Goal: Task Accomplishment & Management: Complete application form

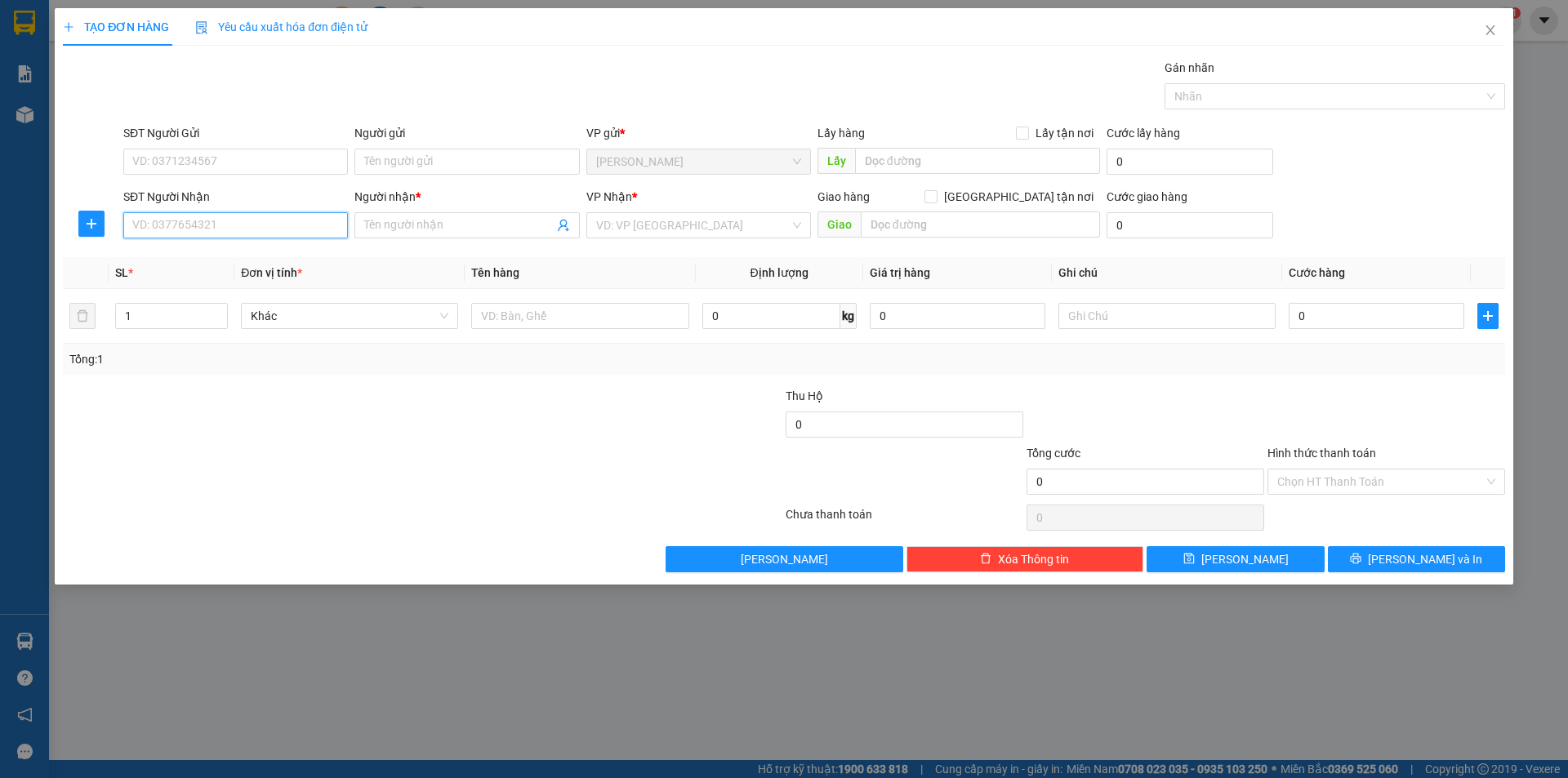
click at [247, 229] on input "SĐT Người Nhận" at bounding box center [236, 225] width 225 height 26
type input "0348594665"
click at [468, 225] on input "Người nhận *" at bounding box center [459, 225] width 189 height 18
type input "t"
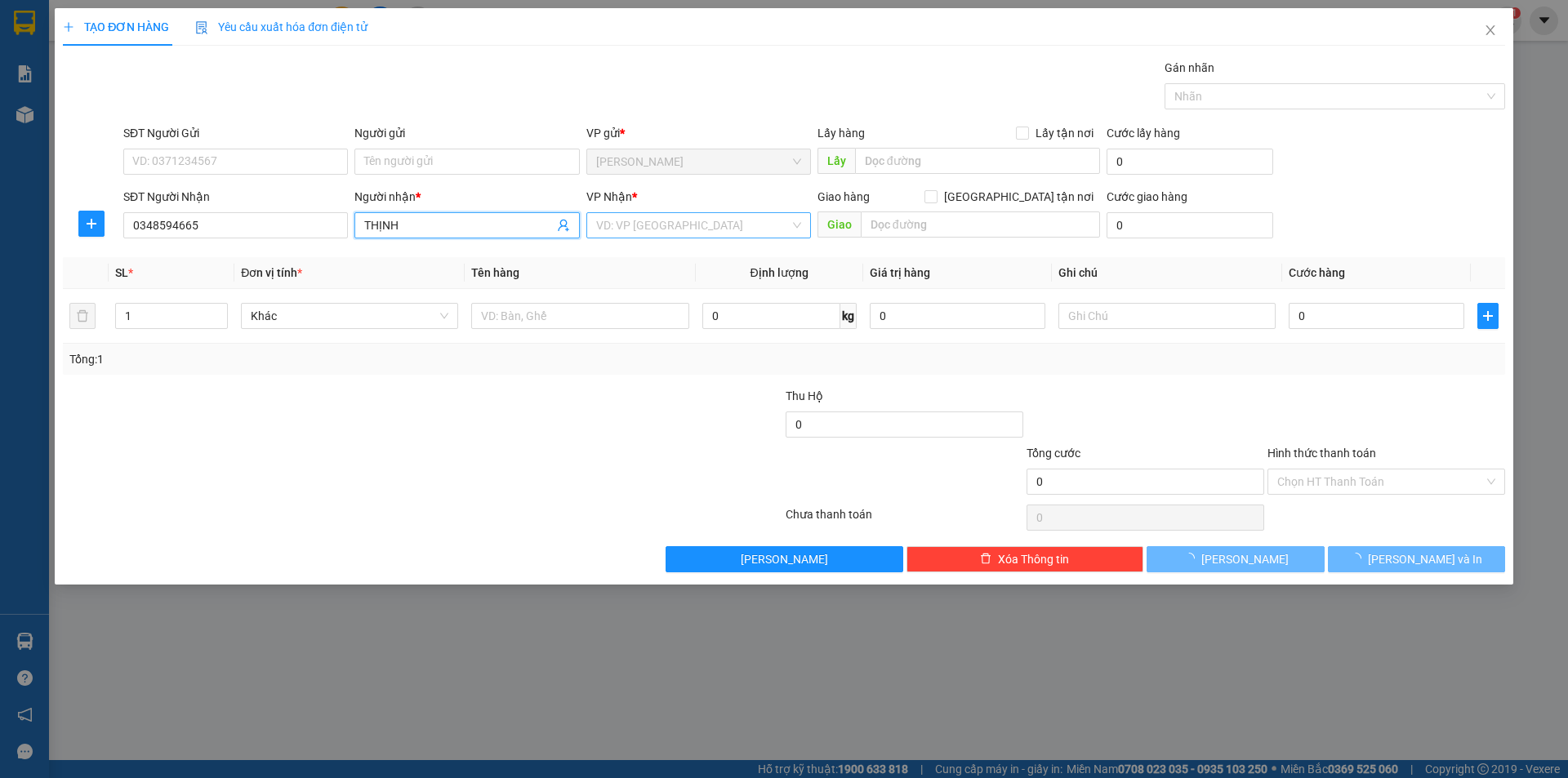
type input "THỊNH"
click at [608, 223] on input "search" at bounding box center [693, 225] width 194 height 24
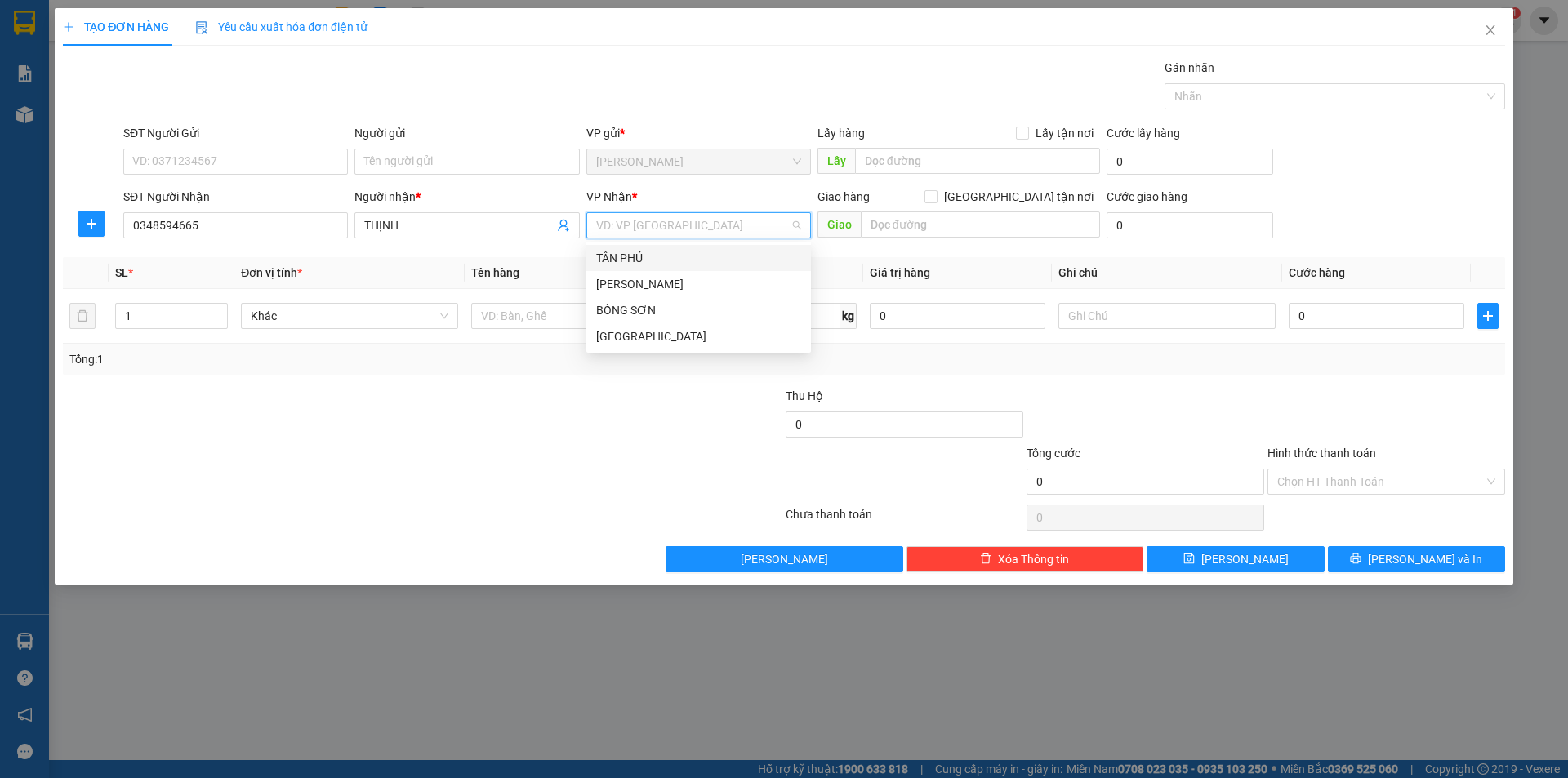
click at [624, 255] on div "TÂN PHÚ" at bounding box center [698, 258] width 205 height 18
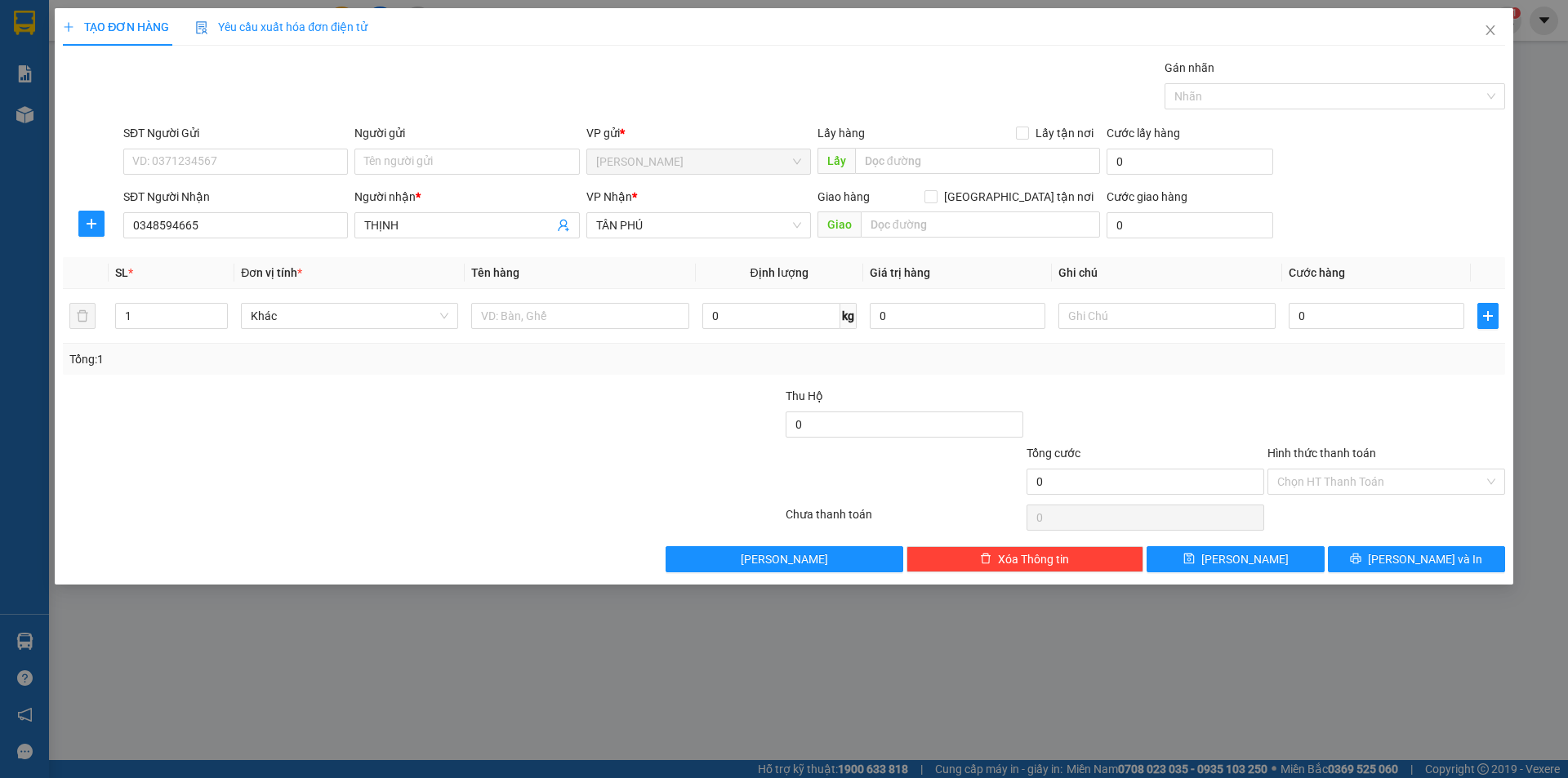
click at [511, 403] on div at bounding box center [302, 415] width 482 height 57
click at [651, 314] on input "text" at bounding box center [580, 315] width 217 height 26
type input "T"
click at [1146, 317] on input "text" at bounding box center [1167, 315] width 217 height 26
type input "R/50"
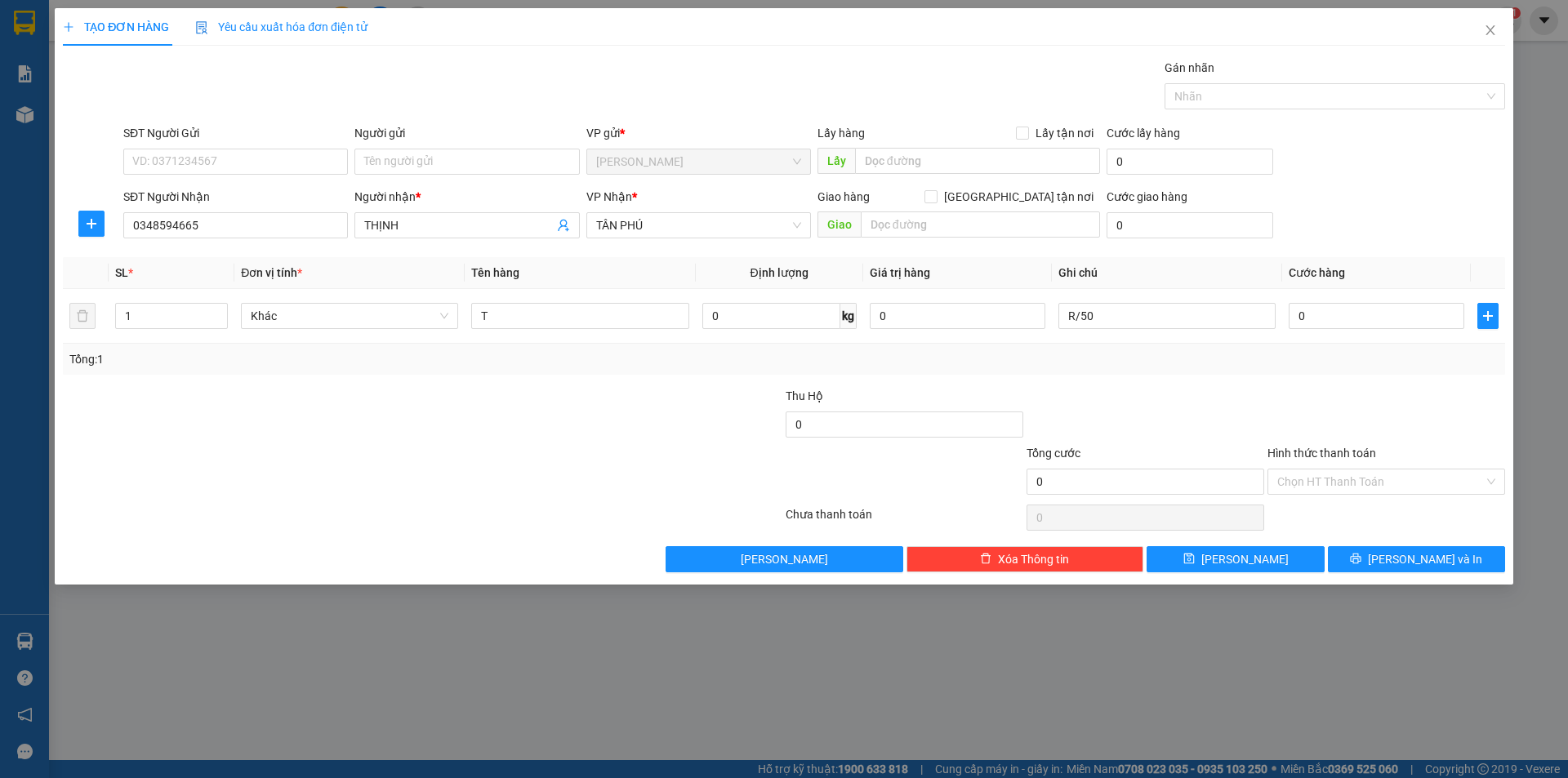
click at [1322, 466] on div "Hình thức thanh toán" at bounding box center [1386, 456] width 238 height 24
click at [1322, 489] on input "Hình thức thanh toán" at bounding box center [1380, 481] width 207 height 24
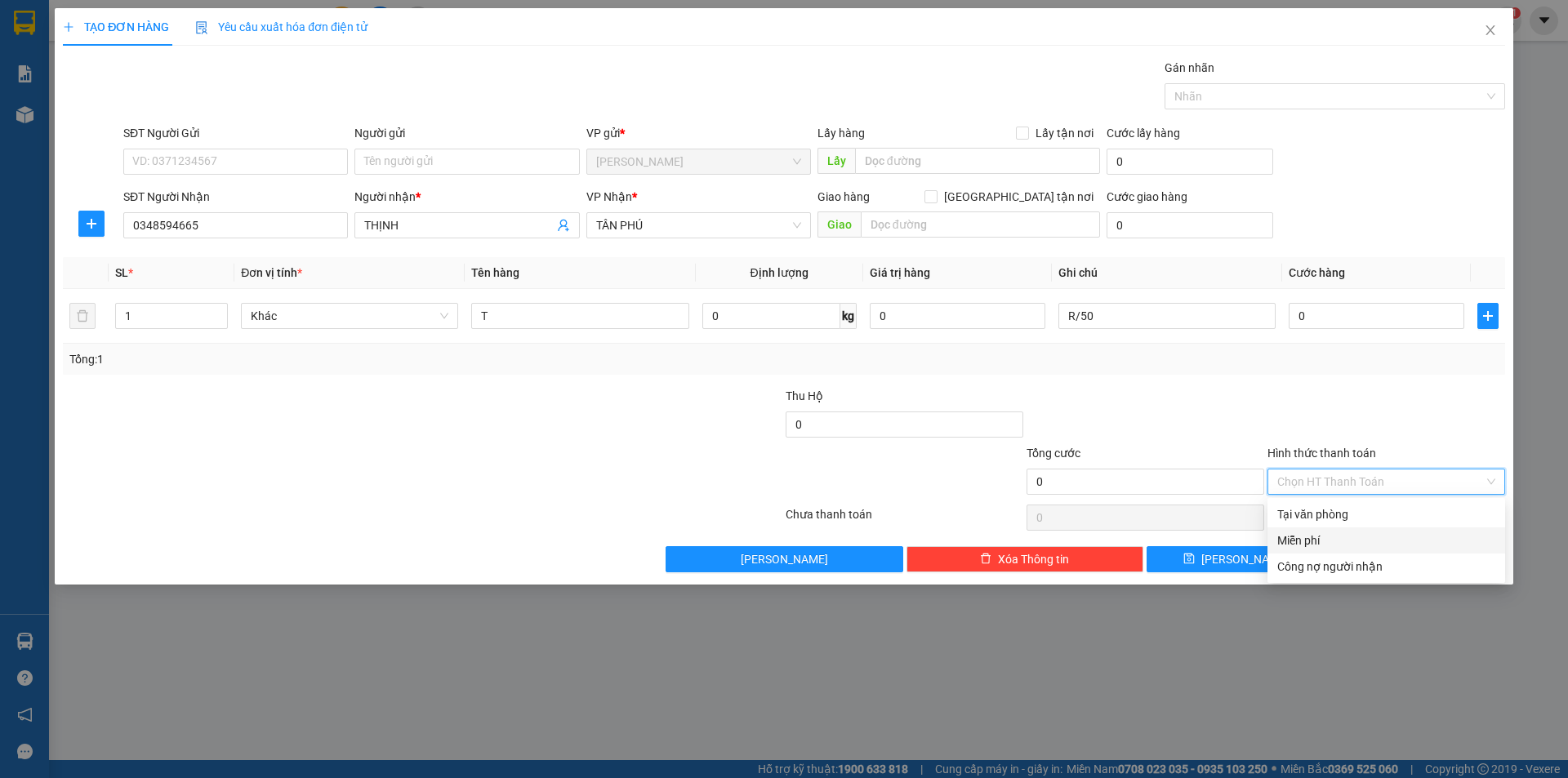
drag, startPoint x: 1336, startPoint y: 530, endPoint x: 1332, endPoint y: 540, distance: 10.8
click at [1332, 540] on div "Miễn phí" at bounding box center [1386, 540] width 238 height 26
click at [1390, 551] on button "[PERSON_NAME] và In" at bounding box center [1416, 559] width 177 height 26
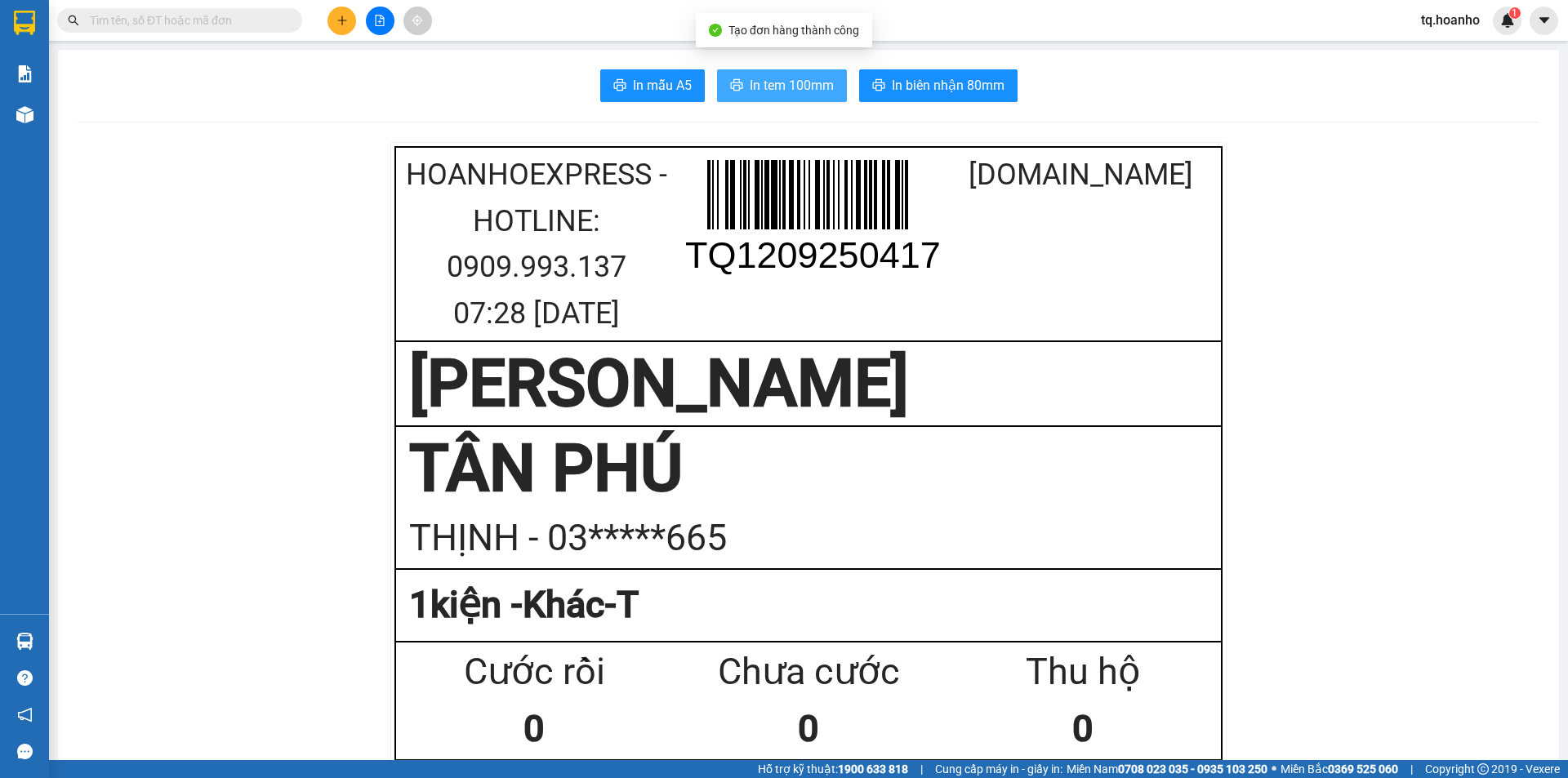
click at [789, 72] on button "In tem 100mm" at bounding box center [782, 86] width 130 height 33
click at [228, 31] on span at bounding box center [179, 19] width 245 height 24
click at [229, 16] on input "text" at bounding box center [186, 20] width 193 height 18
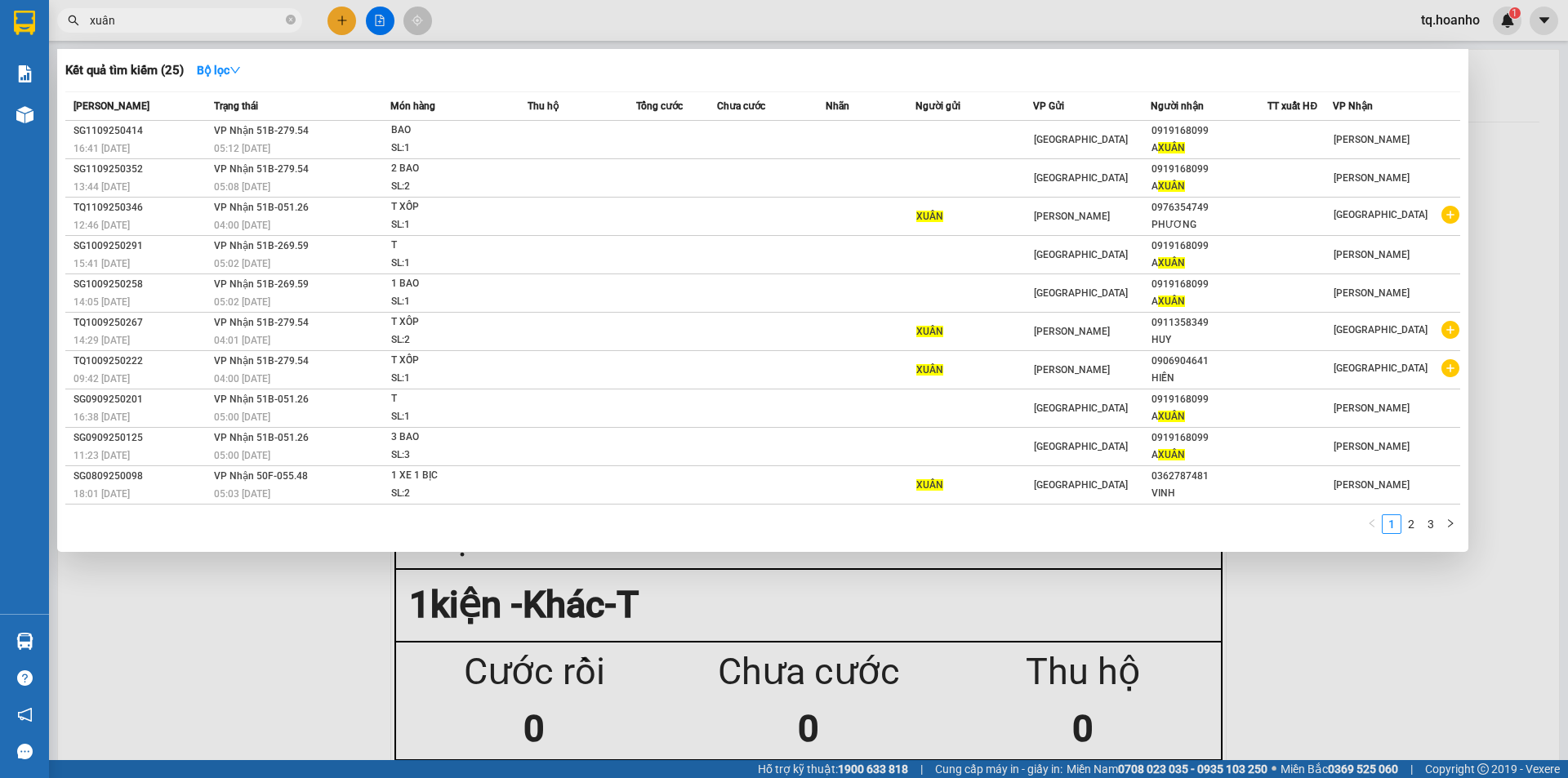
type input "xuân"
click at [349, 24] on div at bounding box center [784, 389] width 1568 height 778
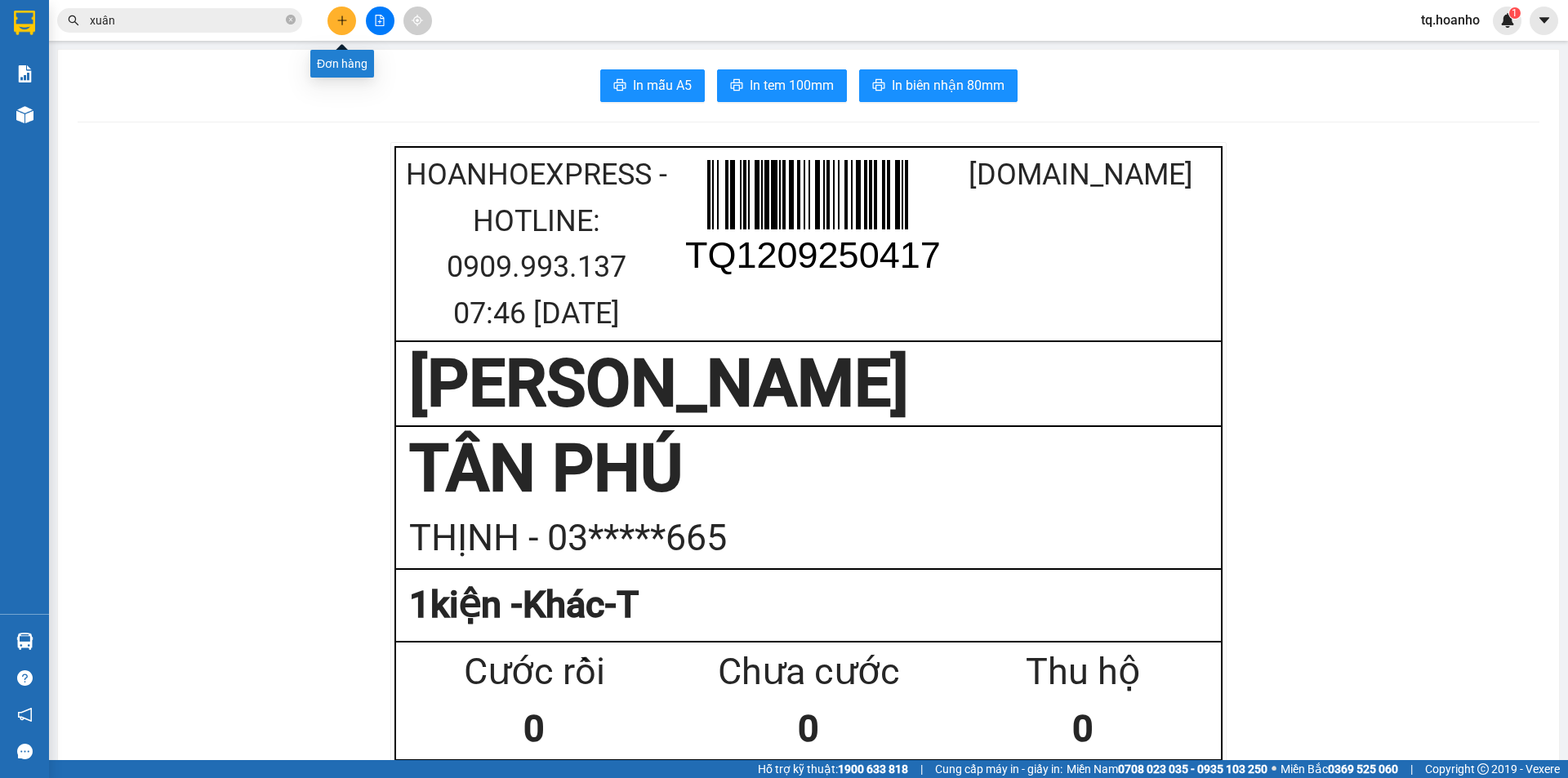
click at [344, 21] on icon "plus" at bounding box center [342, 20] width 12 height 12
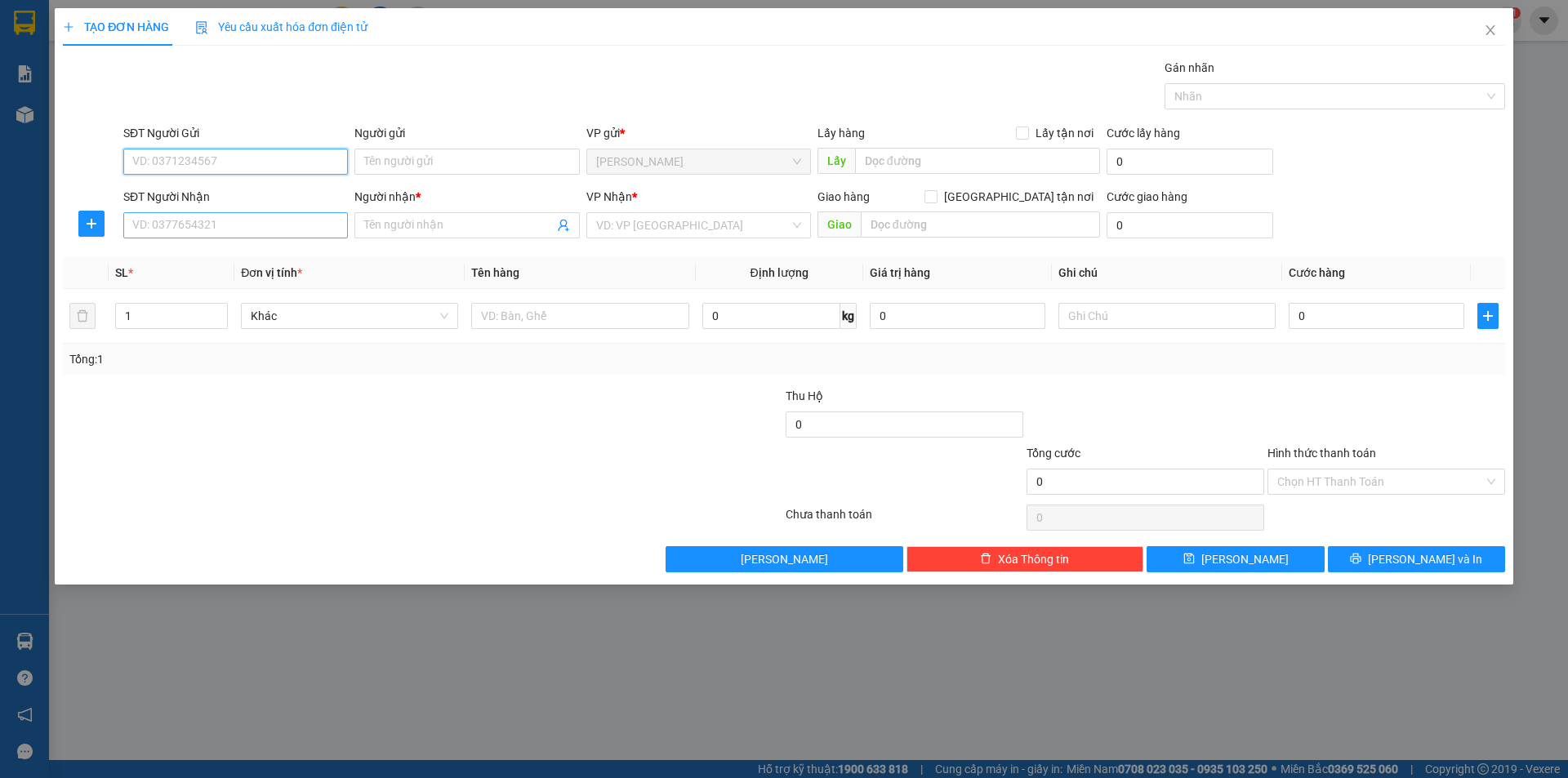
drag, startPoint x: 214, startPoint y: 205, endPoint x: 214, endPoint y: 215, distance: 10.0
click at [214, 215] on div "SĐT Người Nhận VD: 0377654321" at bounding box center [236, 216] width 225 height 57
click at [214, 215] on input "SĐT Người Nhận" at bounding box center [236, 225] width 225 height 26
type input "0976268229"
click at [234, 261] on div "0976268229 - THỜI" at bounding box center [235, 258] width 205 height 18
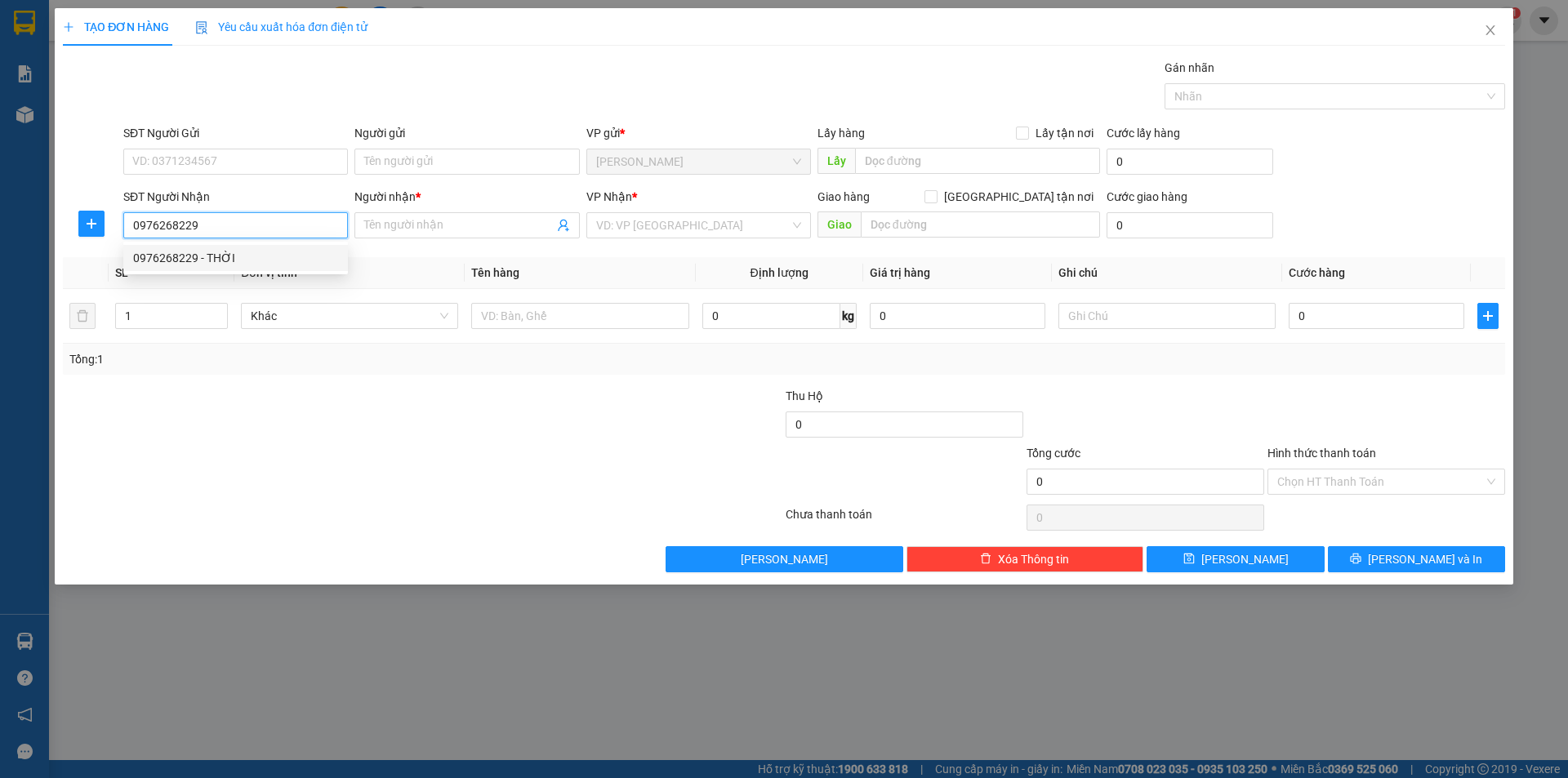
type input "THỜI"
type input "0976268229"
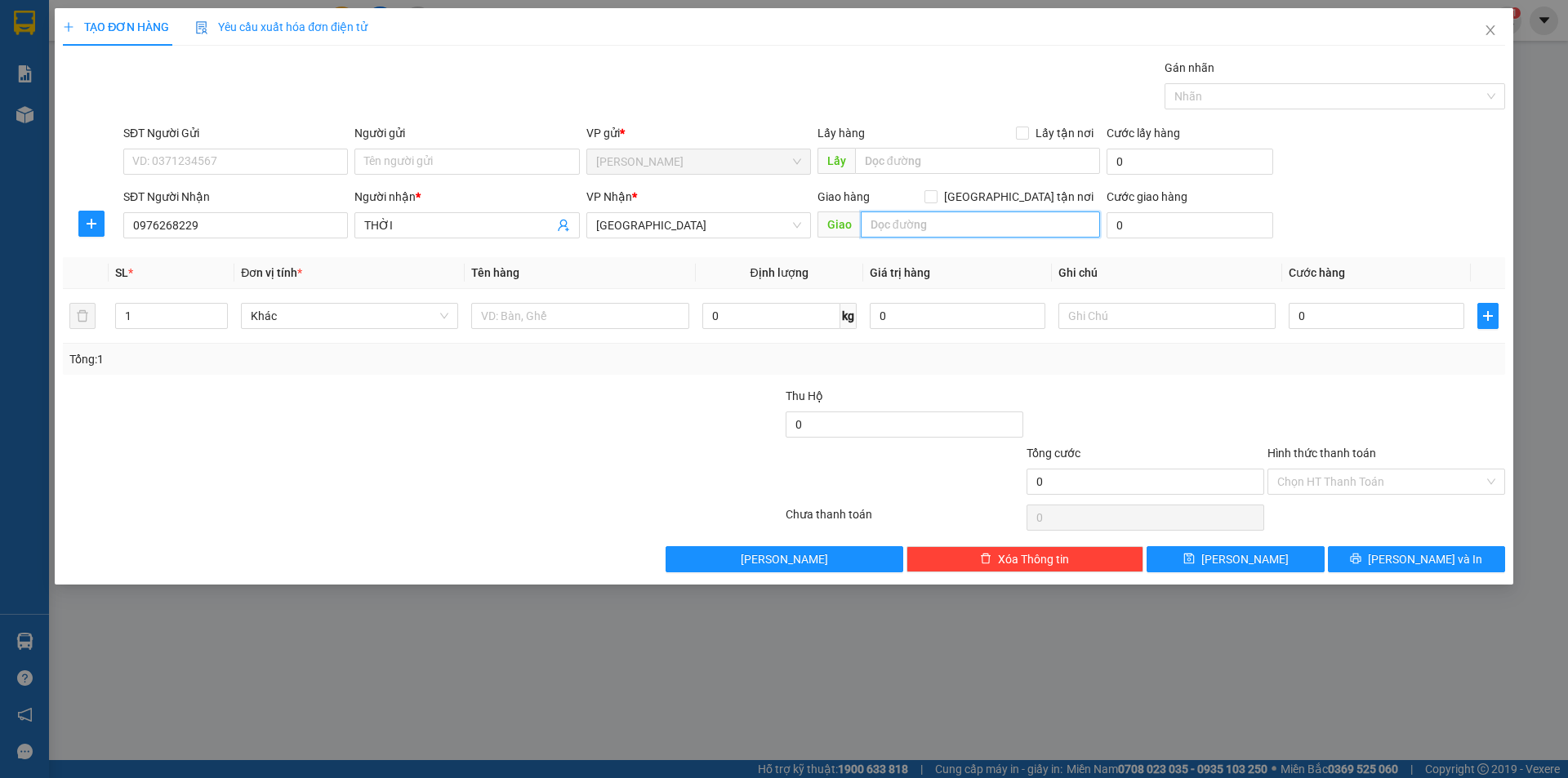
click at [1013, 234] on input "text" at bounding box center [980, 224] width 240 height 26
type input "n"
type input "L"
type input "M"
type input "N LÂM"
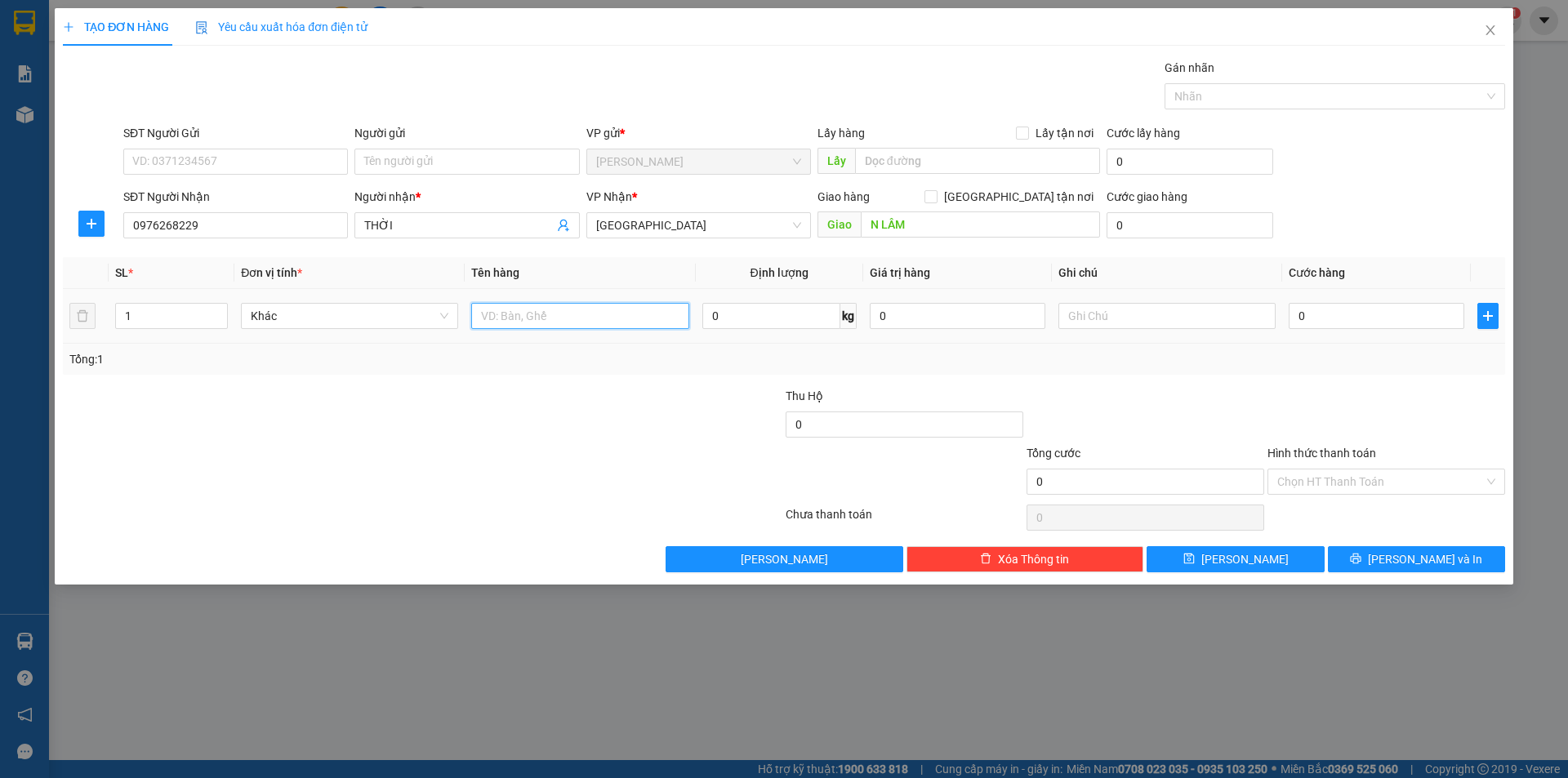
click at [525, 318] on input "text" at bounding box center [580, 315] width 217 height 26
type input "T XỐP+BAO"
type input "2"
click at [218, 304] on span "Increase Value" at bounding box center [218, 310] width 18 height 15
click at [226, 395] on div at bounding box center [302, 415] width 482 height 57
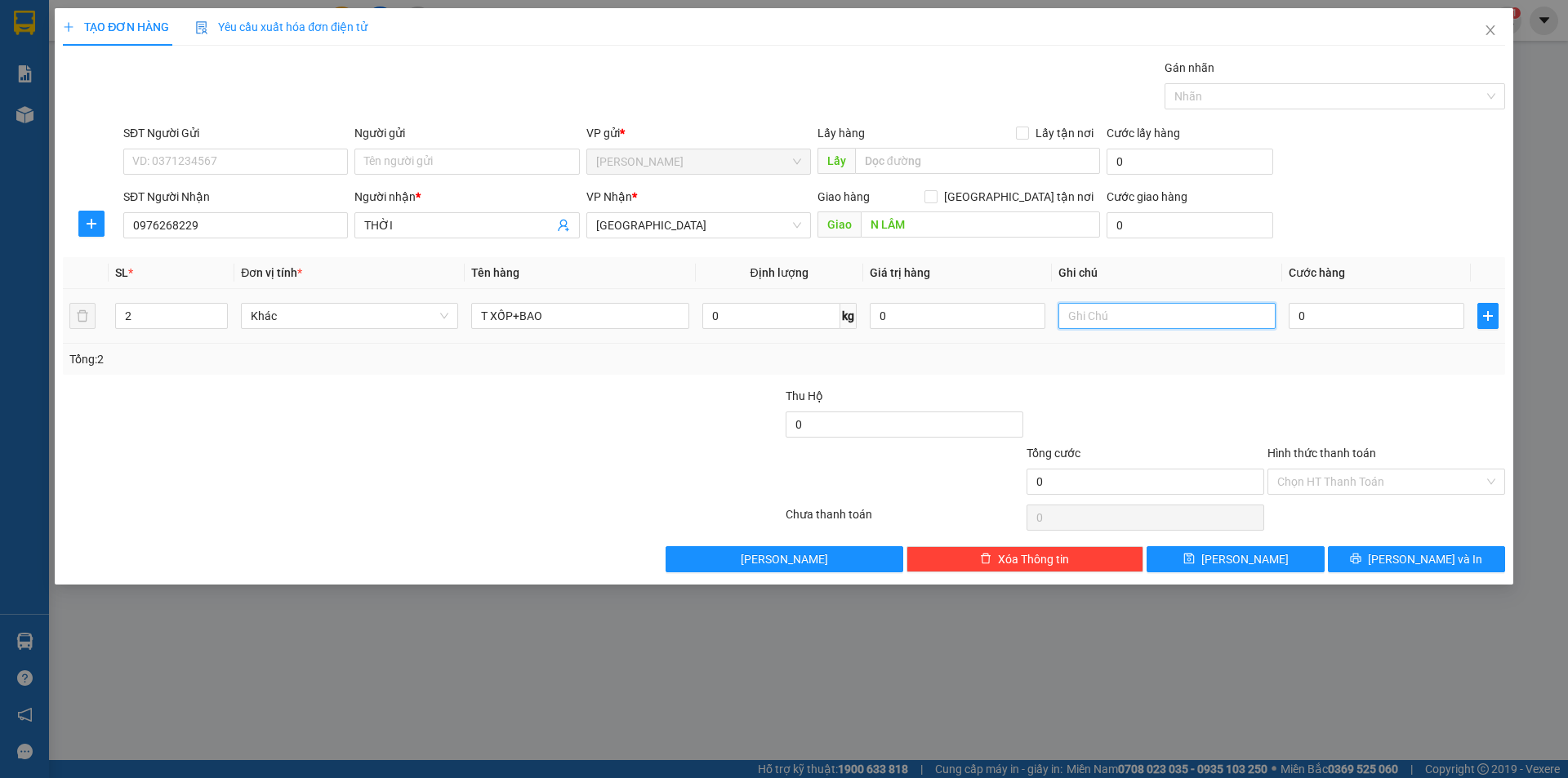
click at [1089, 320] on input "text" at bounding box center [1167, 315] width 217 height 26
click at [1135, 396] on div at bounding box center [1145, 415] width 240 height 57
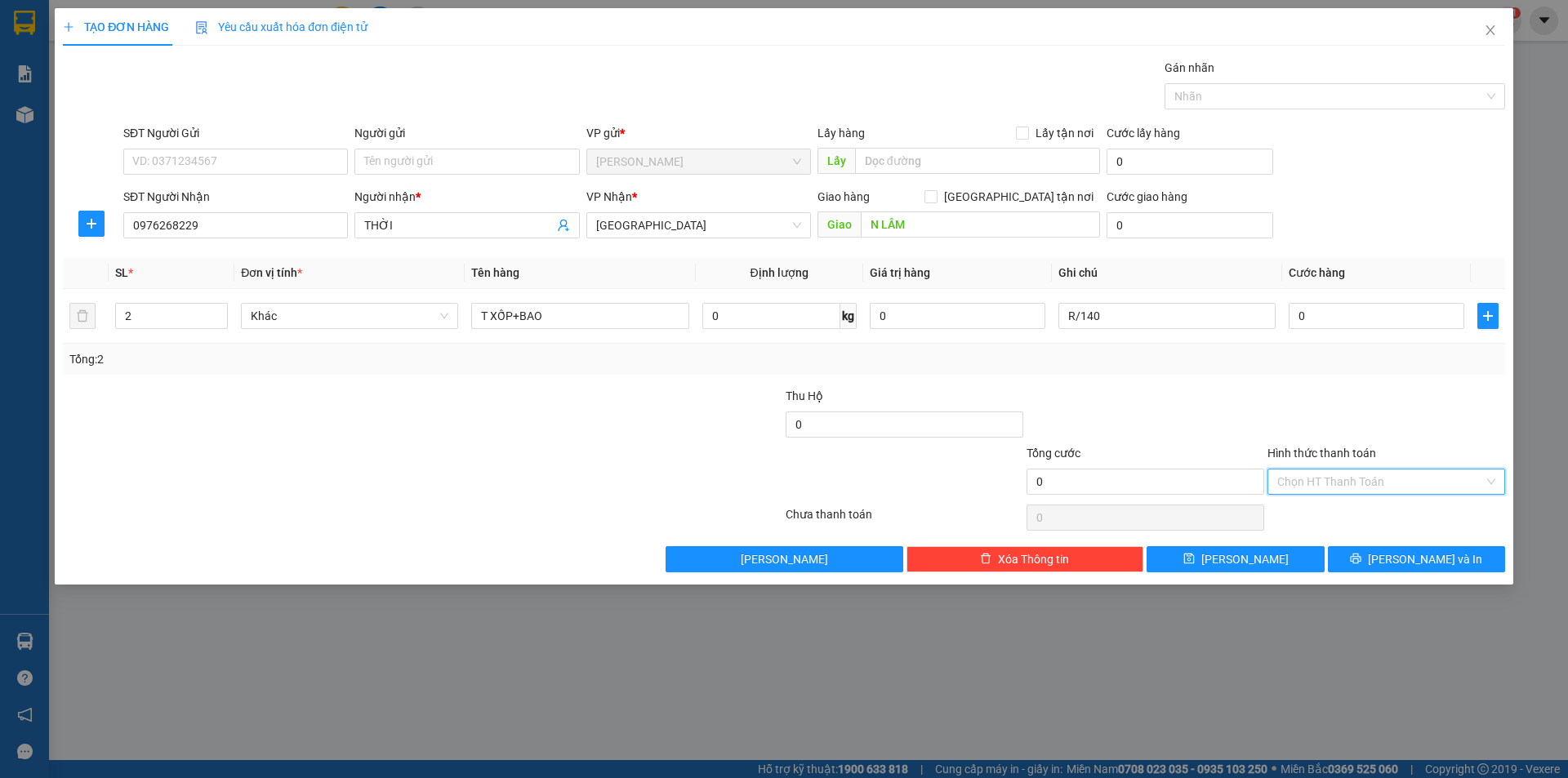
click at [1312, 472] on input "Hình thức thanh toán" at bounding box center [1380, 481] width 207 height 24
click at [1305, 506] on div "Tại văn phòng" at bounding box center [1386, 514] width 218 height 18
click at [1312, 487] on span "Tại văn phòng" at bounding box center [1386, 481] width 218 height 24
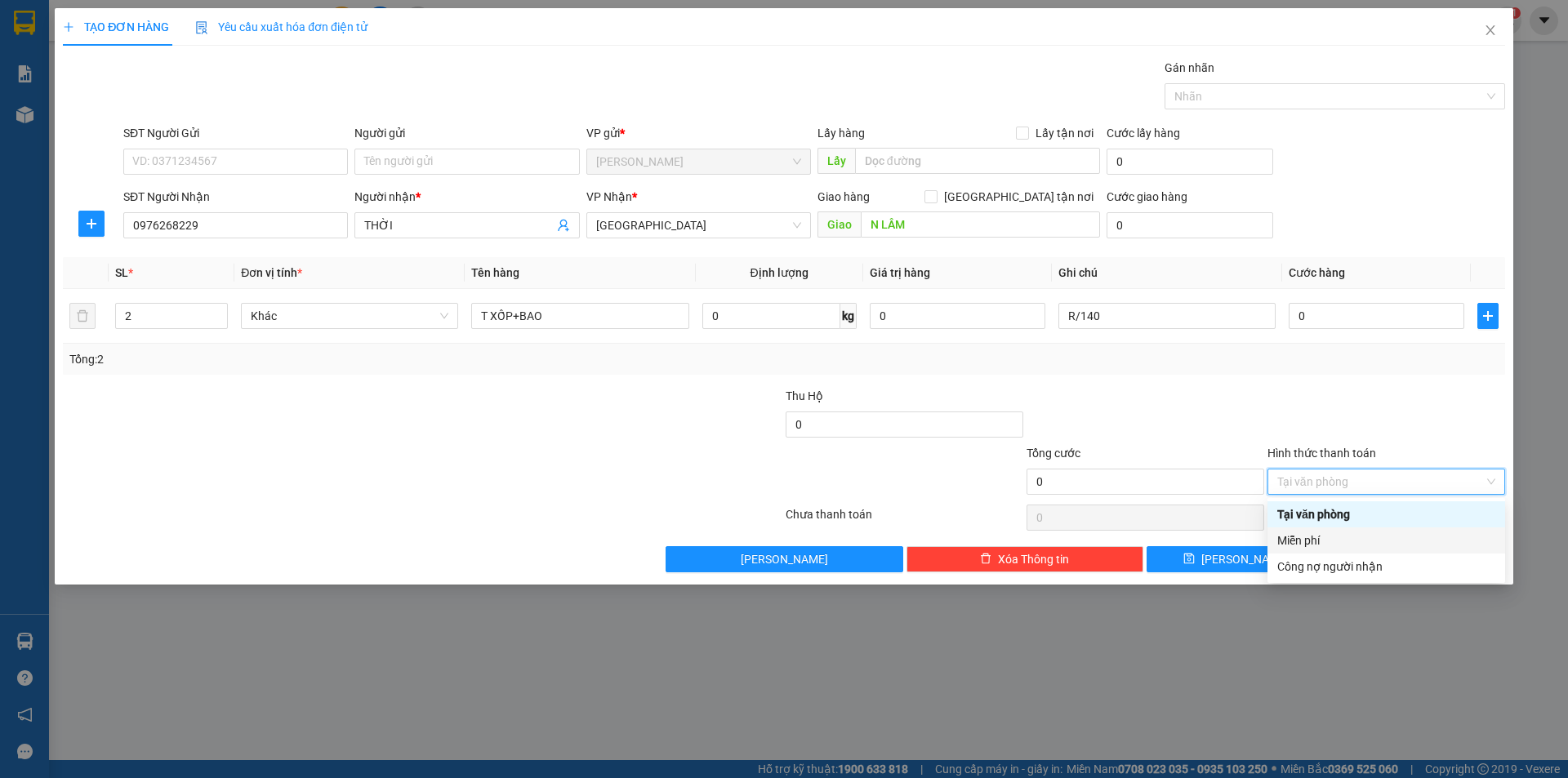
click at [1310, 535] on div "Miễn phí" at bounding box center [1386, 540] width 218 height 18
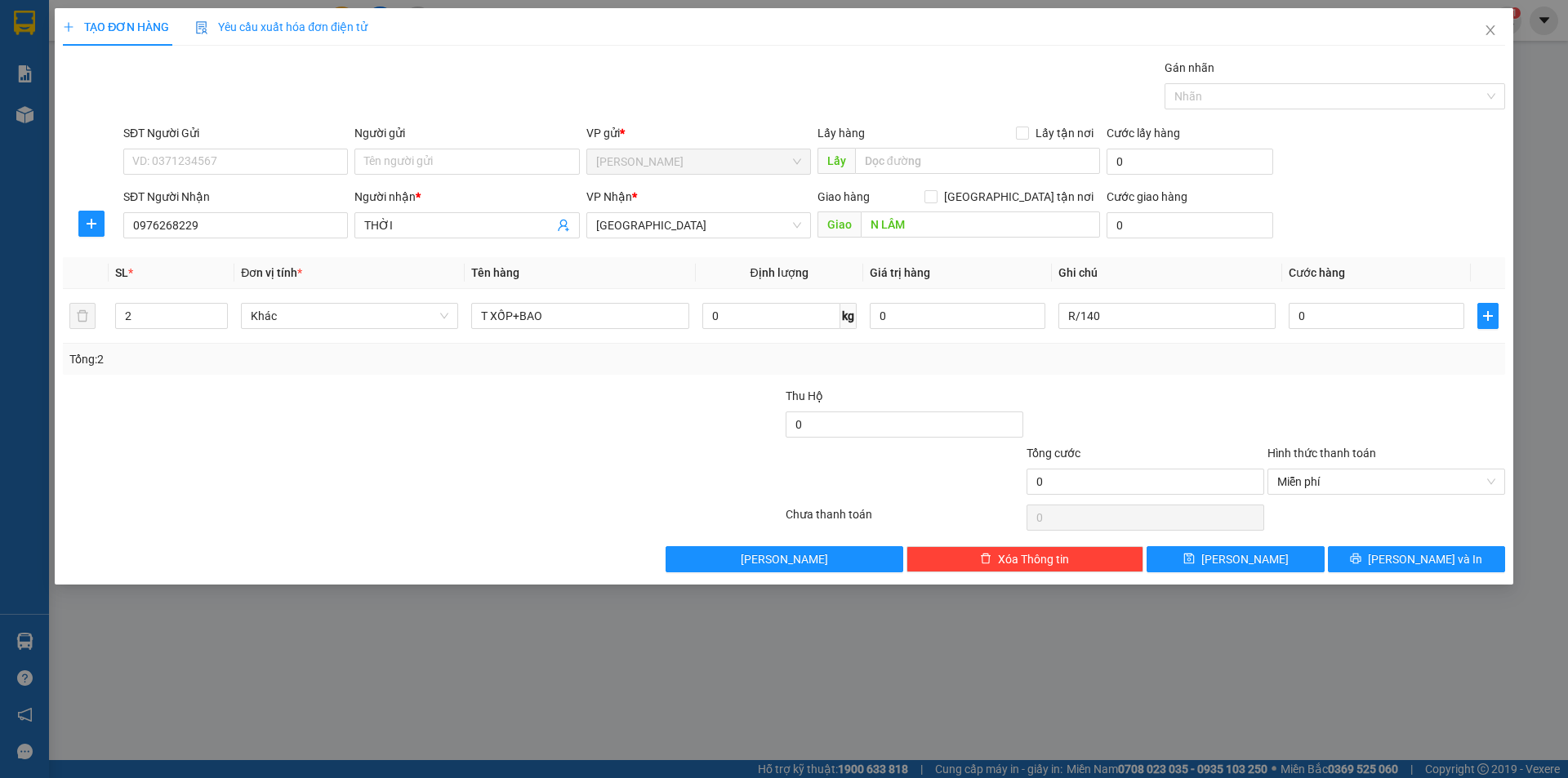
click at [1020, 667] on div "TẠO ĐƠN HÀNG Yêu cầu xuất hóa đơn điện tử Transit Pickup Surcharge Ids Transit …" at bounding box center [784, 389] width 1568 height 778
click at [1109, 315] on input "R/140" at bounding box center [1167, 315] width 217 height 26
type input "R/150"
click at [1280, 563] on button "[PERSON_NAME]" at bounding box center [1234, 559] width 177 height 26
type input "1"
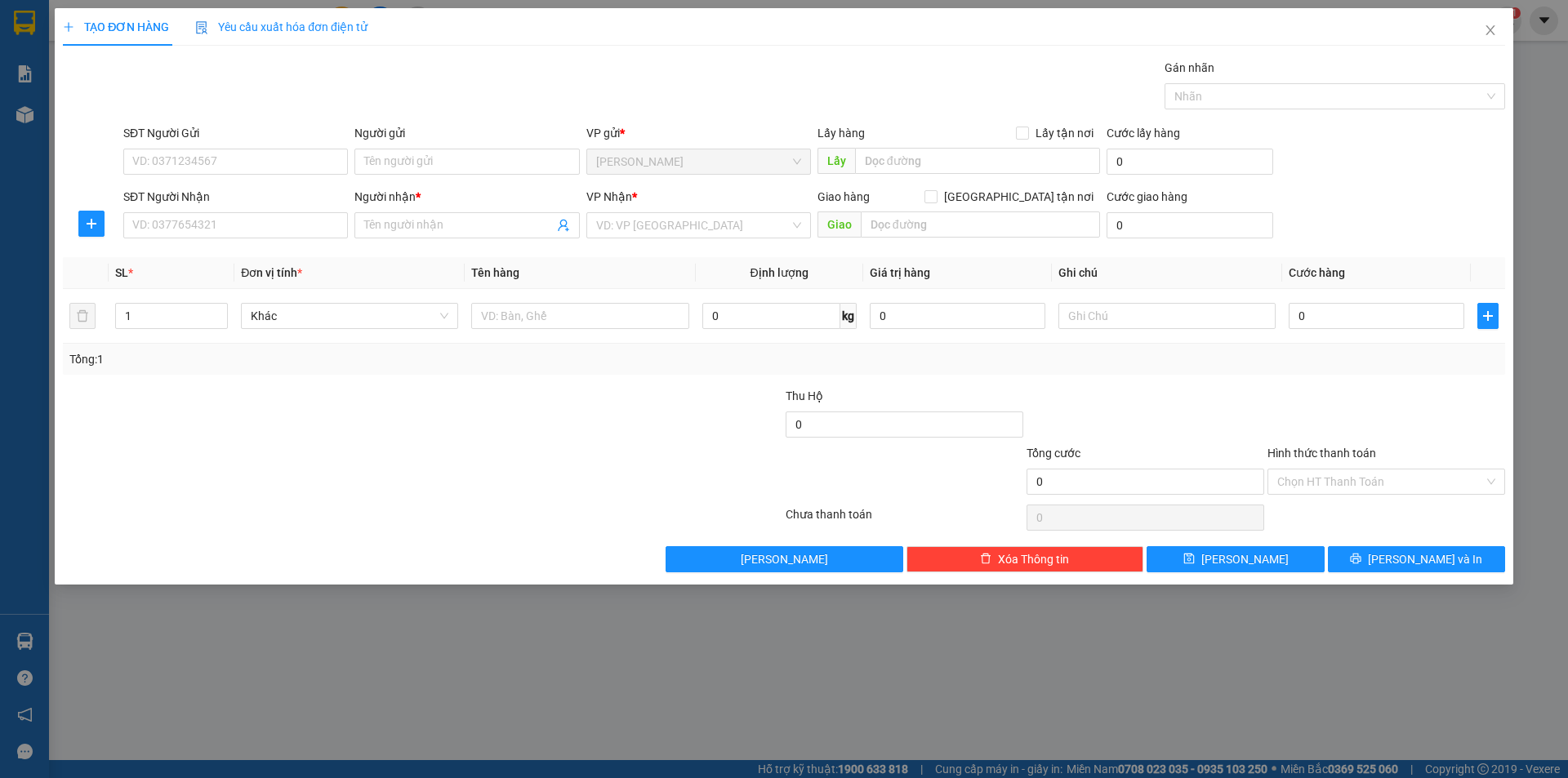
click at [1254, 618] on div "TẠO ĐƠN HÀNG Yêu cầu xuất hóa đơn điện tử Transit Pickup Surcharge Ids Transit …" at bounding box center [784, 389] width 1568 height 778
click at [1485, 28] on icon "close" at bounding box center [1489, 29] width 13 height 13
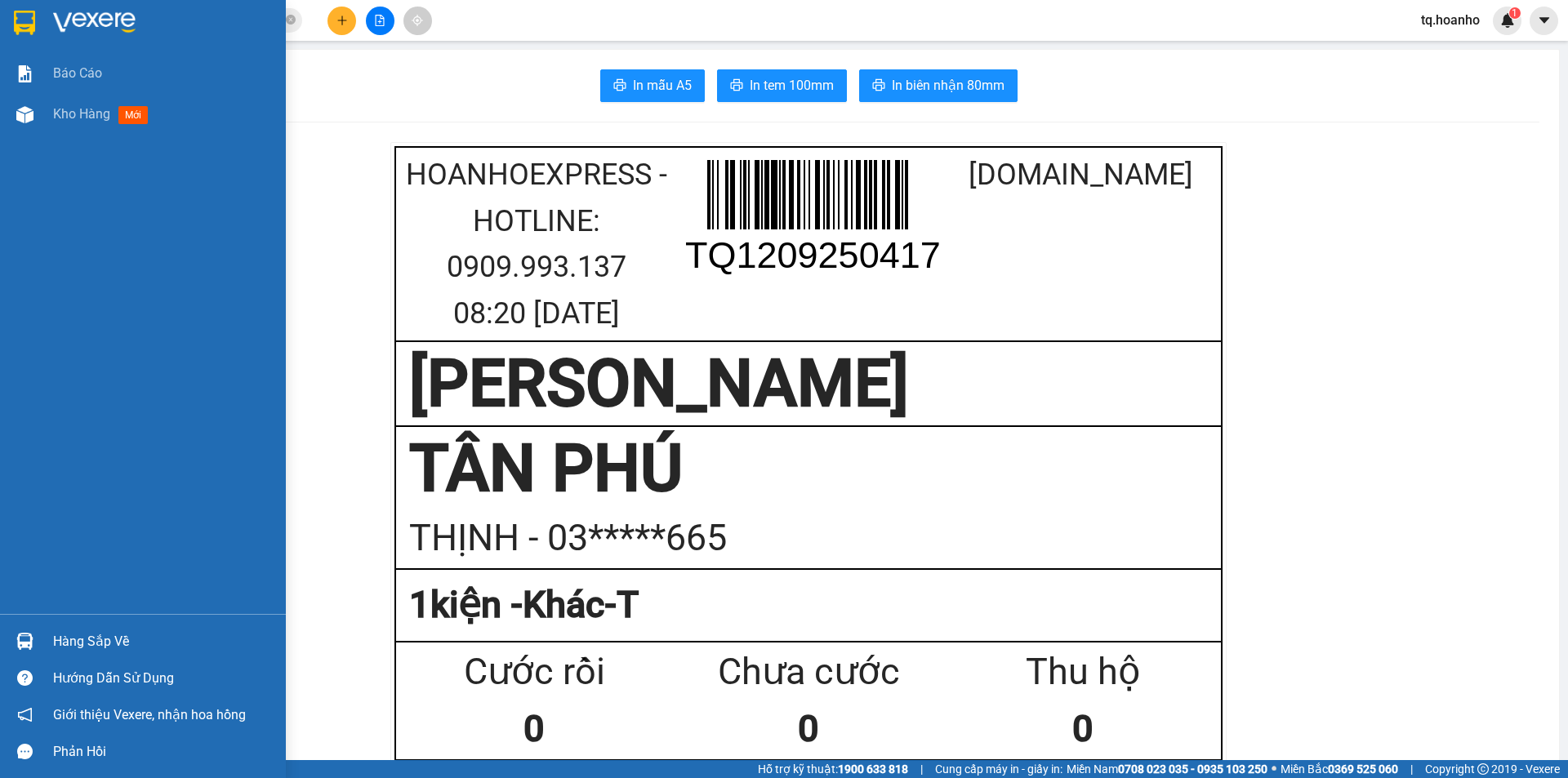
click at [87, 18] on img at bounding box center [94, 22] width 82 height 24
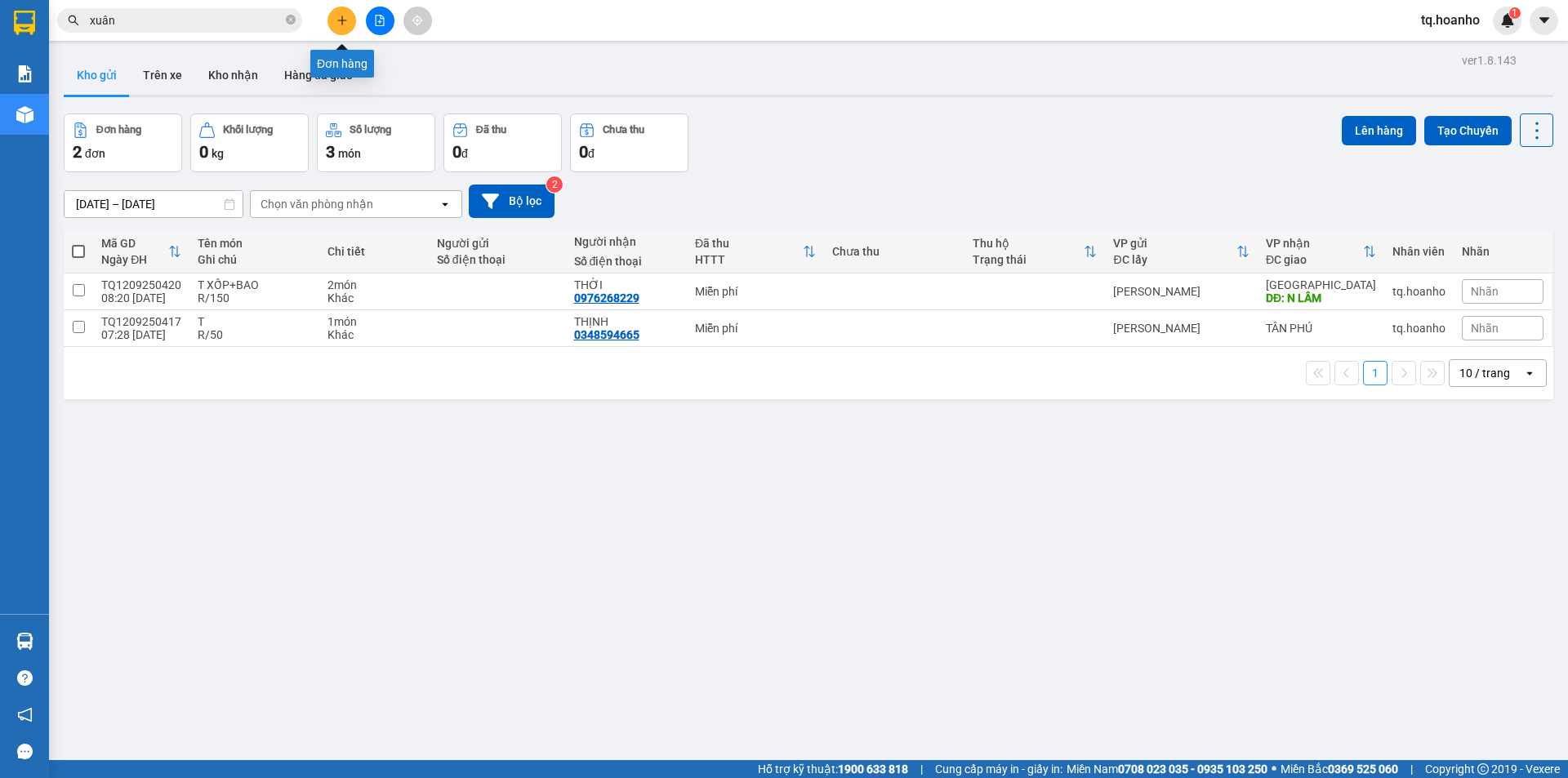
click at [338, 15] on icon "plus" at bounding box center [342, 20] width 12 height 12
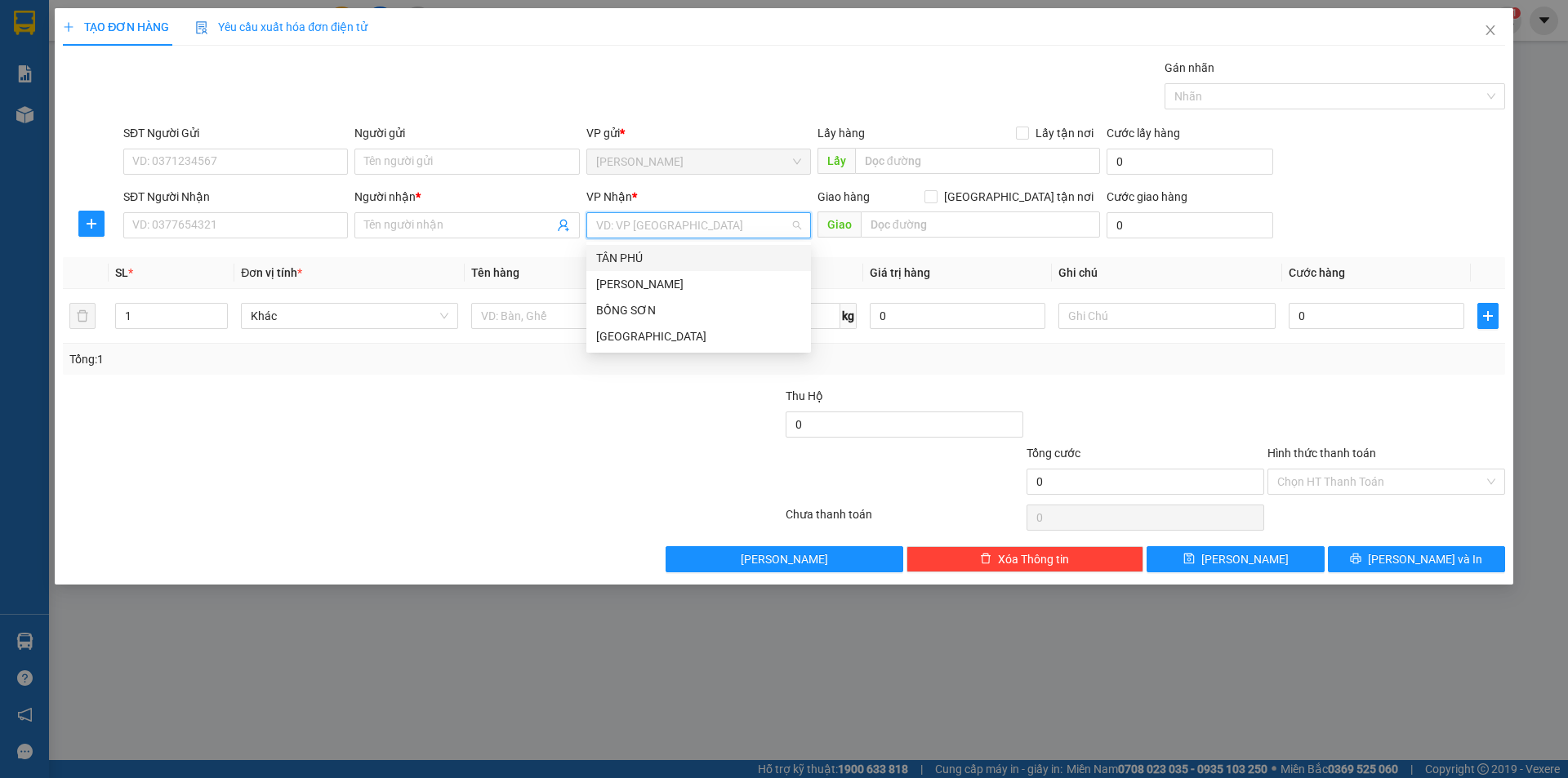
click at [678, 225] on input "search" at bounding box center [693, 225] width 194 height 24
click at [639, 323] on div "[GEOGRAPHIC_DATA]" at bounding box center [699, 336] width 225 height 26
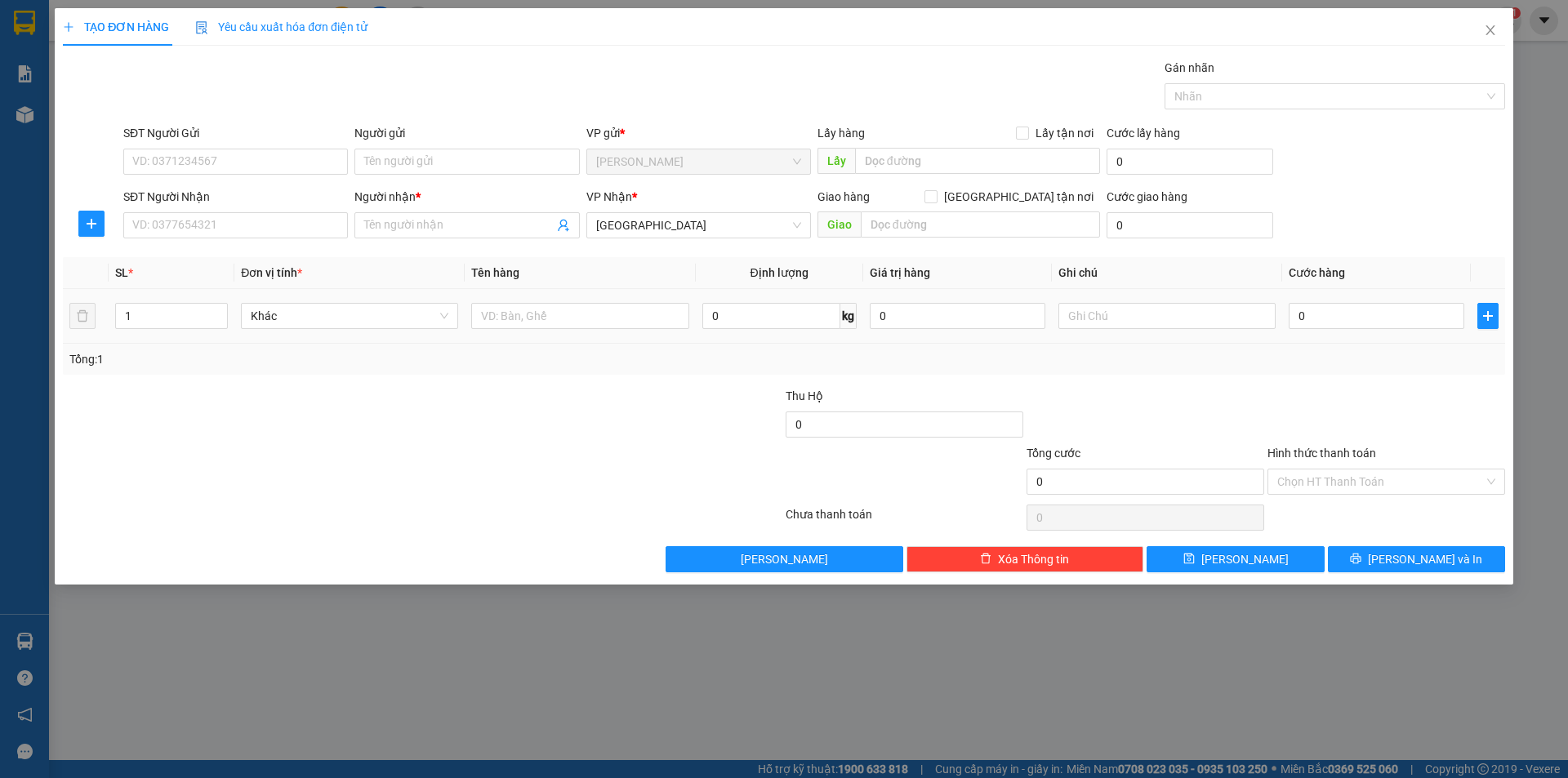
click at [532, 332] on div at bounding box center [580, 316] width 217 height 33
click at [530, 314] on input "text" at bounding box center [580, 315] width 217 height 26
type input "BAO"
click at [462, 591] on div "TẠO ĐƠN HÀNG Yêu cầu xuất hóa đơn điện tử Transit Pickup Surcharge Ids Transit …" at bounding box center [784, 389] width 1568 height 778
click at [494, 405] on div at bounding box center [302, 415] width 482 height 57
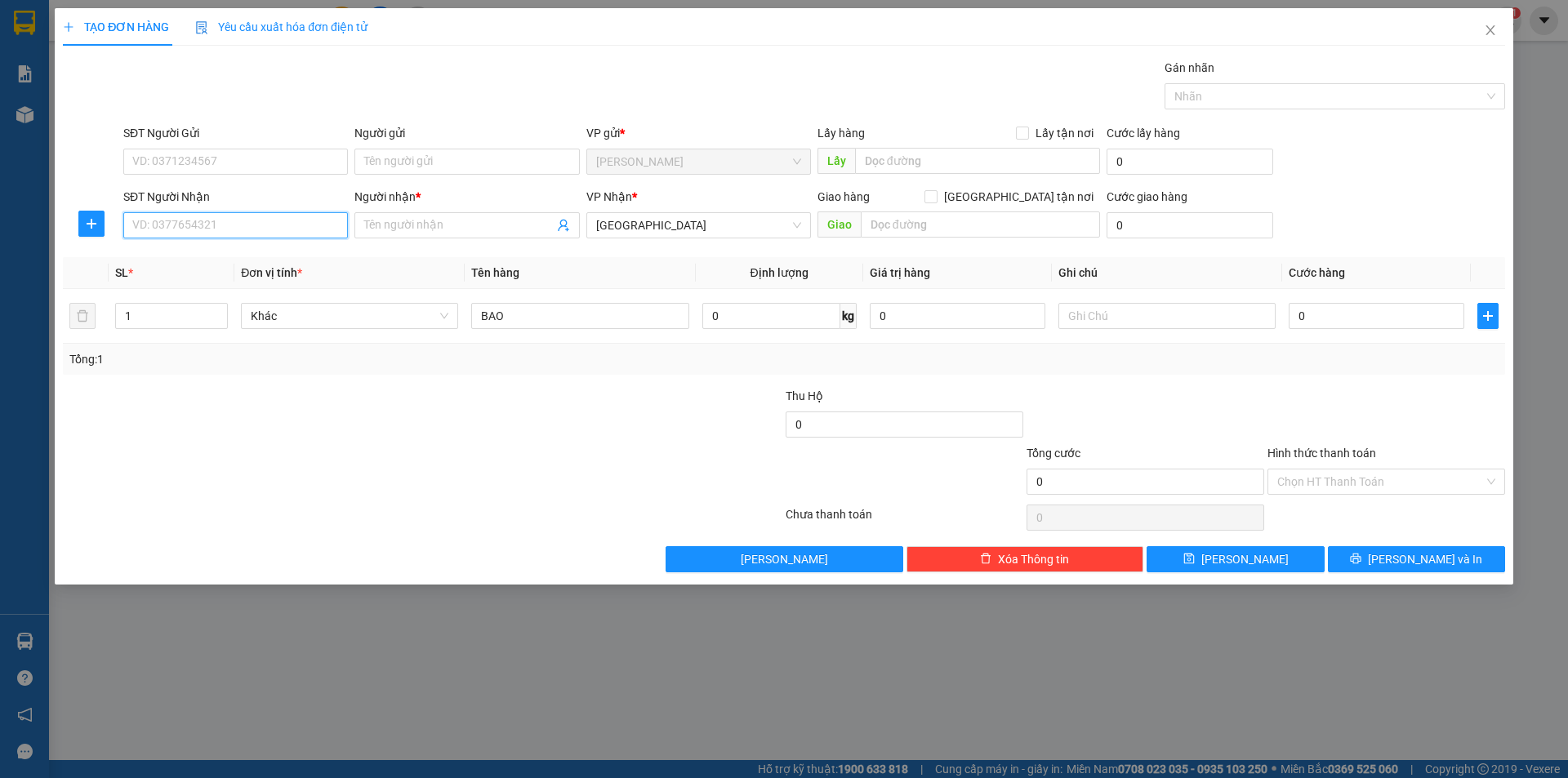
click at [283, 230] on input "SĐT Người Nhận" at bounding box center [236, 225] width 225 height 26
click at [147, 225] on input "SĐT Người Nhận" at bounding box center [236, 225] width 225 height 26
type input "0362335070"
click at [170, 263] on div "0362335070 - THI" at bounding box center [235, 258] width 205 height 18
type input "THI"
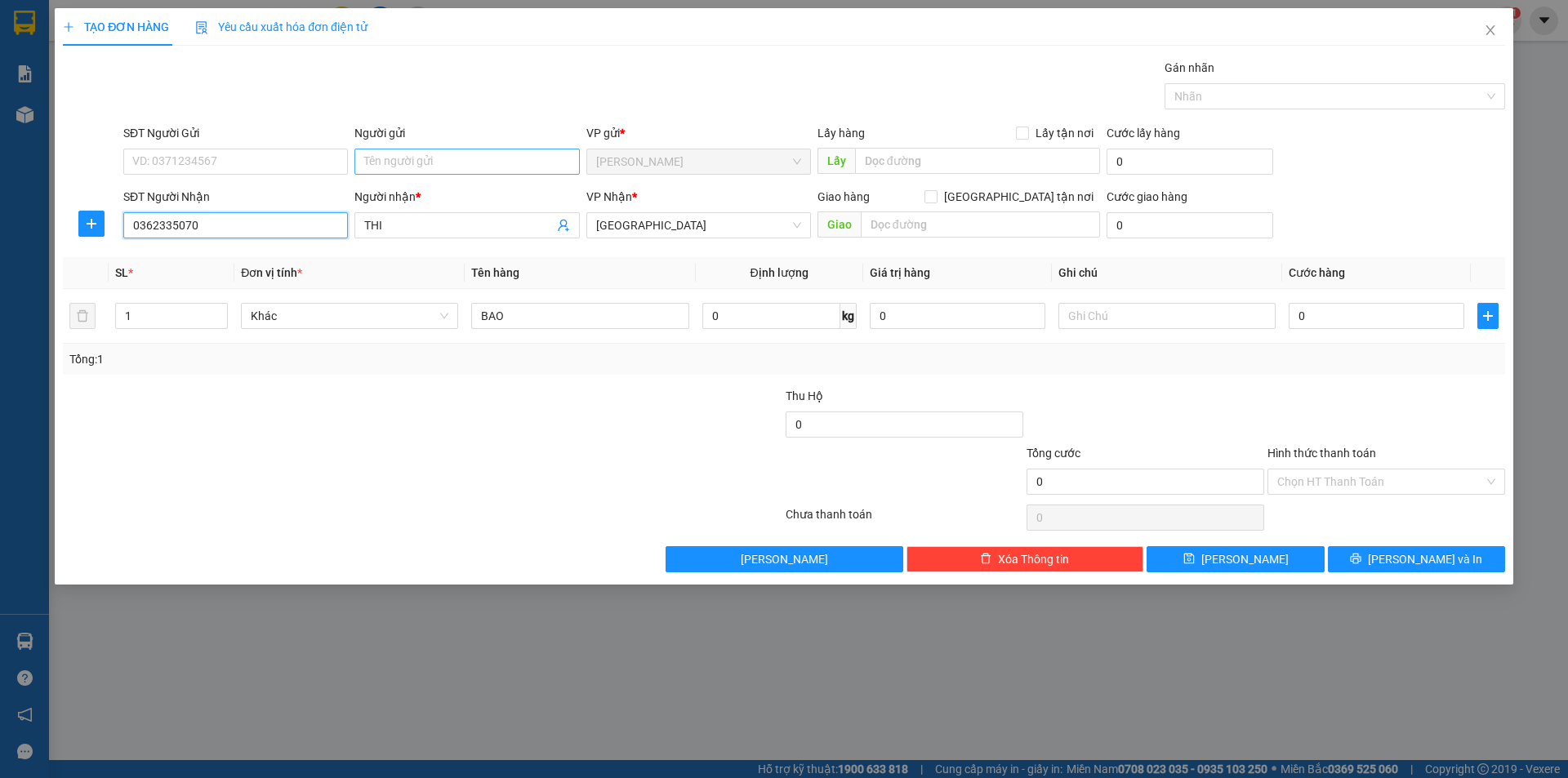
type input "0362335070"
click at [384, 168] on input "Người gửi" at bounding box center [466, 161] width 225 height 26
type input "NHỚ"
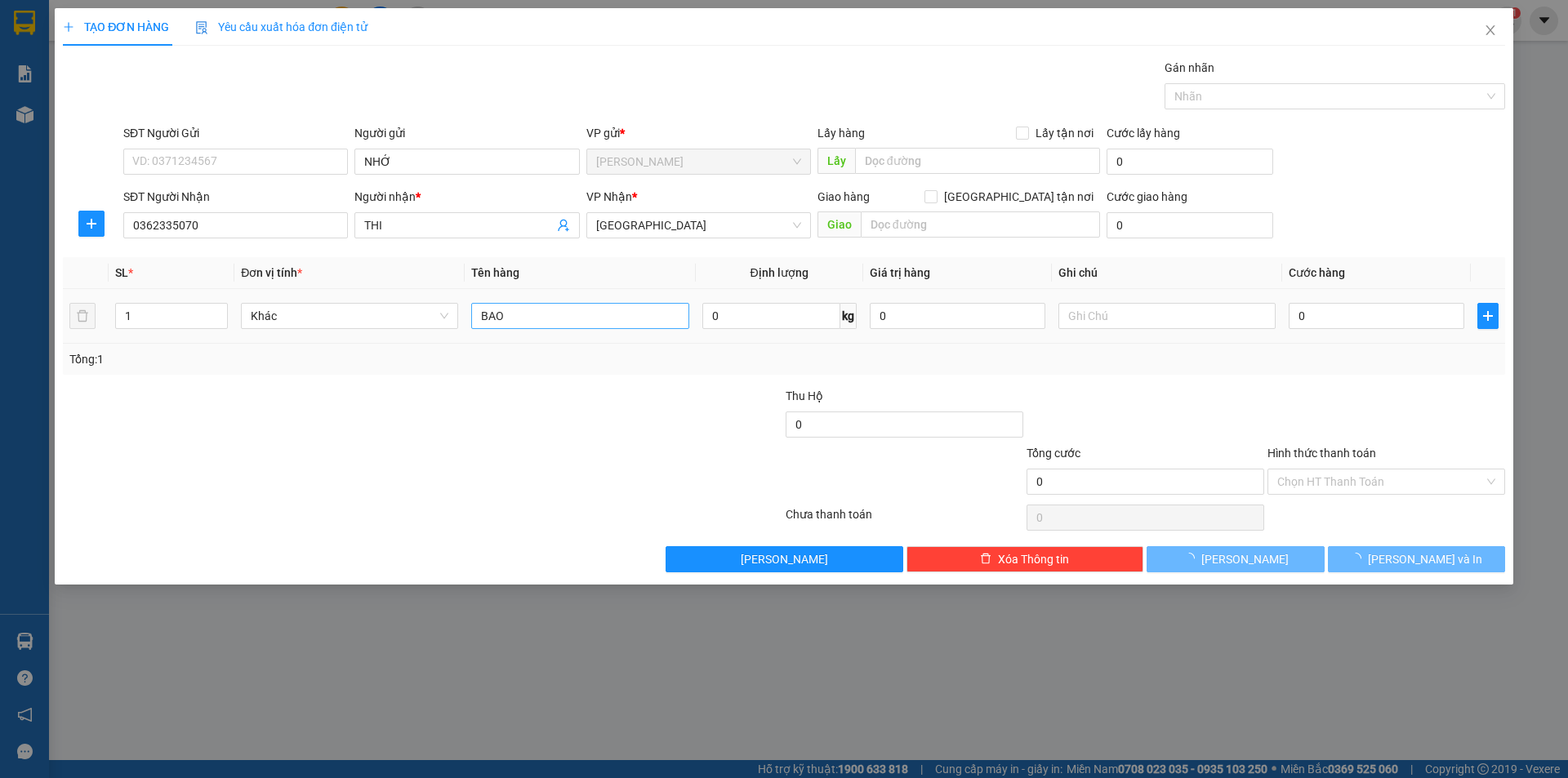
drag, startPoint x: 267, startPoint y: 447, endPoint x: 534, endPoint y: 311, distance: 299.6
click at [386, 389] on form "Thu Hộ 0 Tổng cước 0 Hình thức thanh toán Chọn HT Thanh Toán" at bounding box center [784, 444] width 1442 height 114
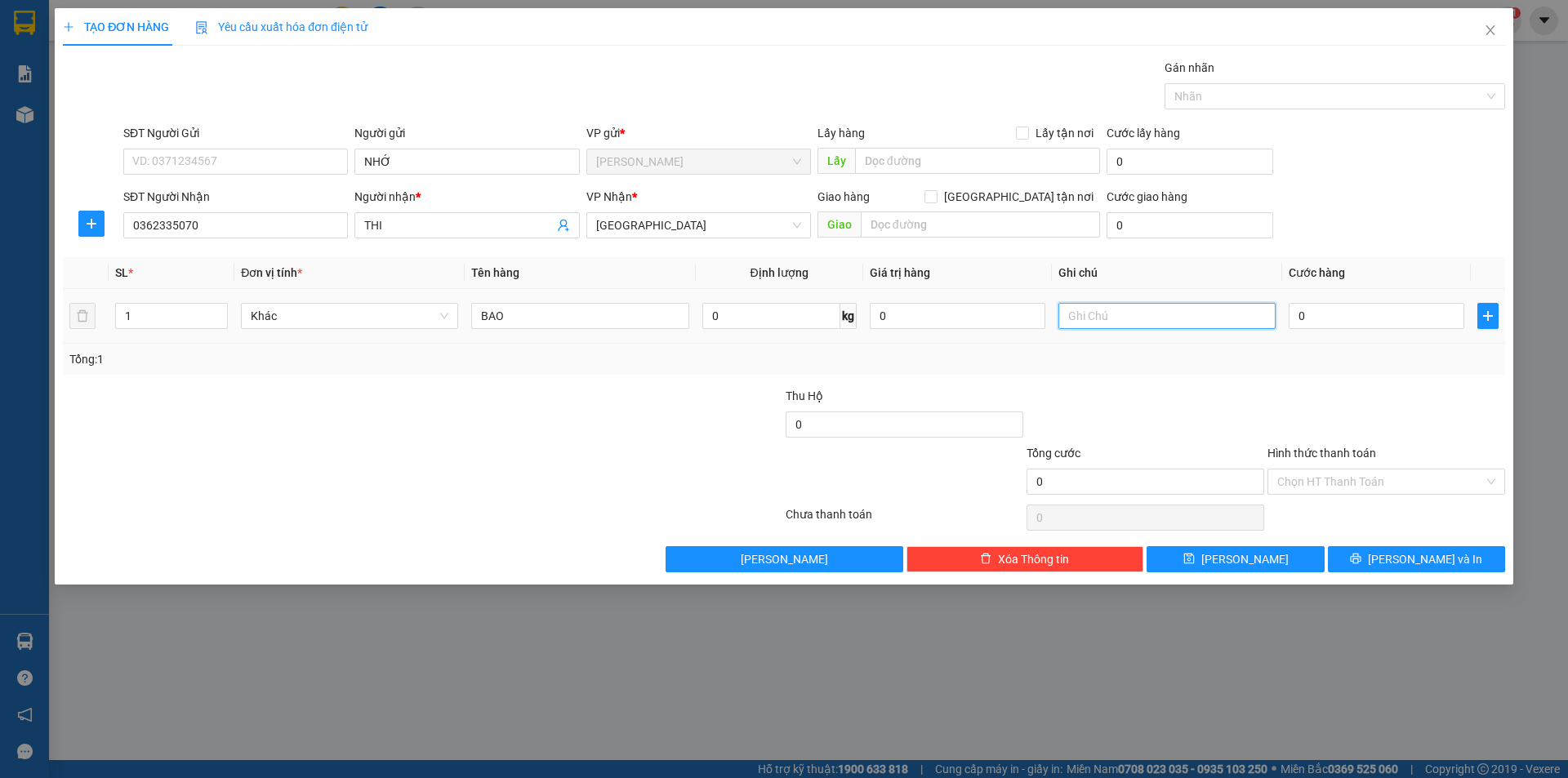
click at [1099, 320] on input "text" at bounding box center [1167, 315] width 217 height 26
type input "R/70"
click at [1349, 479] on input "Hình thức thanh toán" at bounding box center [1380, 481] width 207 height 24
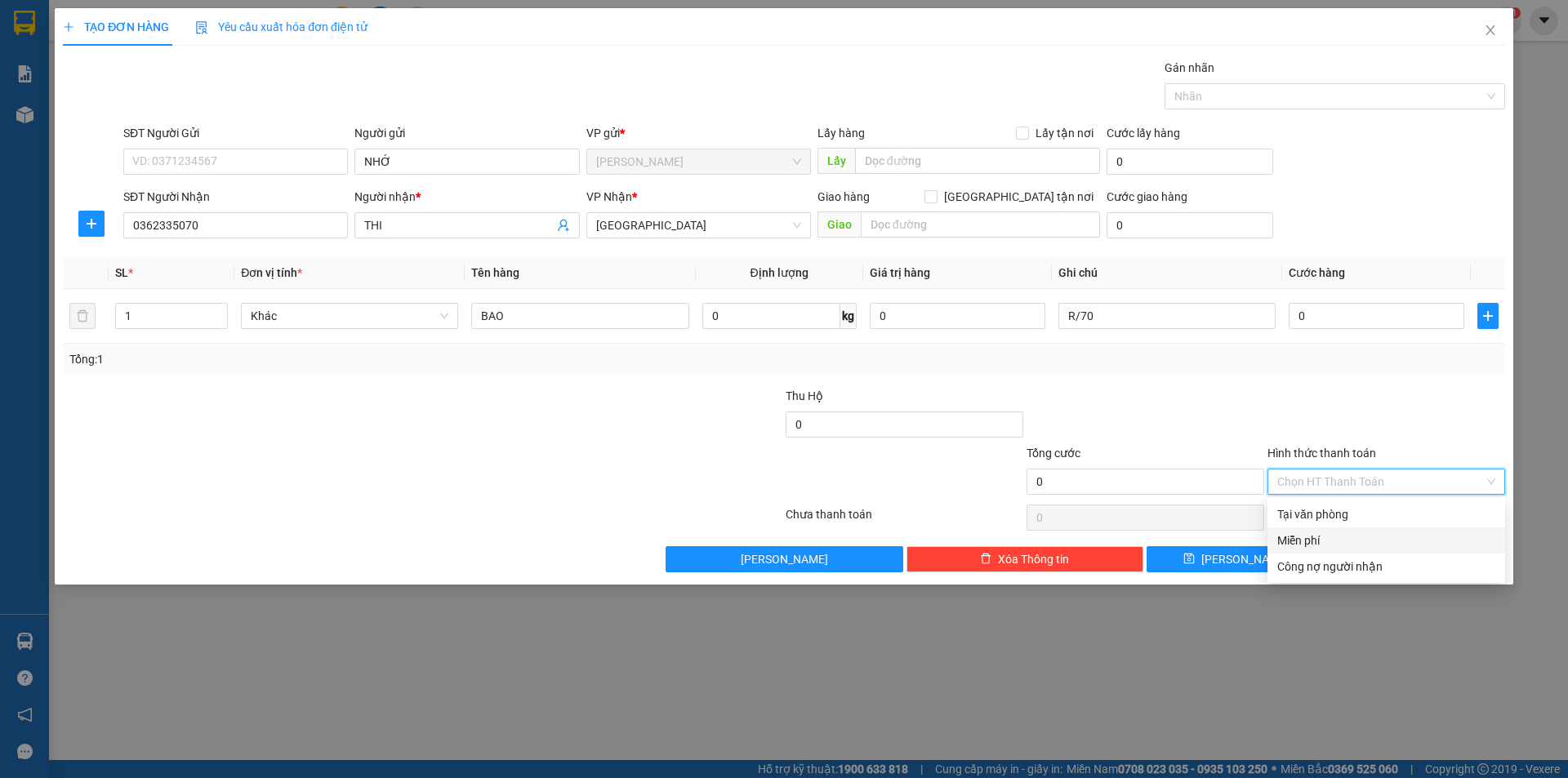
drag, startPoint x: 1316, startPoint y: 537, endPoint x: 1353, endPoint y: 561, distance: 44.1
click at [1315, 538] on div "Miễn phí" at bounding box center [1386, 540] width 218 height 18
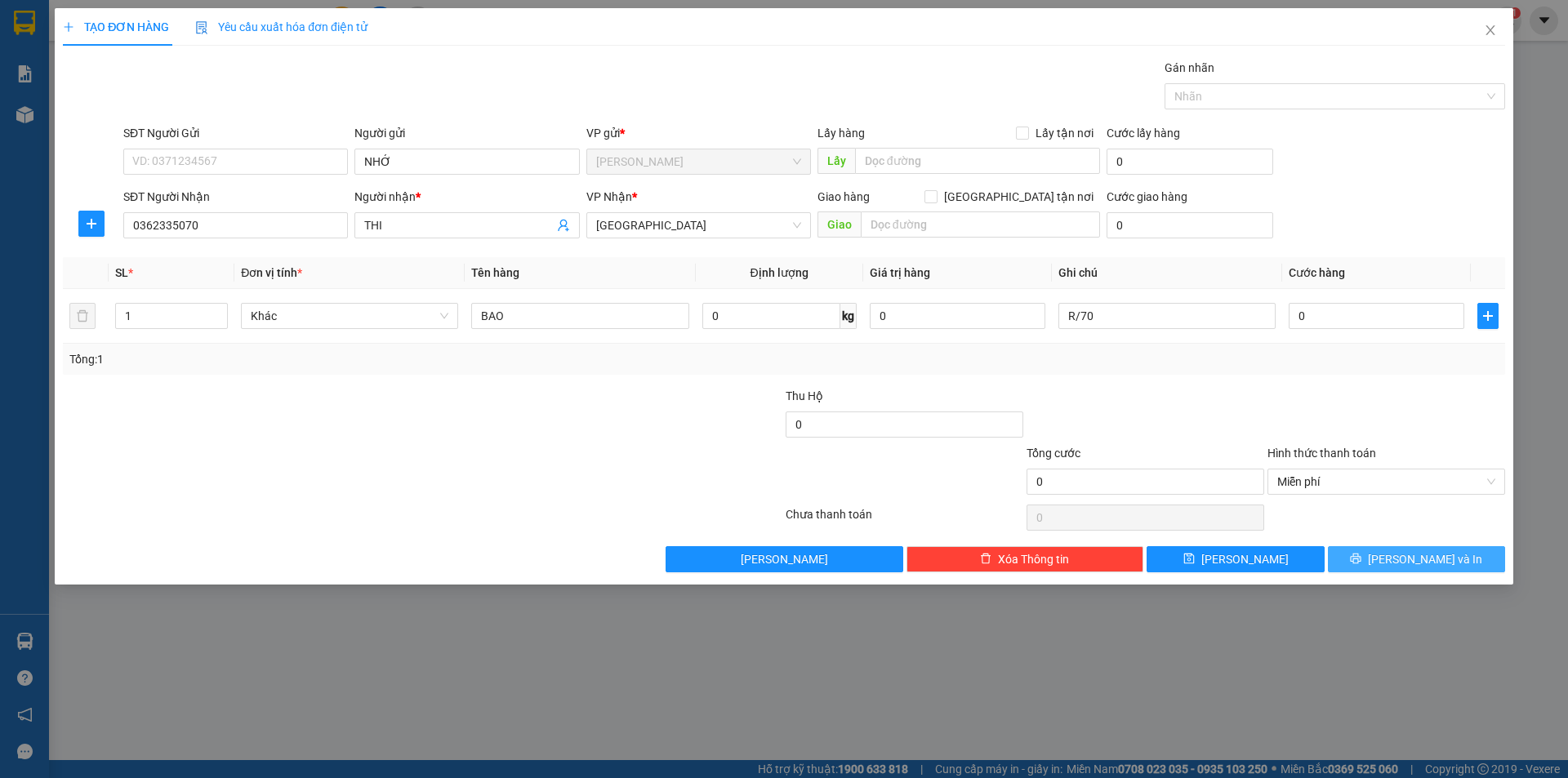
click at [1353, 561] on button "[PERSON_NAME] và In" at bounding box center [1416, 559] width 177 height 26
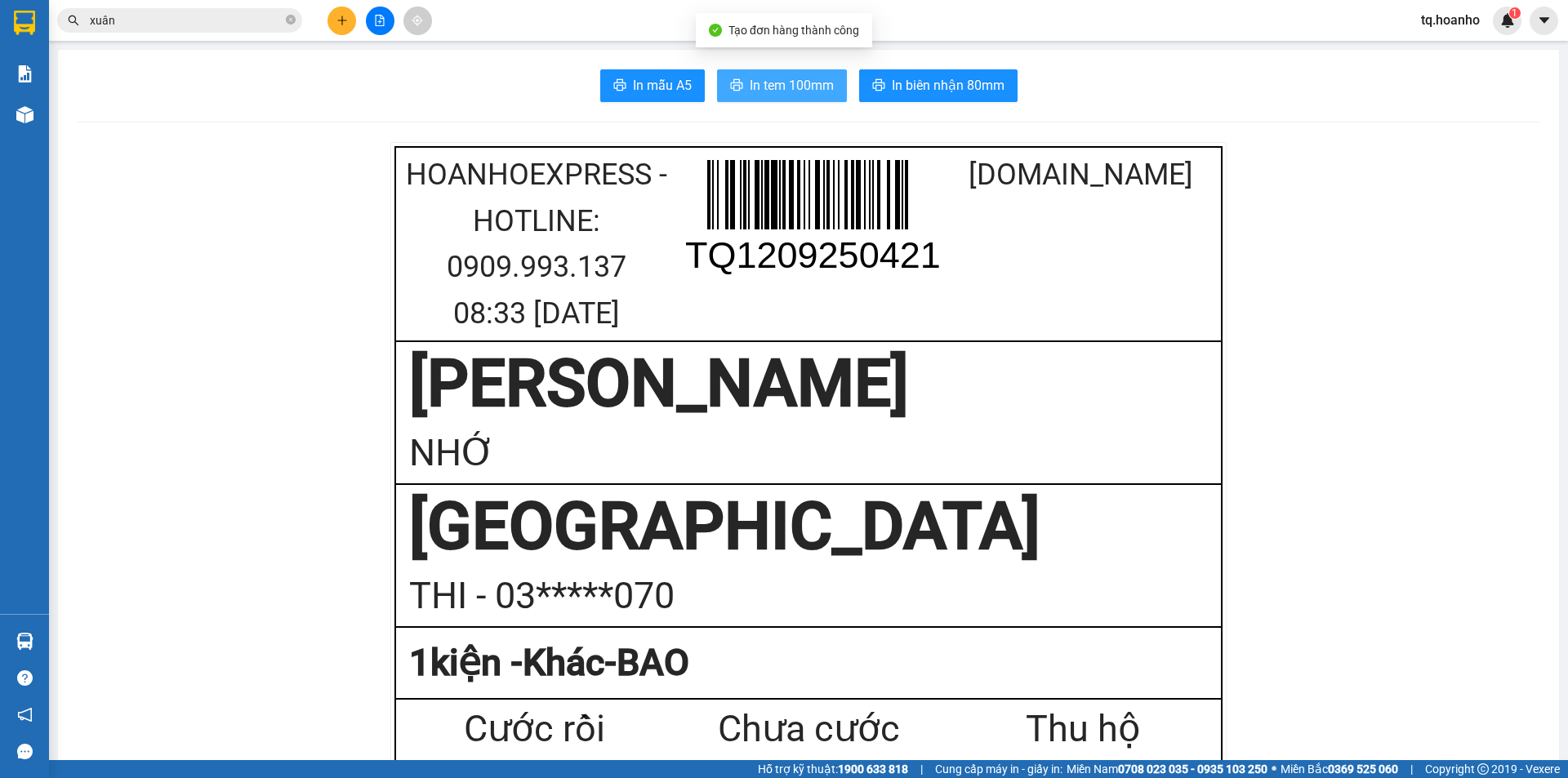
click at [770, 96] on span "In tem 100mm" at bounding box center [791, 84] width 84 height 20
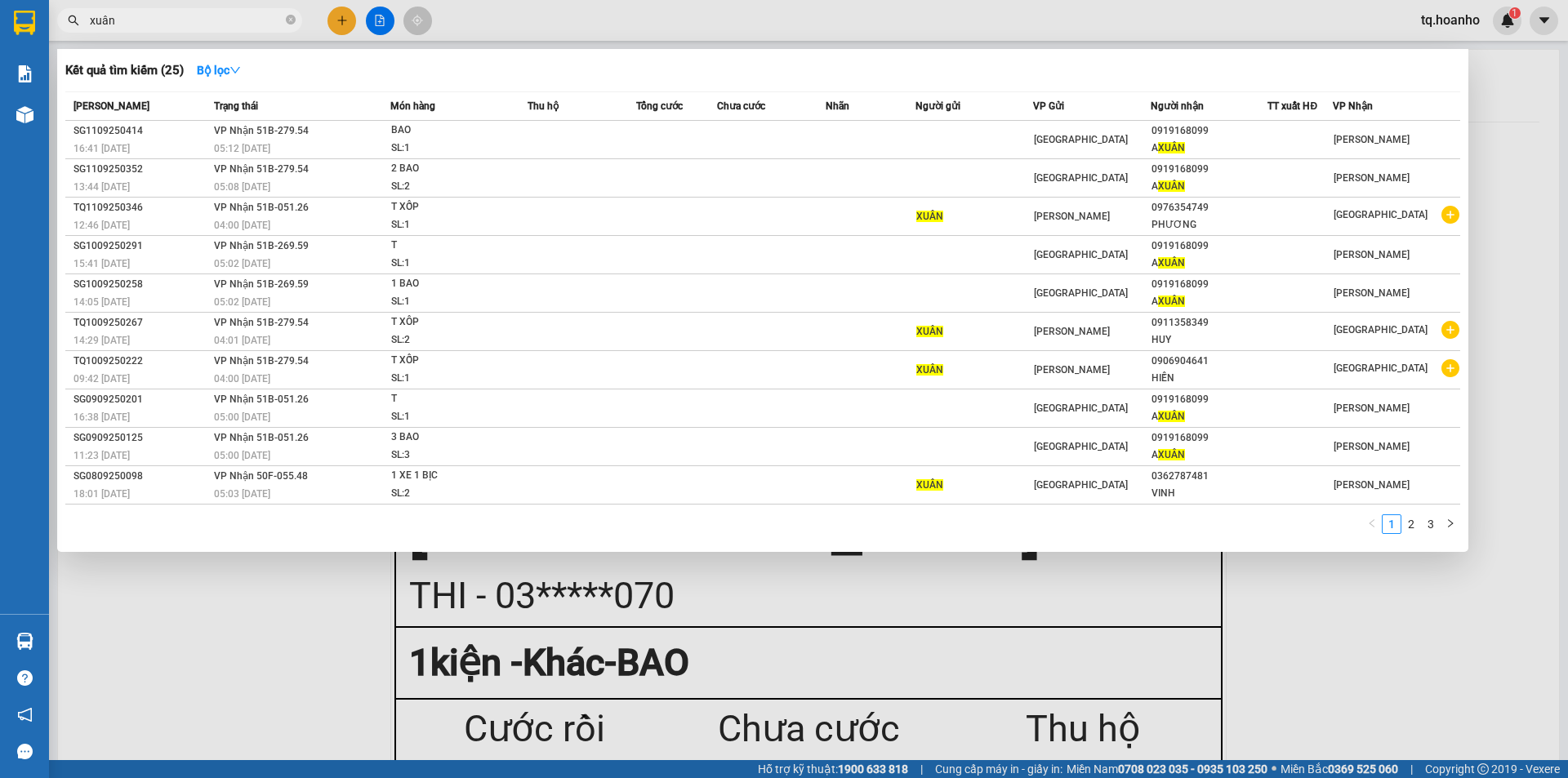
click at [253, 16] on input "xuân" at bounding box center [186, 20] width 193 height 18
type input "x"
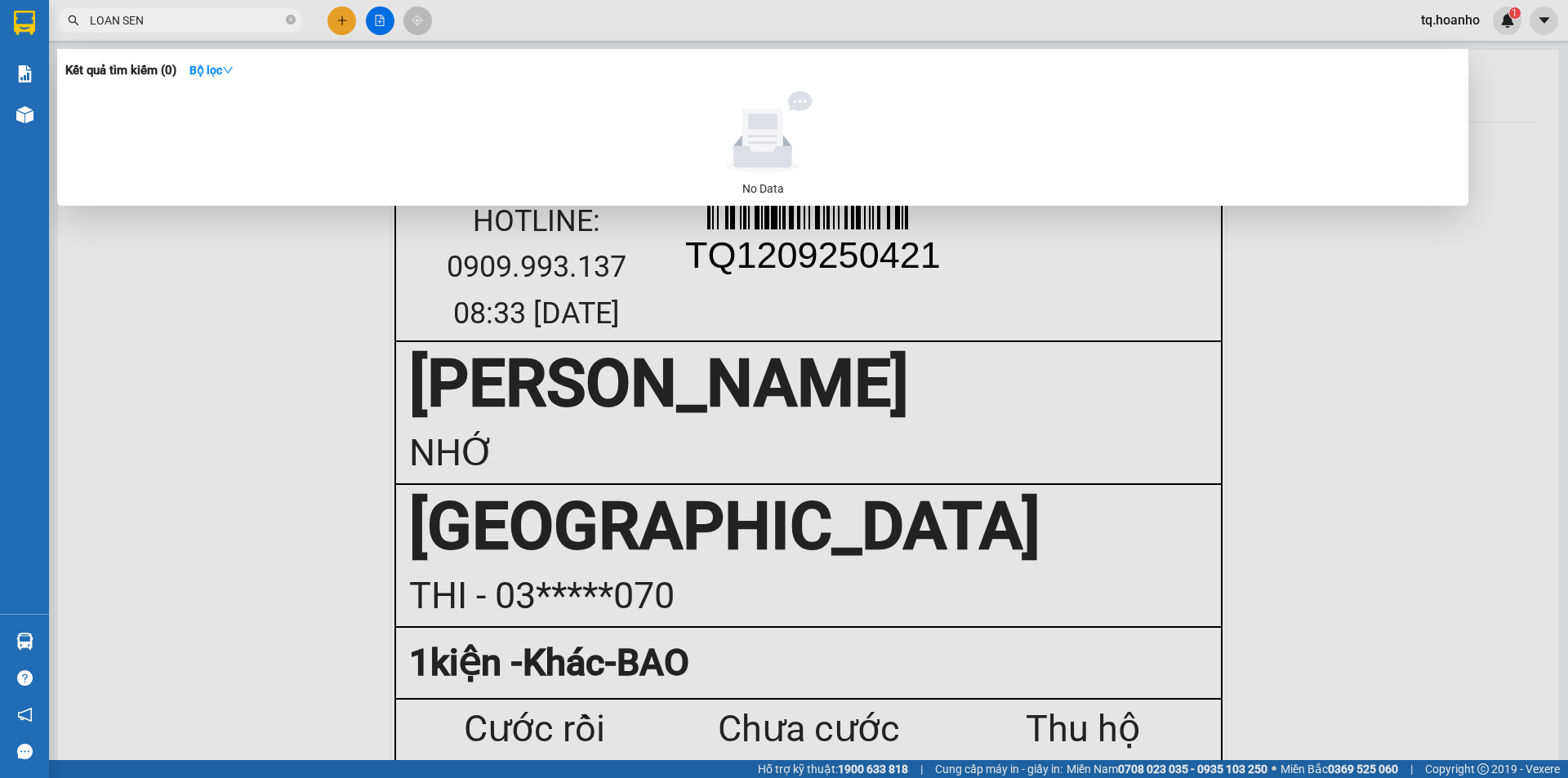
type input "LOAN SEN"
click at [168, 472] on div at bounding box center [784, 389] width 1568 height 778
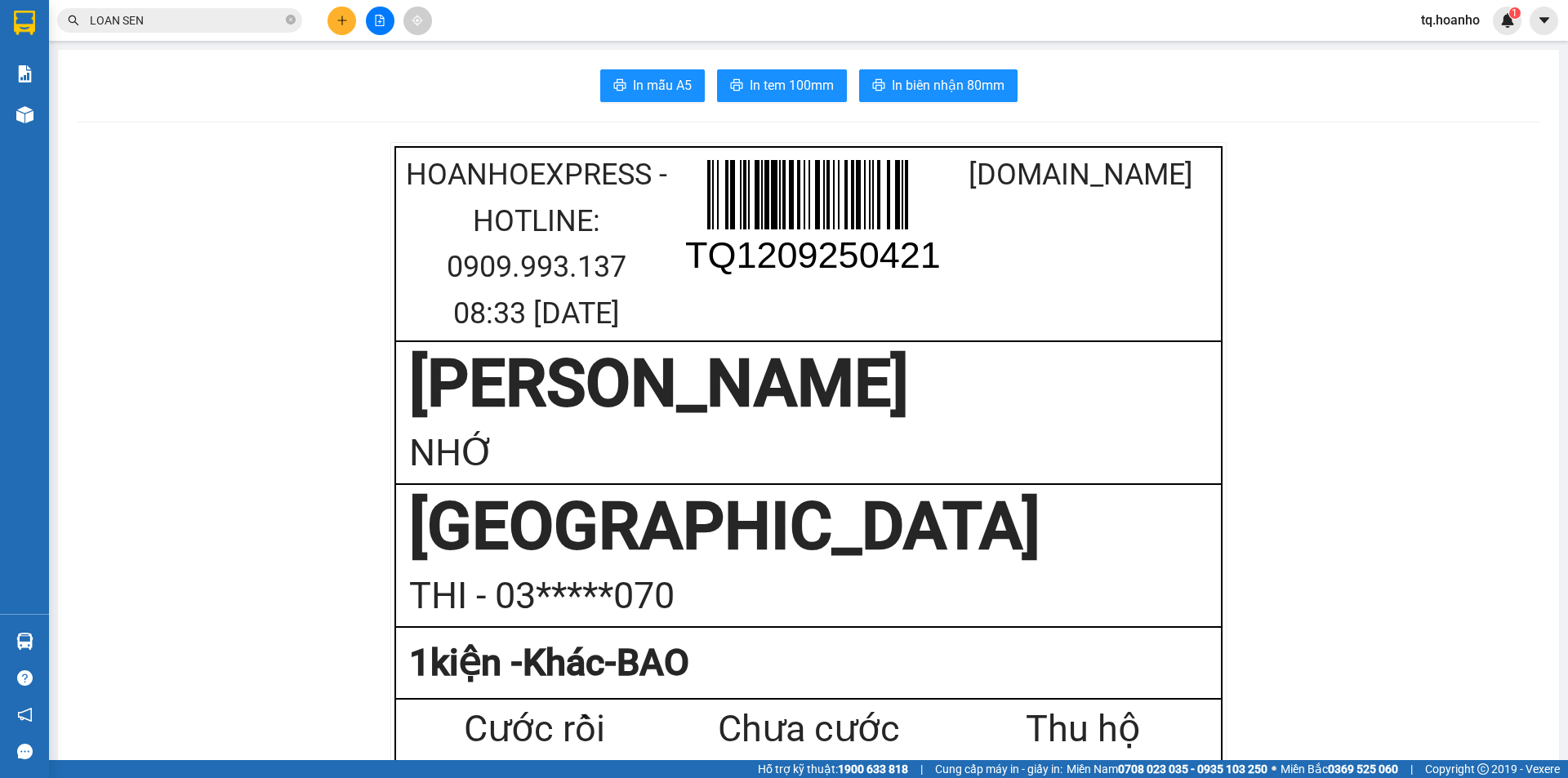
drag, startPoint x: 1427, startPoint y: 416, endPoint x: 621, endPoint y: 11, distance: 902.0
click at [345, 22] on icon "plus" at bounding box center [342, 20] width 12 height 12
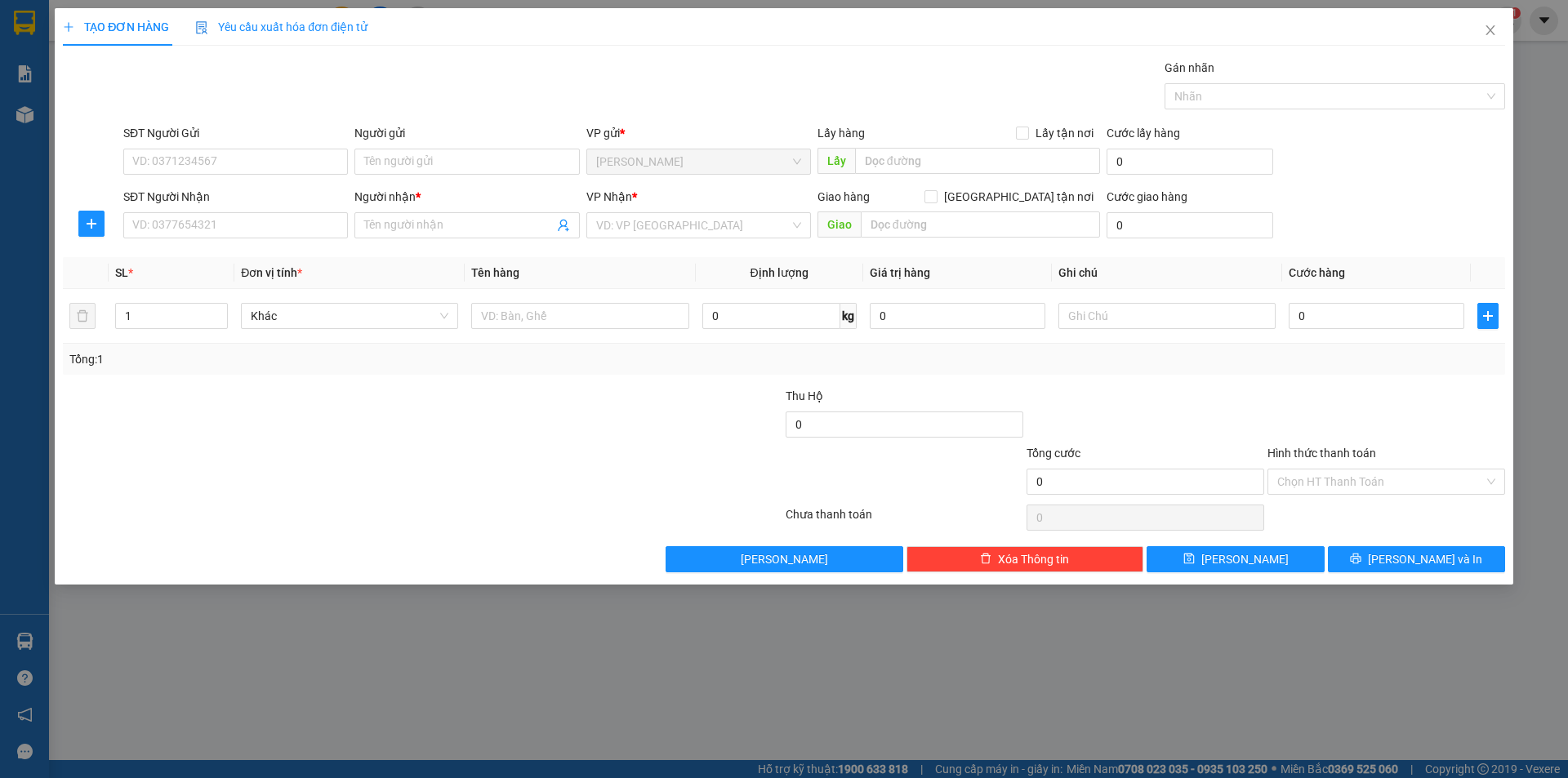
click at [406, 175] on div "Người gửi Tên người gửi" at bounding box center [466, 152] width 225 height 57
click at [410, 166] on input "Người gửi" at bounding box center [466, 161] width 225 height 26
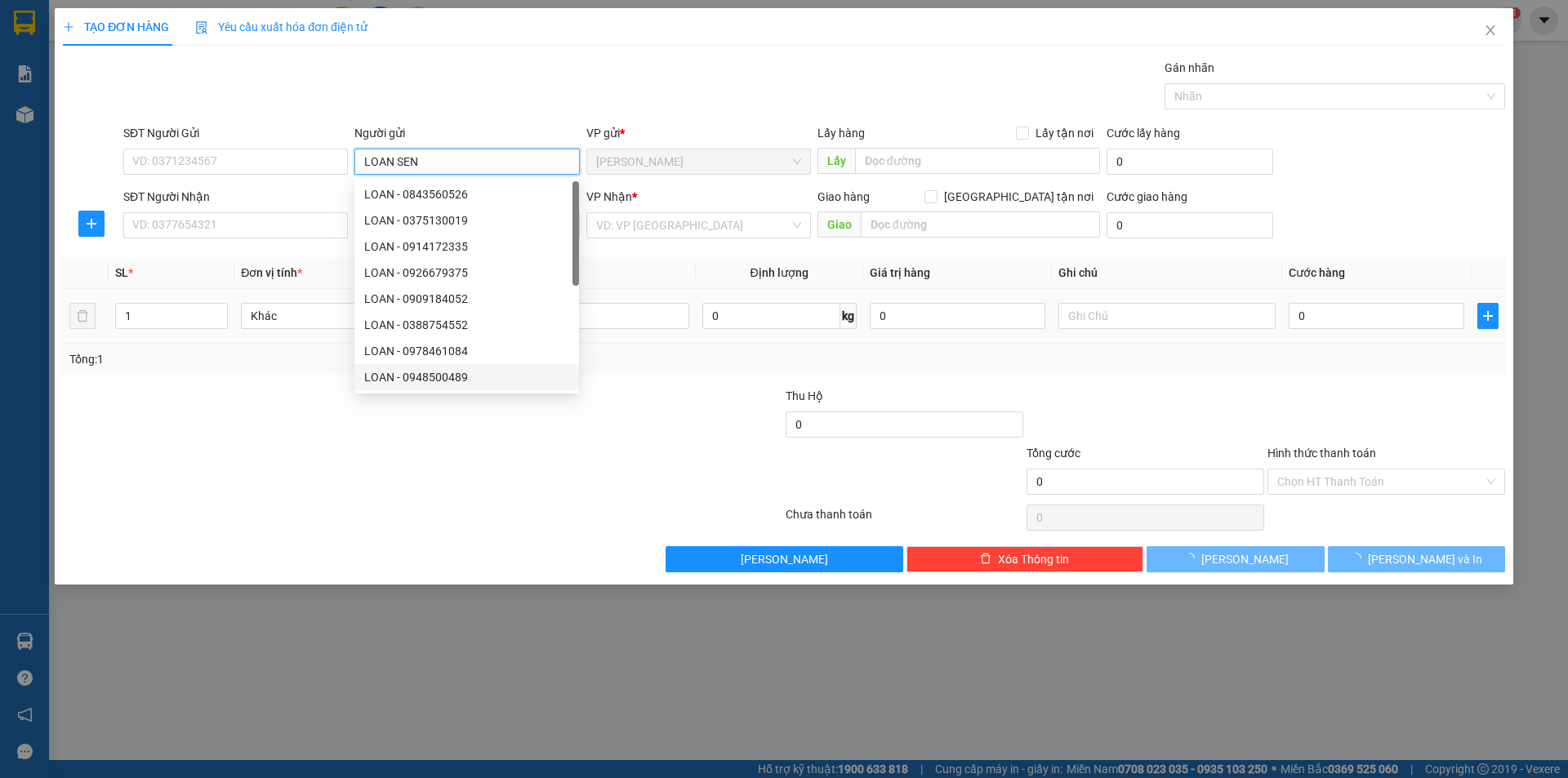
type input "LOAN SEN"
drag, startPoint x: 183, startPoint y: 538, endPoint x: 445, endPoint y: 106, distance: 505.2
click at [288, 388] on div "Transit Pickup Surcharge Ids Transit Deliver Surcharge Ids Transit Deliver Surc…" at bounding box center [784, 316] width 1442 height 514
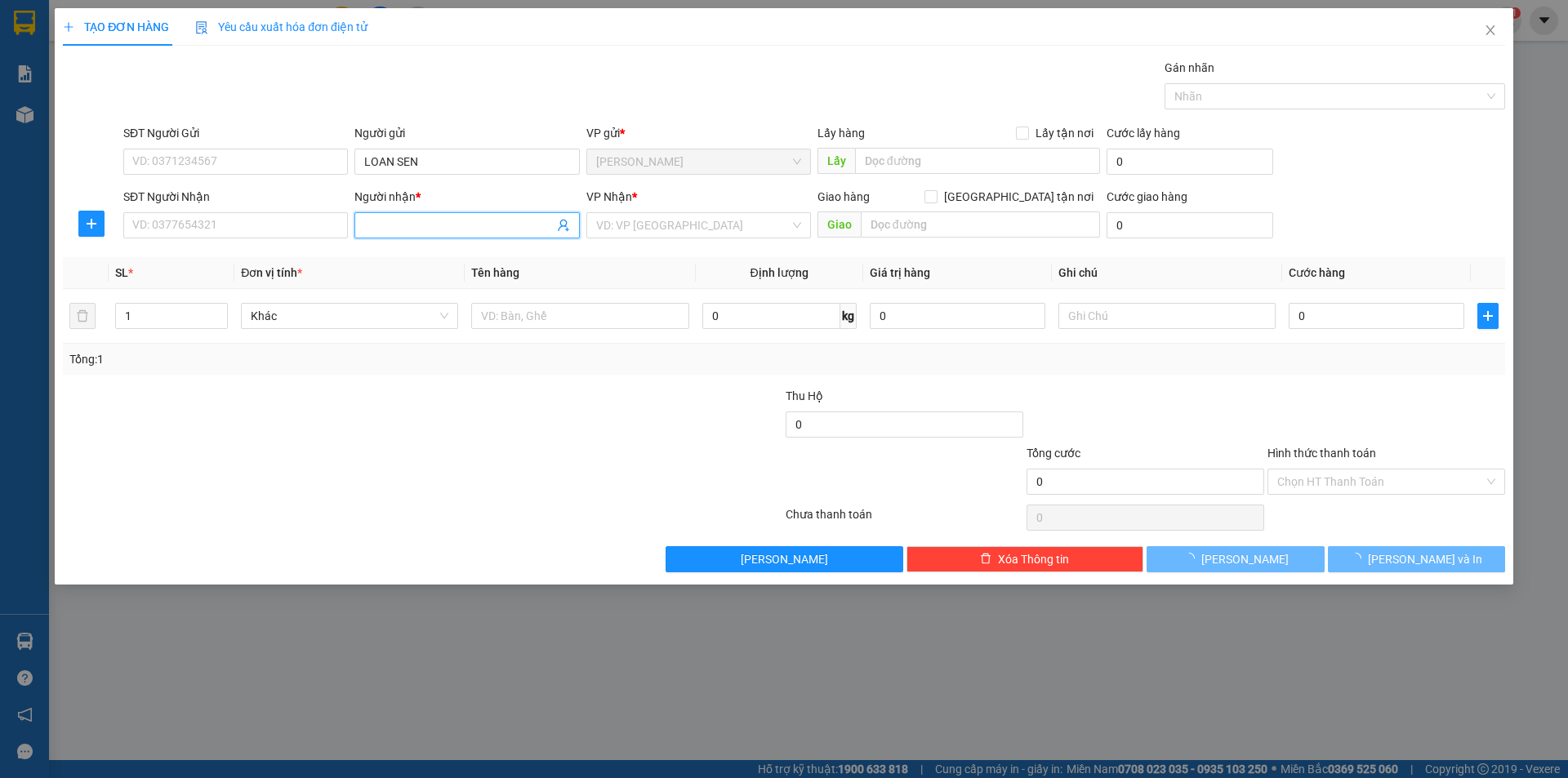
click at [416, 232] on input "Người nhận *" at bounding box center [459, 225] width 189 height 18
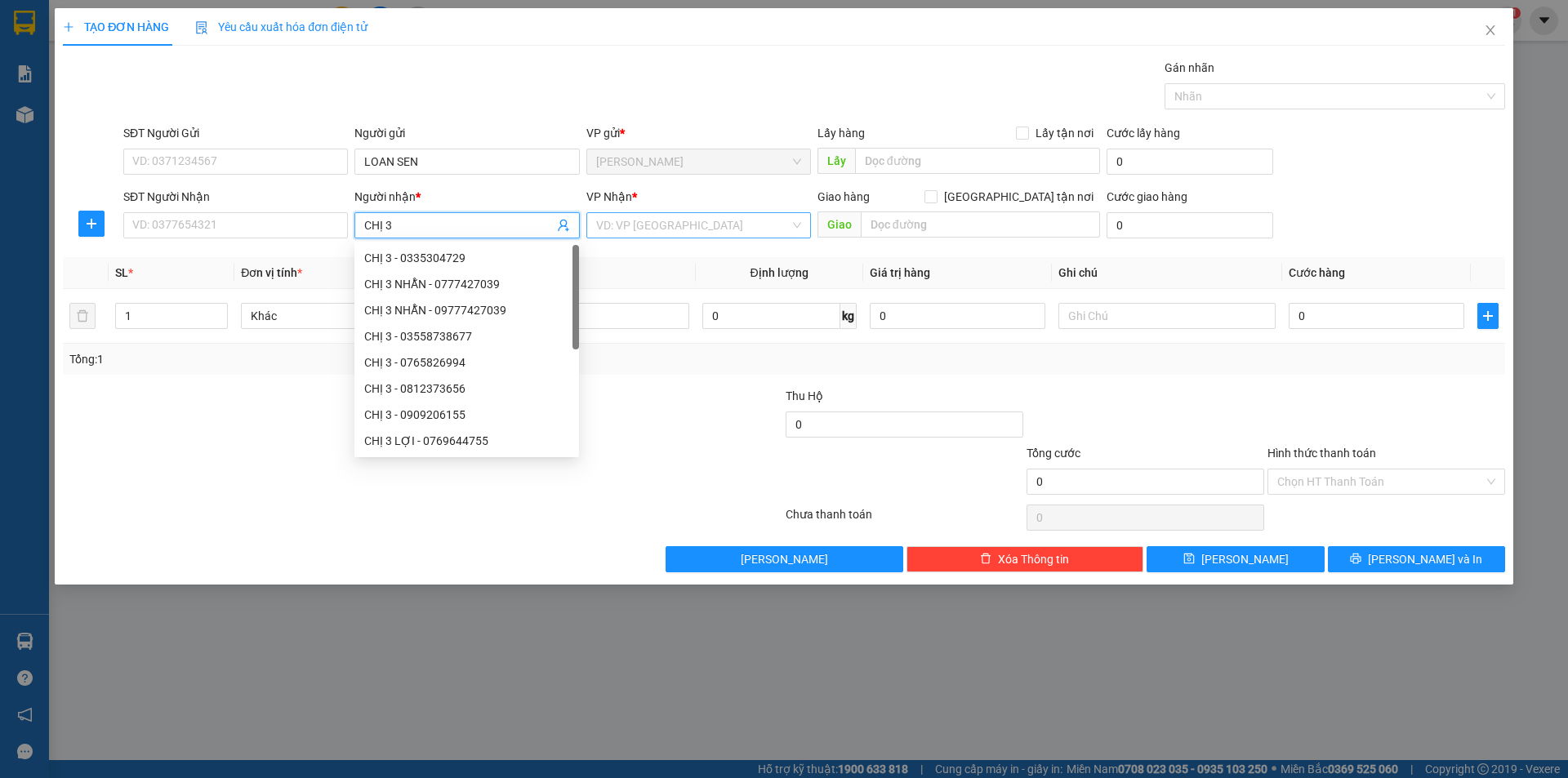
type input "CHỊ 3"
click at [649, 226] on input "search" at bounding box center [693, 225] width 194 height 24
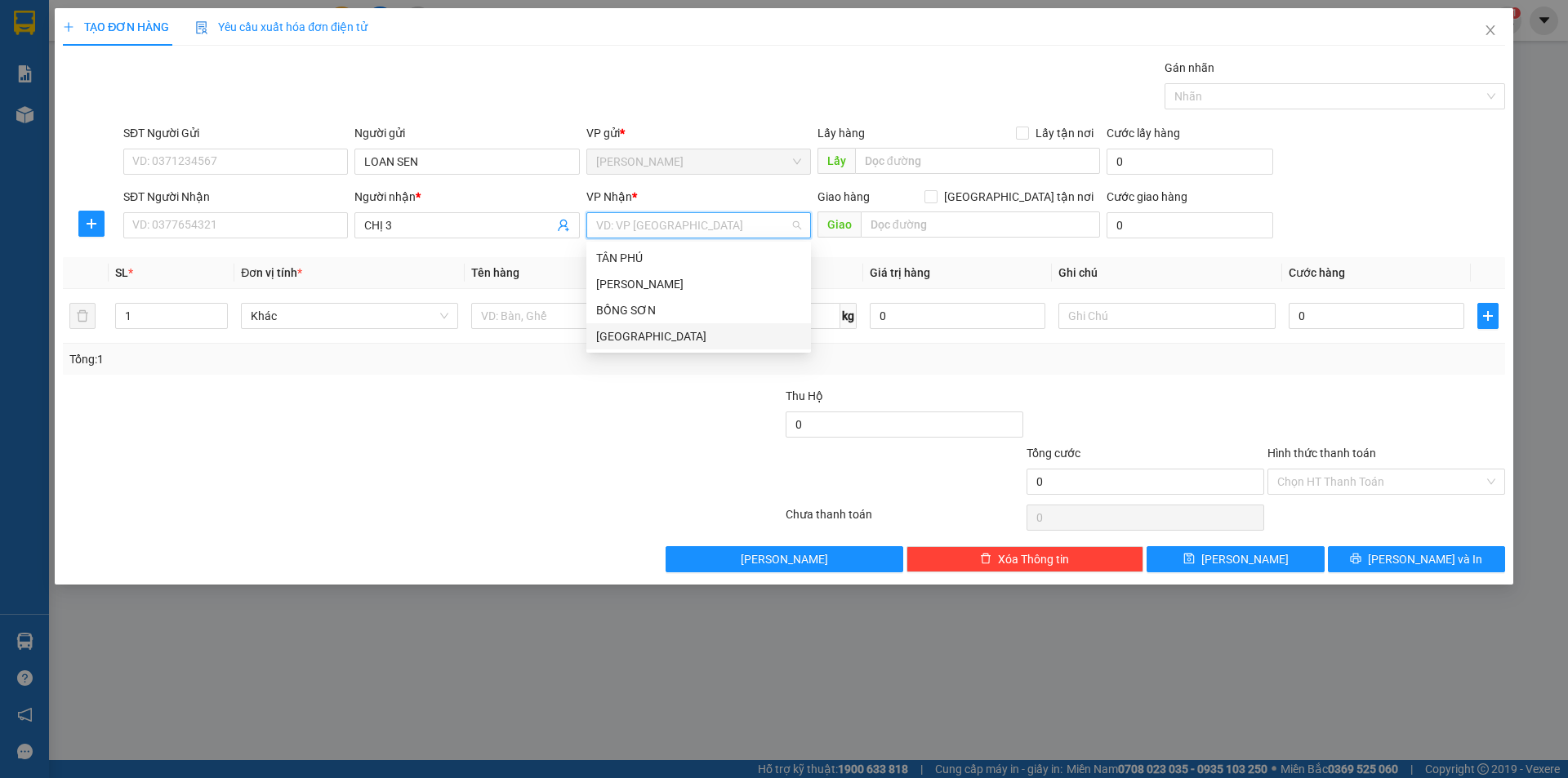
click at [636, 334] on div "[GEOGRAPHIC_DATA]" at bounding box center [698, 337] width 205 height 18
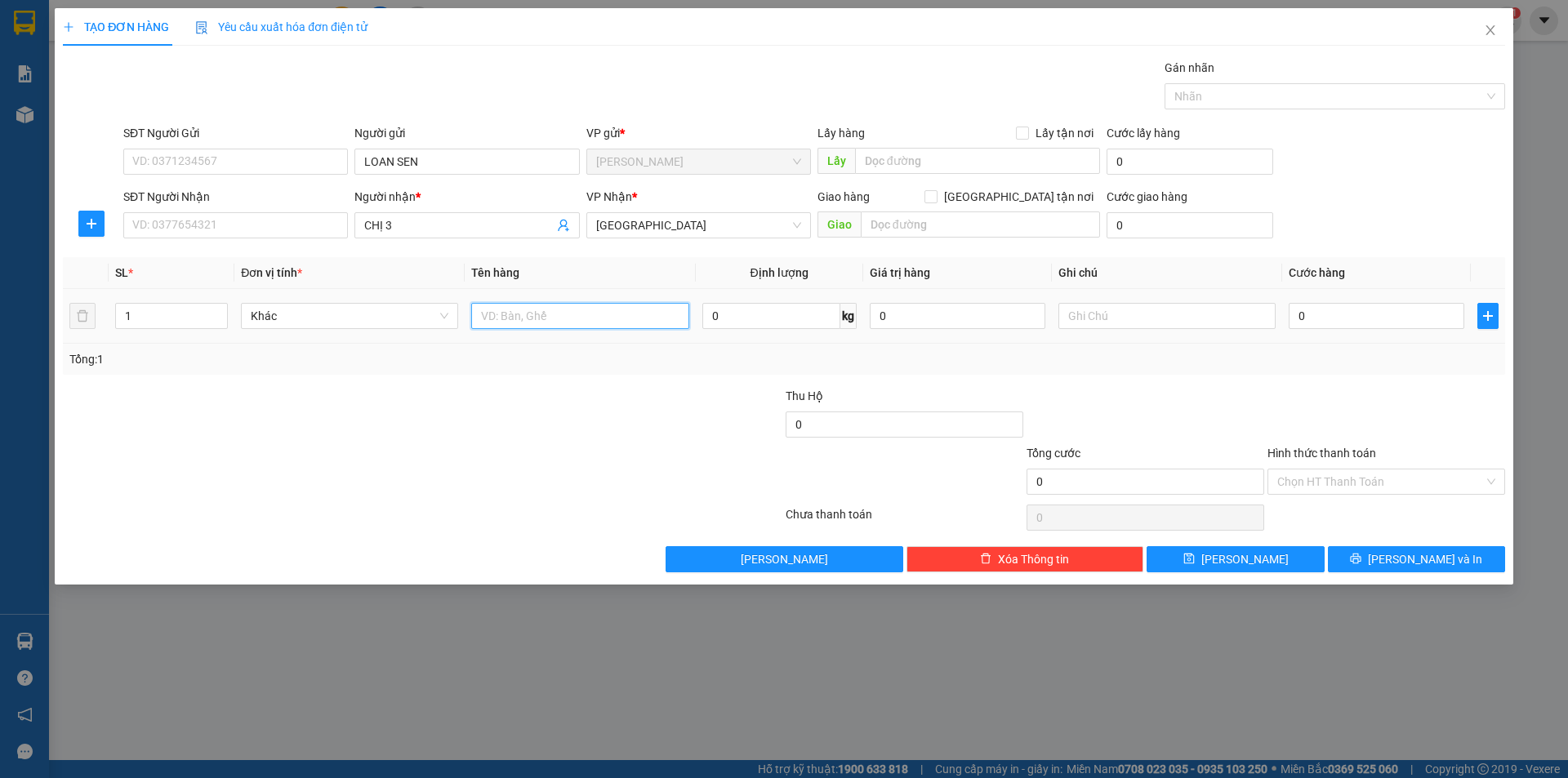
click at [486, 326] on input "text" at bounding box center [580, 315] width 217 height 26
type input "CỤC"
click at [1118, 313] on input "text" at bounding box center [1167, 315] width 217 height 26
type input "R/50"
click at [1361, 477] on input "Hình thức thanh toán" at bounding box center [1380, 481] width 207 height 24
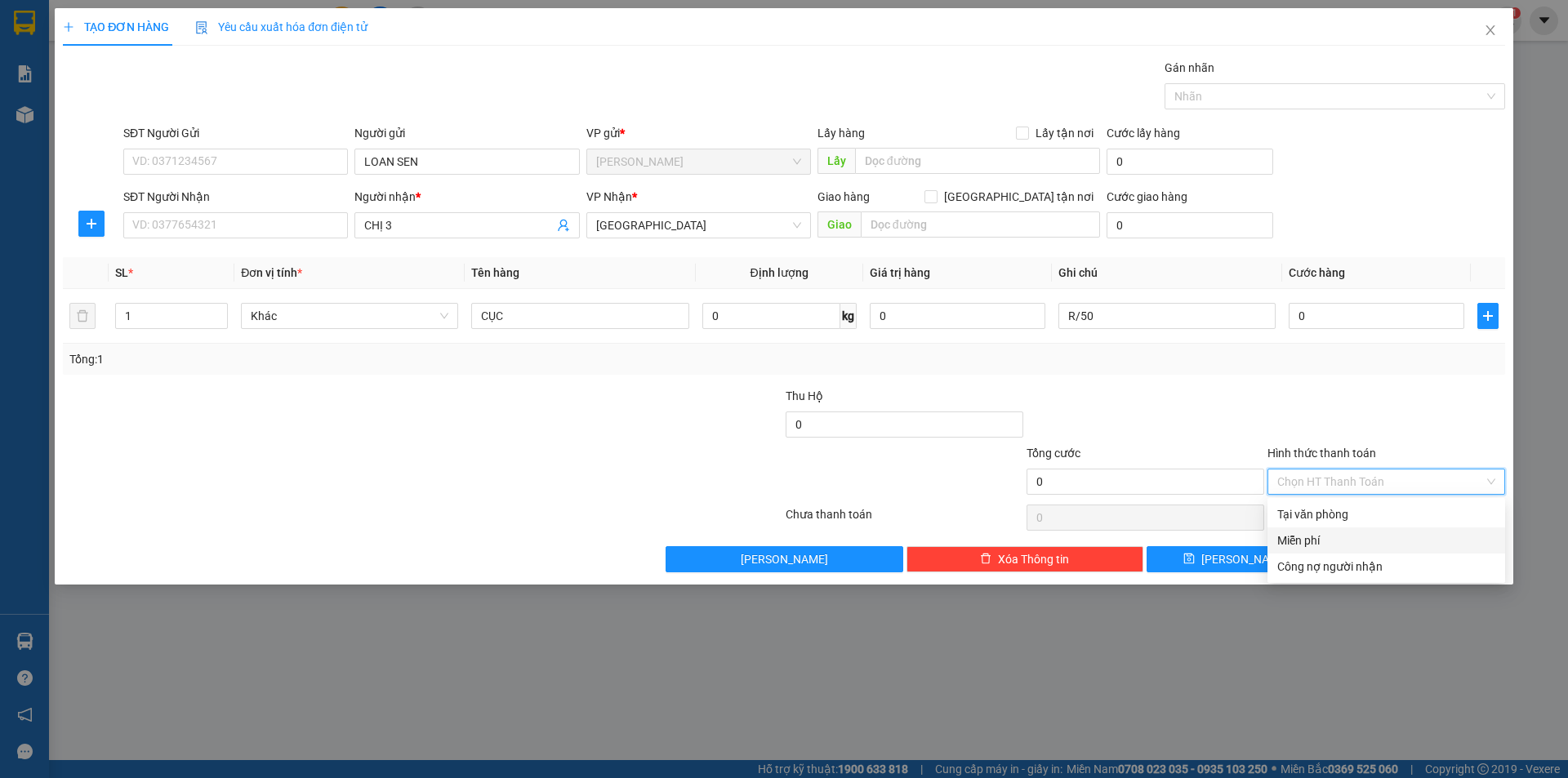
click at [1351, 535] on div "Miễn phí" at bounding box center [1386, 540] width 218 height 18
click at [1342, 562] on button "[PERSON_NAME] và In" at bounding box center [1416, 559] width 177 height 26
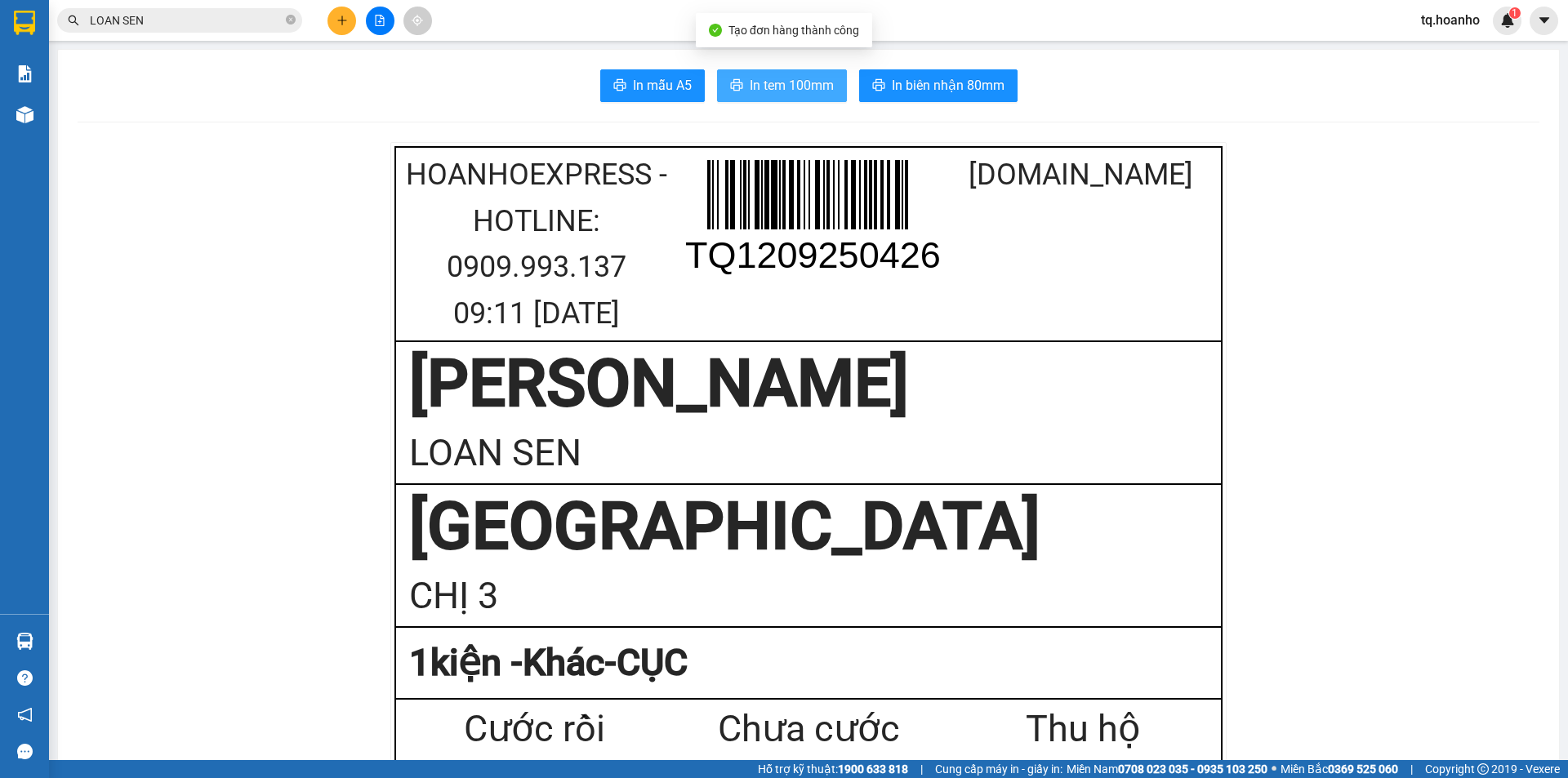
click at [773, 73] on button "In tem 100mm" at bounding box center [782, 86] width 130 height 33
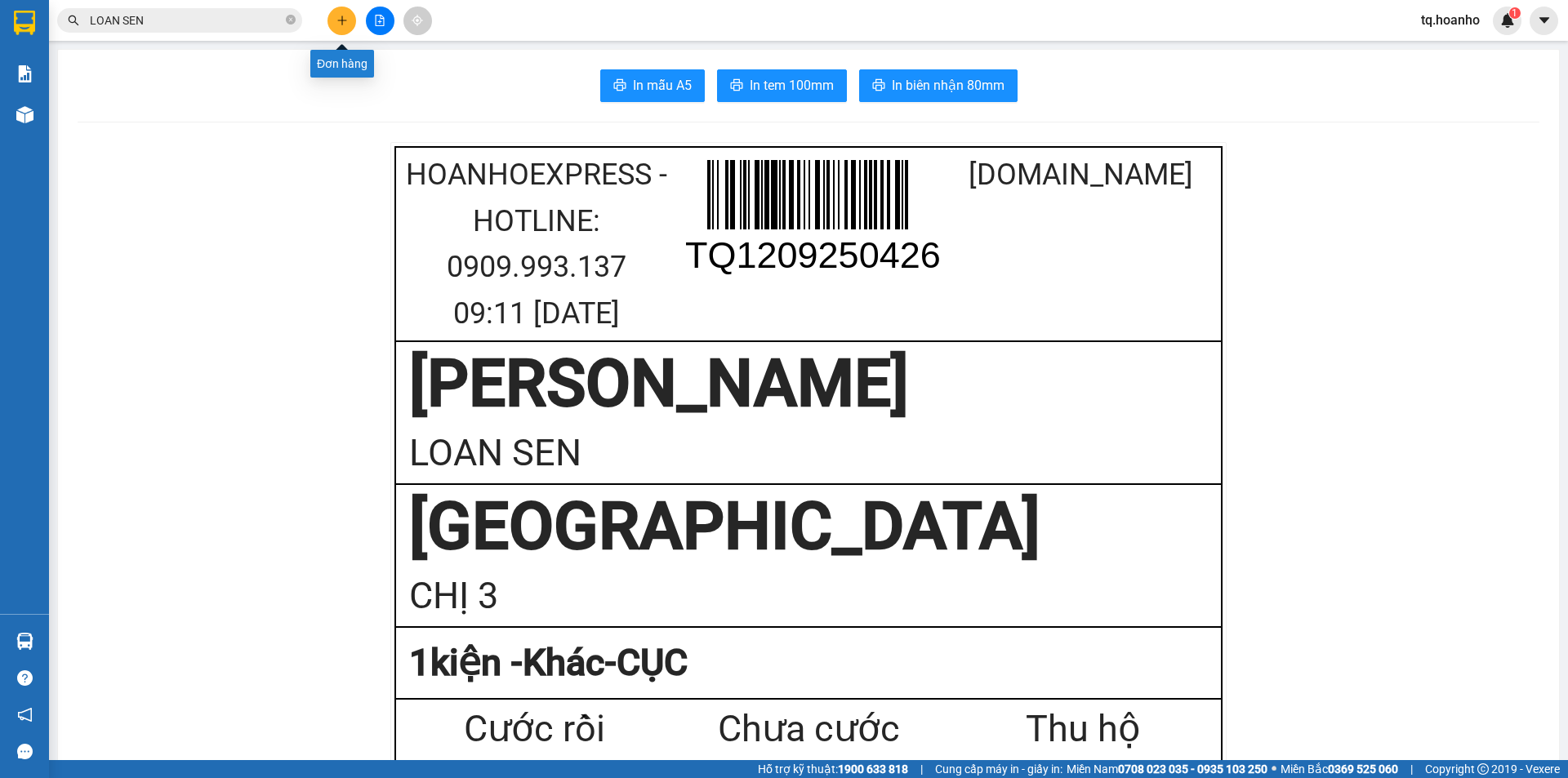
click at [338, 28] on button at bounding box center [341, 20] width 28 height 28
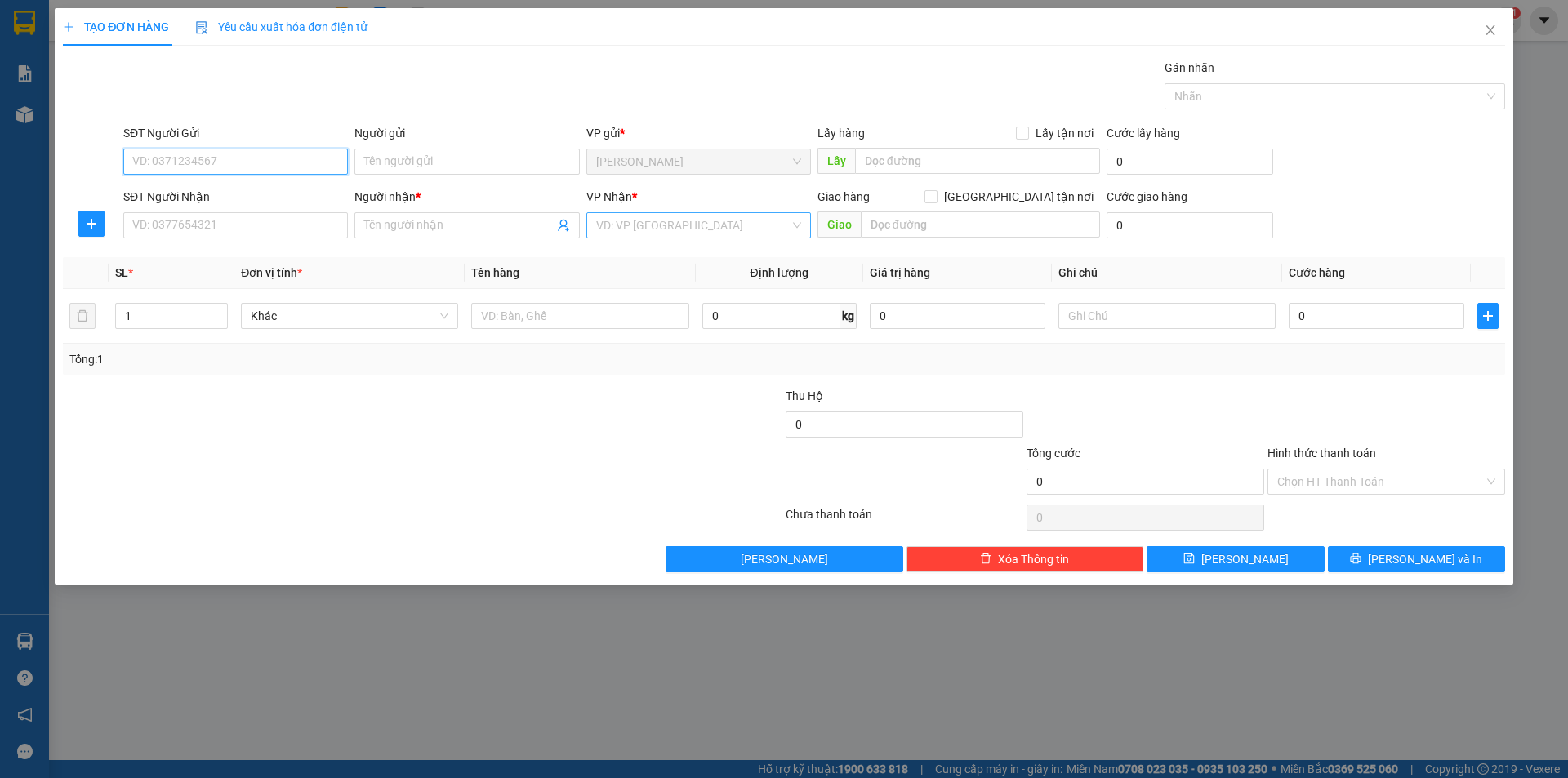
click at [591, 221] on div "VD: VP [GEOGRAPHIC_DATA]" at bounding box center [699, 225] width 225 height 26
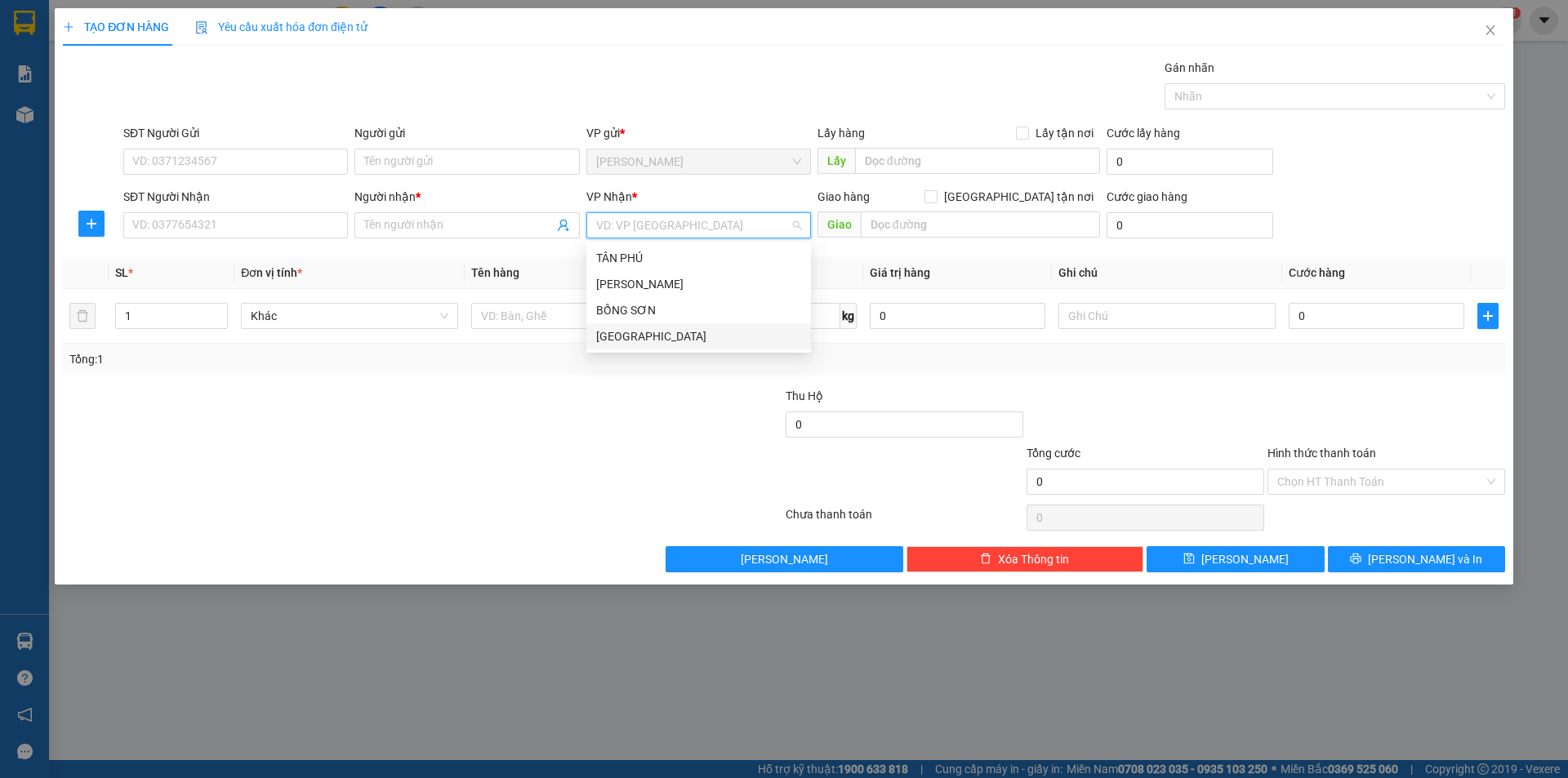
click at [619, 333] on div "[GEOGRAPHIC_DATA]" at bounding box center [698, 337] width 205 height 18
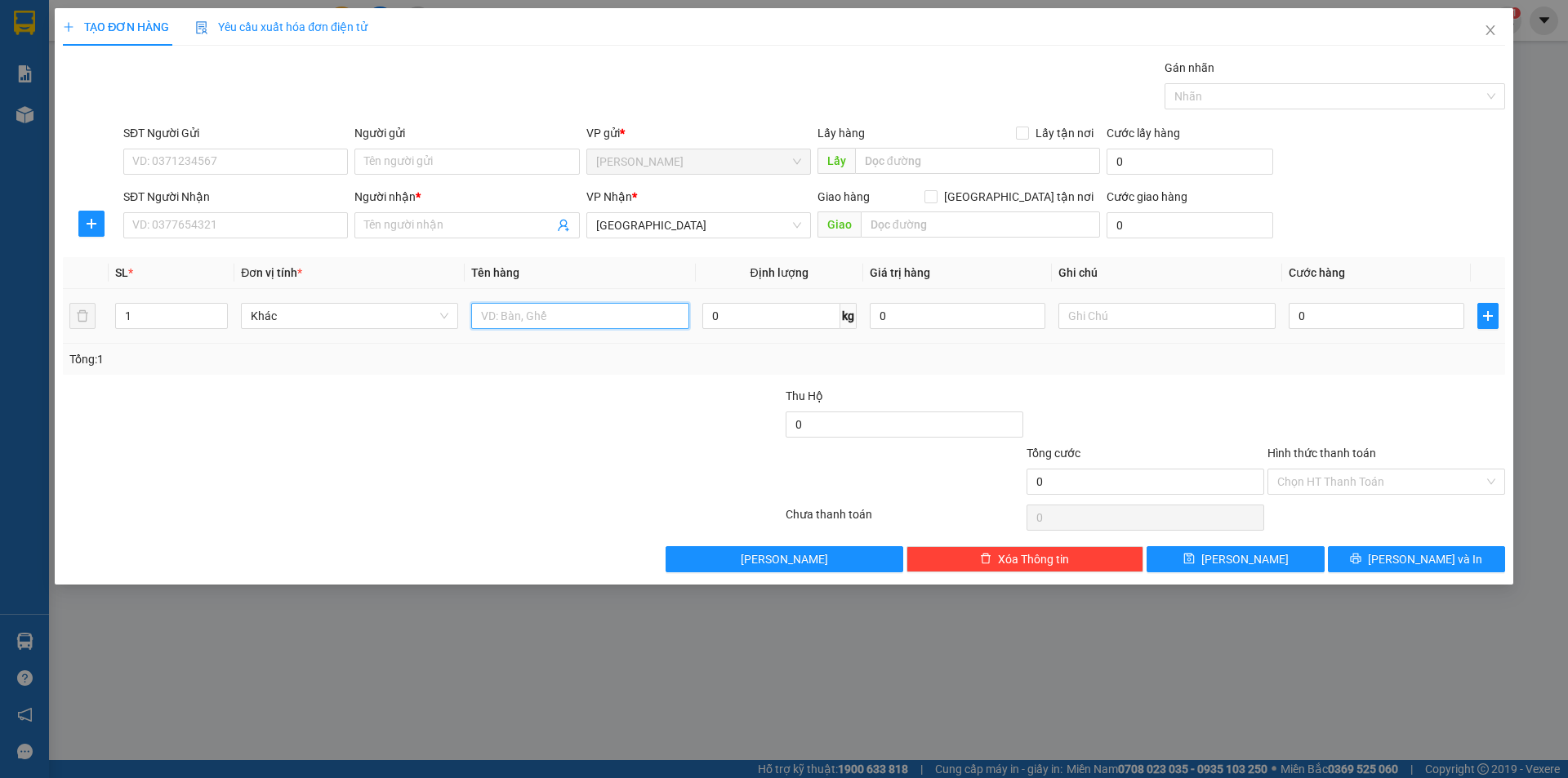
click at [520, 308] on input "text" at bounding box center [580, 315] width 217 height 26
type input "T XỐP"
click at [277, 236] on input "SĐT Người Nhận" at bounding box center [236, 225] width 225 height 26
click at [182, 219] on input "SĐT Người Nhận" at bounding box center [236, 225] width 225 height 26
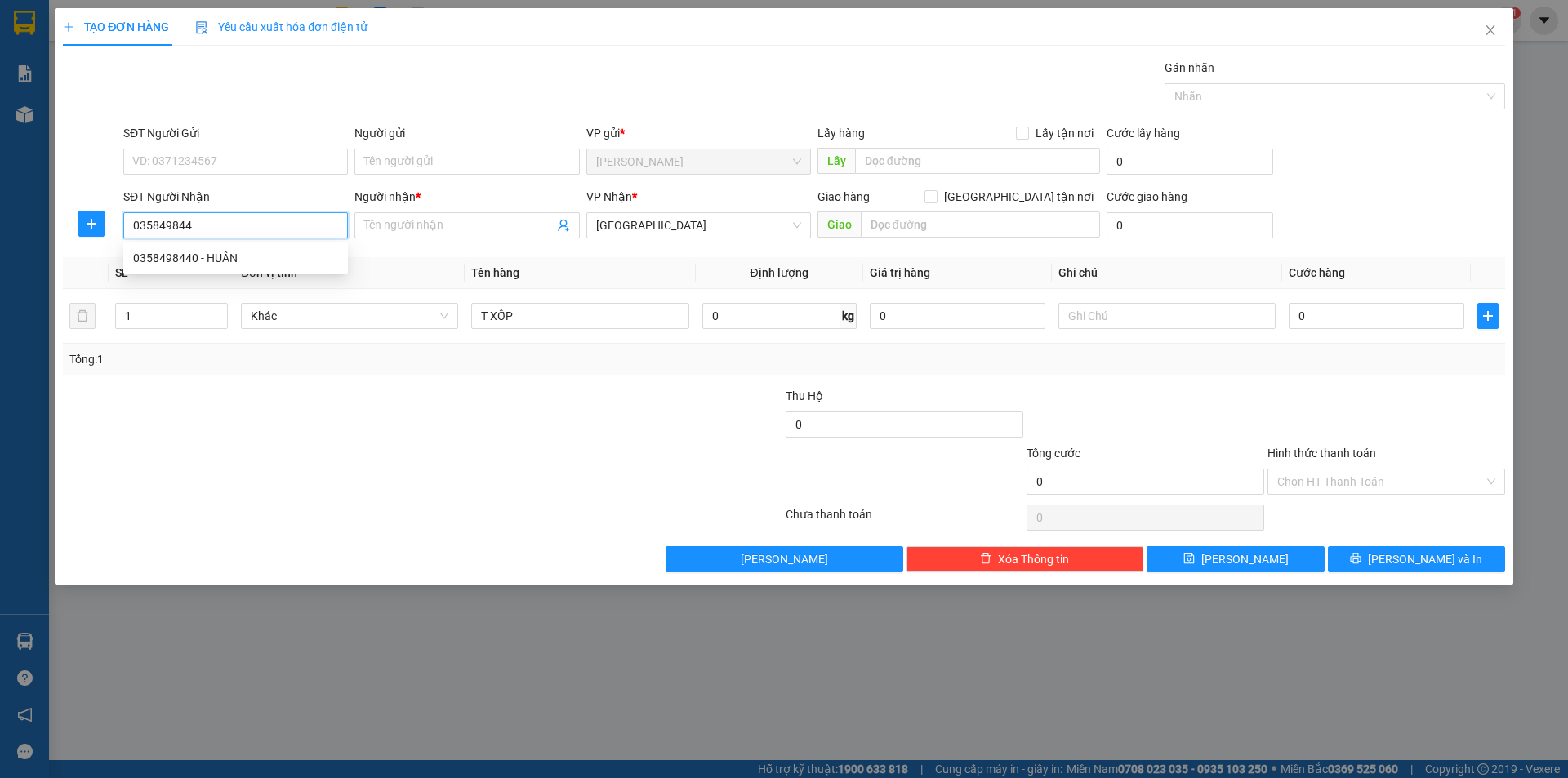
type input "0358498440"
click at [216, 257] on div "0358498440 - HUÂN" at bounding box center [235, 258] width 205 height 18
type input "HUÂN"
type input "0358498440"
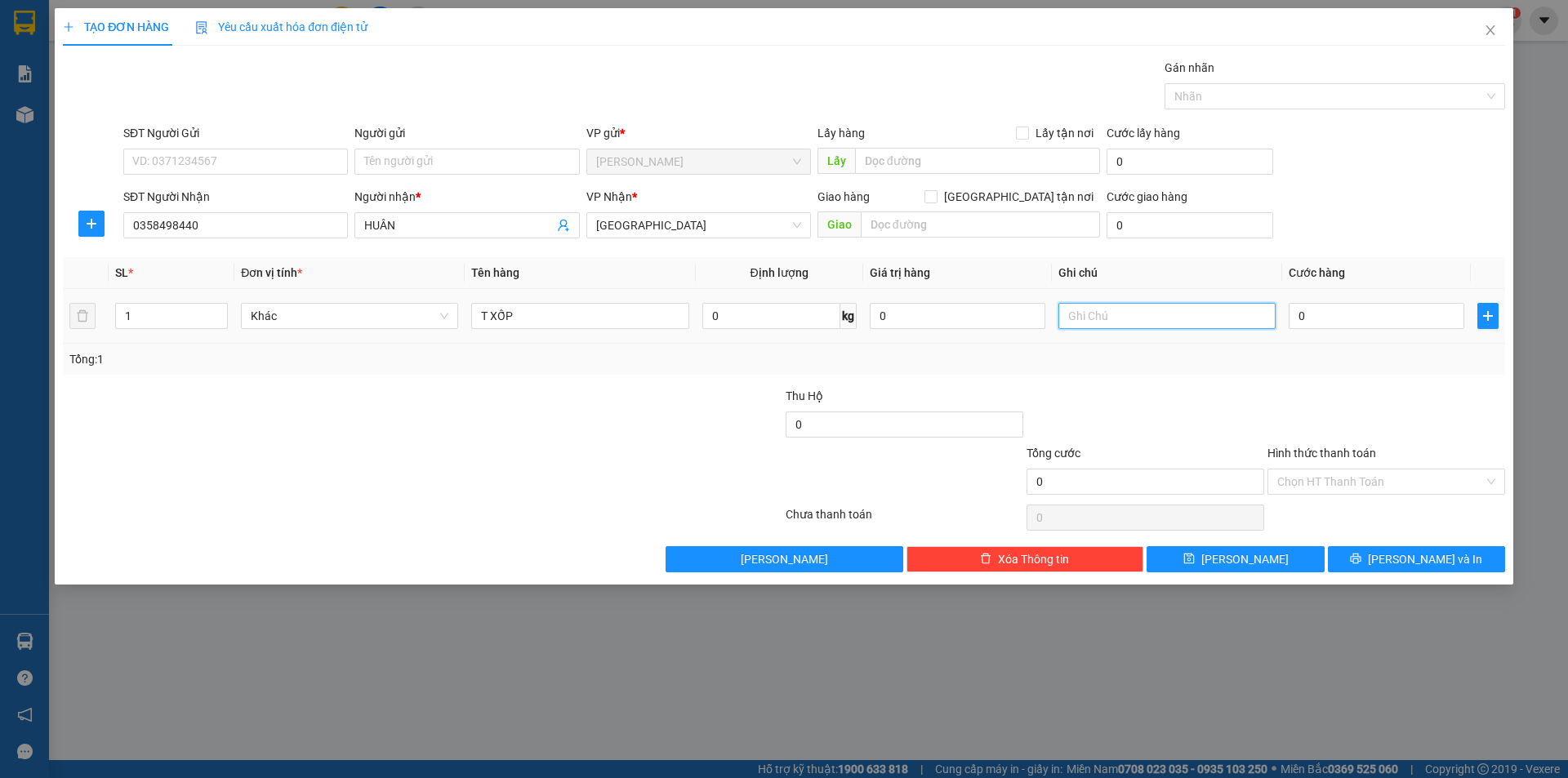
click at [1074, 321] on input "text" at bounding box center [1167, 315] width 217 height 26
type input "R/70 GÒ VẤP+50K GIAO"
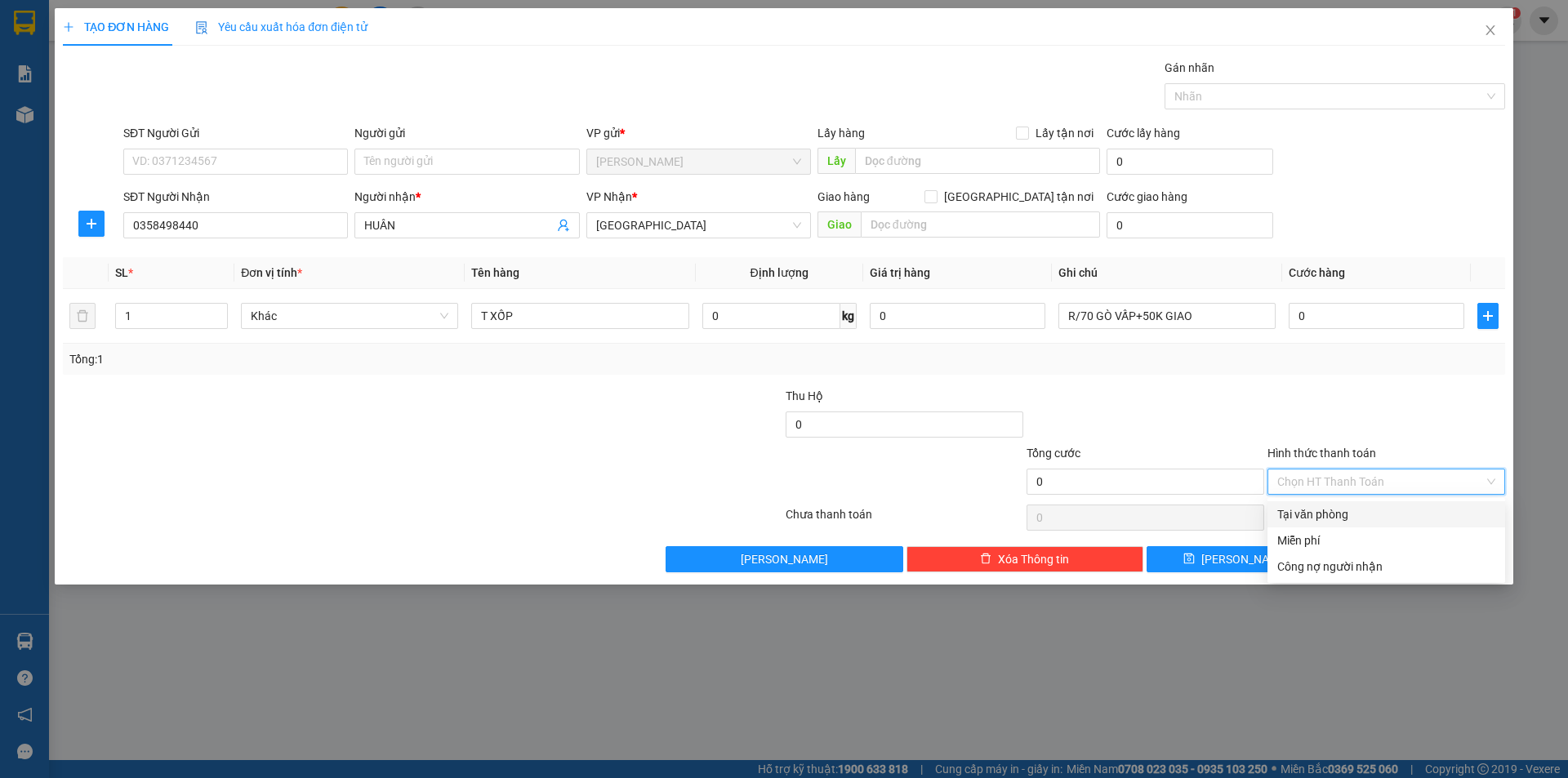
click at [1347, 491] on input "Hình thức thanh toán" at bounding box center [1380, 481] width 207 height 24
click at [1320, 539] on div "Miễn phí" at bounding box center [1386, 540] width 218 height 18
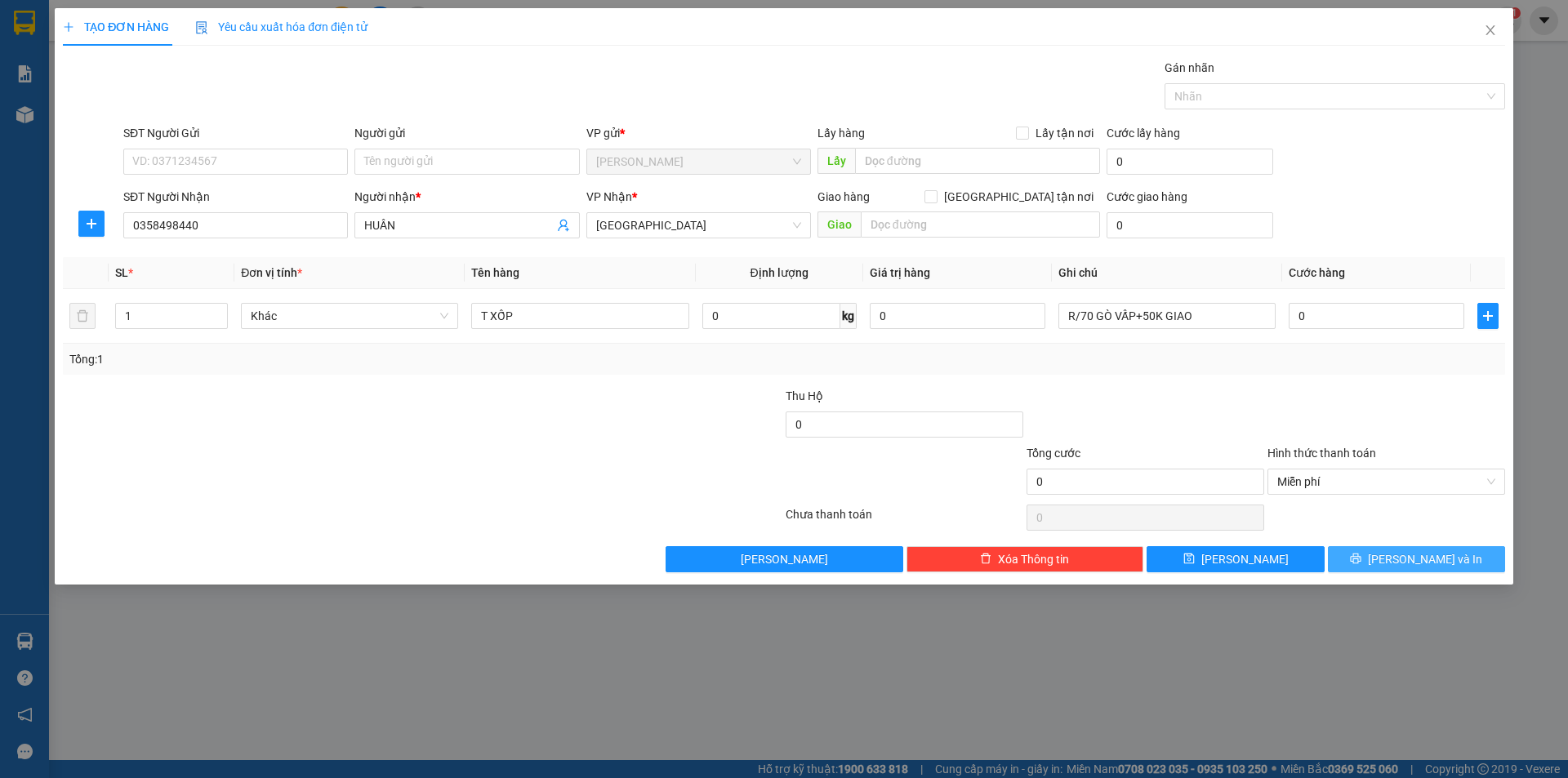
click at [1358, 549] on button "[PERSON_NAME] và In" at bounding box center [1416, 559] width 177 height 26
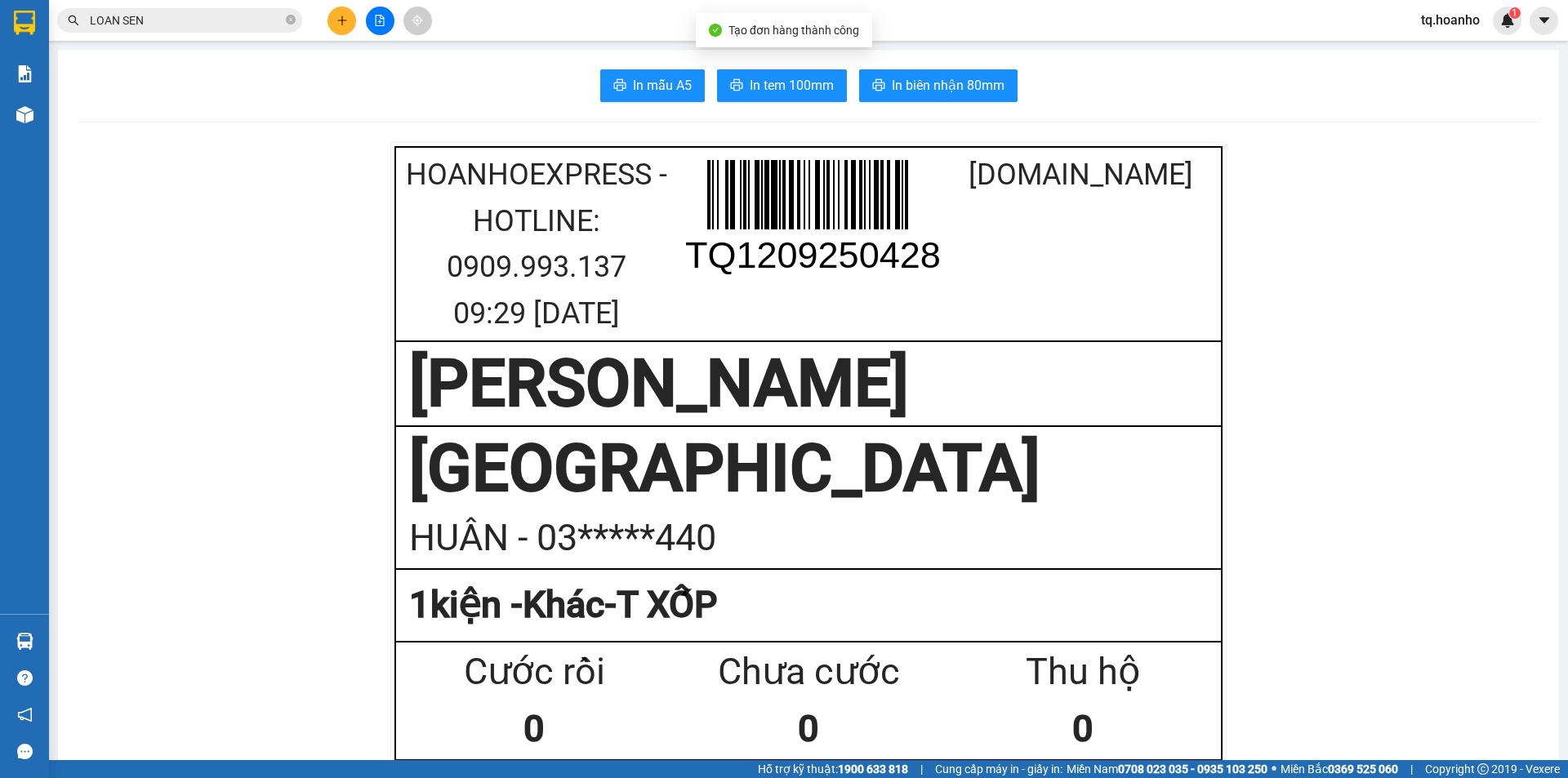
click at [795, 81] on span "In tem 100mm" at bounding box center [791, 84] width 84 height 20
click at [152, 18] on input "LOAN SEN" at bounding box center [186, 20] width 193 height 18
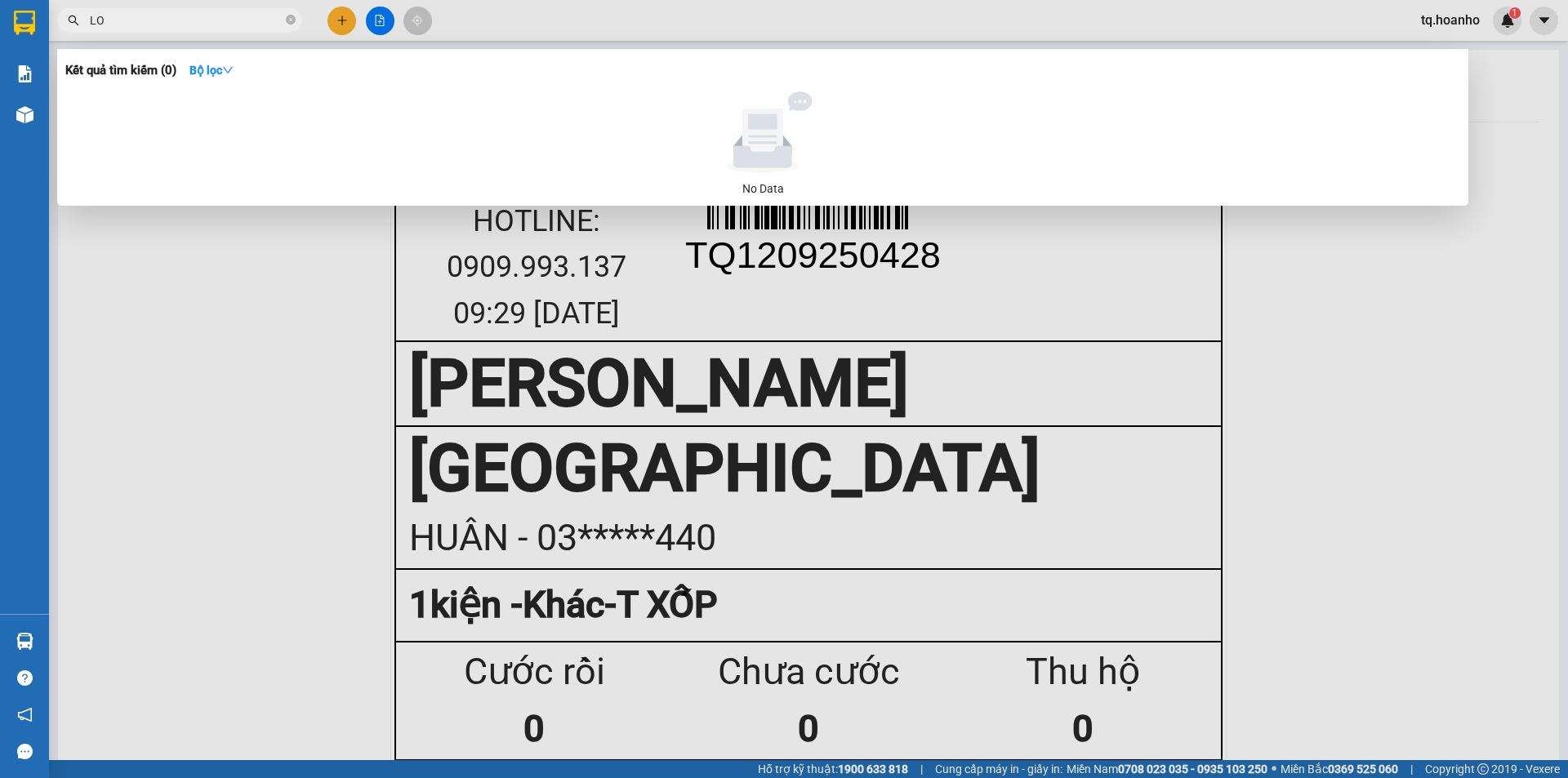
type input "L"
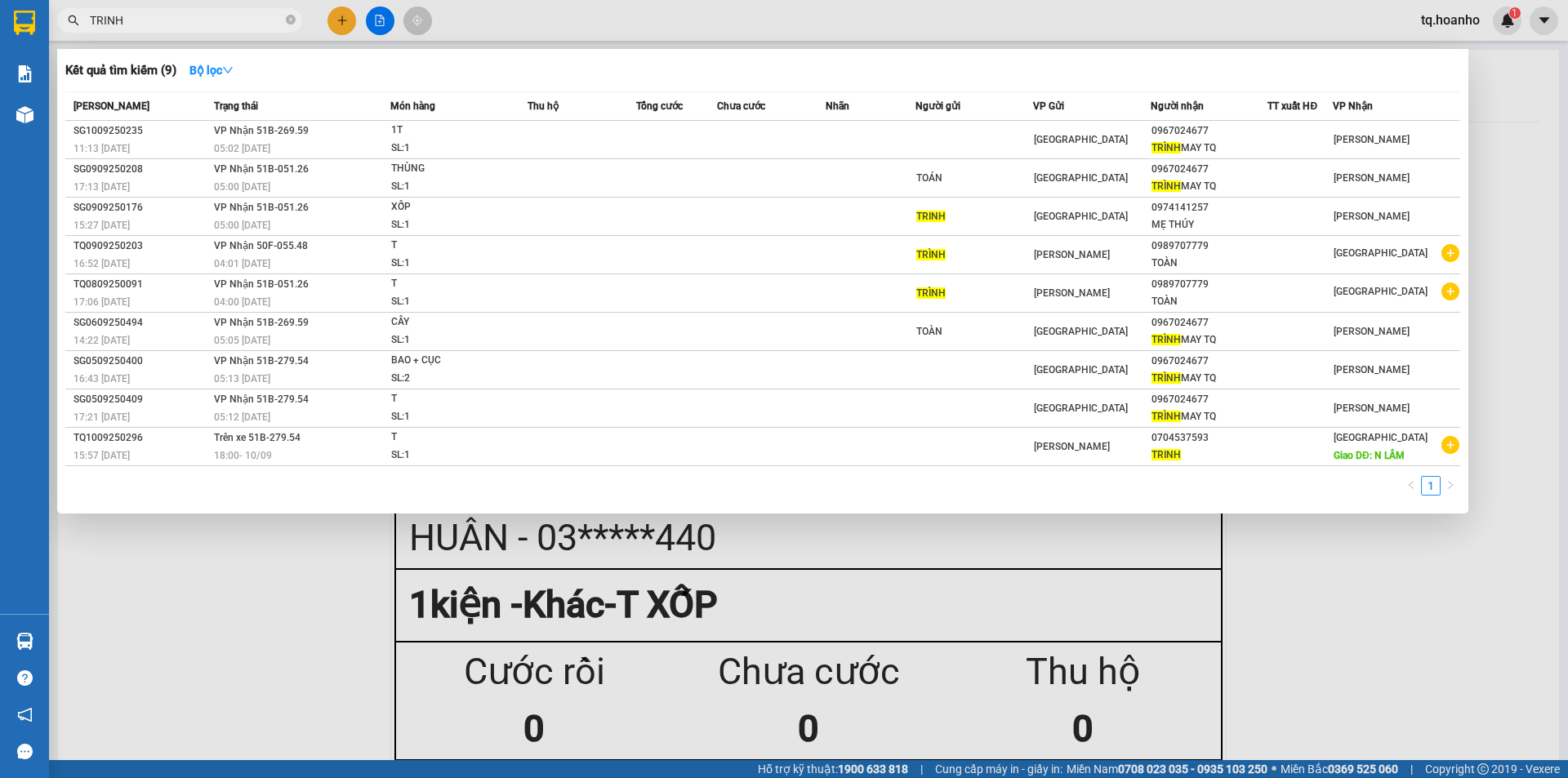
type input "TRINH"
click at [1403, 680] on div at bounding box center [784, 389] width 1568 height 778
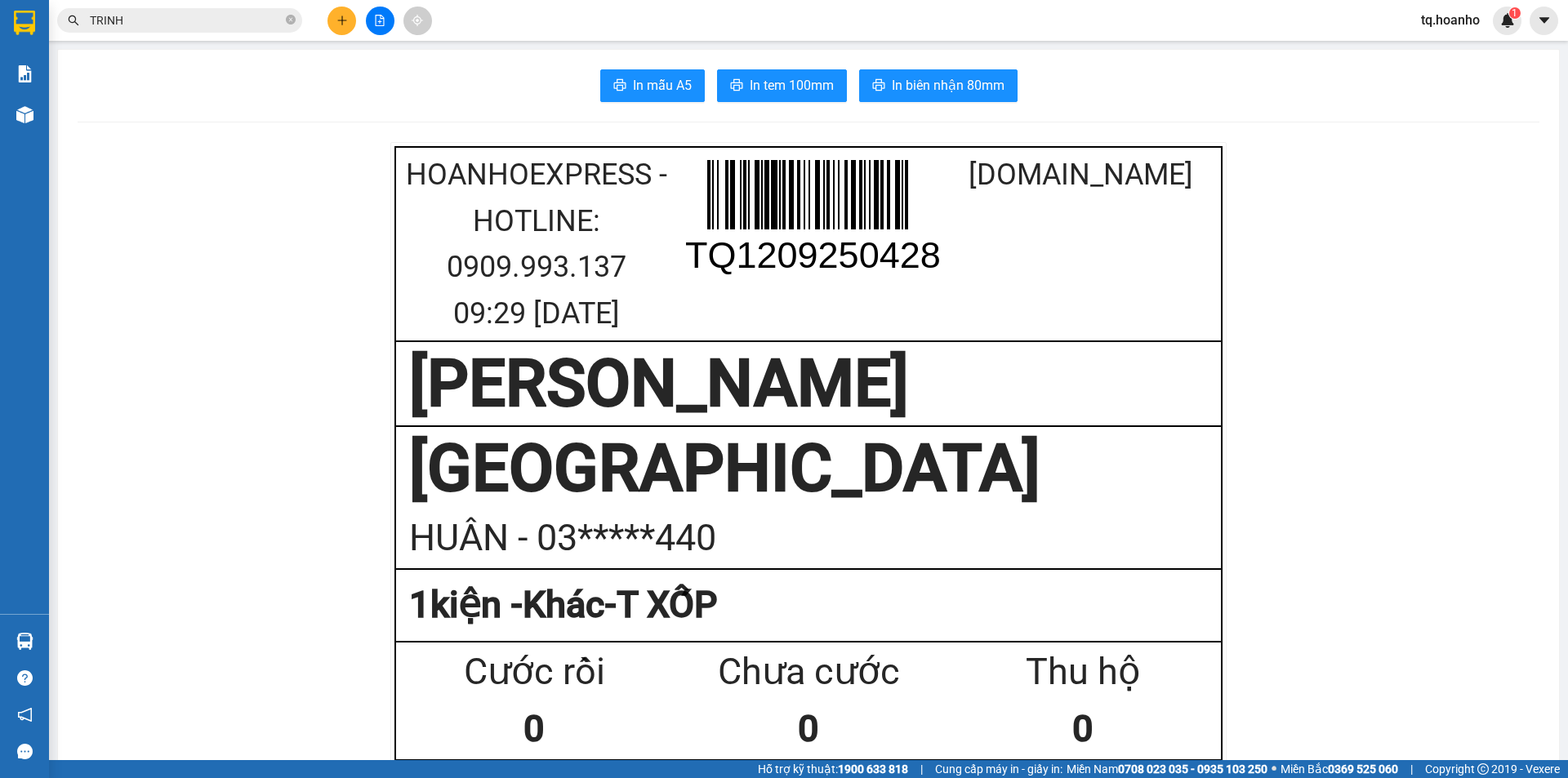
click at [327, 18] on div at bounding box center [379, 20] width 122 height 28
click at [336, 17] on icon "plus" at bounding box center [342, 20] width 12 height 12
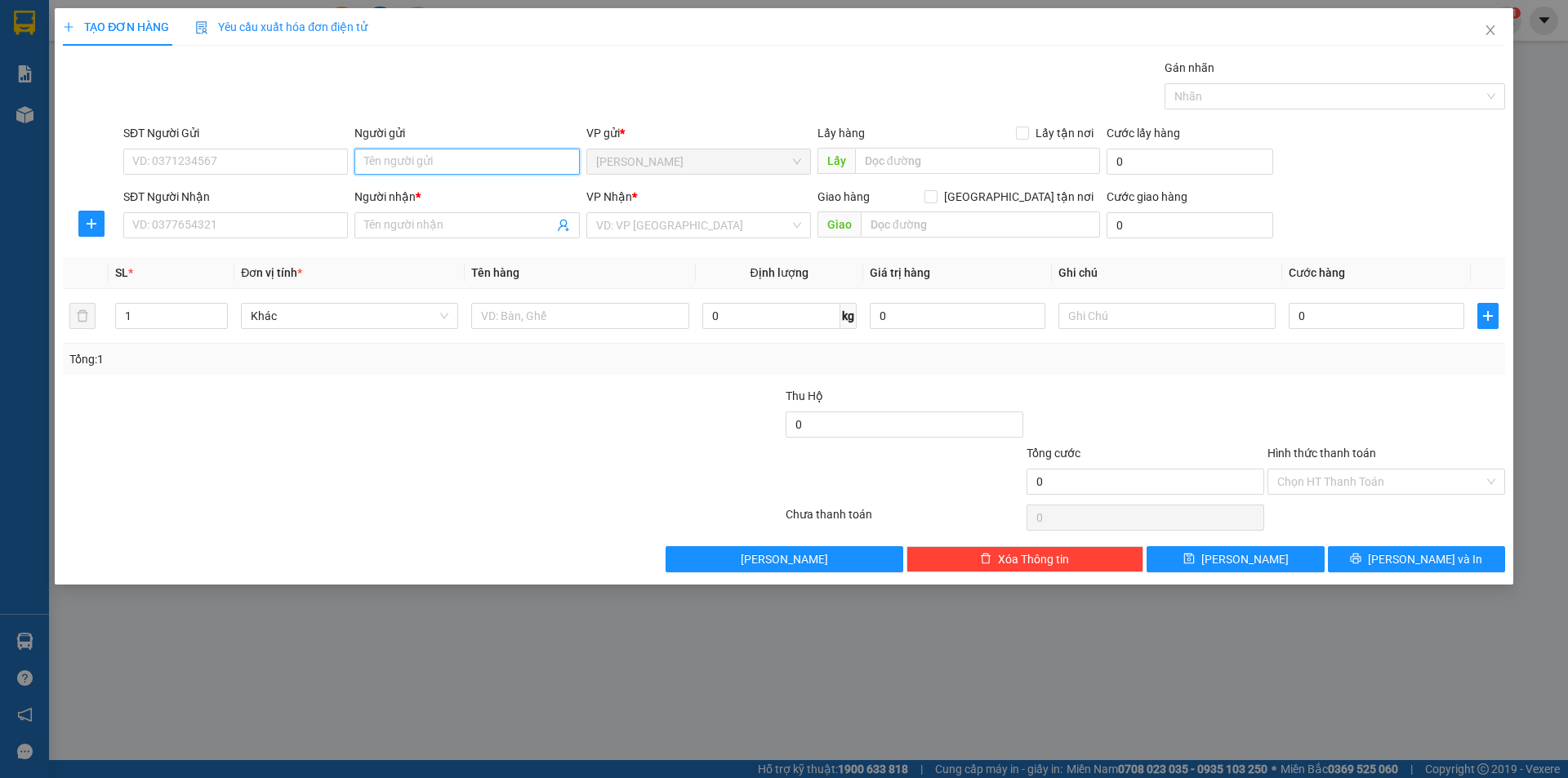
click at [380, 164] on input "Người gửi" at bounding box center [466, 161] width 225 height 26
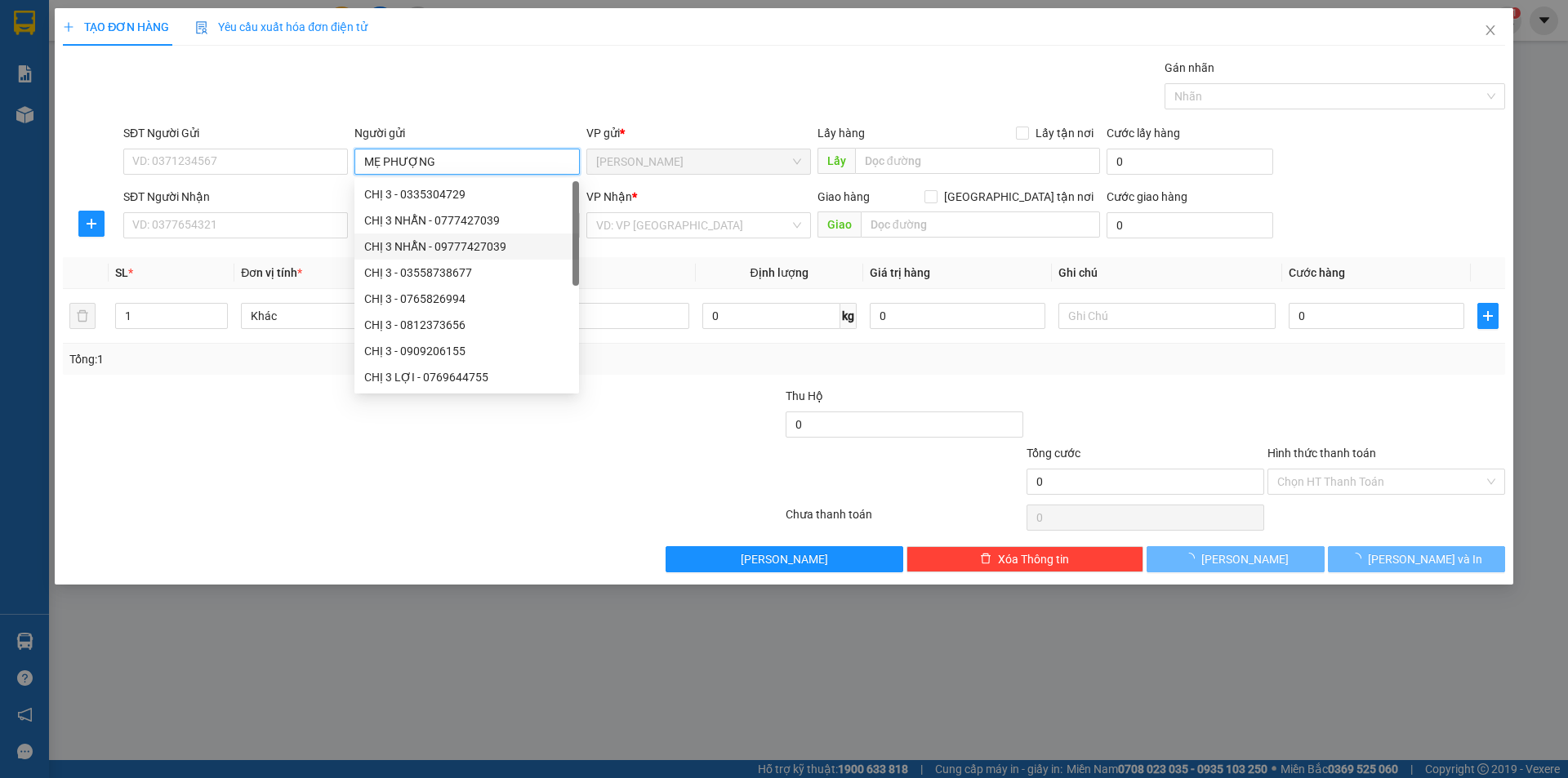
type input "MẸ PHƯỢNG"
click at [313, 241] on div "SĐT Người Nhận VD: 0377654321" at bounding box center [236, 216] width 225 height 57
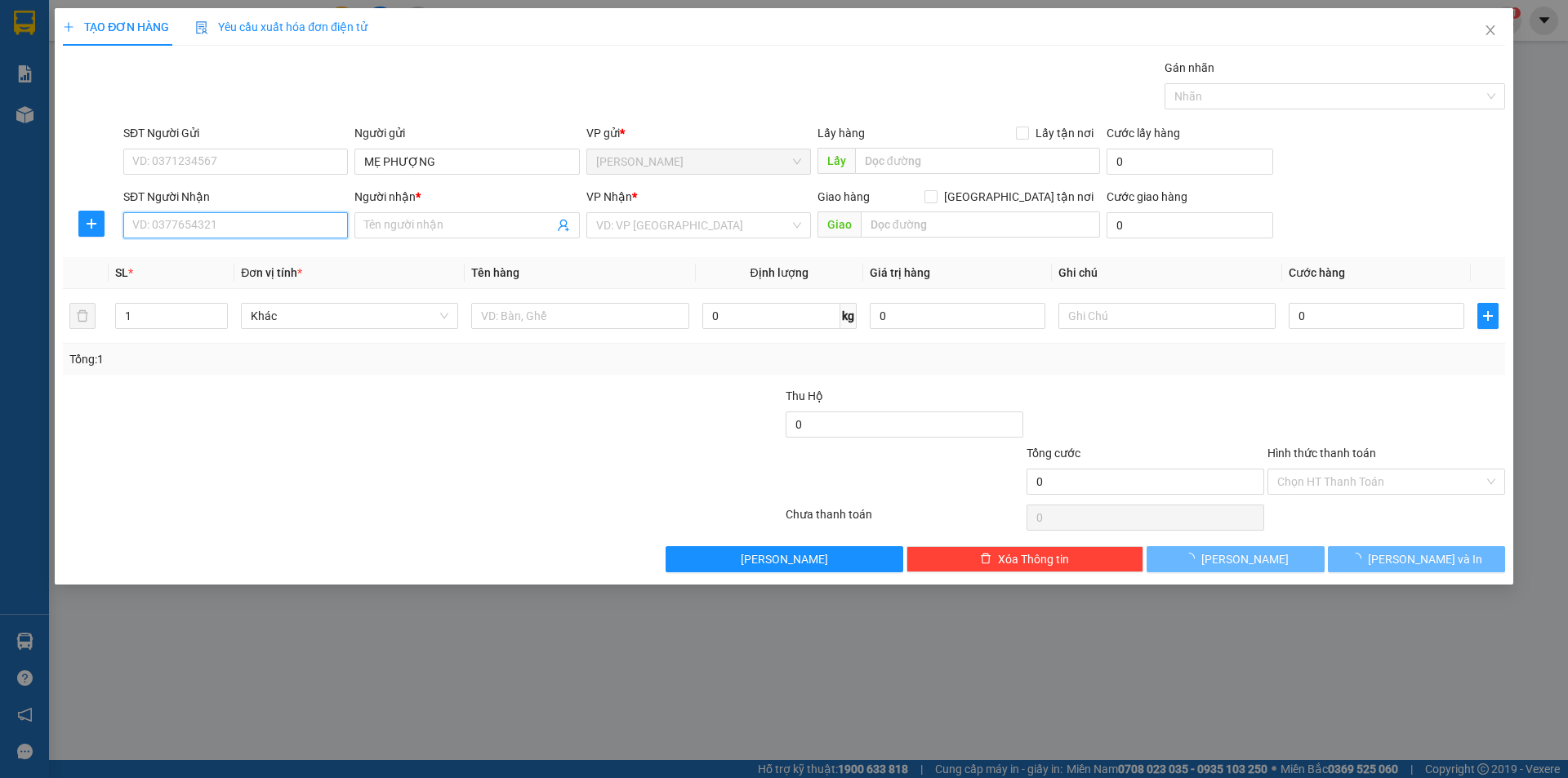
click at [306, 225] on input "SĐT Người Nhận" at bounding box center [236, 225] width 225 height 26
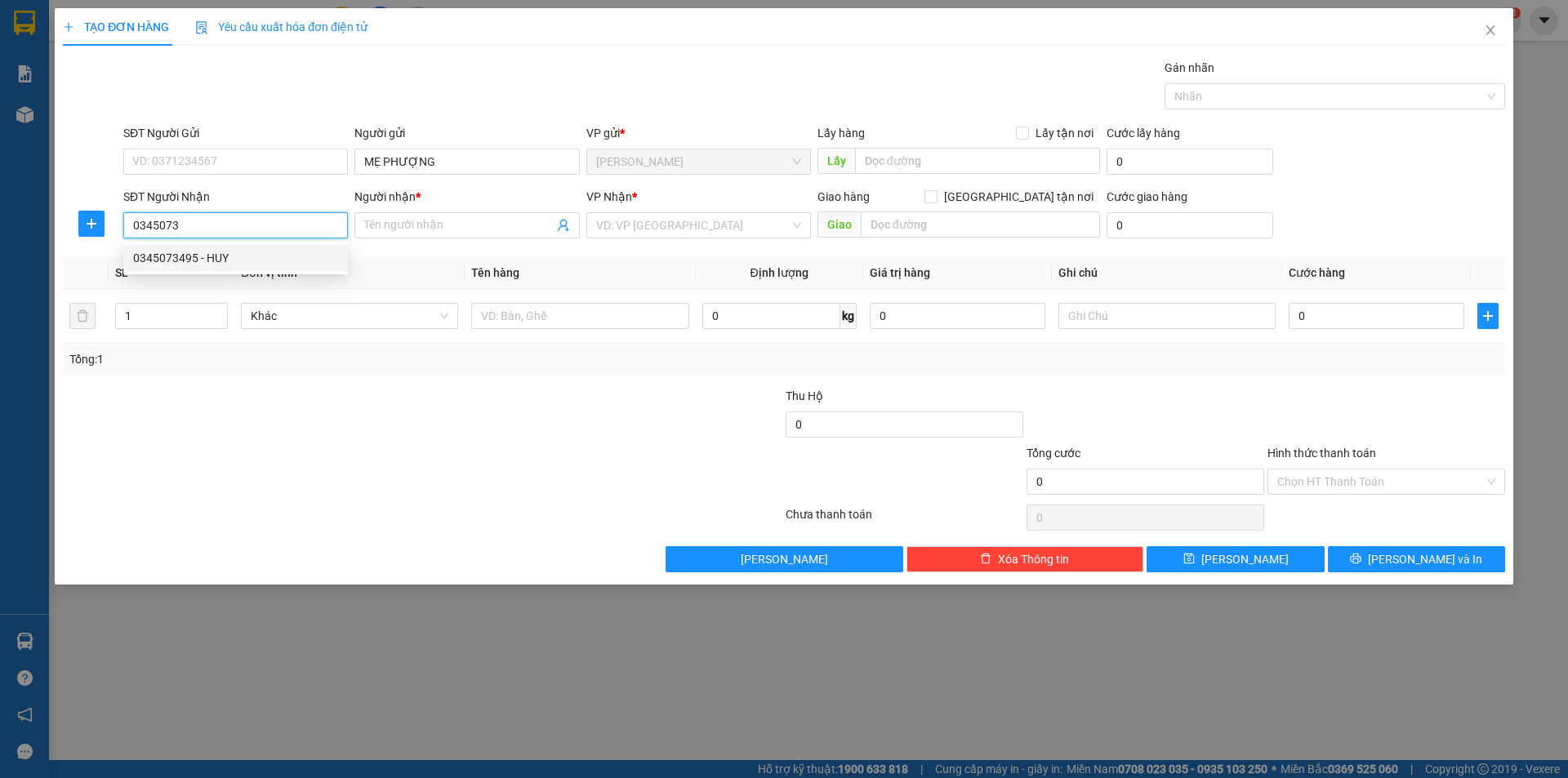
click at [282, 260] on div "0345073495 - HUY" at bounding box center [235, 258] width 205 height 18
type input "0345073495"
type input "HUY"
type input "0345073495"
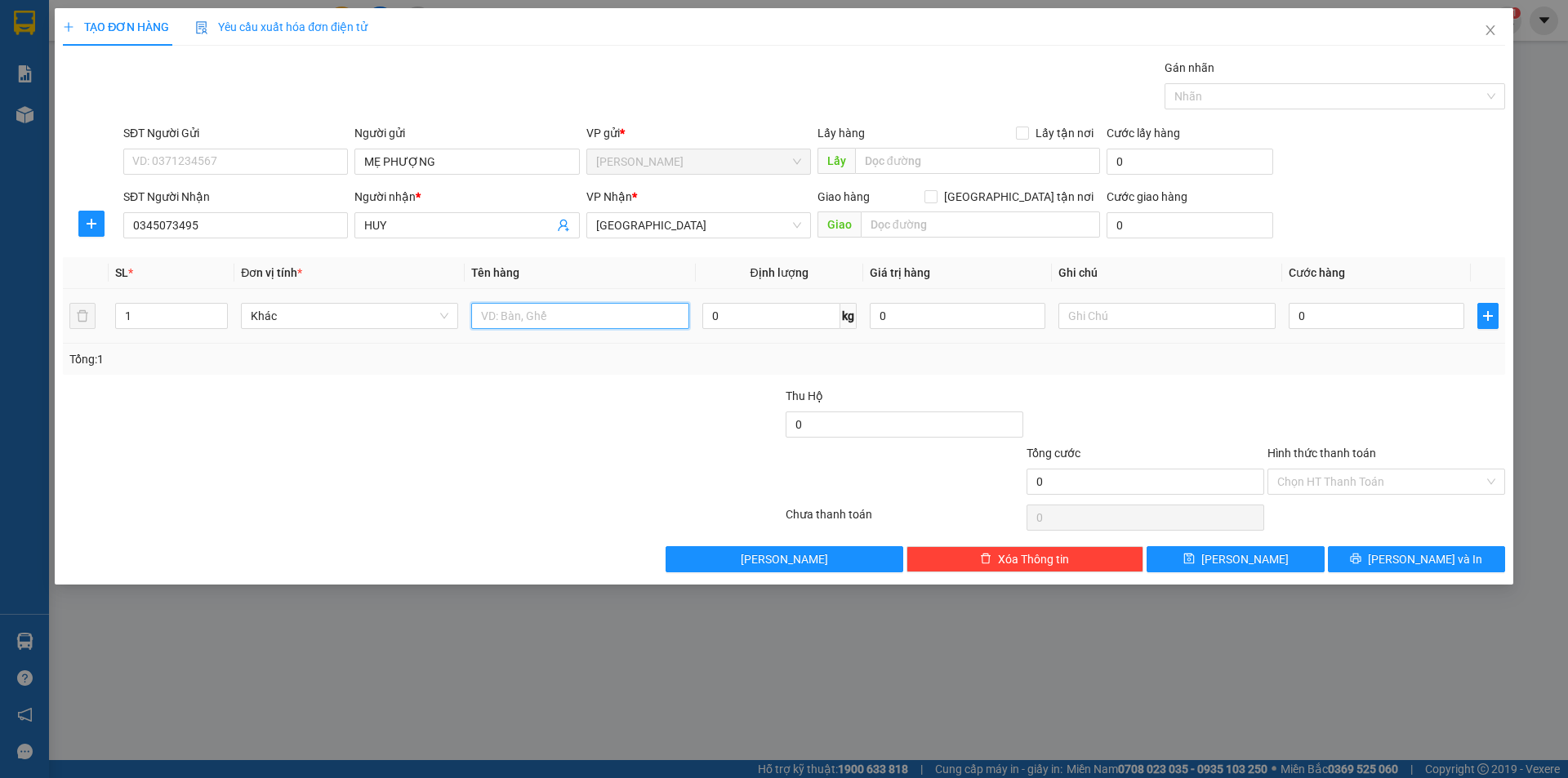
click at [535, 317] on input "text" at bounding box center [580, 315] width 217 height 26
type input "T XỐP+BAO"
drag, startPoint x: 400, startPoint y: 613, endPoint x: 285, endPoint y: 358, distance: 279.7
click at [399, 552] on div "TẠO ĐƠN HÀNG Yêu cầu xuất hóa đơn điện tử Transit Pickup Surcharge Ids Transit …" at bounding box center [784, 389] width 1568 height 778
type input "2"
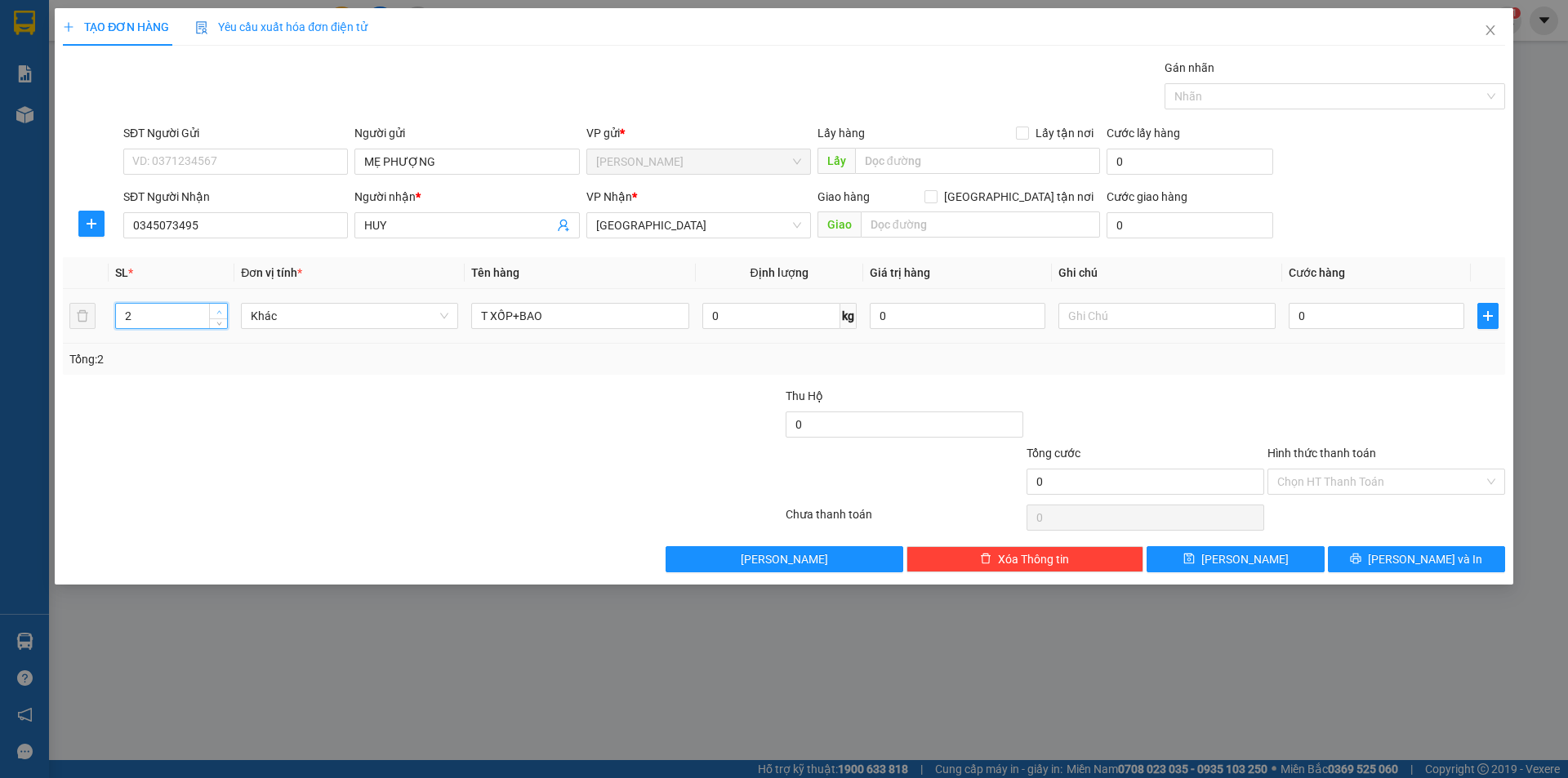
click at [218, 314] on span "up" at bounding box center [219, 312] width 10 height 10
click at [226, 437] on div at bounding box center [302, 415] width 482 height 57
click at [1114, 327] on input "text" at bounding box center [1167, 315] width 217 height 26
type input "R/90"
click at [1330, 481] on input "Hình thức thanh toán" at bounding box center [1380, 481] width 207 height 24
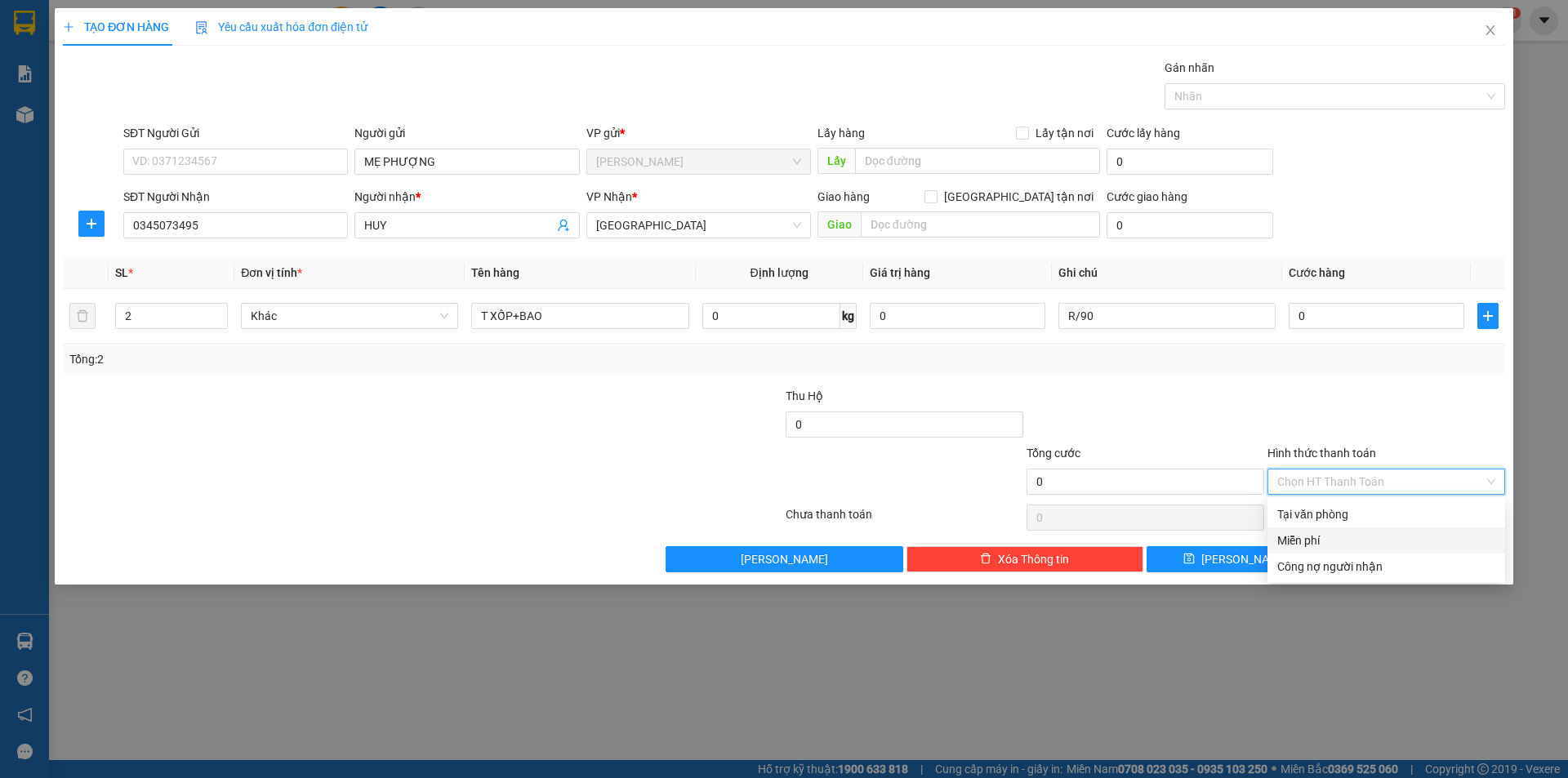
click at [1300, 550] on div "Miễn phí" at bounding box center [1386, 540] width 238 height 26
click at [1353, 566] on button "[PERSON_NAME] và In" at bounding box center [1416, 559] width 177 height 26
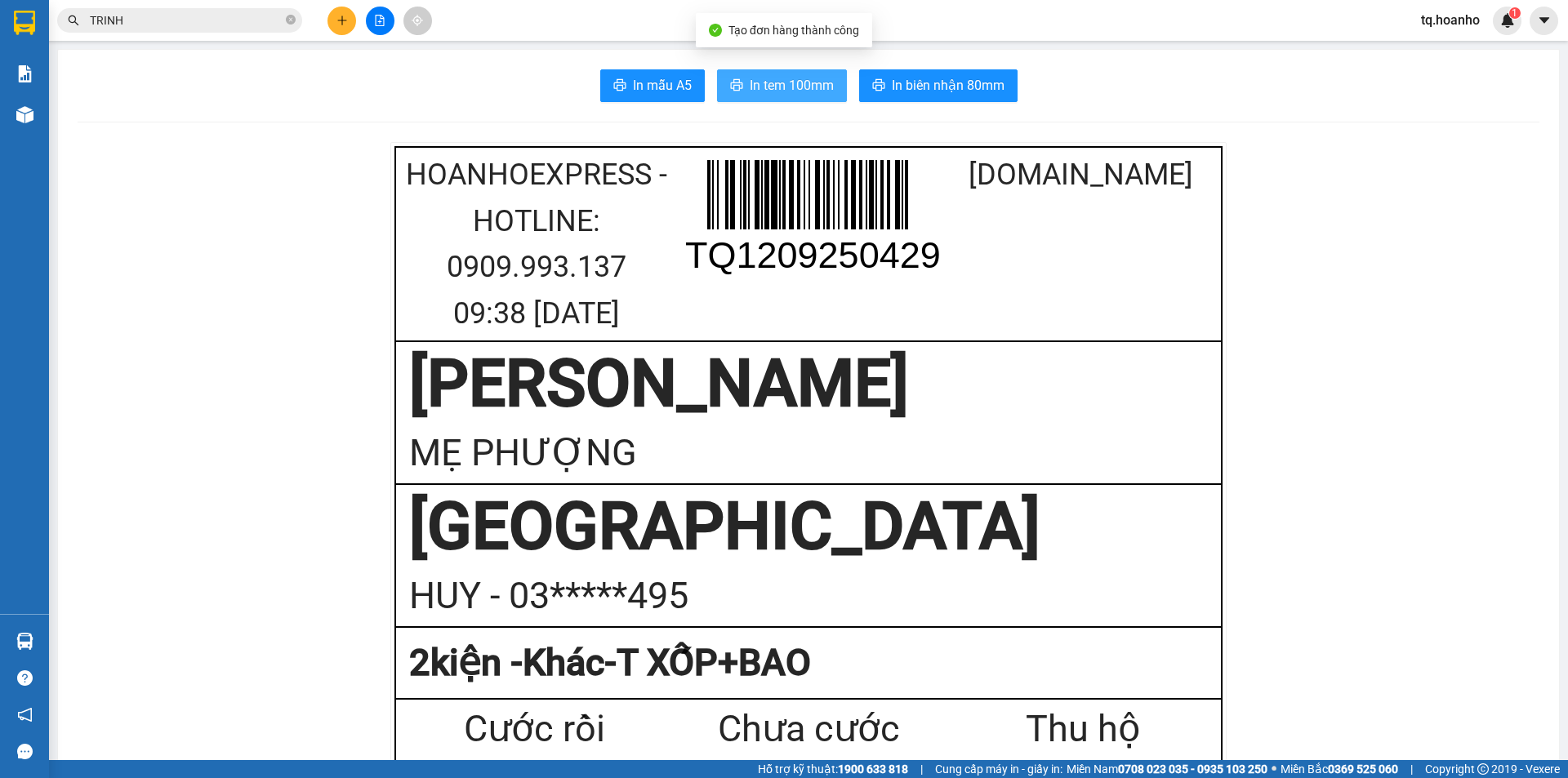
click at [781, 88] on span "In tem 100mm" at bounding box center [791, 84] width 84 height 20
click at [347, 15] on icon "plus" at bounding box center [342, 20] width 12 height 12
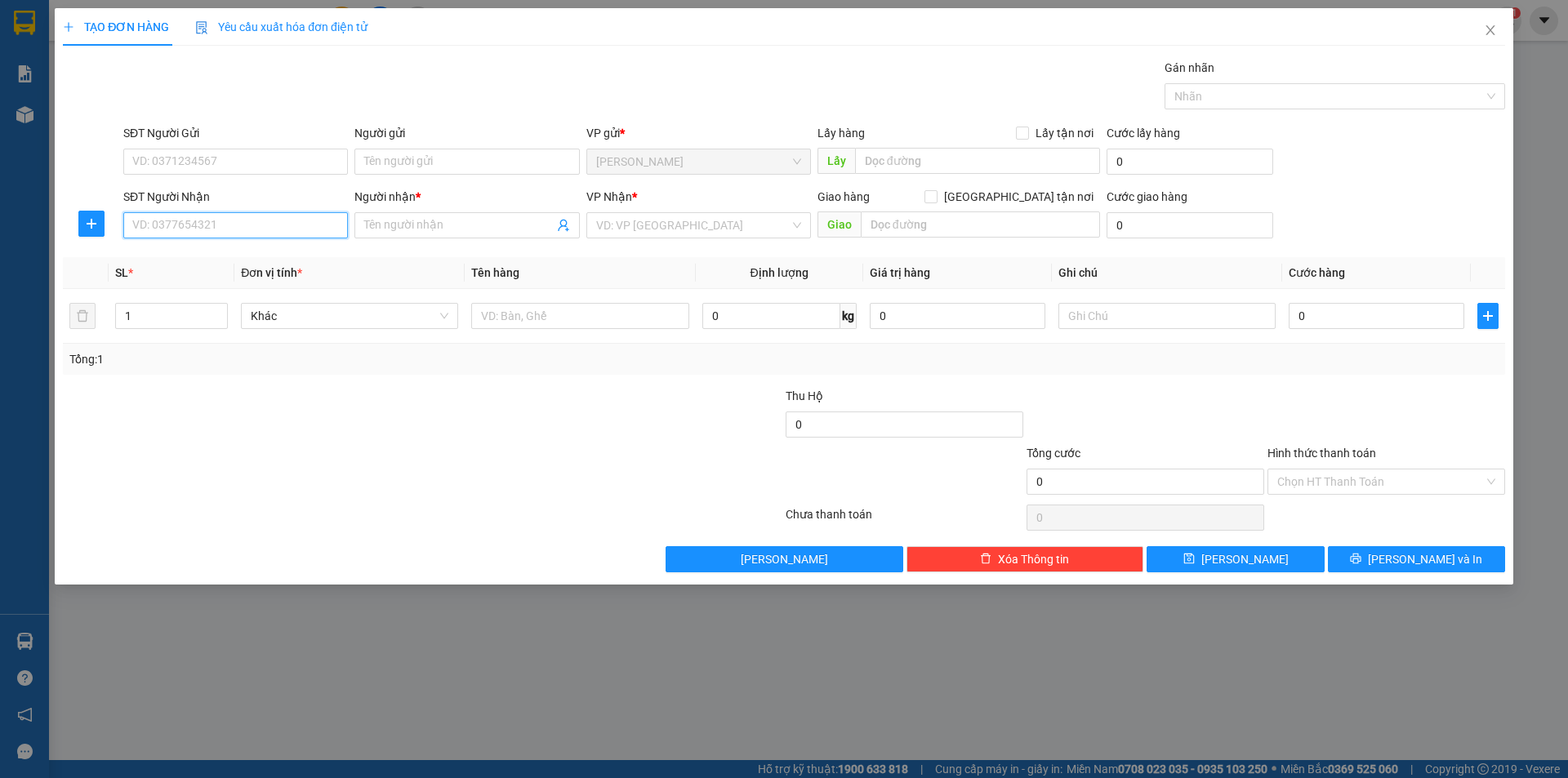
click at [334, 225] on input "SĐT Người Nhận" at bounding box center [236, 225] width 225 height 26
click at [399, 167] on input "Người gửi" at bounding box center [466, 161] width 225 height 26
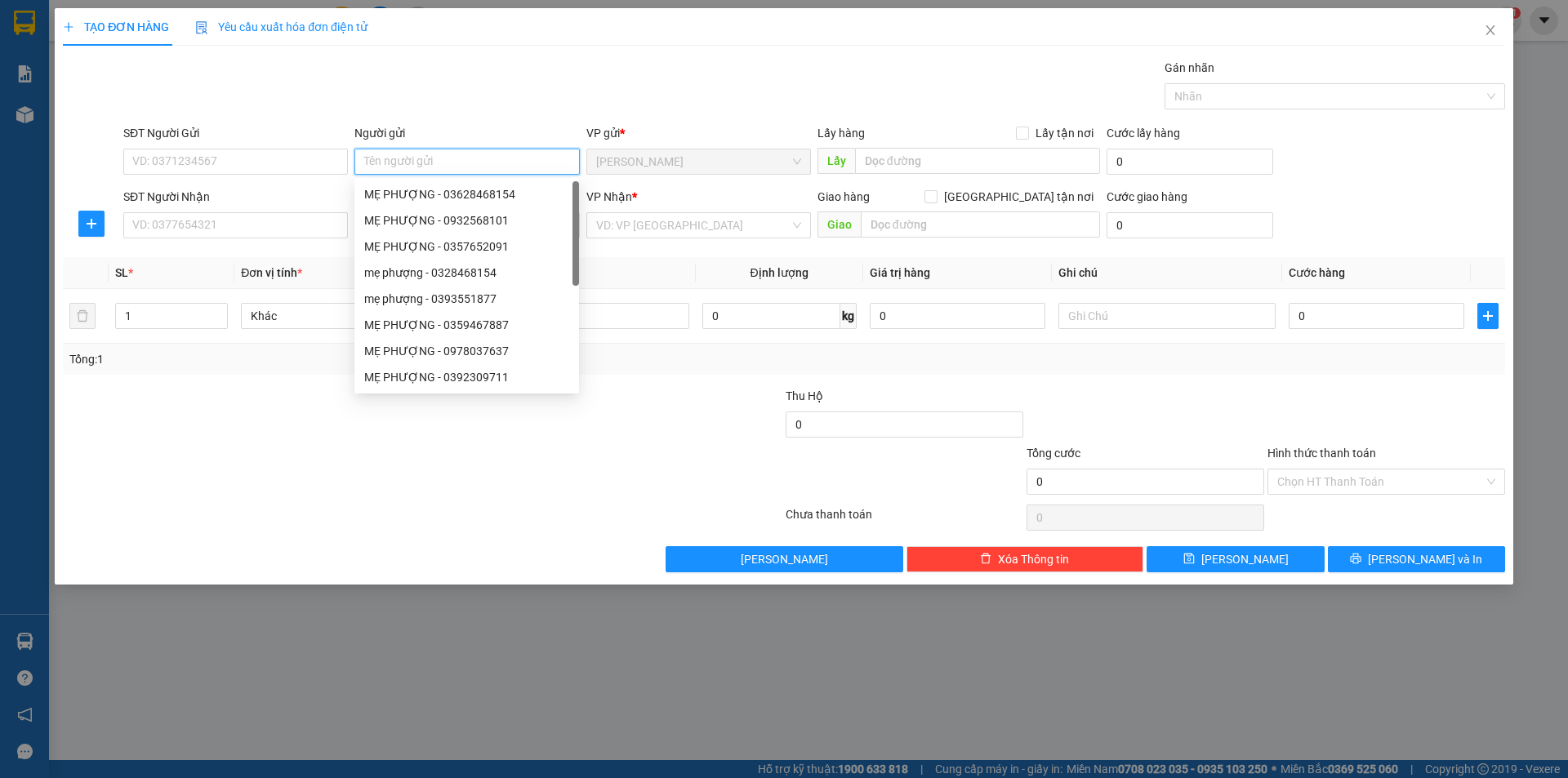
type input "D"
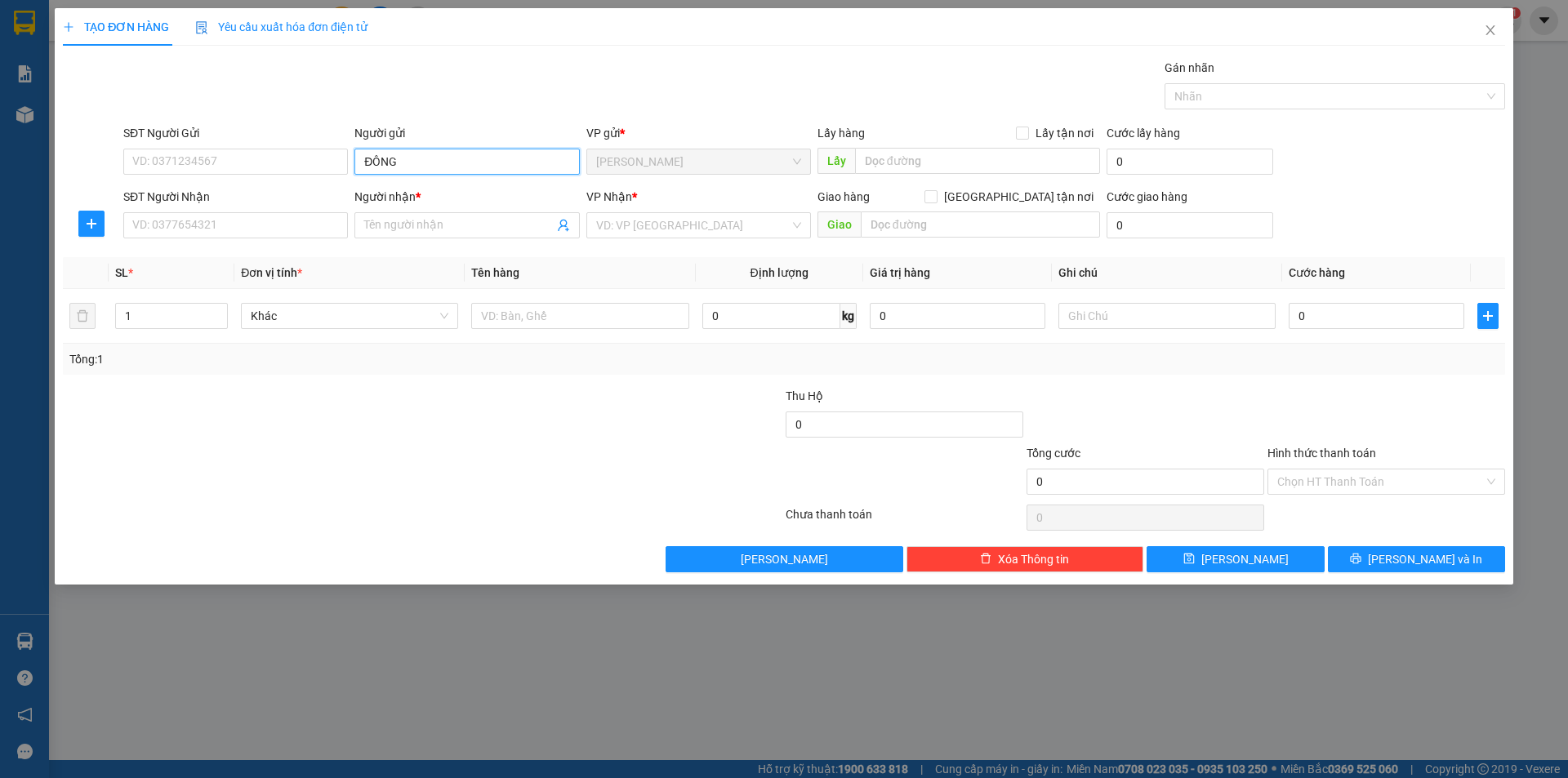
type input "ĐÔNG"
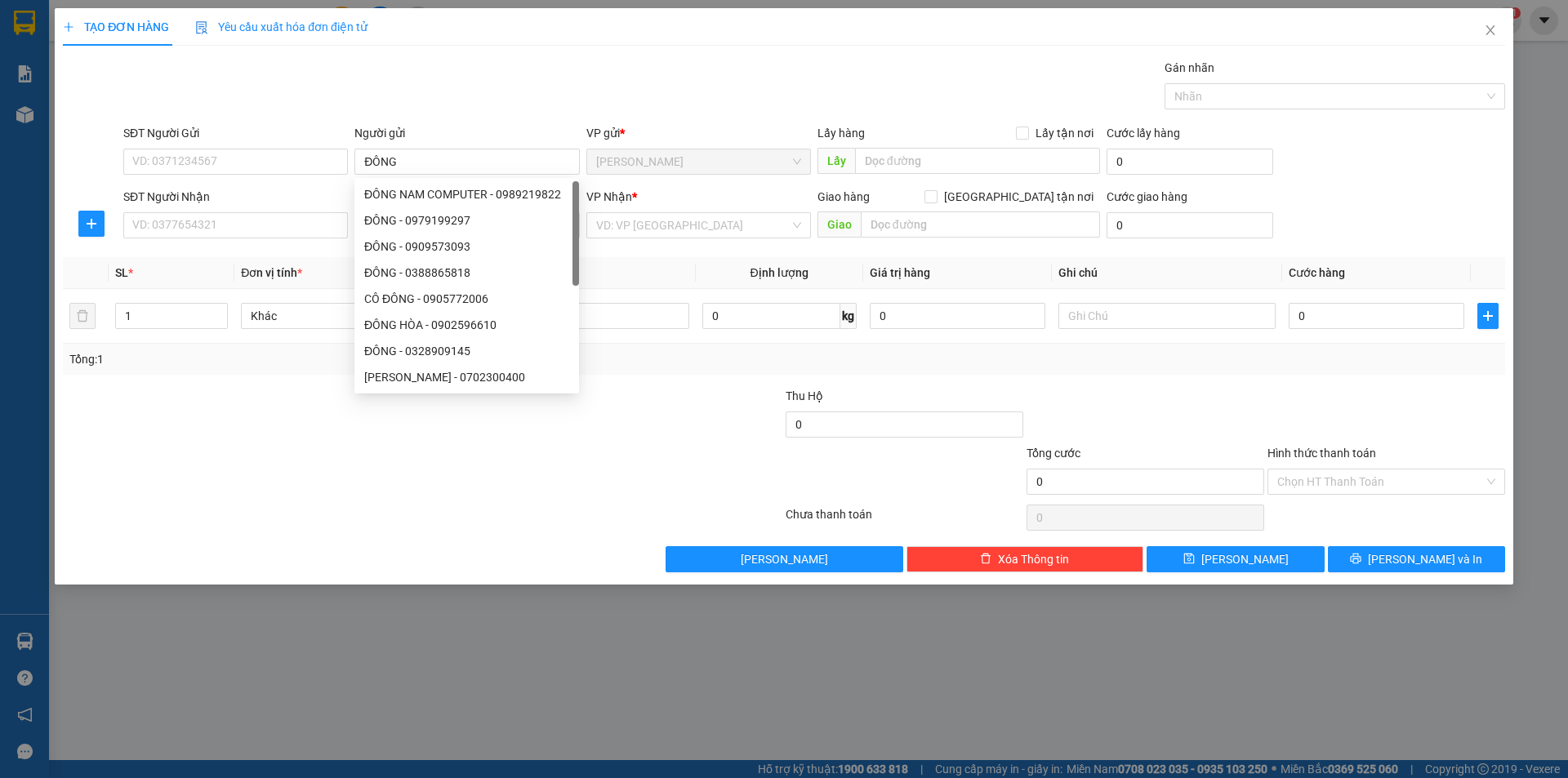
drag, startPoint x: 245, startPoint y: 500, endPoint x: 586, endPoint y: 287, distance: 402.1
click at [264, 483] on div at bounding box center [302, 472] width 482 height 57
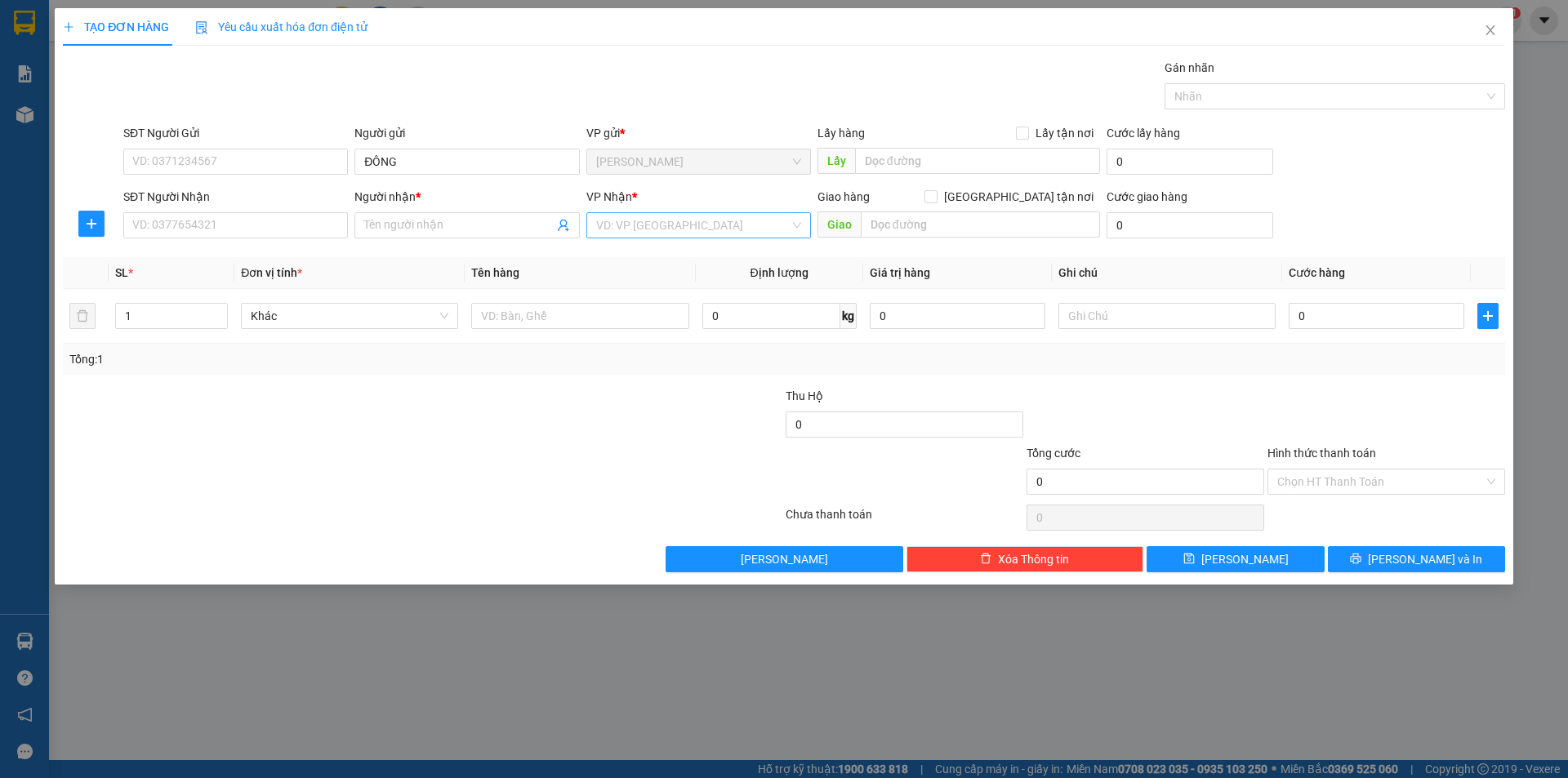
drag, startPoint x: 659, startPoint y: 196, endPoint x: 655, endPoint y: 234, distance: 38.2
click at [657, 217] on div "VP Nhận * VD: VP Sài Gòn" at bounding box center [699, 216] width 225 height 57
click at [654, 240] on div "VP Nhận * VD: VP Sài Gòn" at bounding box center [699, 216] width 225 height 57
click at [639, 238] on div "VP Nhận * VD: VP Sài Gòn" at bounding box center [699, 216] width 225 height 57
click at [601, 218] on input "search" at bounding box center [693, 225] width 194 height 24
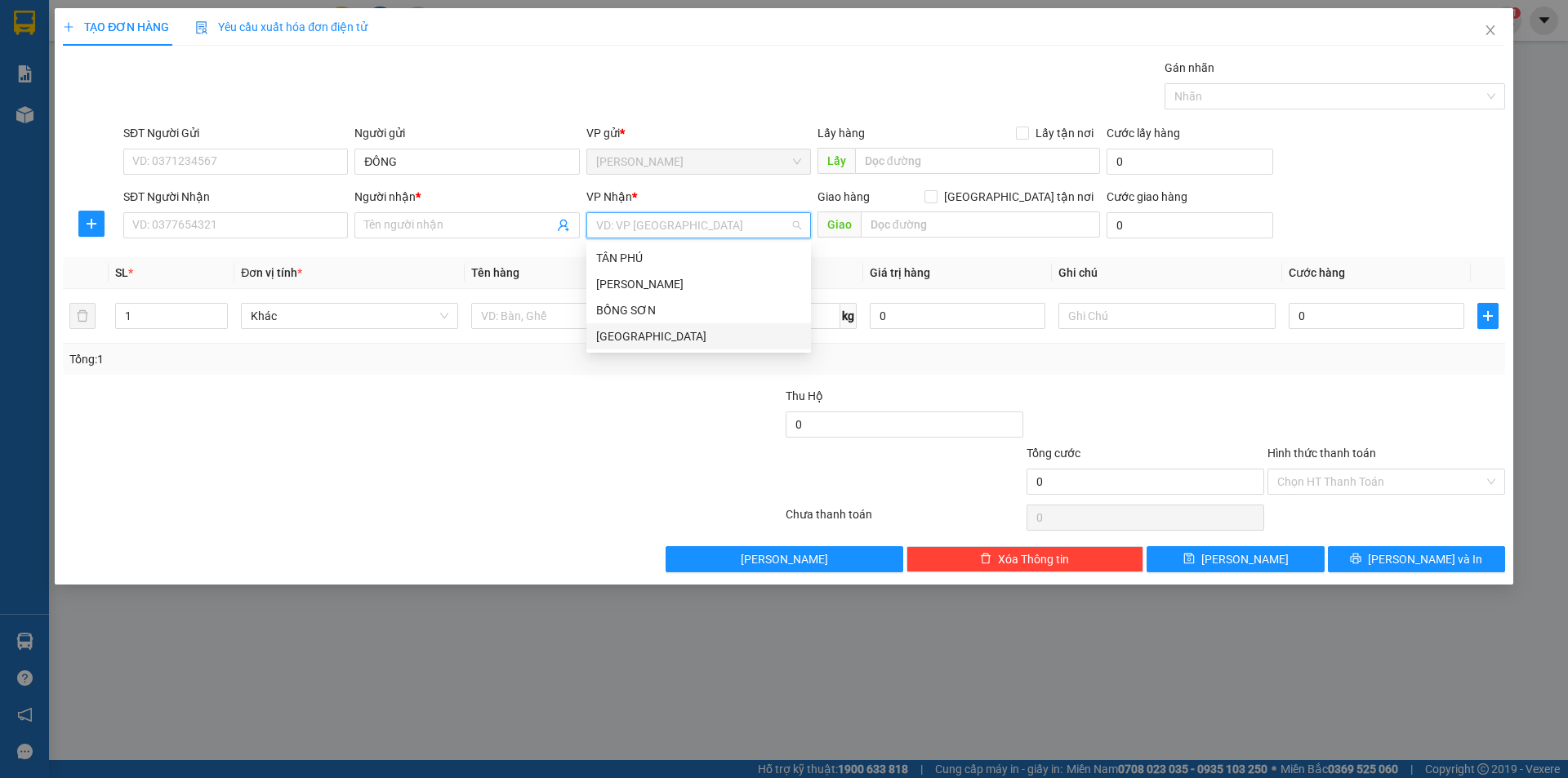
click at [607, 334] on div "[GEOGRAPHIC_DATA]" at bounding box center [698, 337] width 205 height 18
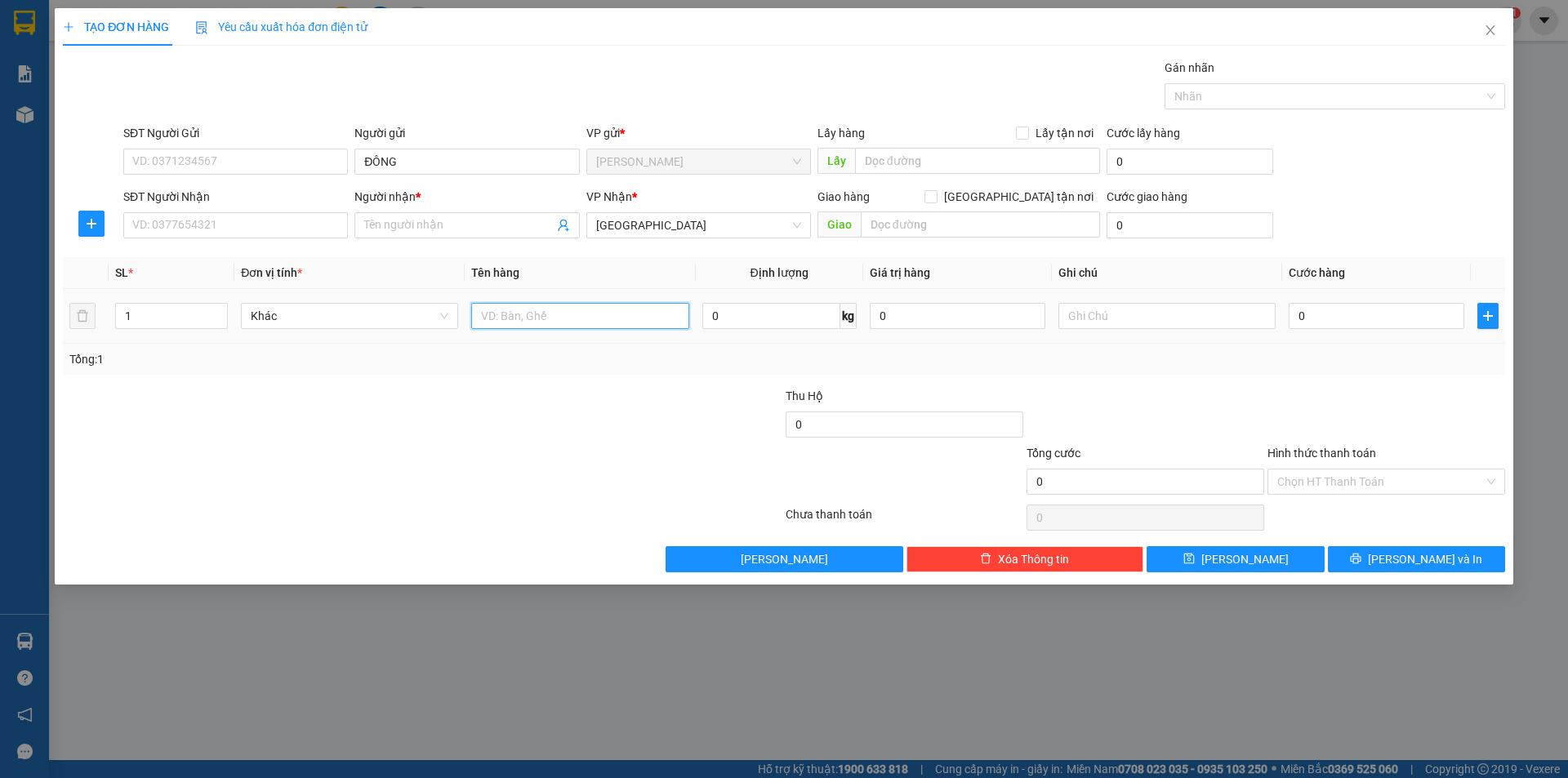
click at [528, 314] on input "text" at bounding box center [580, 315] width 217 height 26
type input "HS"
click at [431, 226] on input "Người nhận *" at bounding box center [459, 225] width 189 height 18
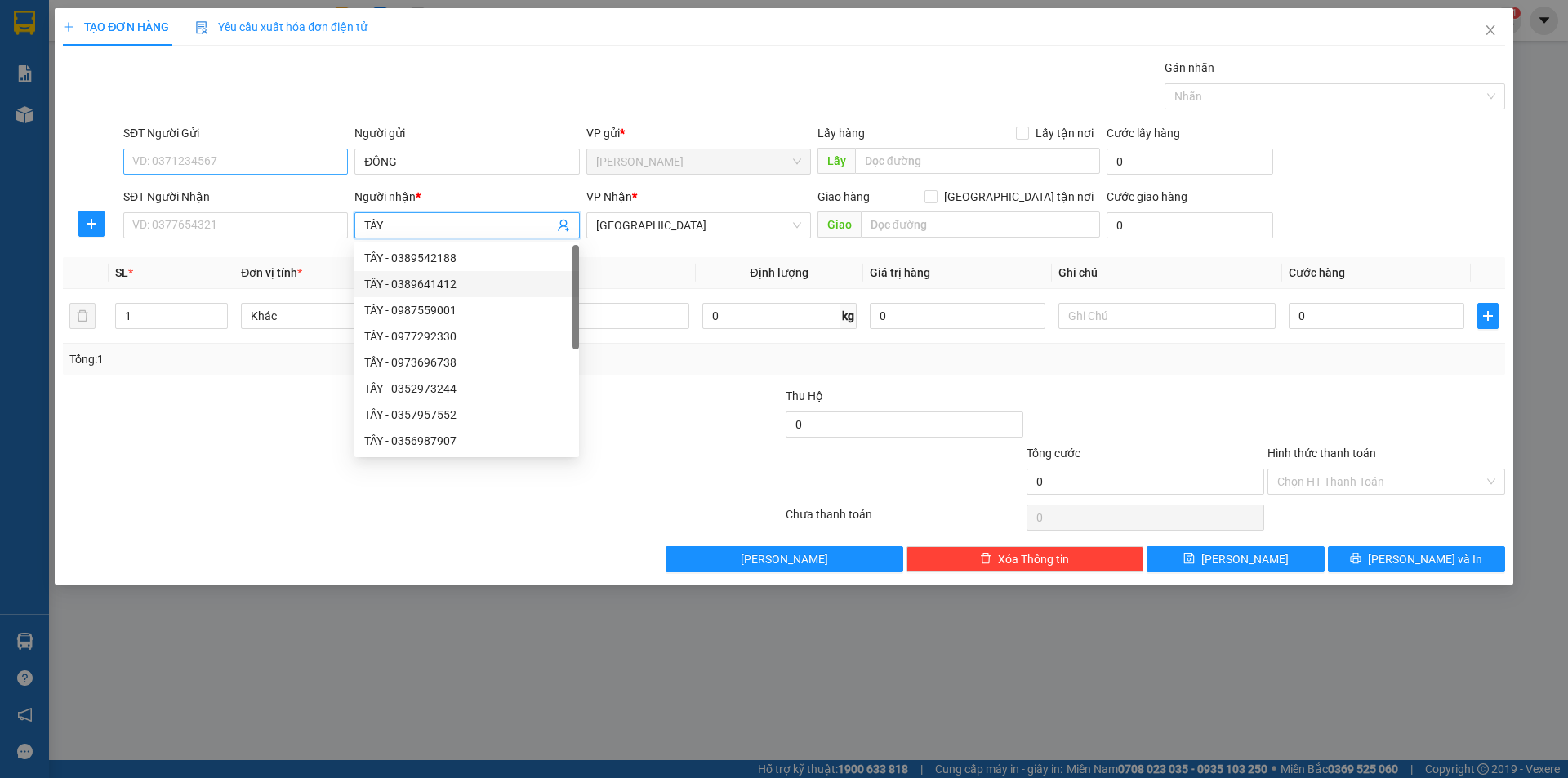
type input "TÂY"
click at [303, 163] on input "SĐT Người Gửi" at bounding box center [236, 161] width 225 height 26
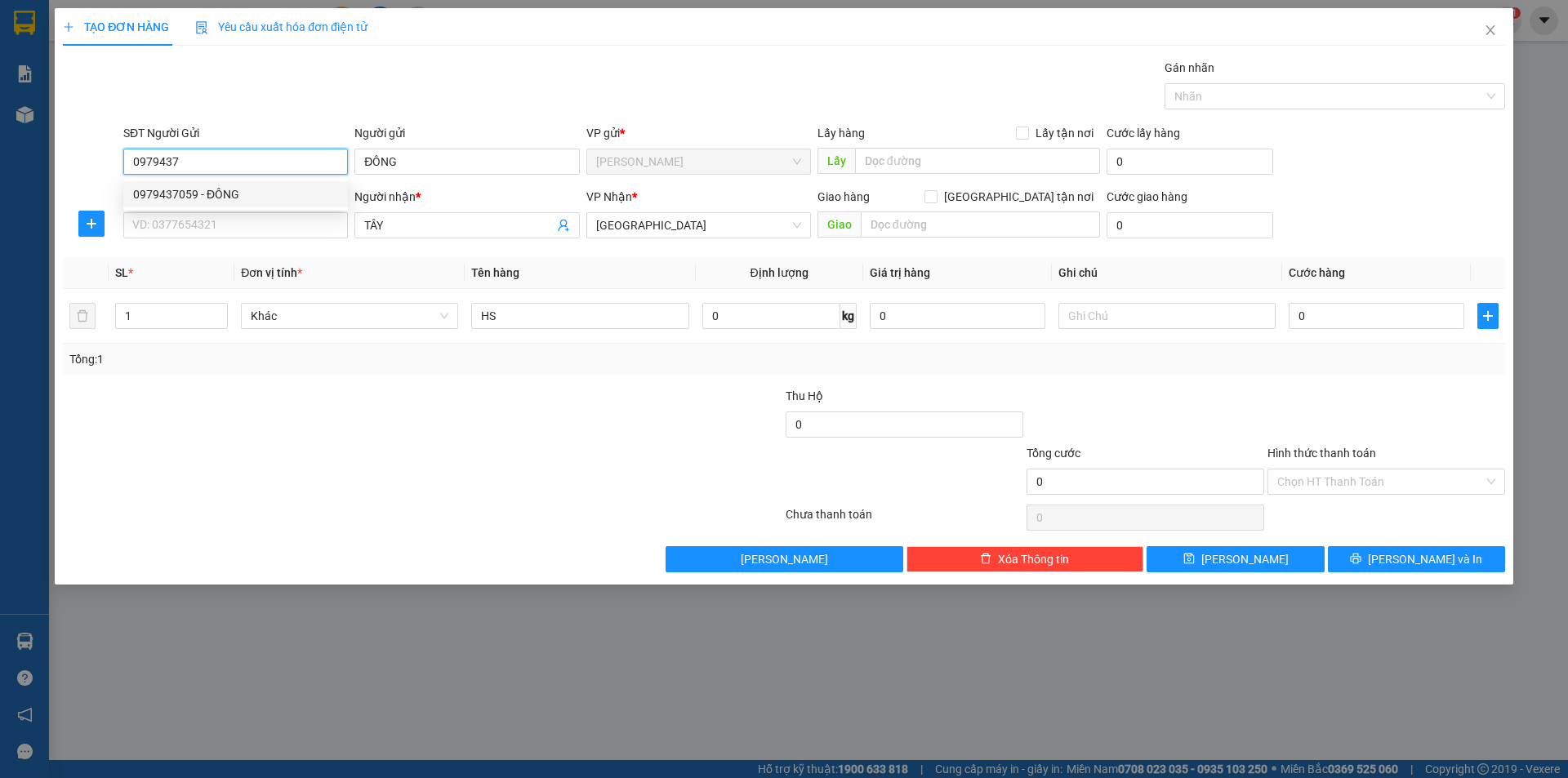
click at [274, 189] on div "0979437059 - ĐÔNG" at bounding box center [235, 194] width 205 height 18
type input "0979437059"
drag, startPoint x: 279, startPoint y: 421, endPoint x: 871, endPoint y: 343, distance: 597.1
click at [334, 405] on div at bounding box center [302, 415] width 482 height 57
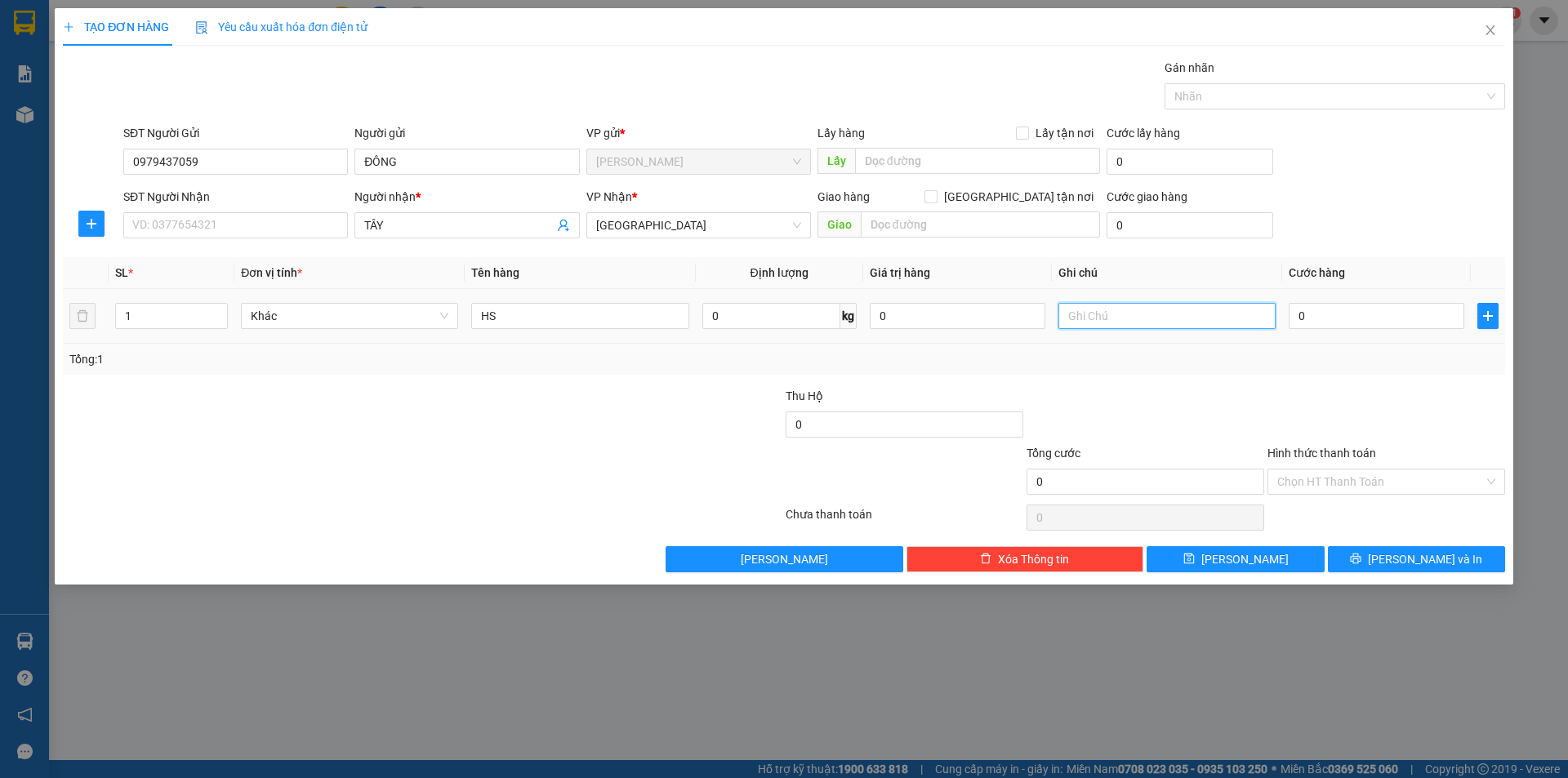
click at [1145, 311] on input "text" at bounding box center [1167, 315] width 217 height 26
click at [1295, 469] on div "Chọn HT Thanh Toán" at bounding box center [1386, 481] width 238 height 26
type input "R/30"
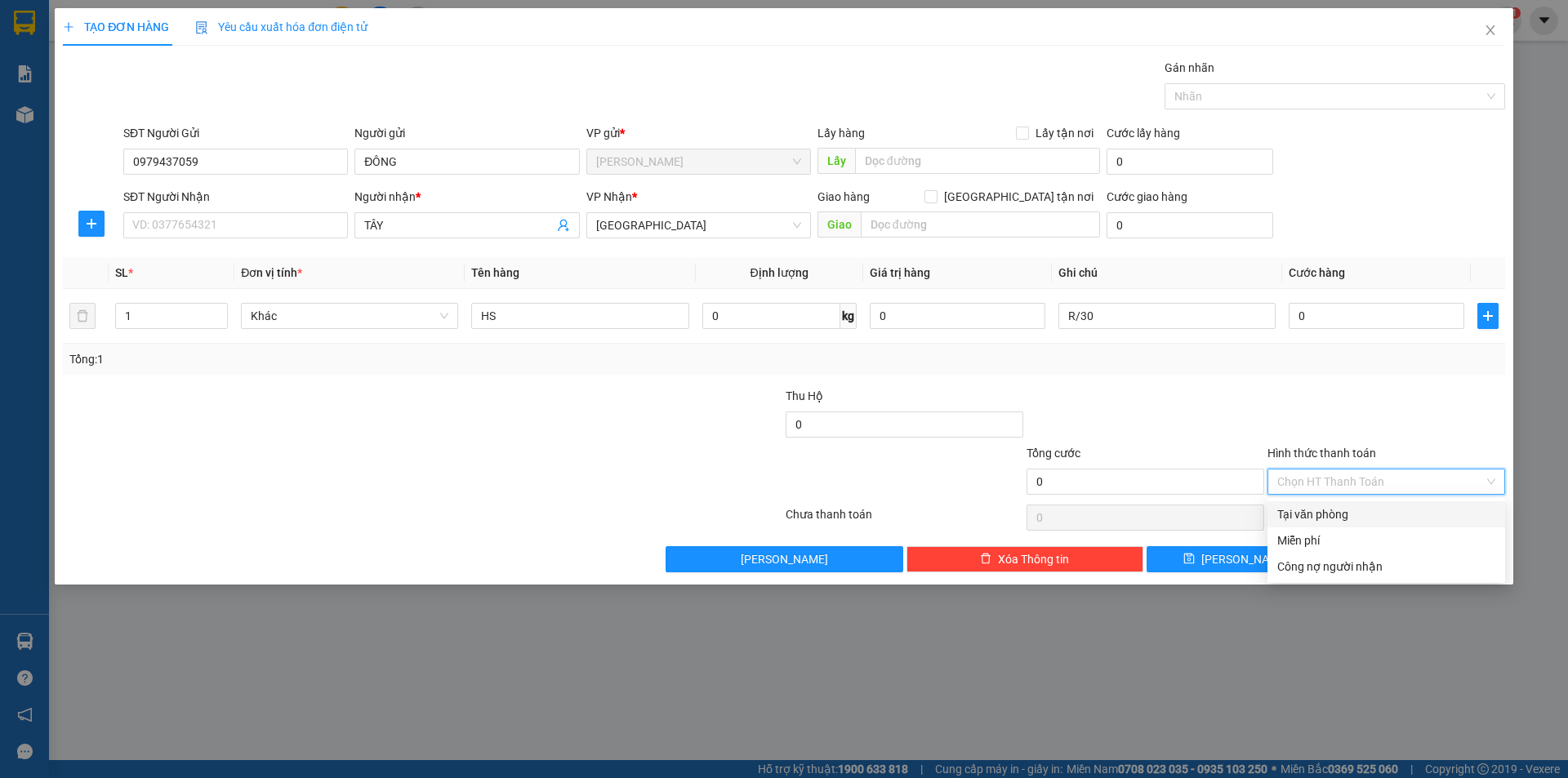
click at [1305, 479] on input "Hình thức thanh toán" at bounding box center [1380, 481] width 207 height 24
drag, startPoint x: 1324, startPoint y: 545, endPoint x: 1393, endPoint y: 564, distance: 71.6
click at [1329, 545] on div "Miễn phí" at bounding box center [1386, 540] width 218 height 18
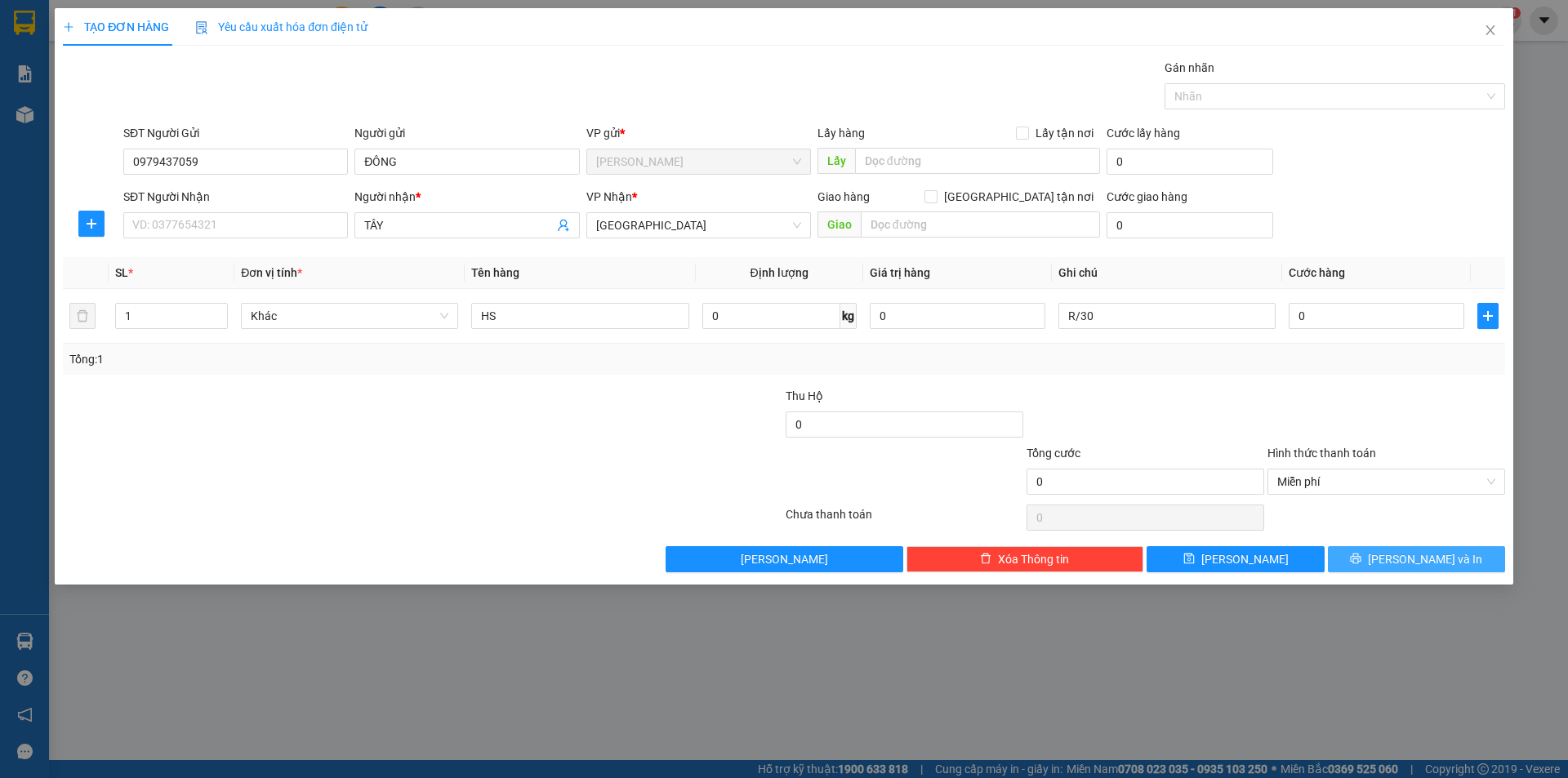
click at [1361, 564] on icon "printer" at bounding box center [1356, 559] width 12 height 12
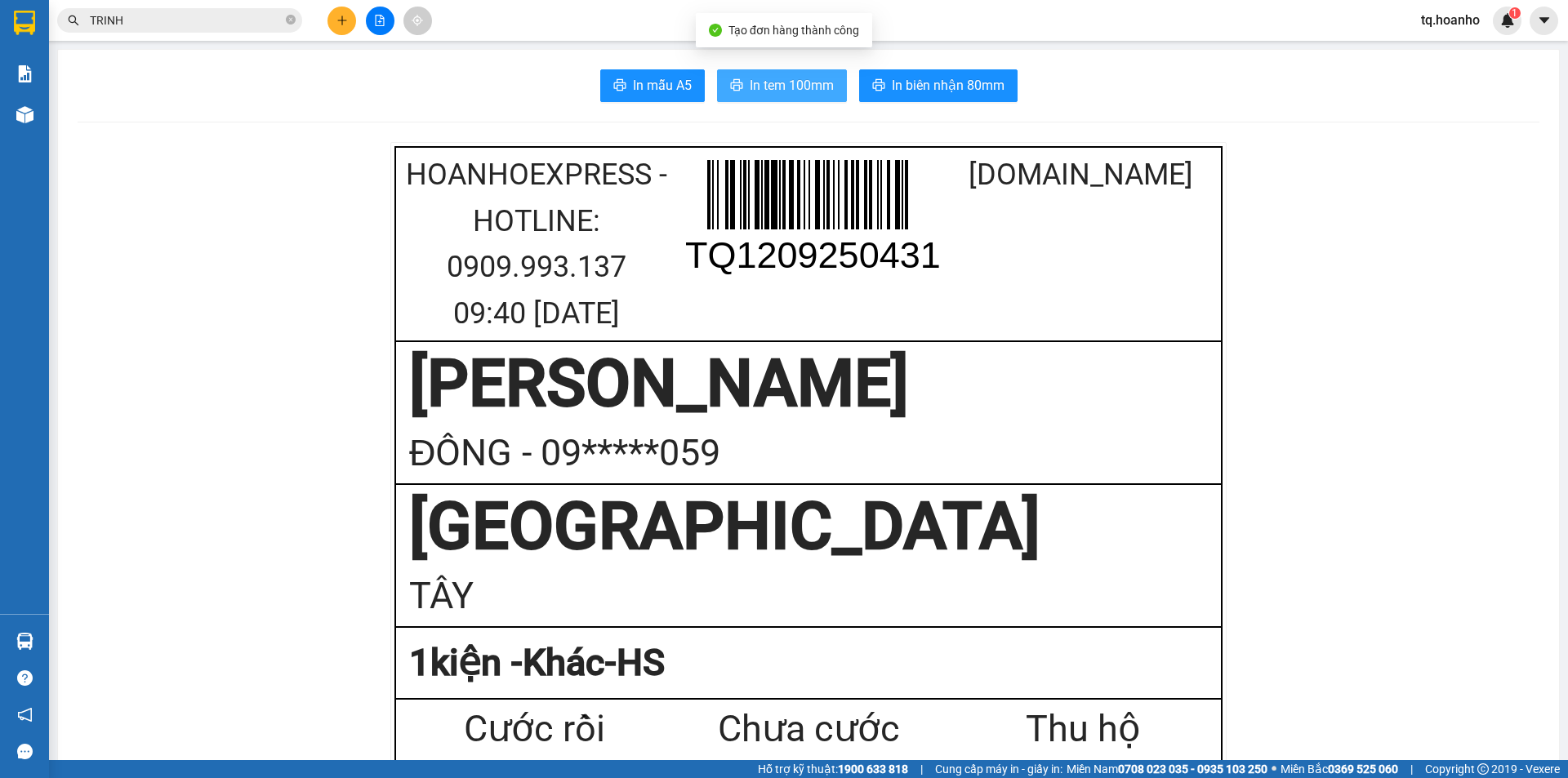
click at [799, 101] on button "In tem 100mm" at bounding box center [782, 86] width 130 height 33
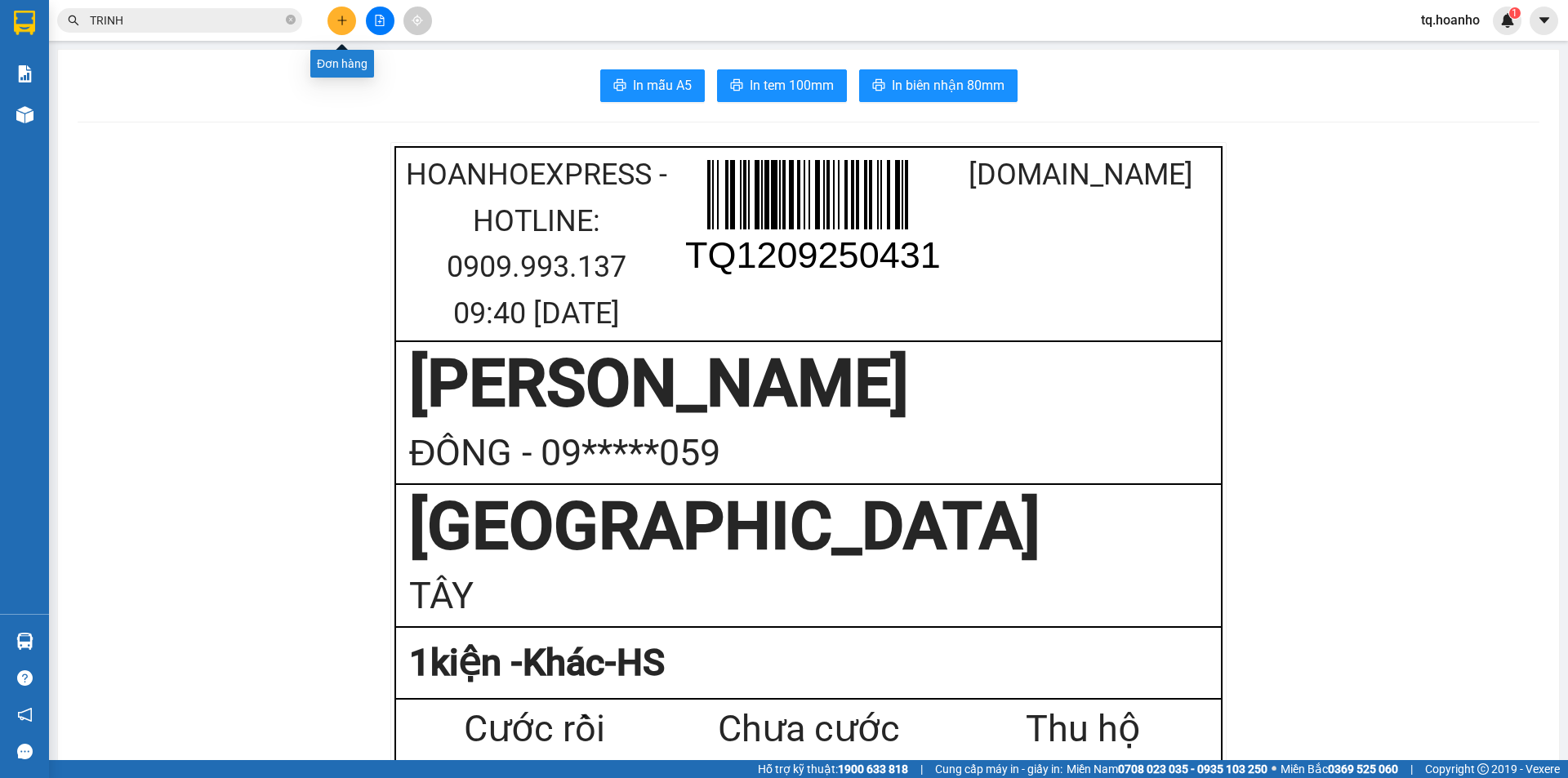
click at [347, 25] on icon "plus" at bounding box center [342, 20] width 12 height 12
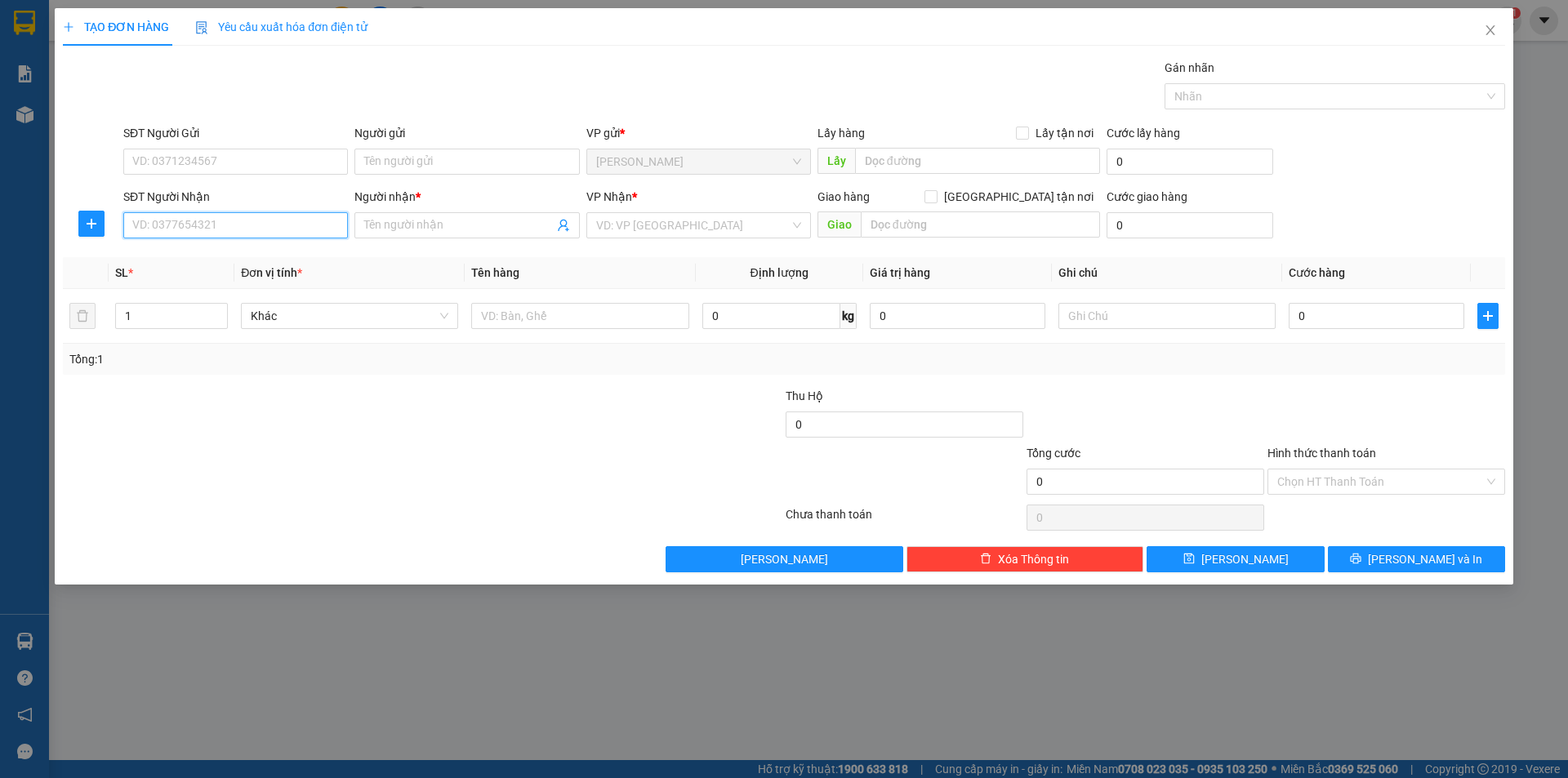
click at [241, 230] on input "SĐT Người Nhận" at bounding box center [236, 225] width 225 height 26
click at [393, 171] on input "Người gửi" at bounding box center [466, 161] width 225 height 26
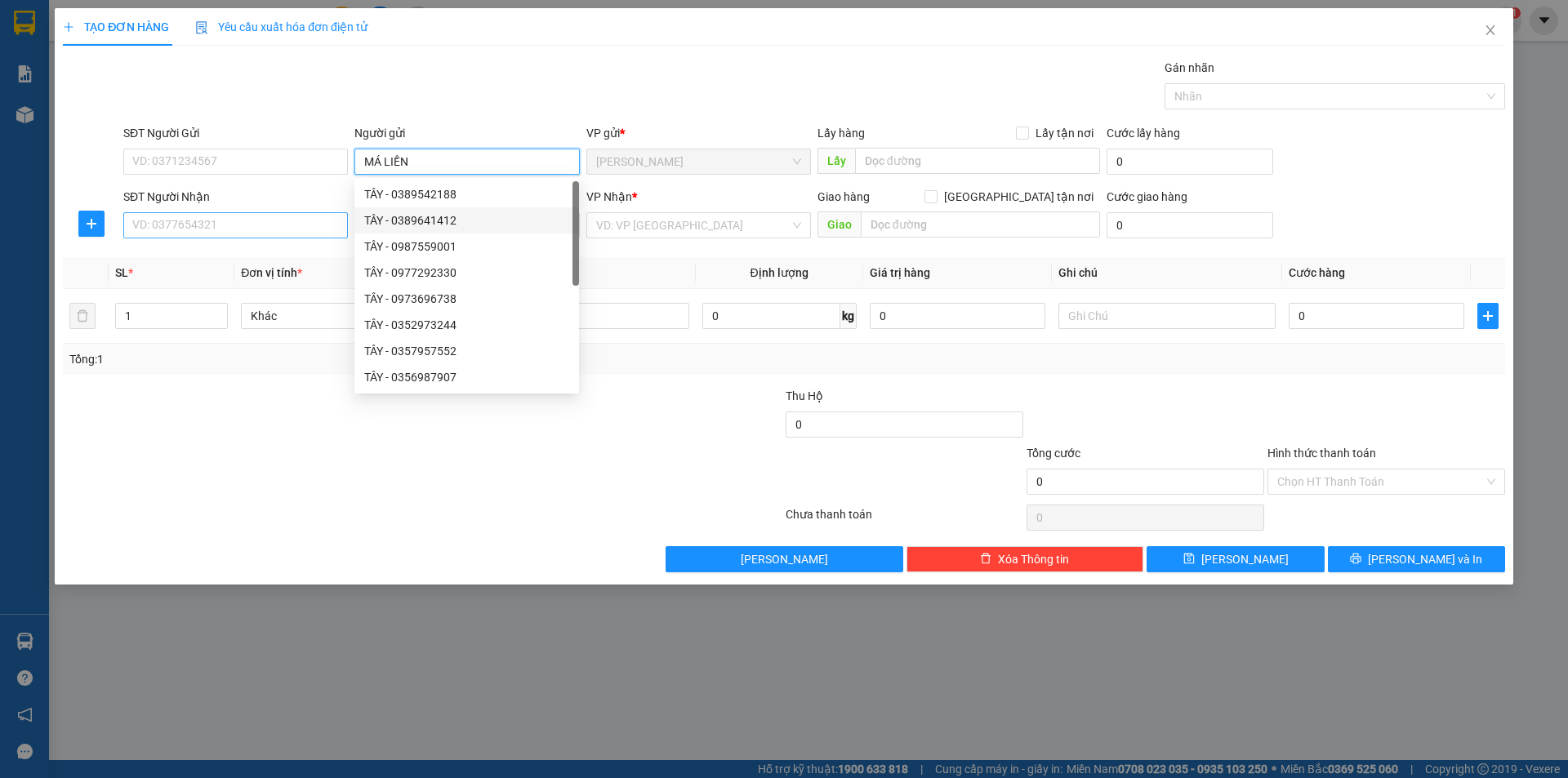
type input "MÁ LIỀN"
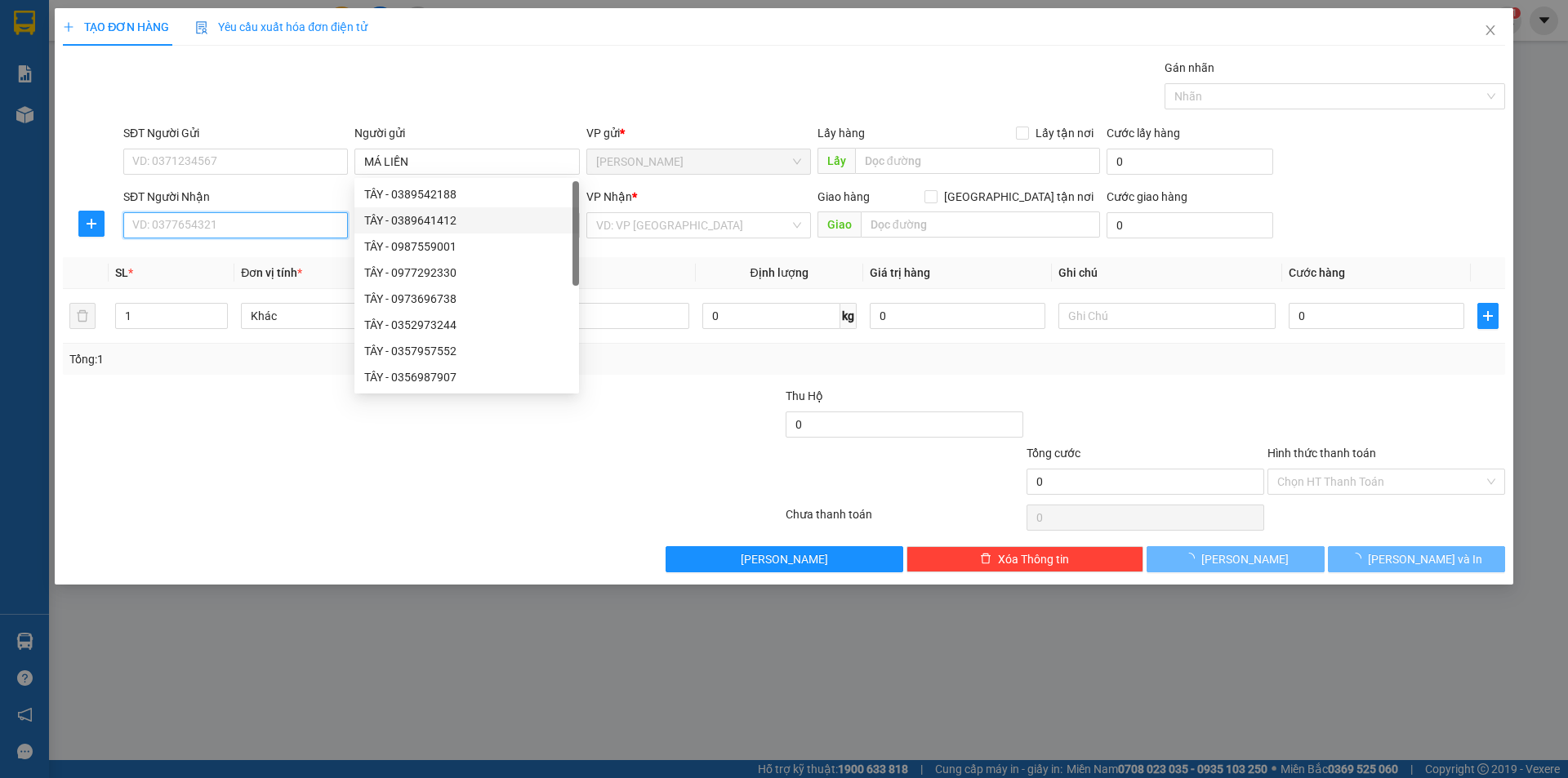
click at [333, 220] on input "SĐT Người Nhận" at bounding box center [236, 225] width 225 height 26
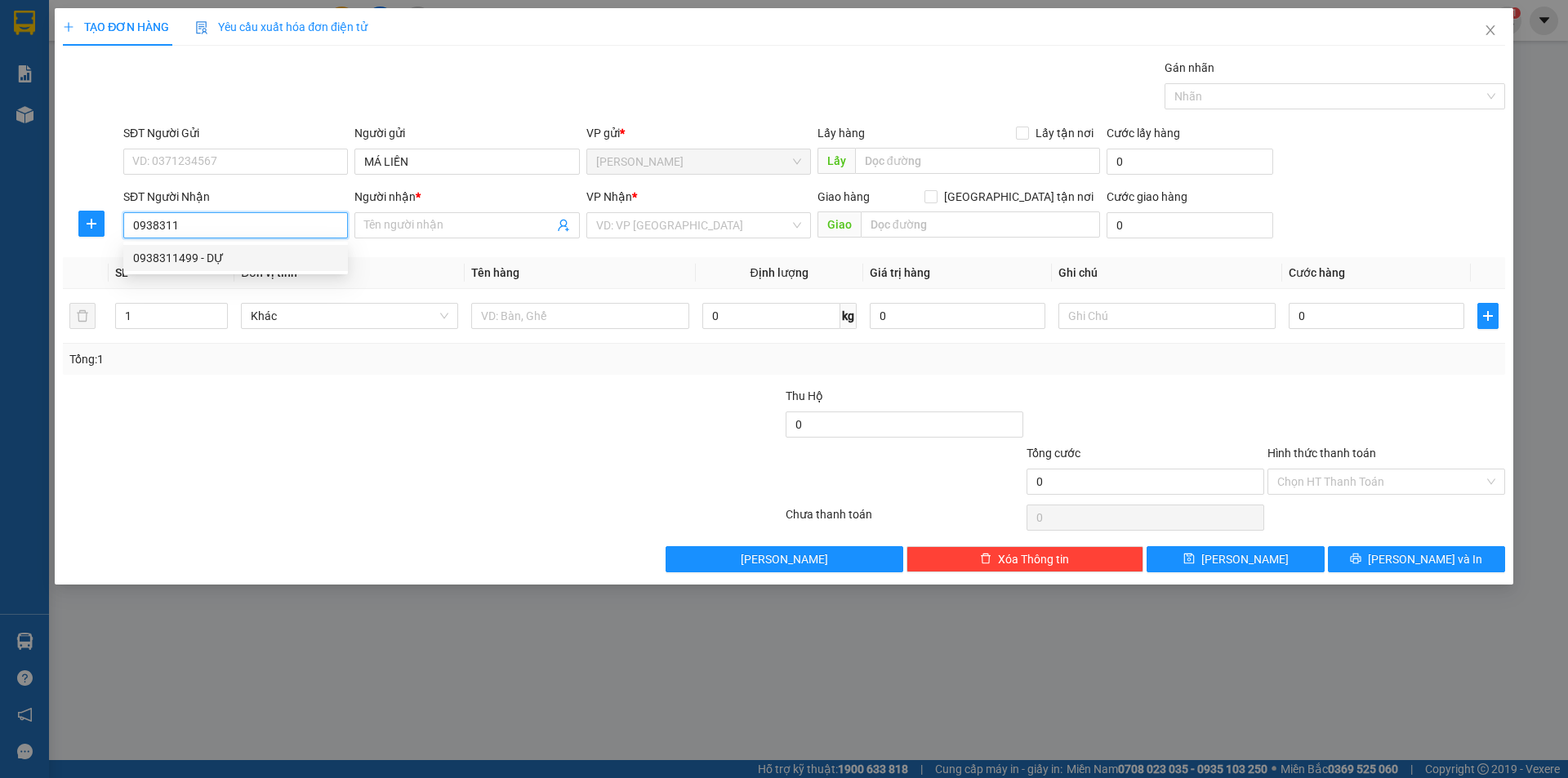
click at [254, 267] on div "0938311499 - DỰ" at bounding box center [236, 258] width 225 height 26
type input "0938311499"
type input "DỰ"
type input "0938311499"
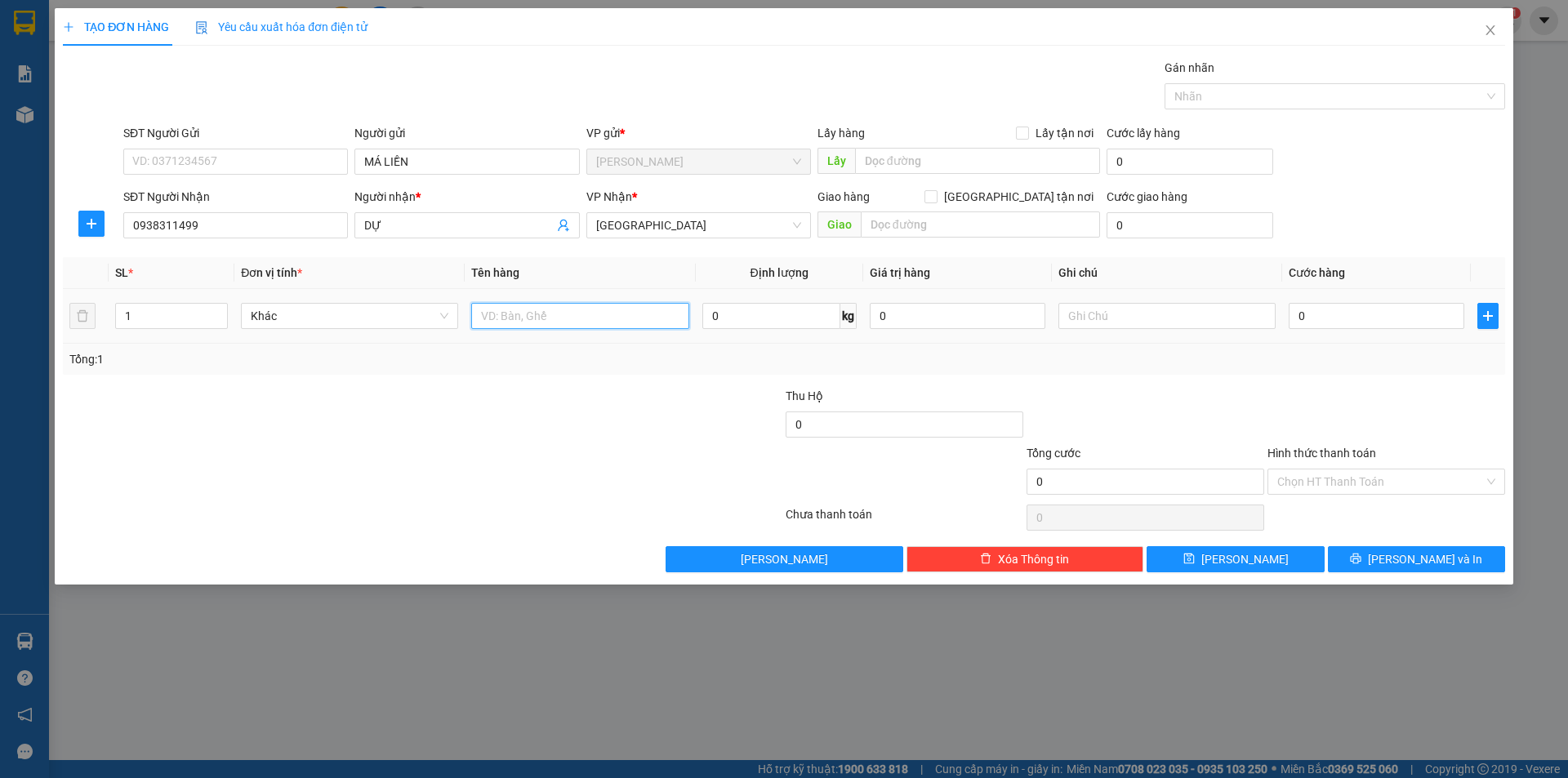
click at [506, 326] on input "text" at bounding box center [580, 315] width 217 height 26
type input "T XỐP+BỊCH"
drag, startPoint x: 208, startPoint y: 313, endPoint x: 220, endPoint y: 313, distance: 12.0
click at [220, 313] on div "1" at bounding box center [172, 315] width 112 height 26
type input "2"
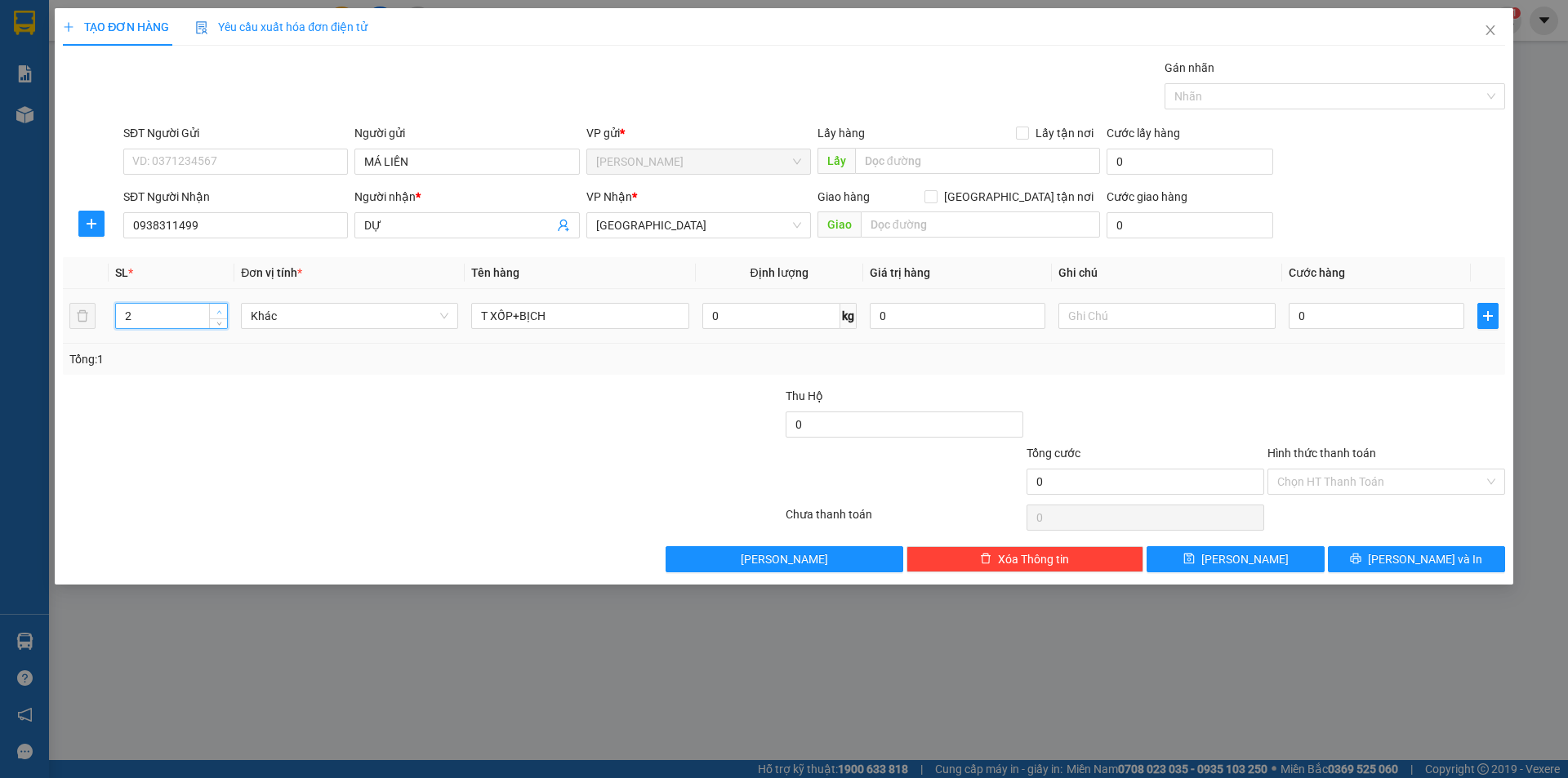
click at [220, 313] on icon "up" at bounding box center [219, 312] width 6 height 6
drag, startPoint x: 262, startPoint y: 437, endPoint x: 995, endPoint y: 463, distance: 733.5
click at [577, 437] on div "Thu Hộ 0" at bounding box center [784, 415] width 1445 height 57
click at [1136, 328] on input "text" at bounding box center [1167, 315] width 217 height 26
type input "R/70"
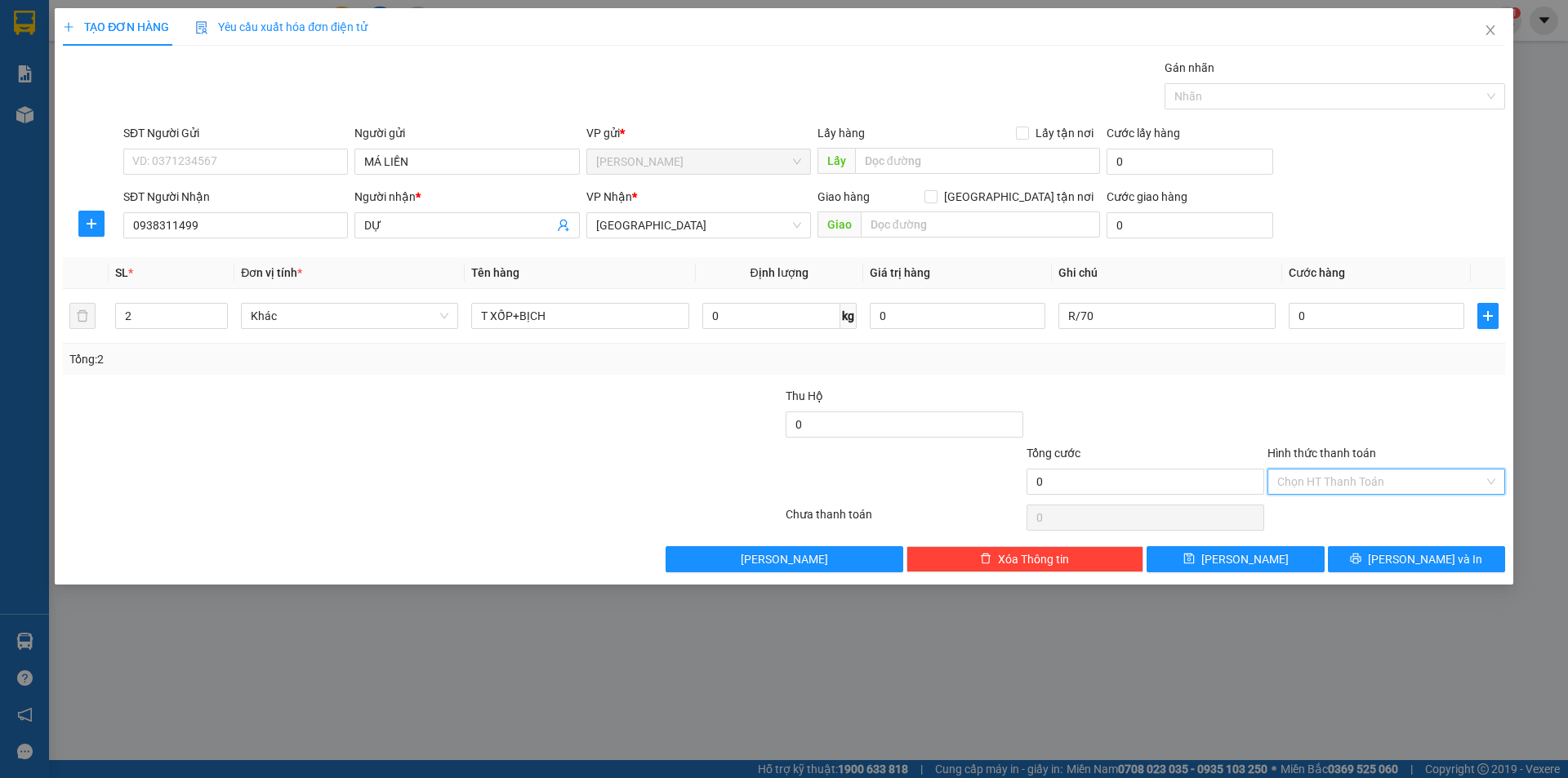
click at [1387, 479] on input "Hình thức thanh toán" at bounding box center [1380, 481] width 207 height 24
click at [1319, 530] on div "Miễn phí" at bounding box center [1386, 540] width 238 height 26
click at [1350, 552] on button "[PERSON_NAME] và In" at bounding box center [1416, 559] width 177 height 26
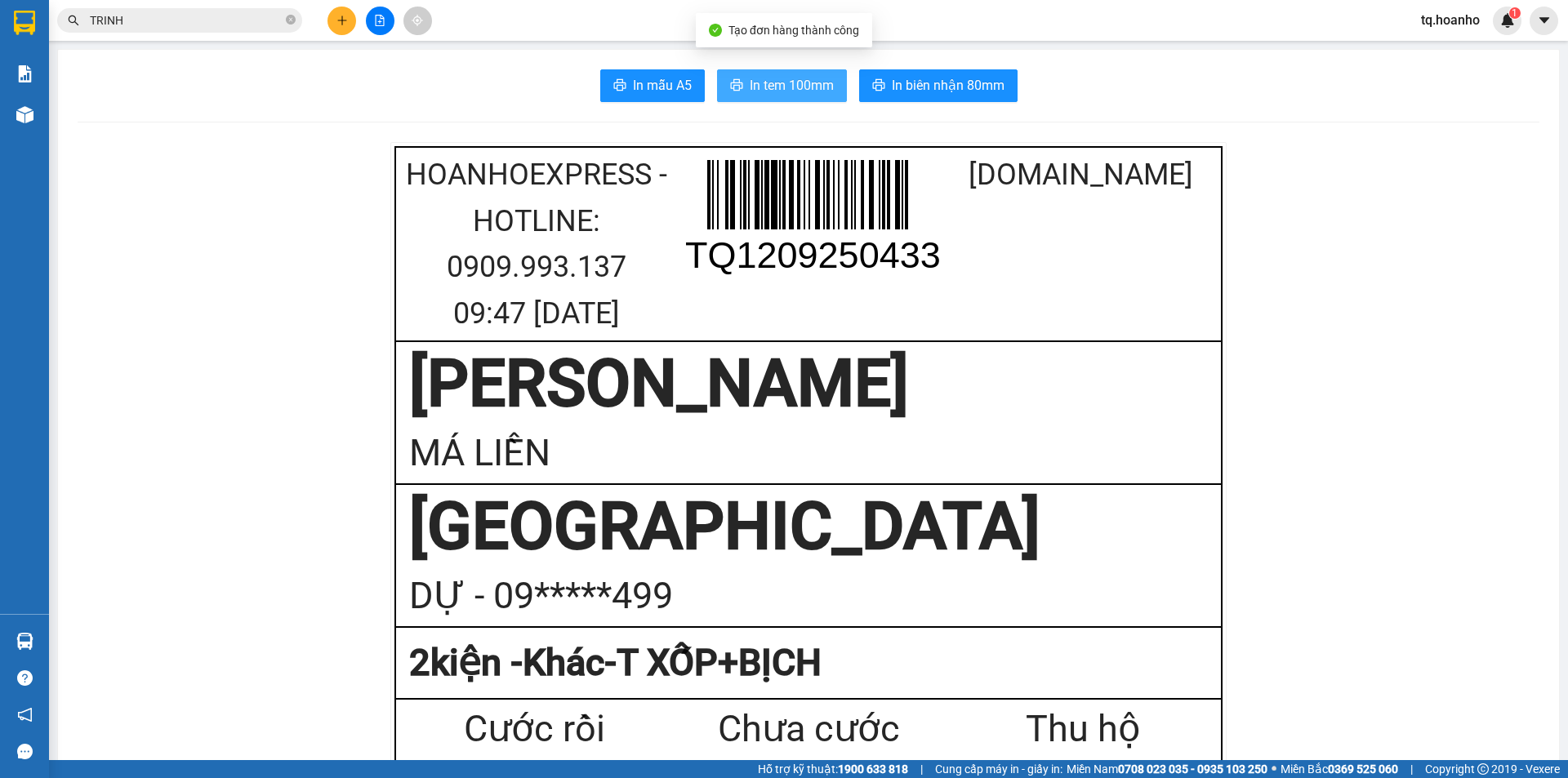
click at [735, 75] on button "In tem 100mm" at bounding box center [782, 86] width 130 height 33
click at [343, 21] on icon "plus" at bounding box center [342, 20] width 12 height 12
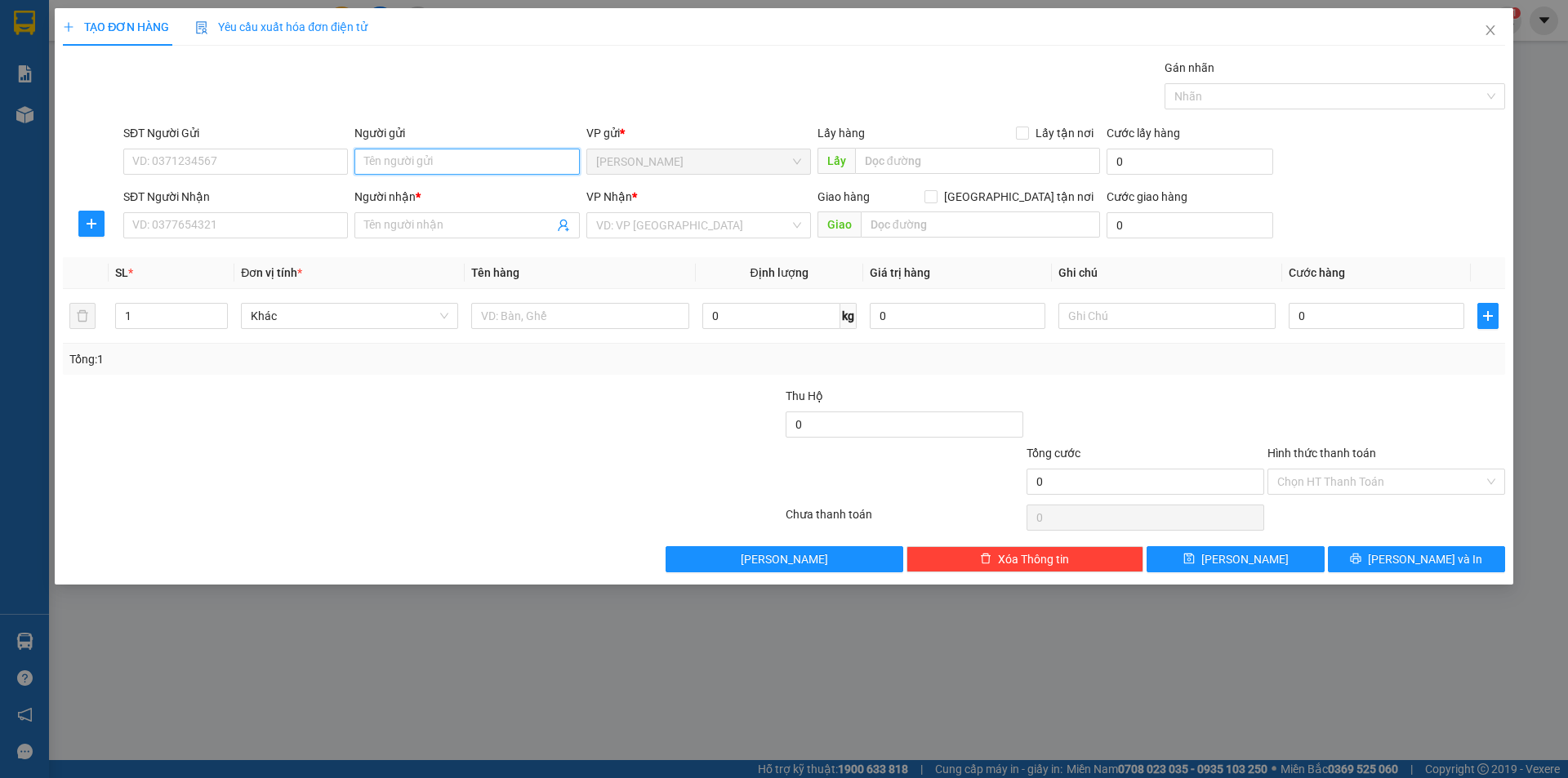
click at [373, 169] on input "Người gửi" at bounding box center [466, 161] width 225 height 26
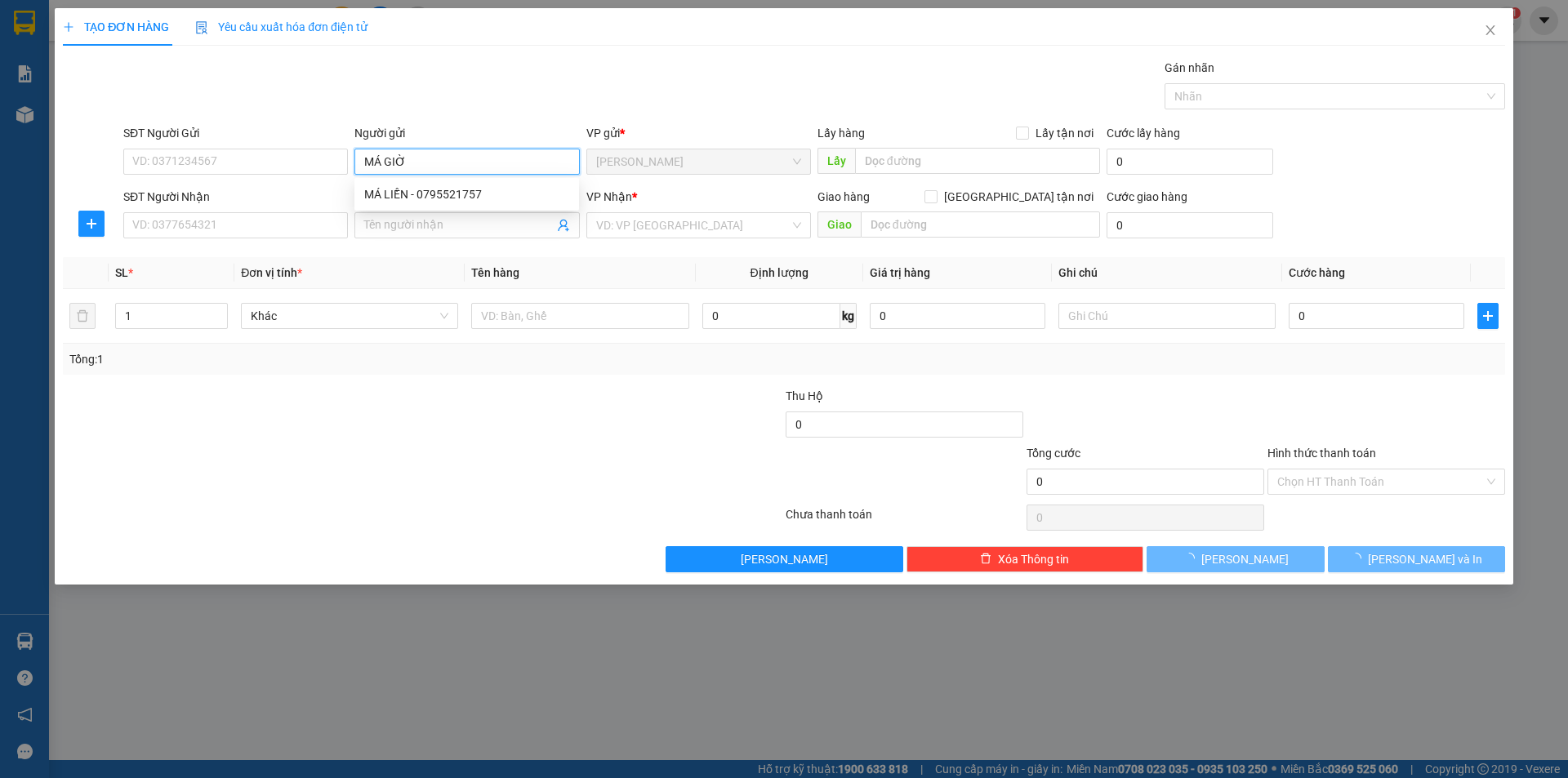
type input "MÁ GIỜ"
drag, startPoint x: 220, startPoint y: 448, endPoint x: 411, endPoint y: 187, distance: 323.4
click at [240, 402] on form "Thu Hộ 0 Tổng cước 0 Hình thức thanh toán Chọn HT Thanh Toán" at bounding box center [784, 444] width 1442 height 114
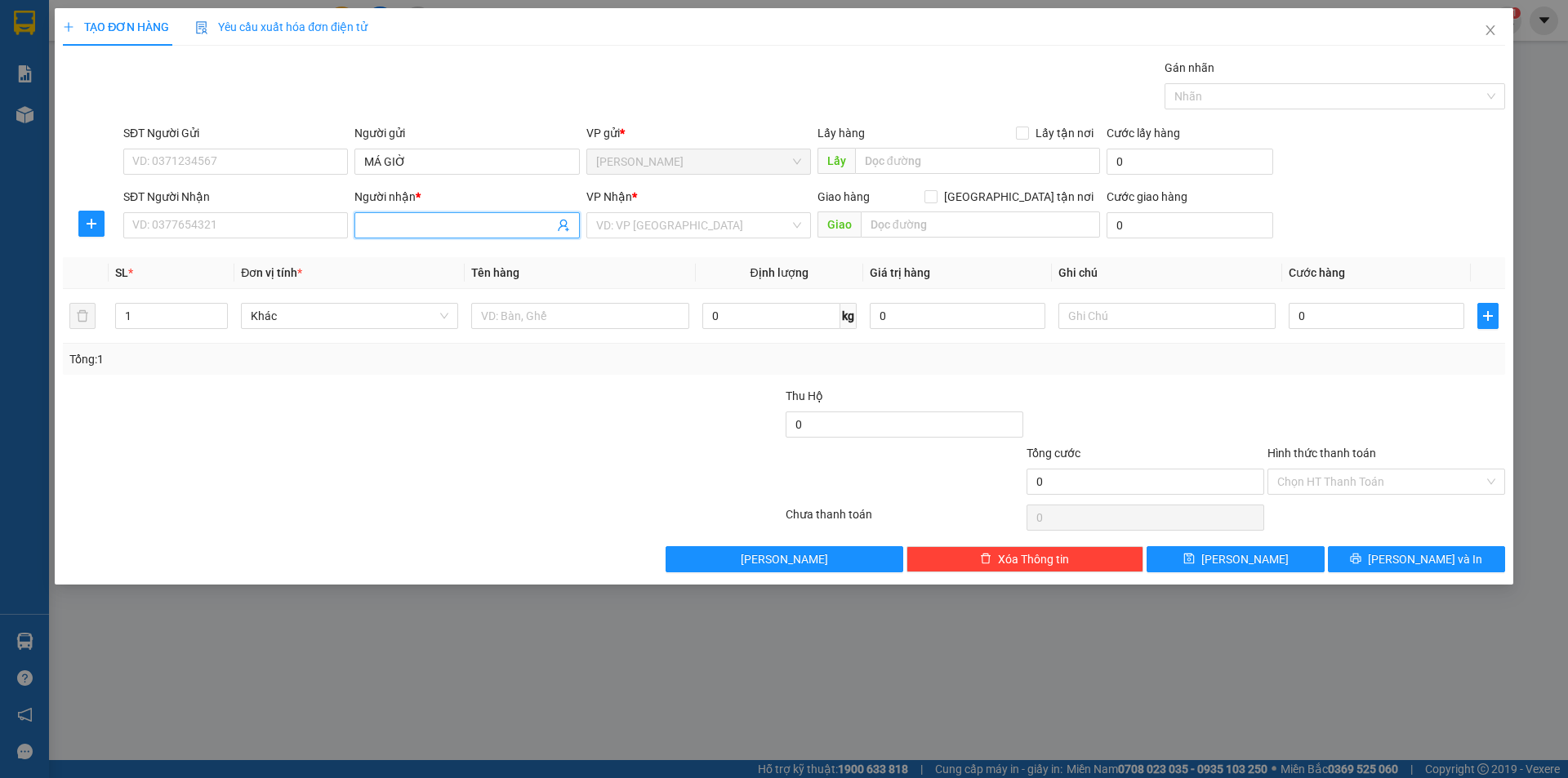
click at [411, 225] on input "Người nhận *" at bounding box center [459, 225] width 189 height 18
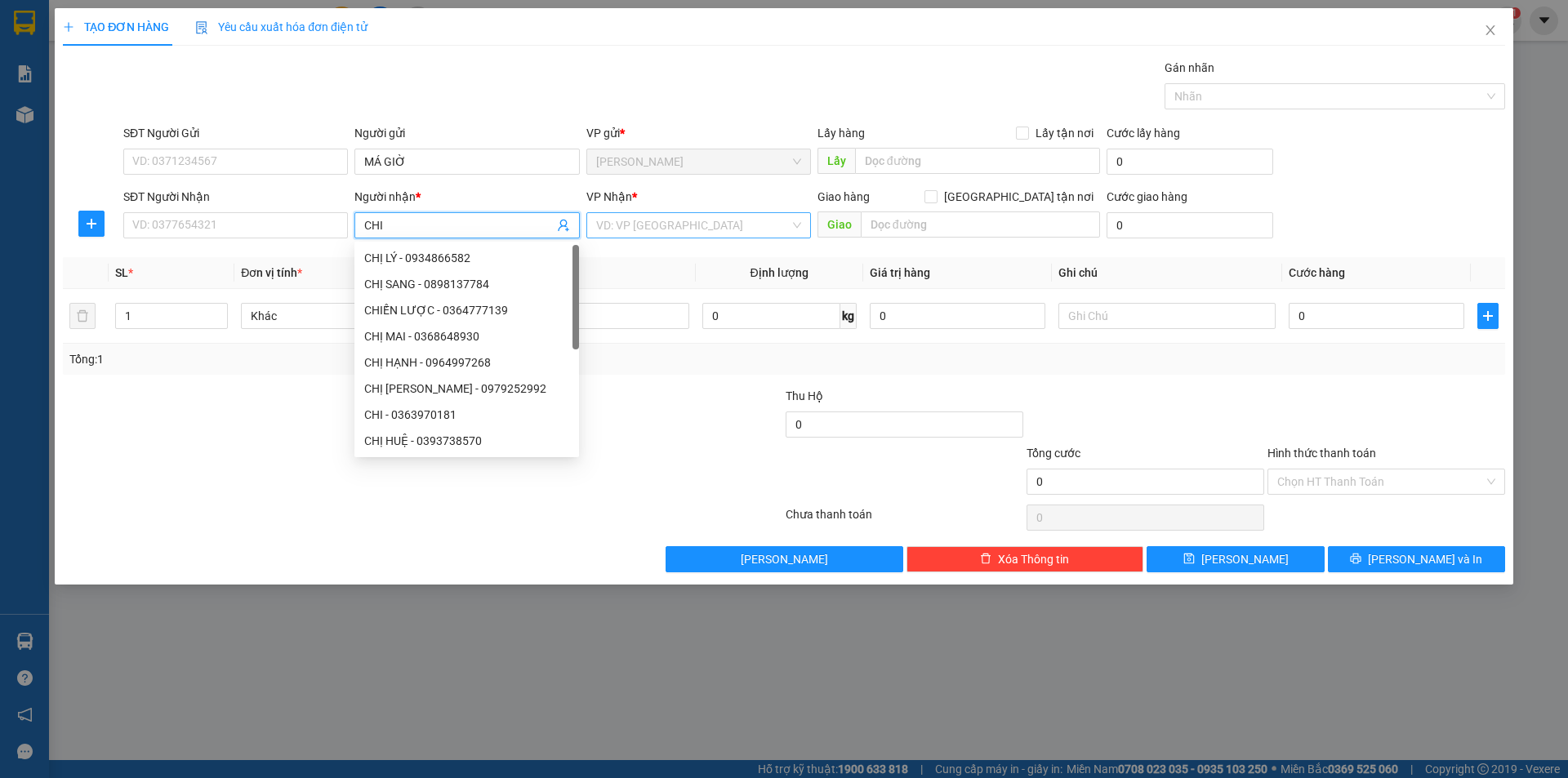
type input "CHI"
click at [611, 216] on input "search" at bounding box center [693, 225] width 194 height 24
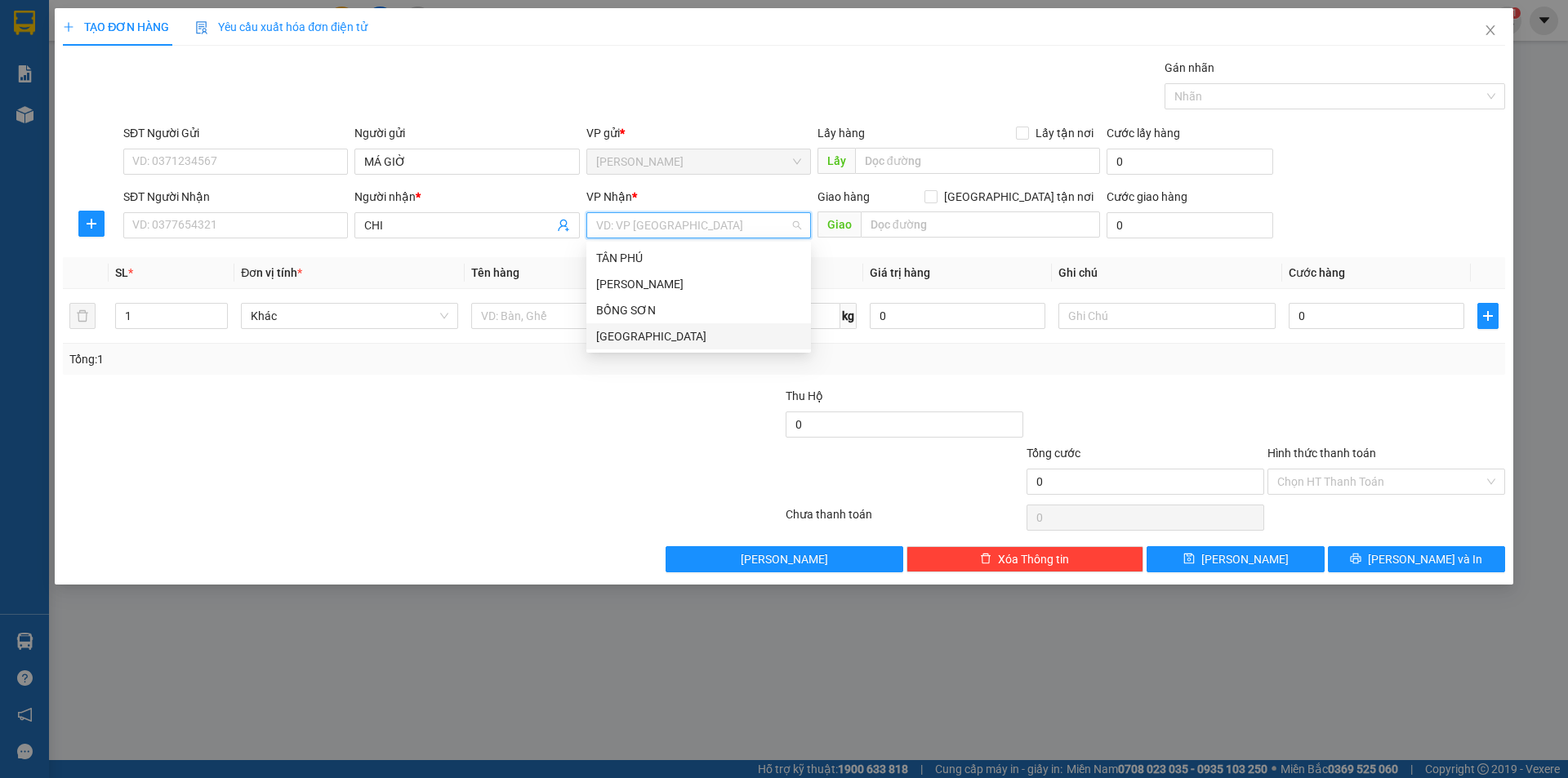
click at [629, 335] on div "[GEOGRAPHIC_DATA]" at bounding box center [698, 337] width 205 height 18
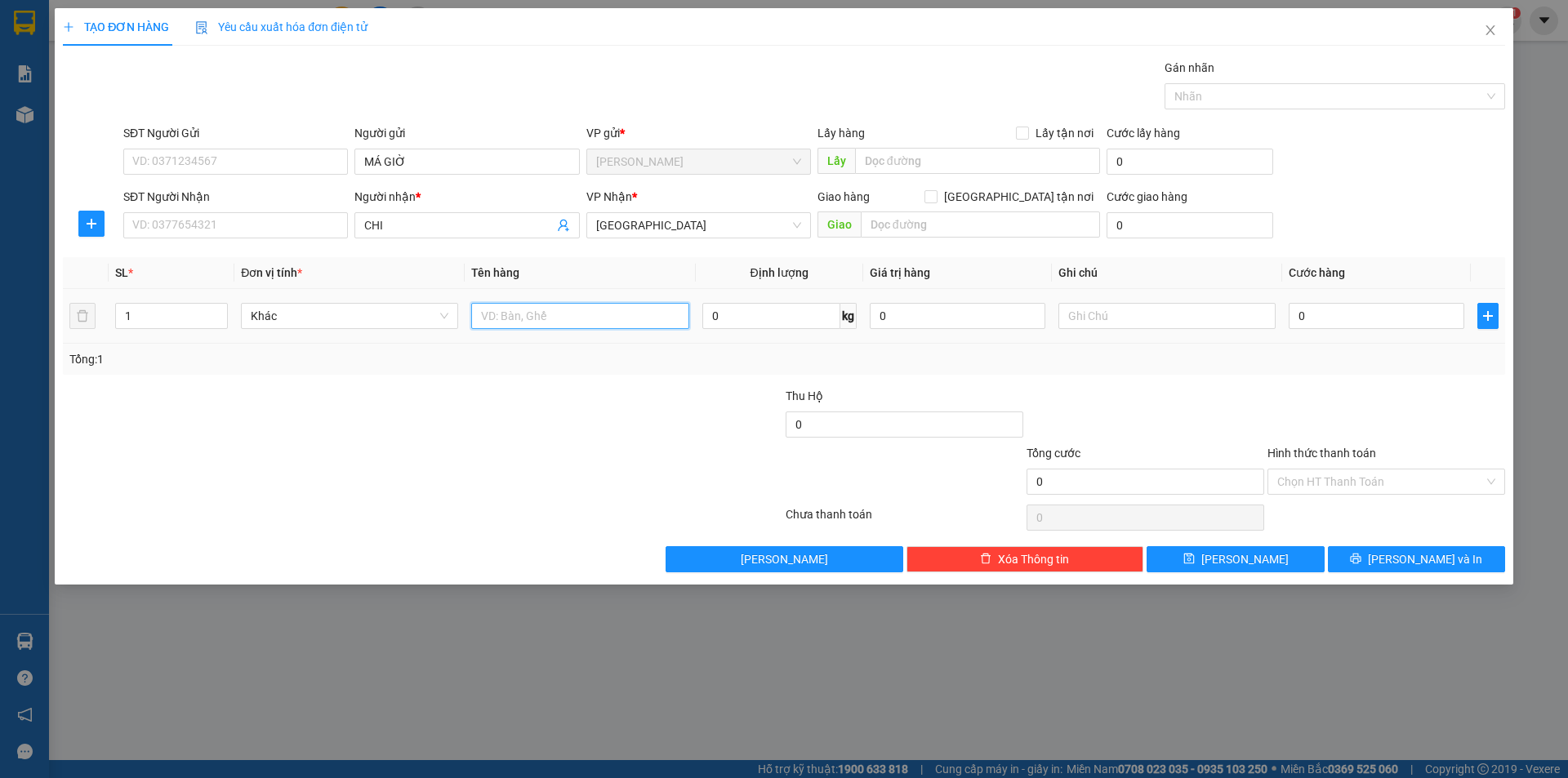
click at [520, 317] on input "text" at bounding box center [580, 315] width 217 height 26
type input "T XỐP"
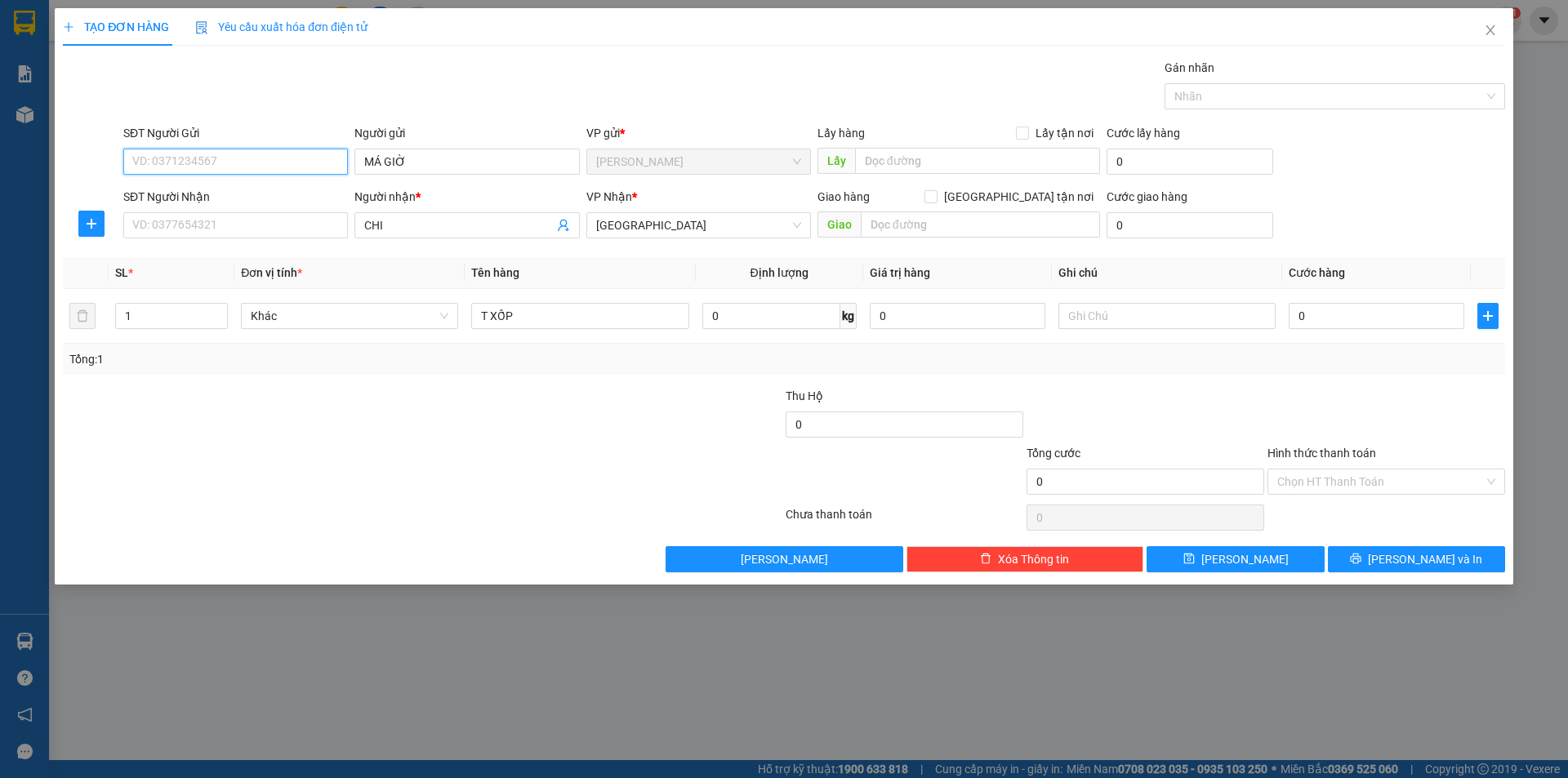
click at [163, 161] on input "SĐT Người Gửi" at bounding box center [236, 161] width 225 height 26
click at [454, 547] on div "Lưu nháp Xóa Thông tin Lưu Lưu và In" at bounding box center [784, 559] width 1445 height 26
click at [1156, 329] on div at bounding box center [1167, 316] width 217 height 33
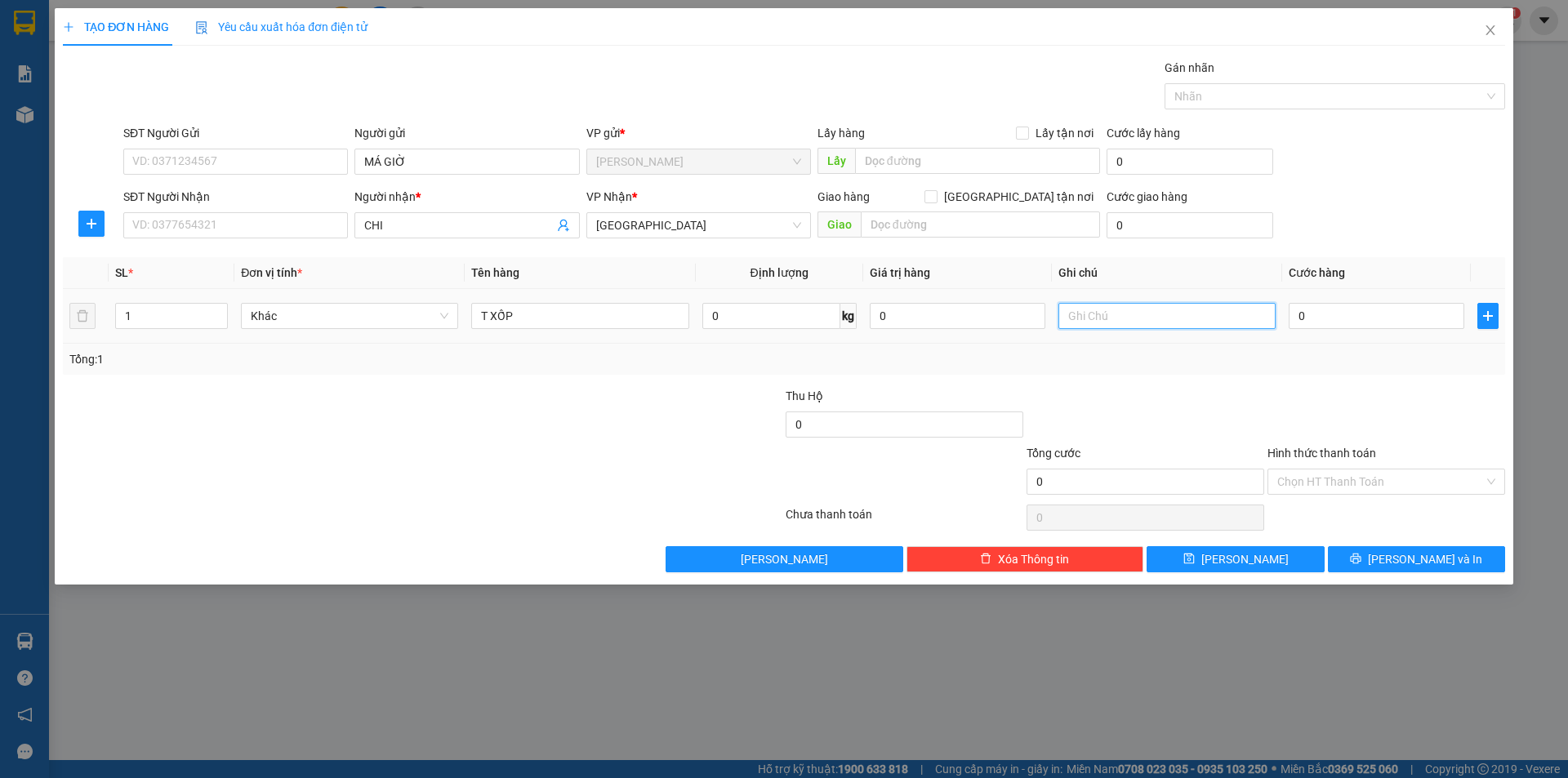
click at [1078, 313] on input "text" at bounding box center [1167, 315] width 217 height 26
type input "R/"
click at [1483, 40] on span "Close" at bounding box center [1489, 30] width 46 height 46
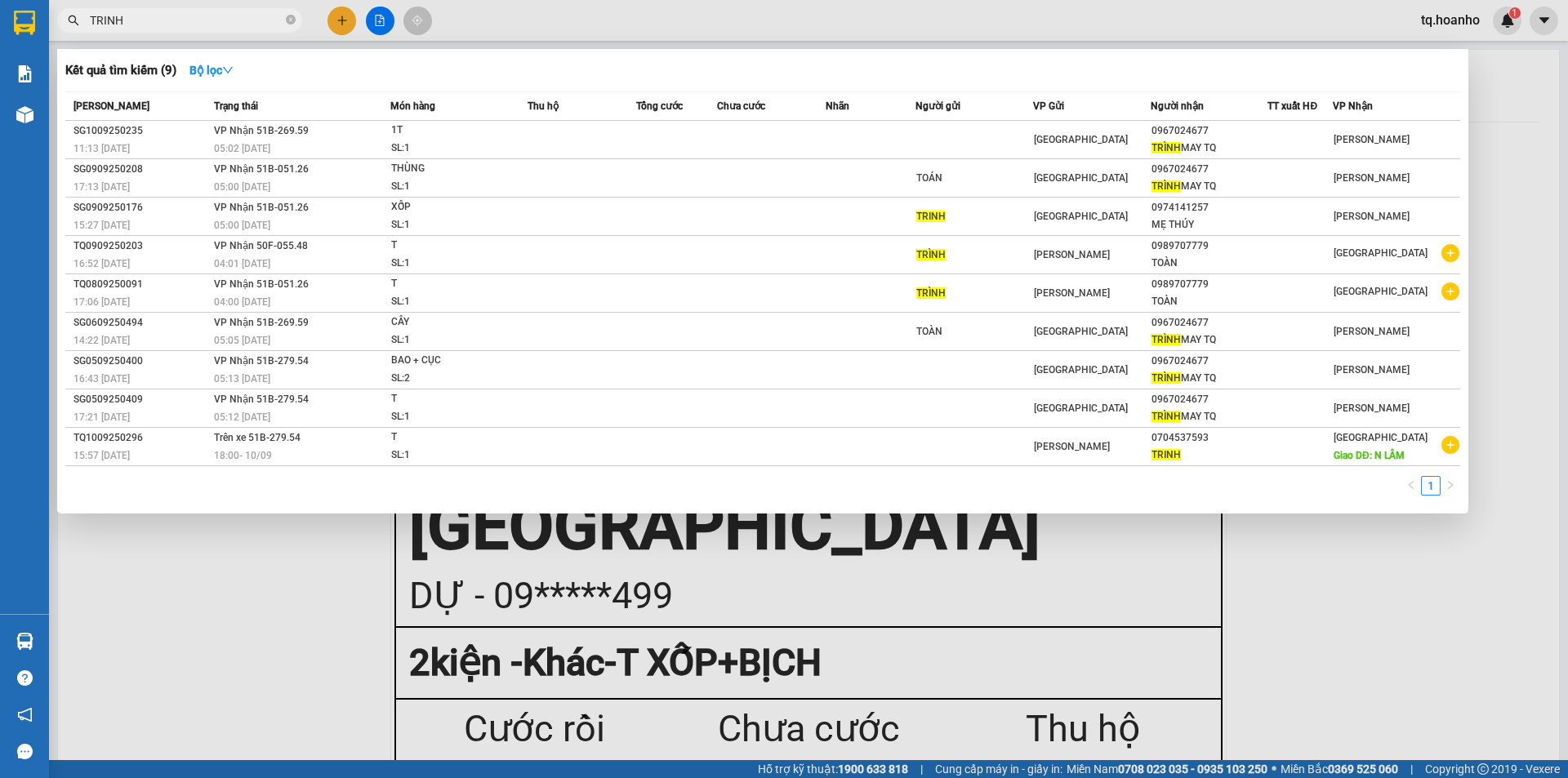
click at [236, 25] on input "TRINH" at bounding box center [186, 20] width 193 height 18
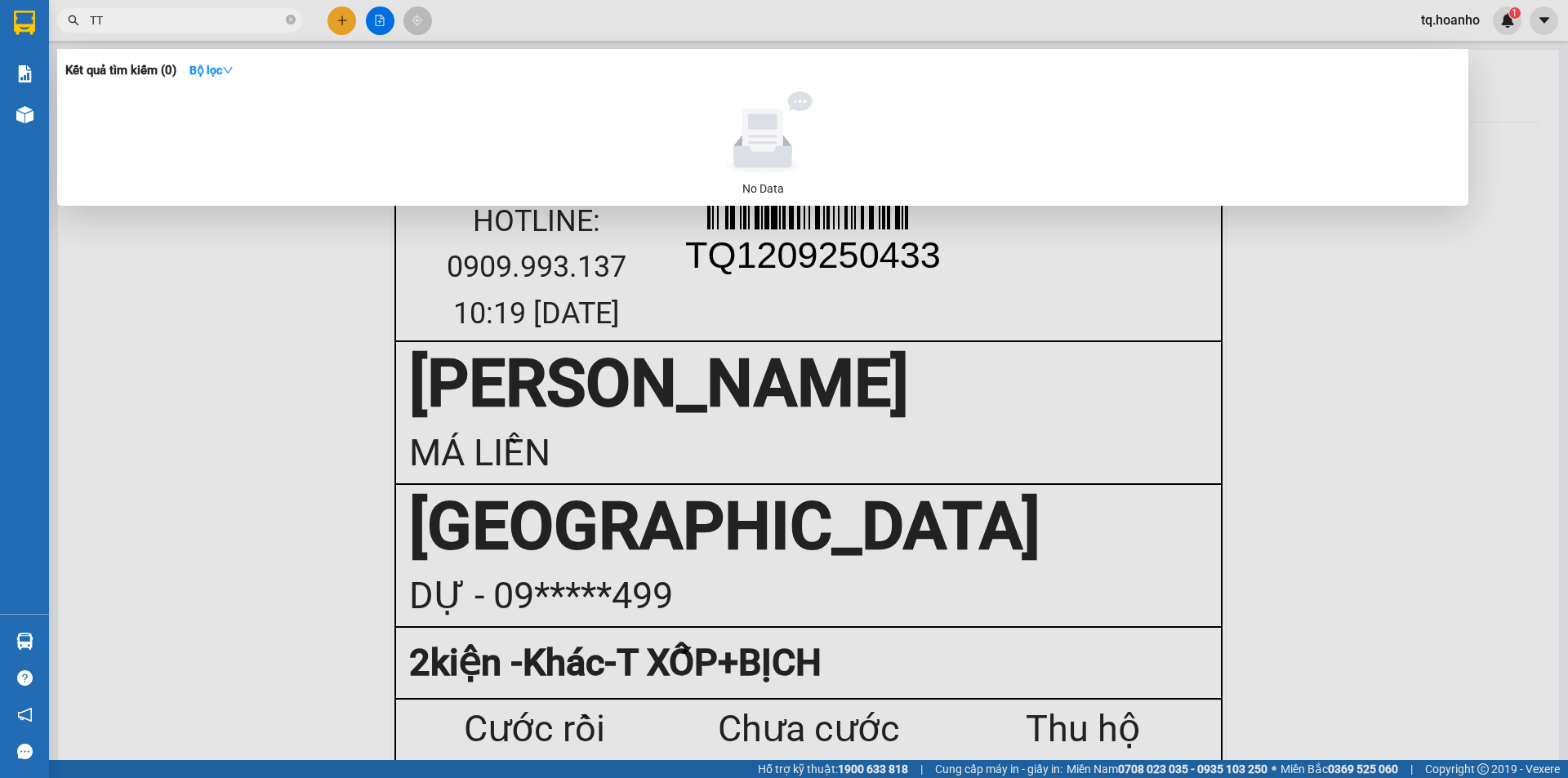
type input "T"
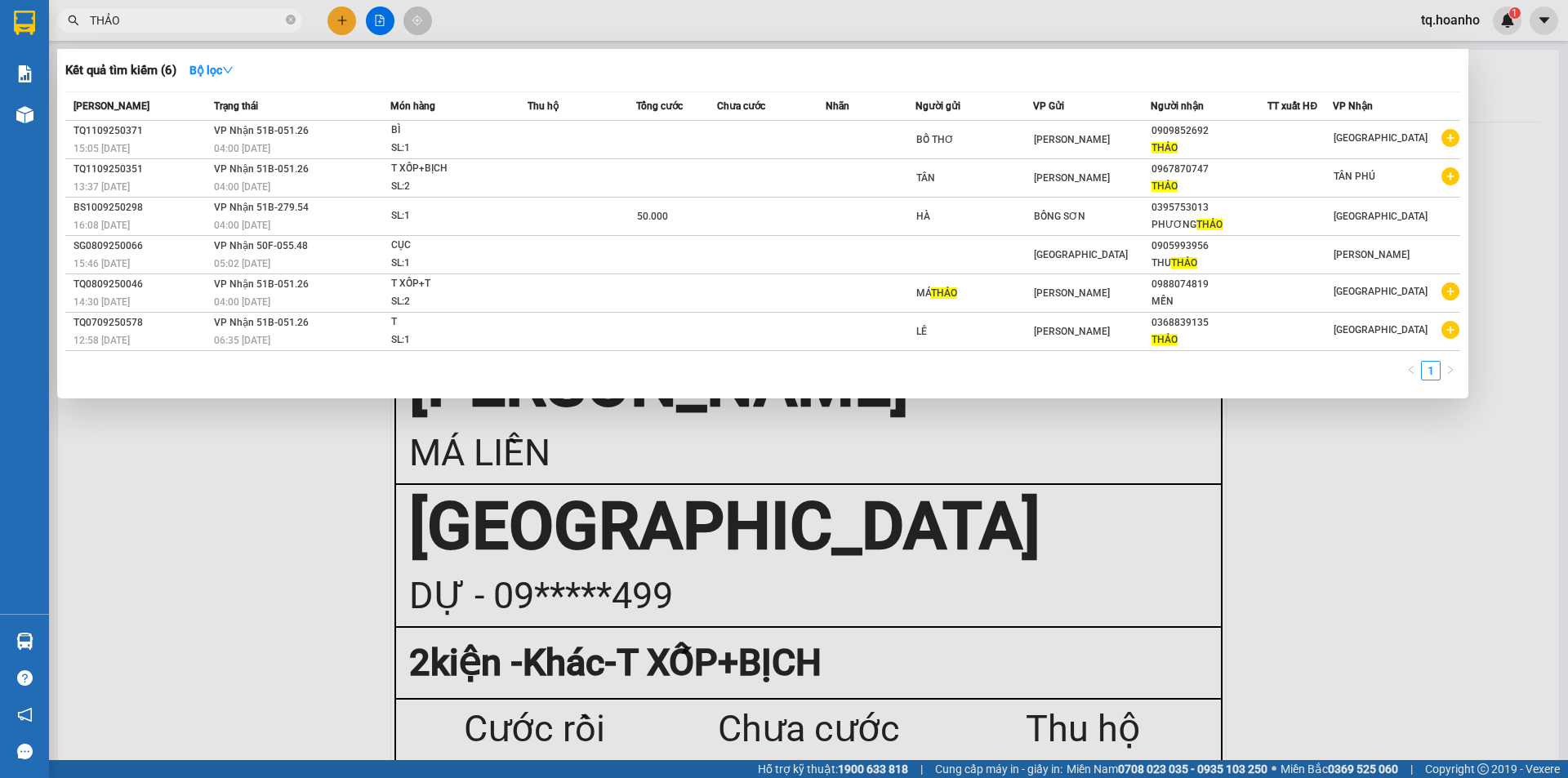
click at [1372, 525] on div at bounding box center [784, 389] width 1568 height 778
drag, startPoint x: 293, startPoint y: 17, endPoint x: 239, endPoint y: 33, distance: 56.3
click at [276, 21] on span "THẢO" at bounding box center [179, 19] width 245 height 24
click at [236, 18] on input "THẢO" at bounding box center [186, 20] width 193 height 18
type input "T"
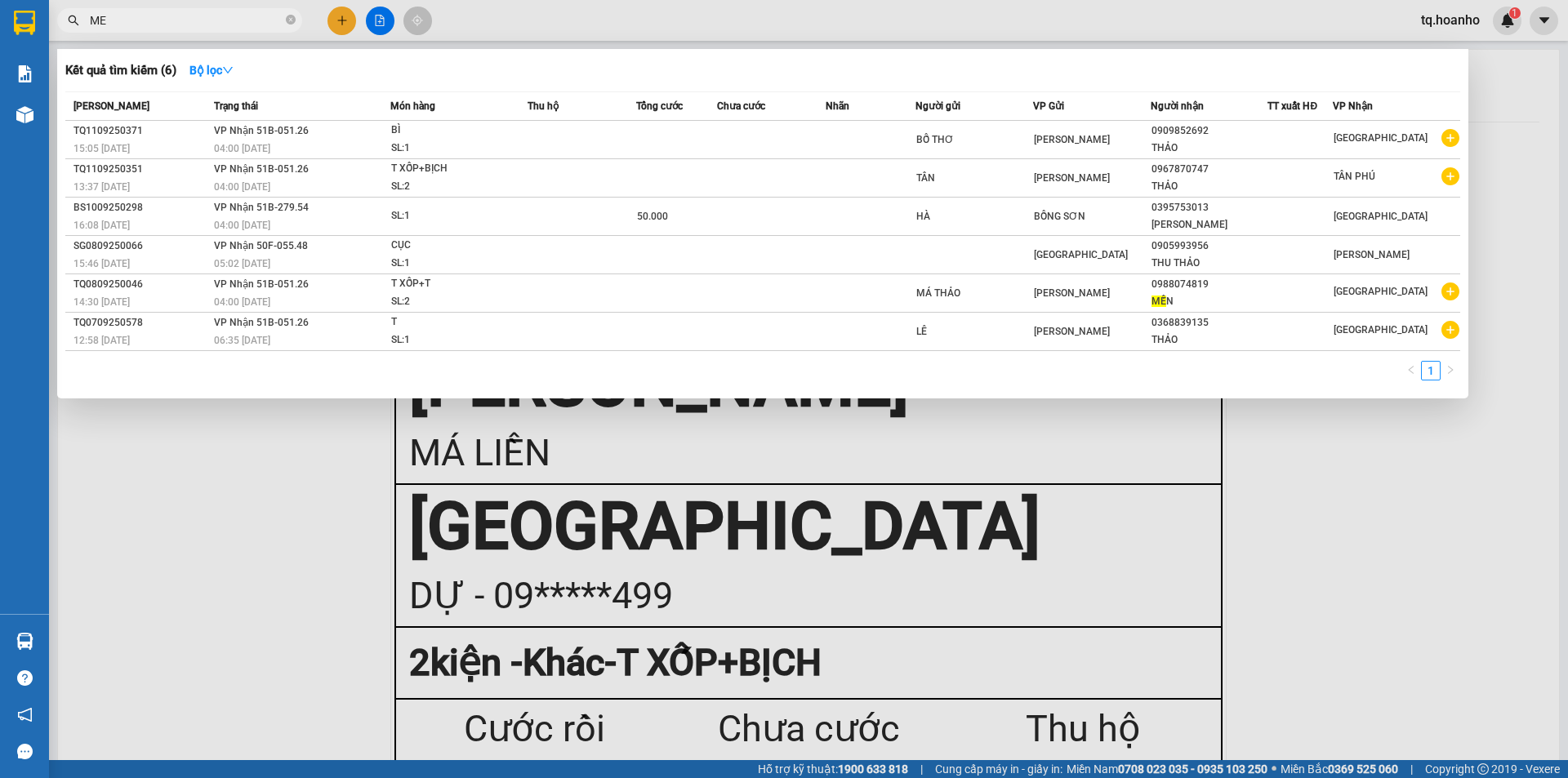
type input "M"
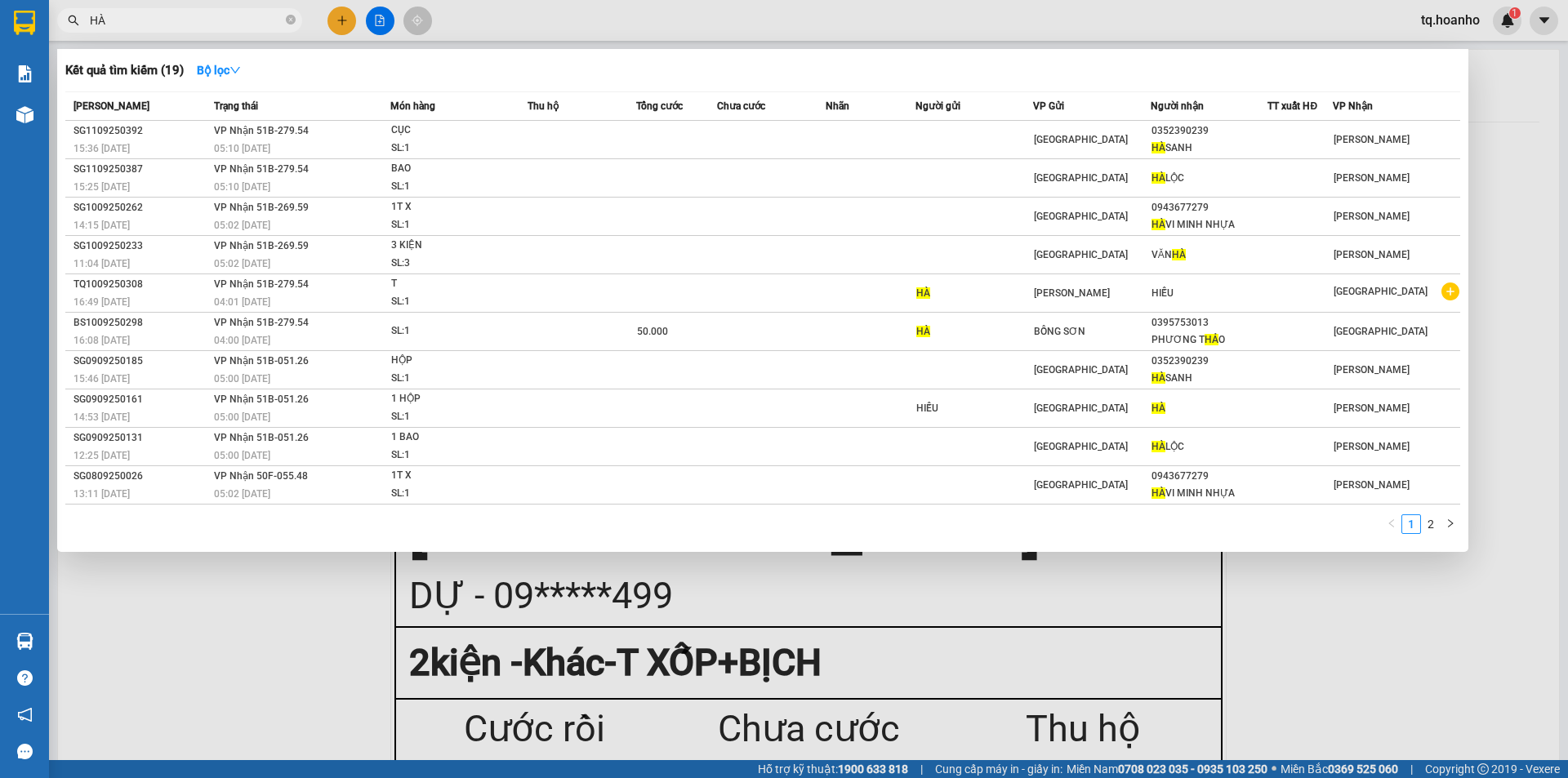
type input "HÀ"
click at [1339, 649] on div at bounding box center [784, 389] width 1568 height 778
click at [293, 16] on icon "close-circle" at bounding box center [291, 19] width 10 height 10
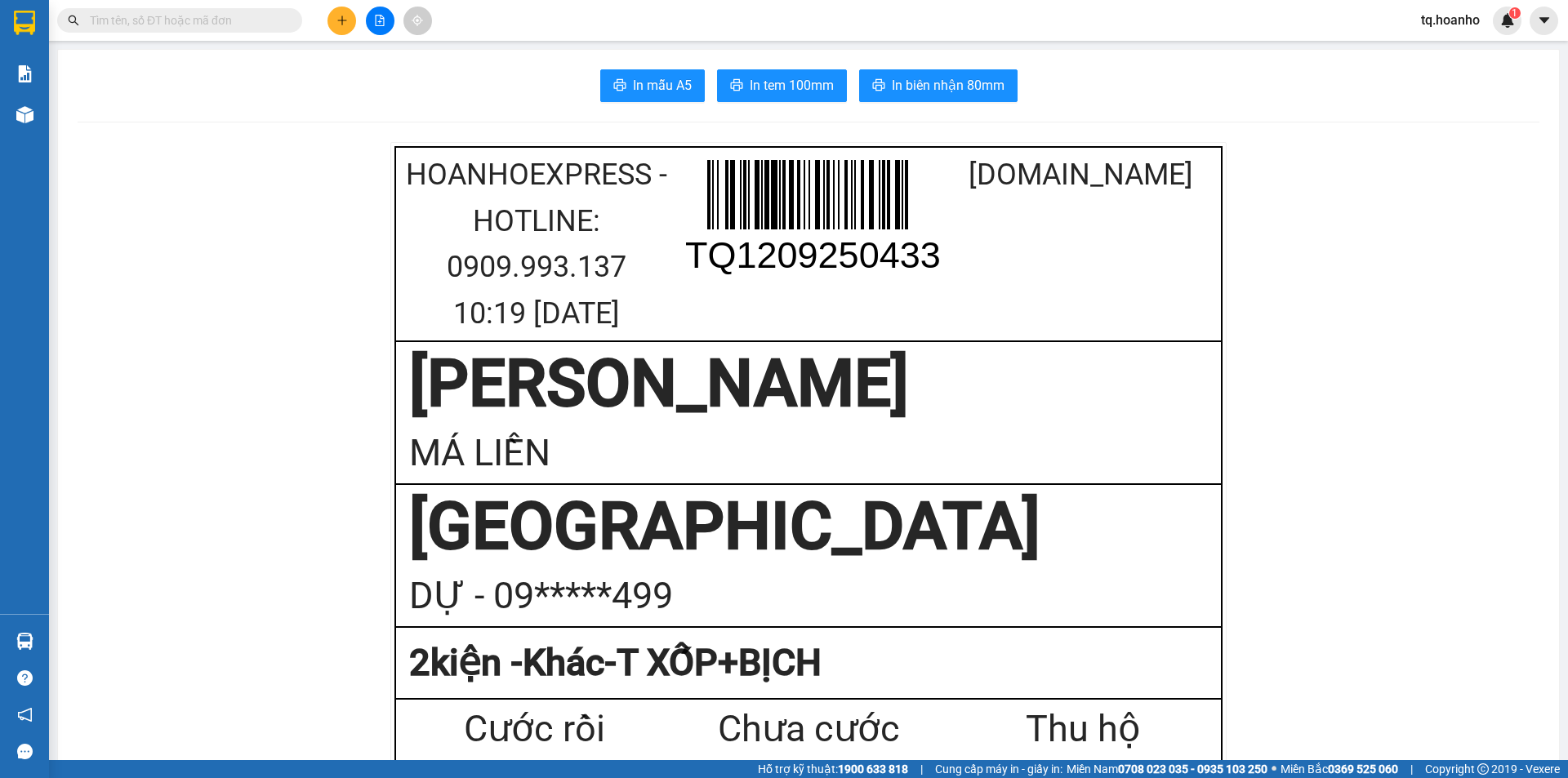
click at [267, 16] on input "text" at bounding box center [186, 20] width 193 height 18
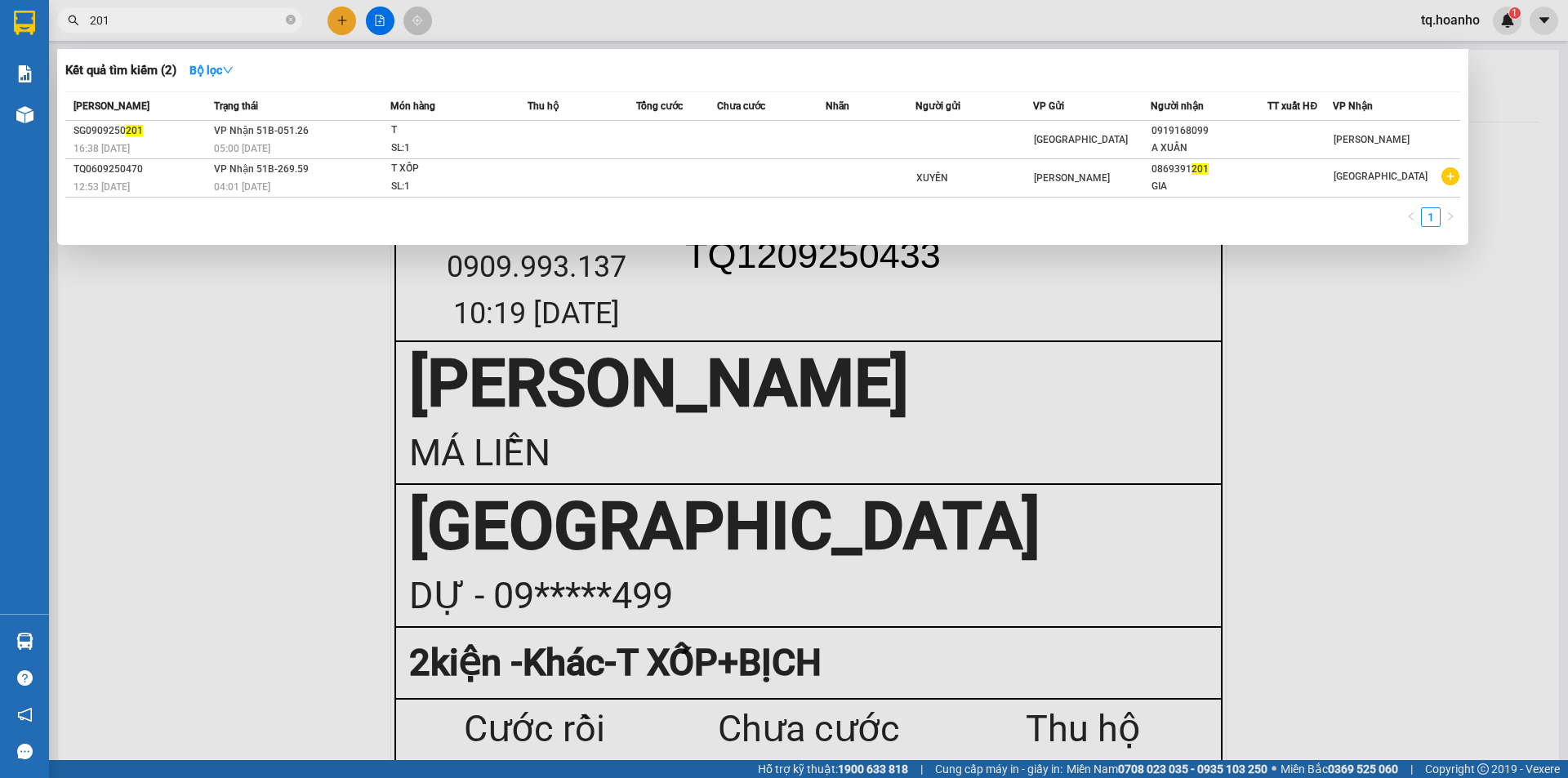
type input "201"
click at [1358, 430] on div at bounding box center [784, 389] width 1568 height 778
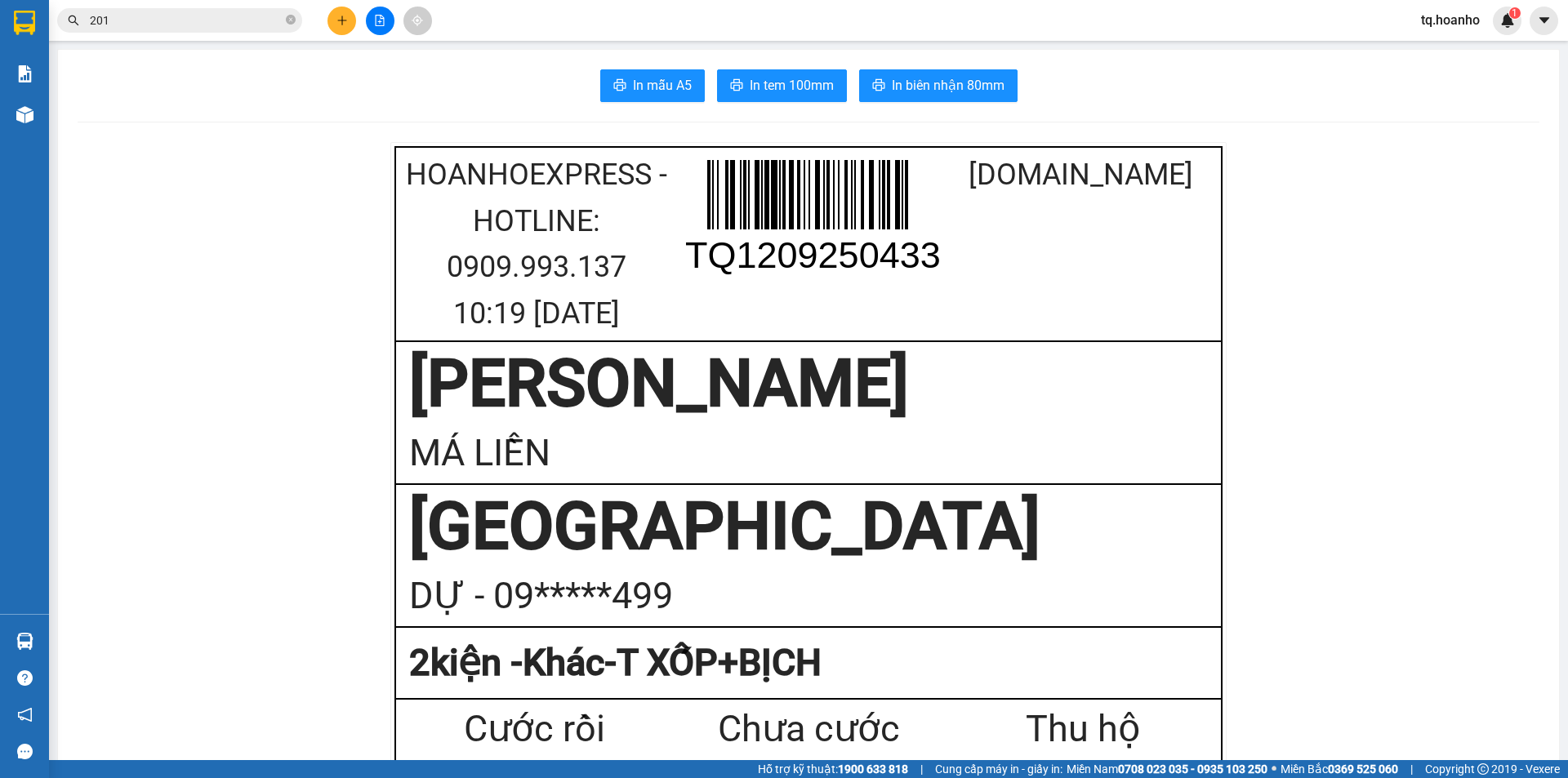
click at [864, 518] on div "[GEOGRAPHIC_DATA]" at bounding box center [809, 527] width 799 height 81
click at [345, 30] on button at bounding box center [341, 20] width 28 height 28
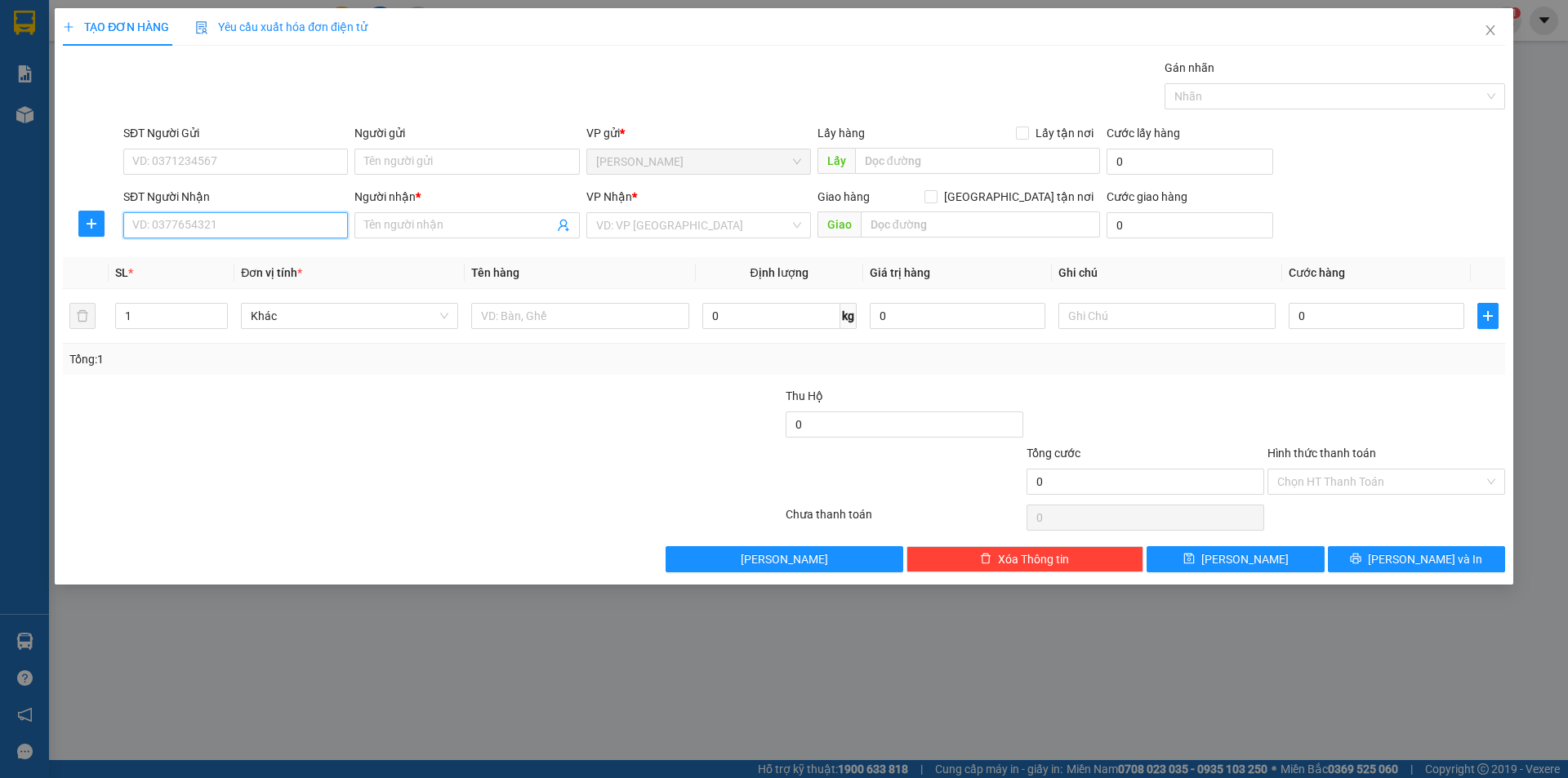
click at [289, 227] on input "SĐT Người Nhận" at bounding box center [236, 225] width 225 height 26
click at [281, 246] on div "0344095559 - CHI" at bounding box center [236, 258] width 225 height 26
type input "0344095559"
type input "CHI"
type input "0344095559"
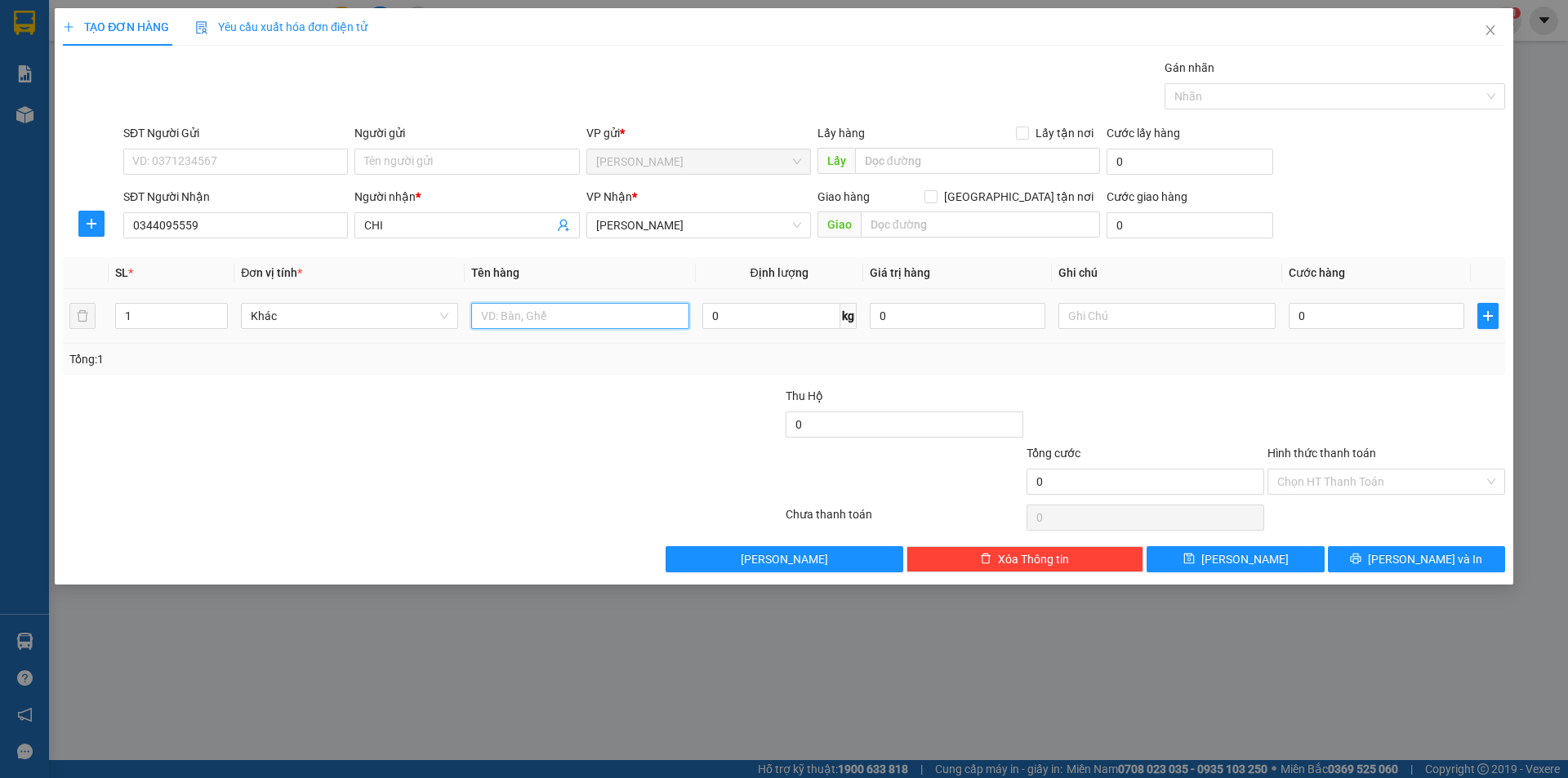
click at [585, 326] on input "text" at bounding box center [580, 315] width 217 height 26
click at [559, 318] on input "text" at bounding box center [580, 315] width 217 height 26
type input "T XỐP"
drag, startPoint x: 1104, startPoint y: 327, endPoint x: 1106, endPoint y: 315, distance: 12.2
click at [1106, 315] on input "text" at bounding box center [1167, 315] width 217 height 26
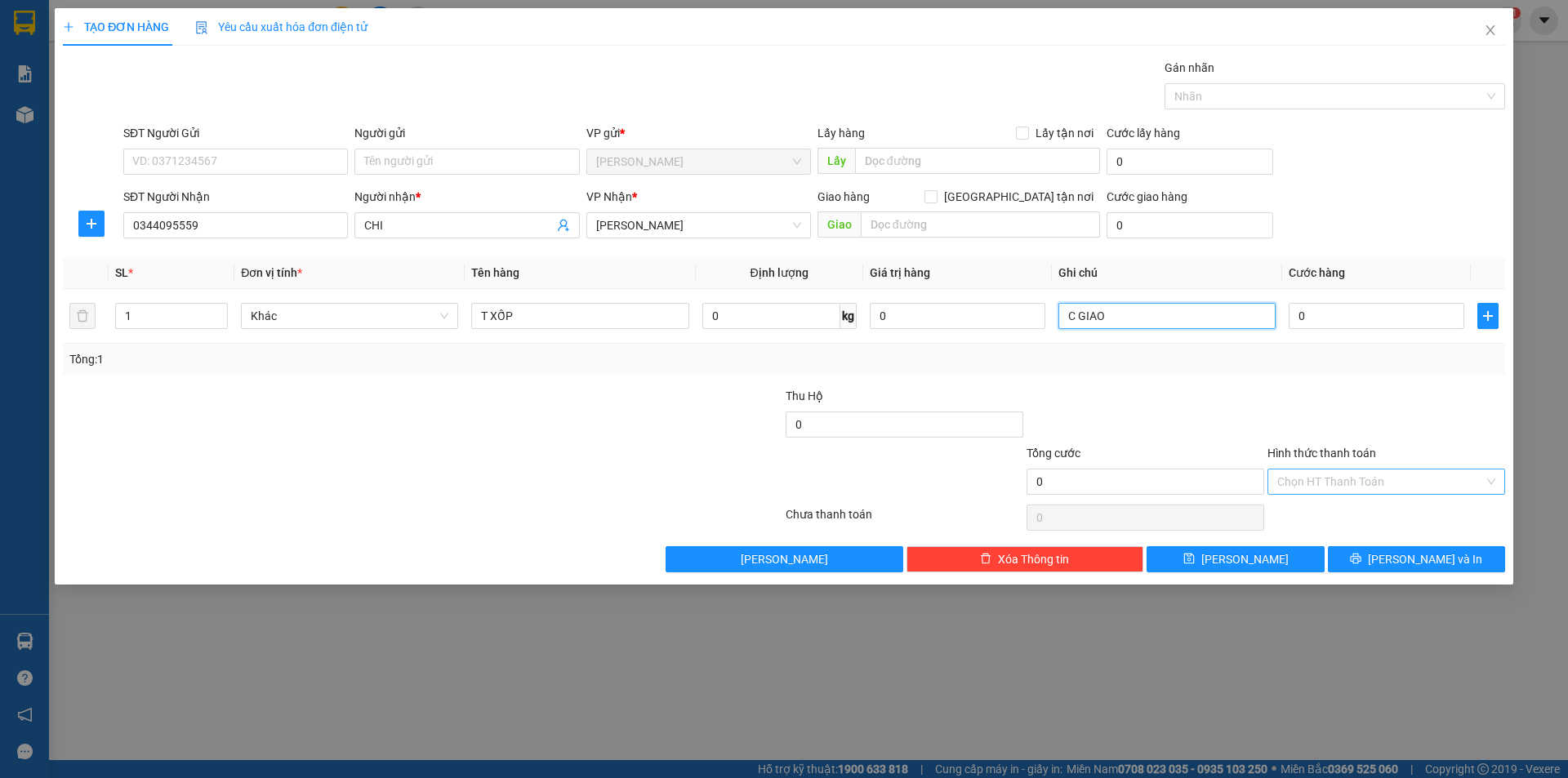
type input "C GIAO"
click at [1285, 471] on input "Hình thức thanh toán" at bounding box center [1380, 481] width 207 height 24
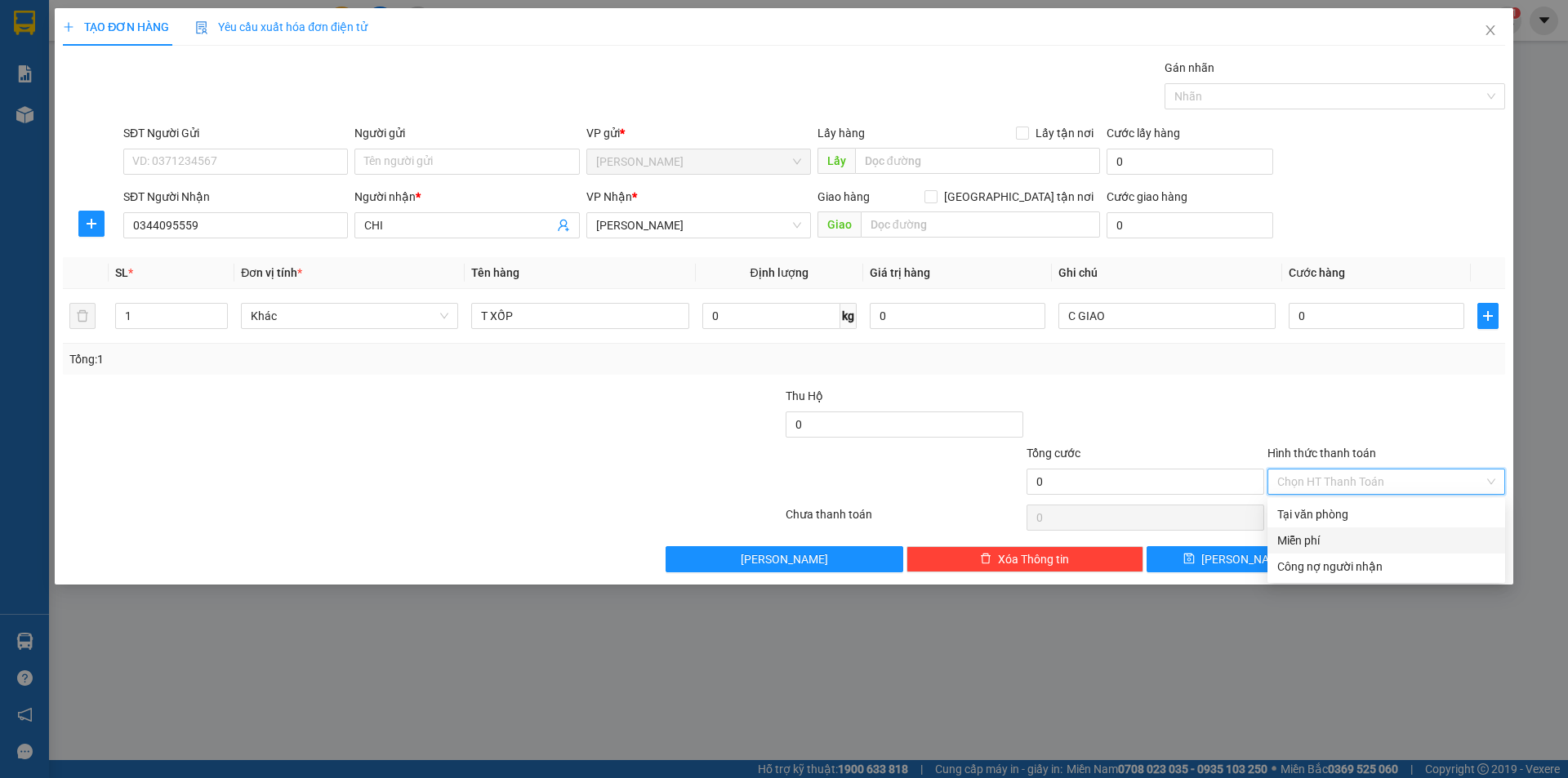
drag, startPoint x: 1297, startPoint y: 539, endPoint x: 1357, endPoint y: 580, distance: 72.7
click at [1300, 543] on div "Miễn phí" at bounding box center [1386, 540] width 218 height 18
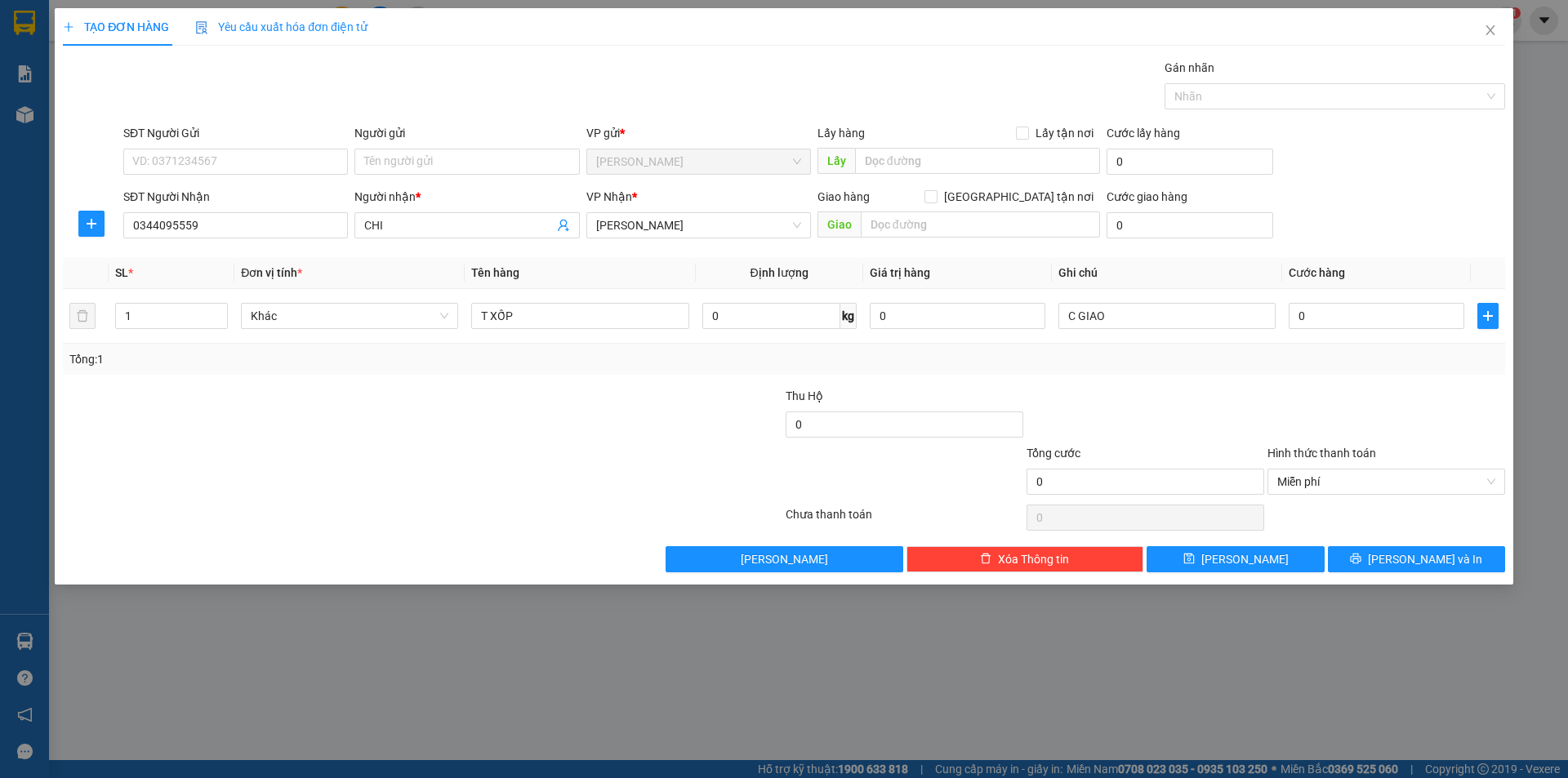
click at [1360, 576] on div "TẠO ĐƠN HÀNG Yêu cầu xuất hóa đơn điện tử Transit Pickup Surcharge Ids Transit …" at bounding box center [784, 296] width 1458 height 576
click at [1360, 569] on button "[PERSON_NAME] và In" at bounding box center [1416, 559] width 177 height 26
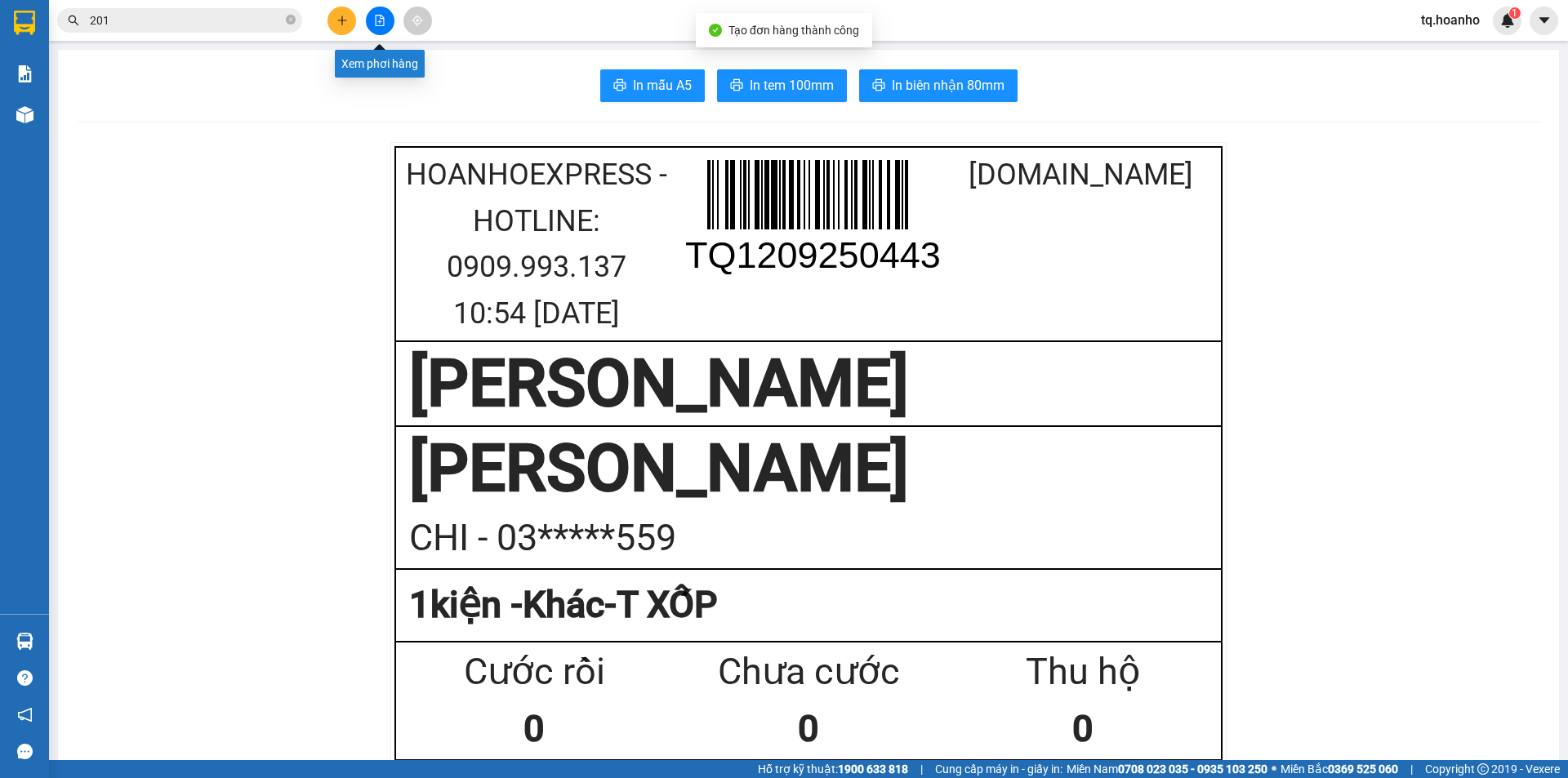
click at [362, 17] on div at bounding box center [379, 20] width 122 height 28
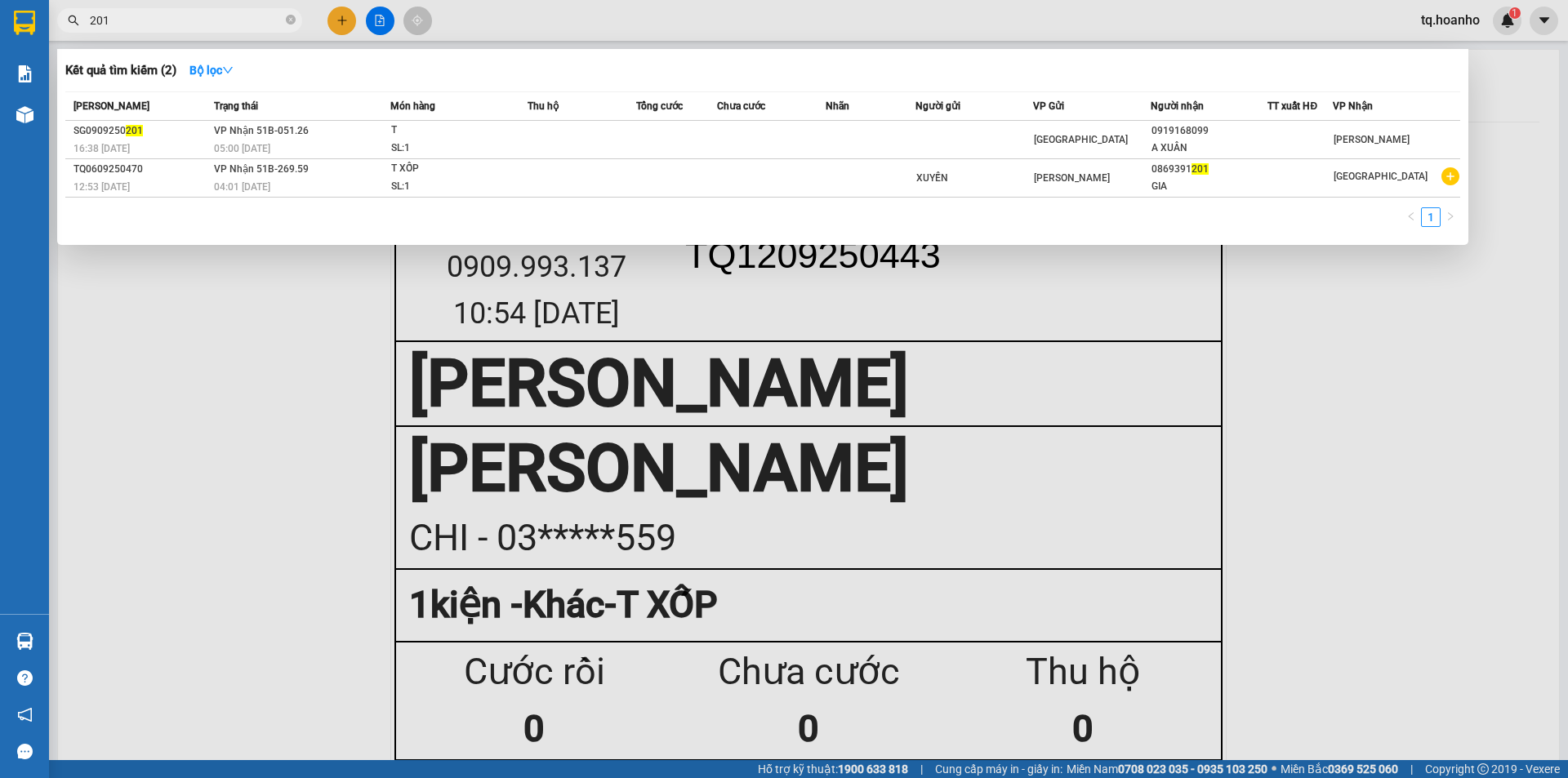
click at [254, 22] on input "201" at bounding box center [186, 20] width 193 height 18
click at [336, 14] on div at bounding box center [784, 389] width 1568 height 778
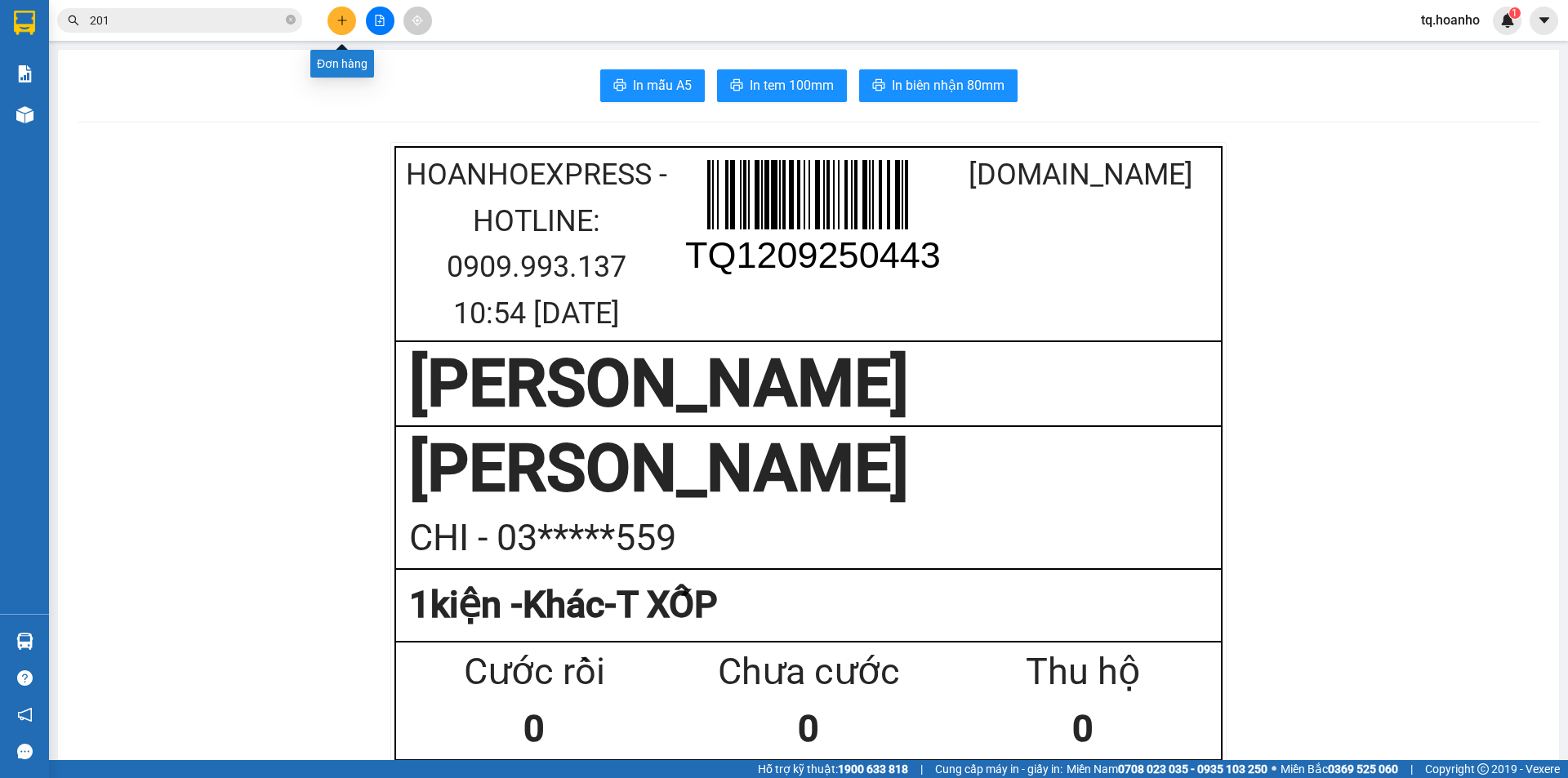
click at [339, 21] on icon "plus" at bounding box center [342, 20] width 12 height 12
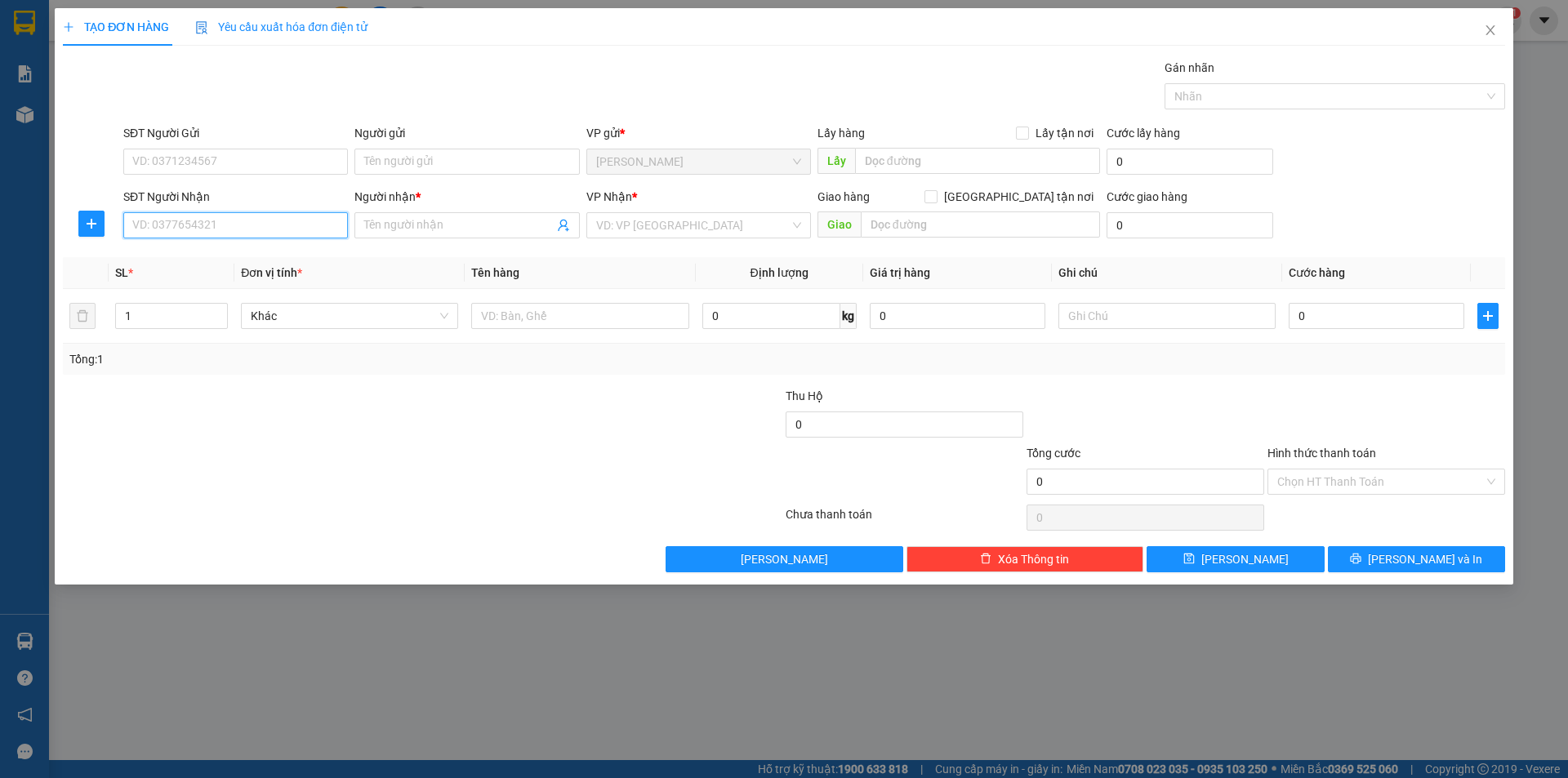
click at [225, 223] on input "SĐT Người Nhận" at bounding box center [236, 225] width 225 height 26
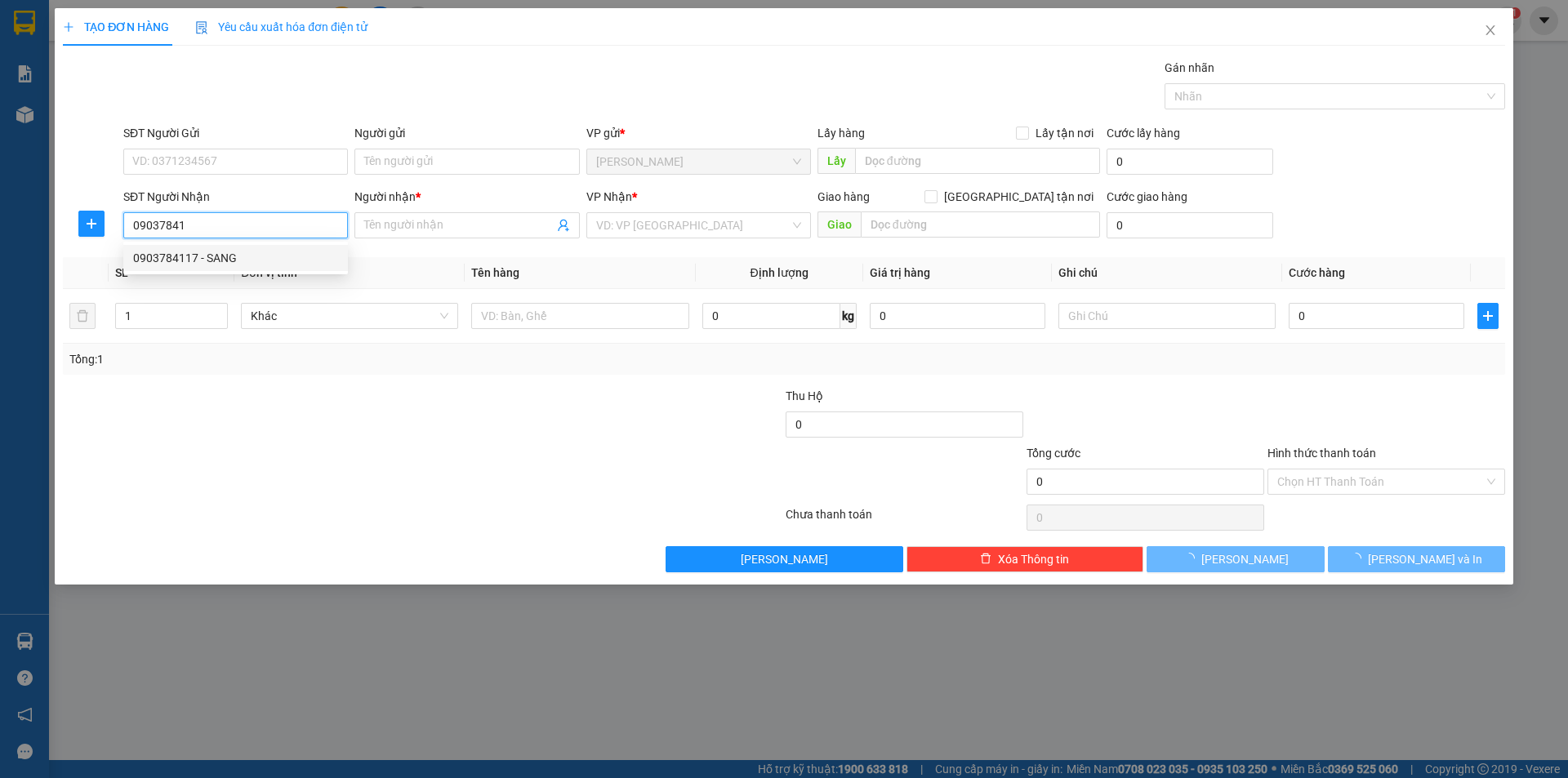
click at [229, 261] on div "0903784117 - SANG" at bounding box center [235, 258] width 205 height 18
type input "0903784117"
type input "SANG"
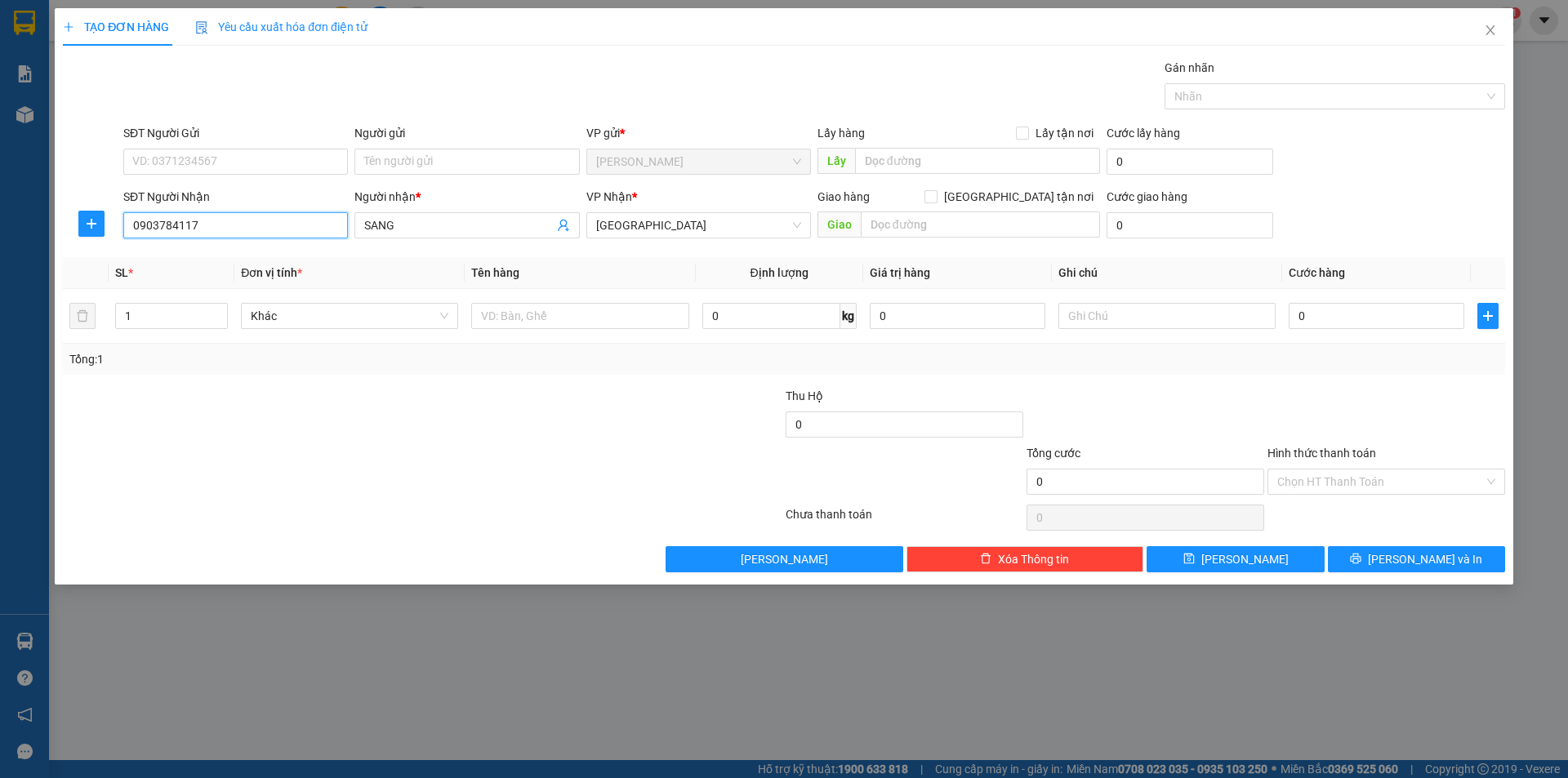
type input "0903784117"
click at [437, 147] on div "Người gửi" at bounding box center [466, 136] width 225 height 24
click at [444, 155] on input "Người gửi" at bounding box center [466, 161] width 225 height 26
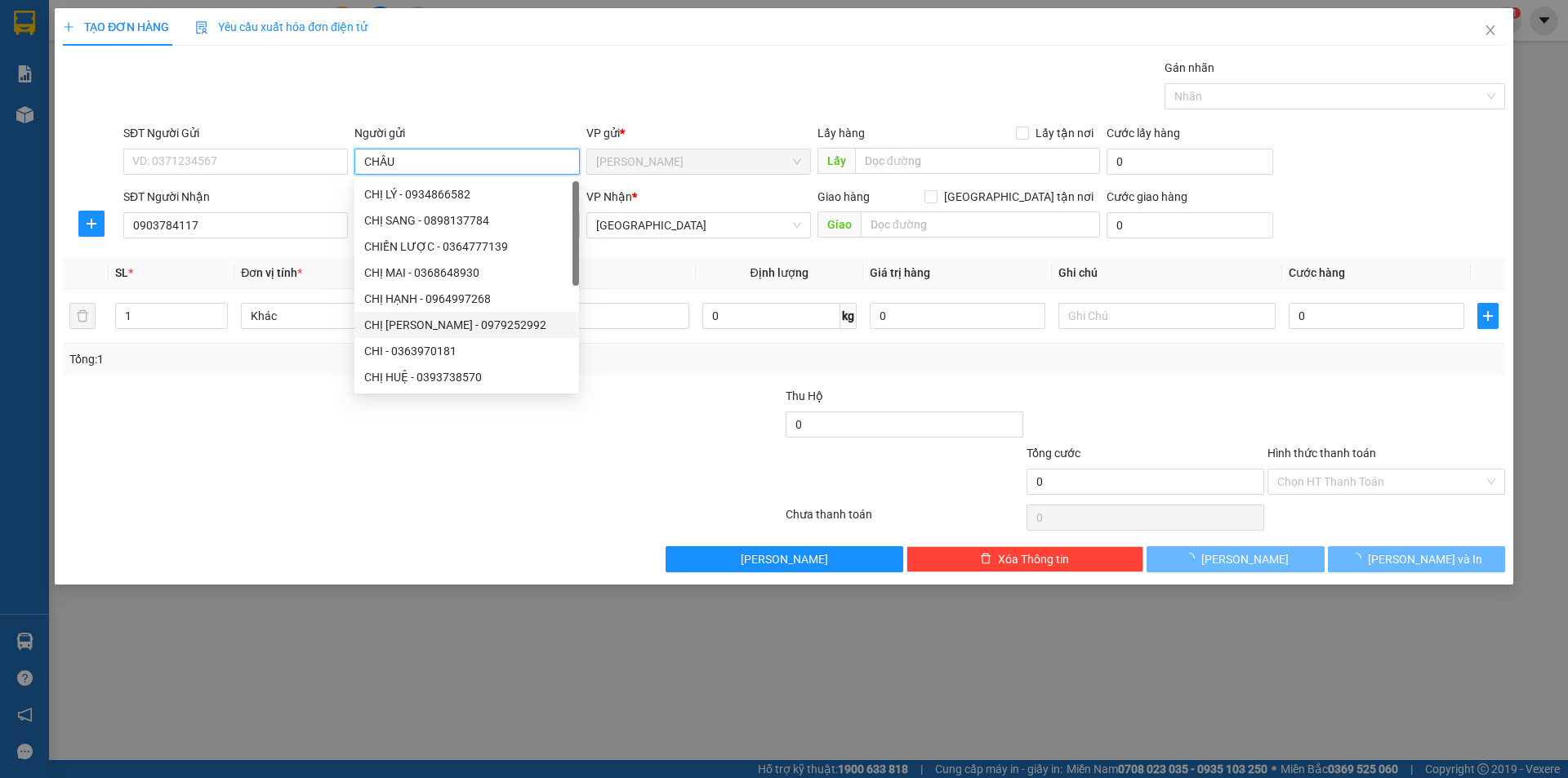
type input "CHÂU"
click at [282, 405] on div at bounding box center [302, 415] width 482 height 57
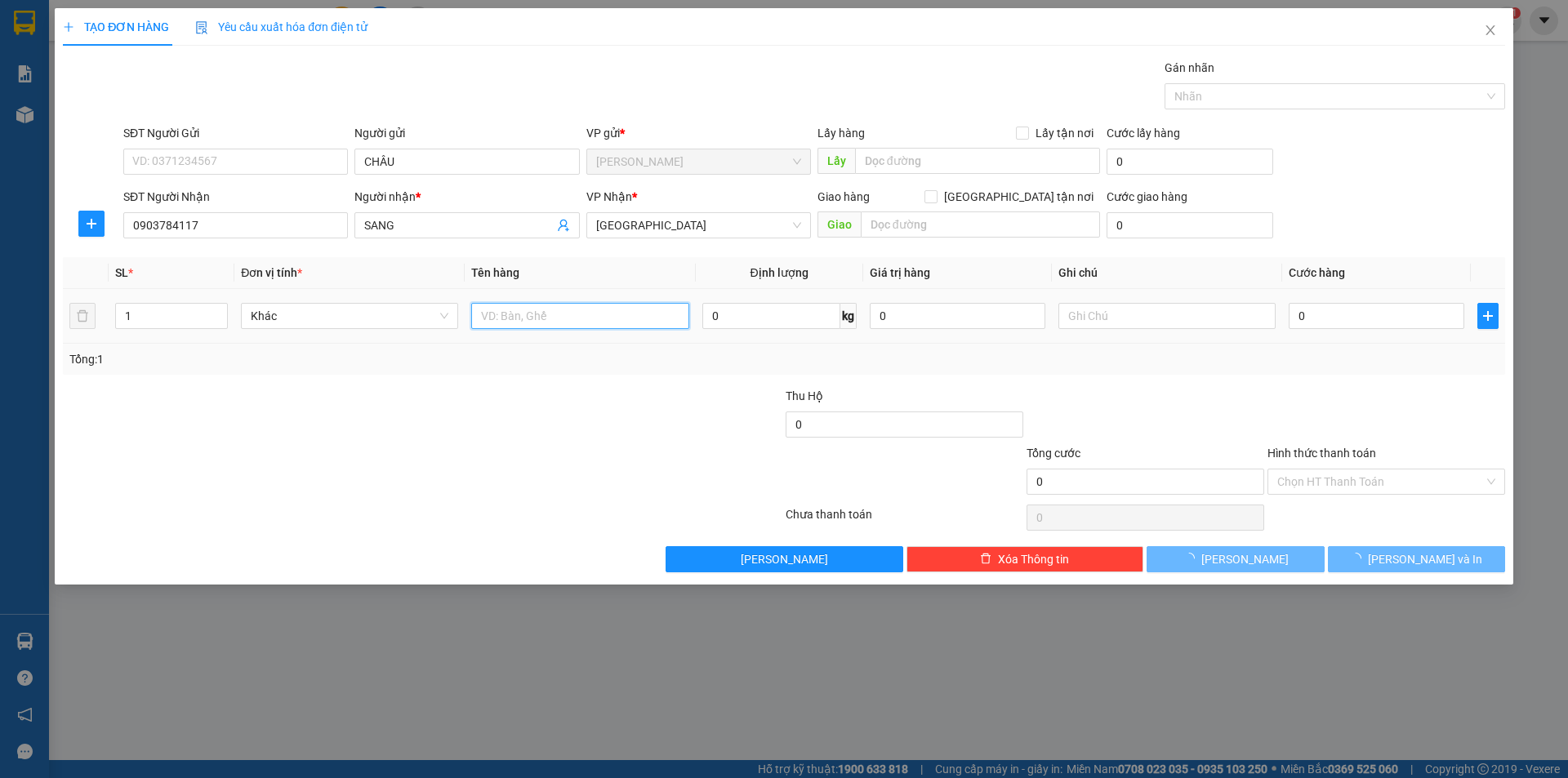
click at [576, 329] on input "text" at bounding box center [580, 315] width 217 height 26
type input "CỤC"
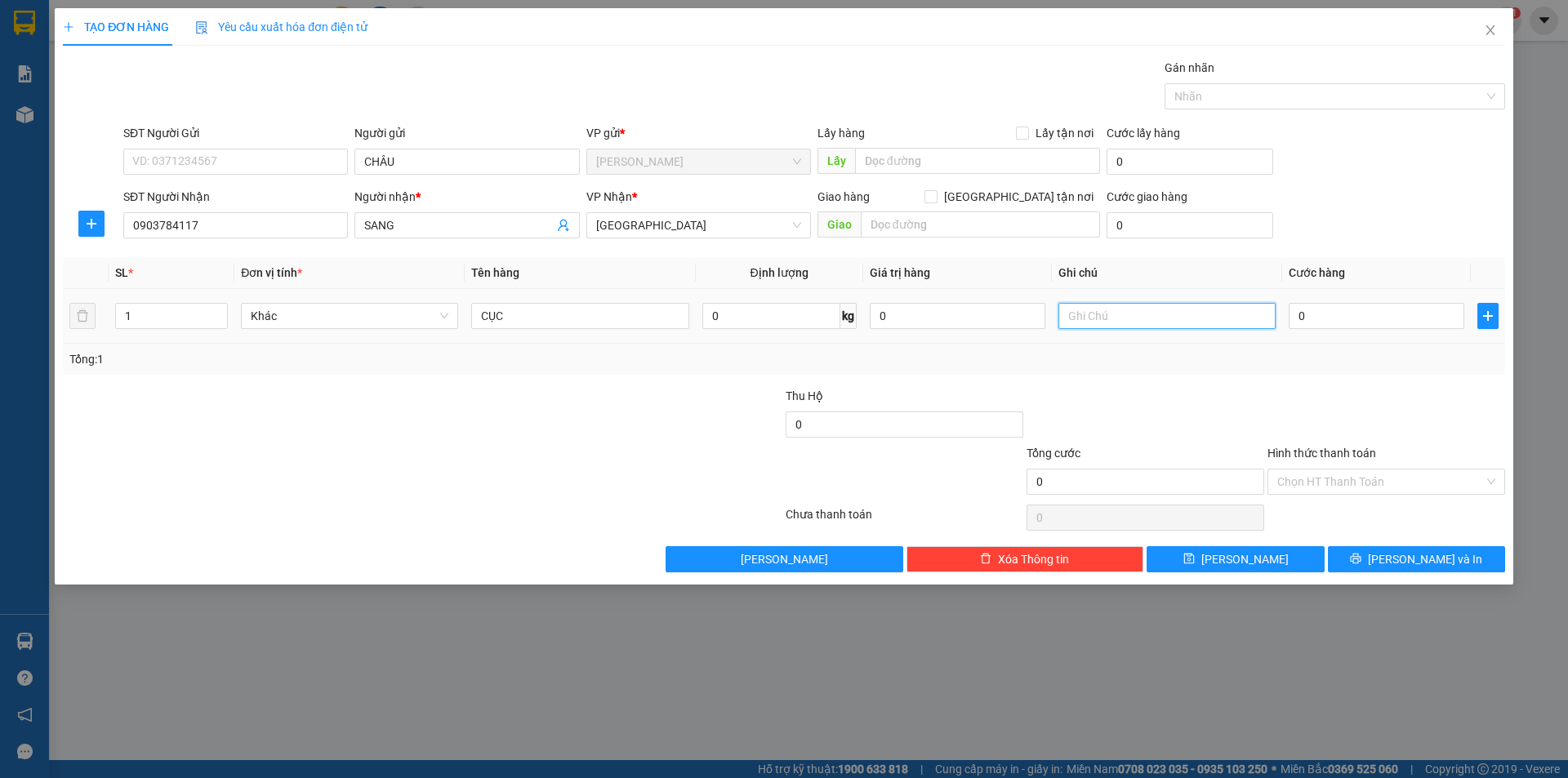
click at [1083, 304] on input "text" at bounding box center [1167, 315] width 217 height 26
type input "R/30"
click at [1357, 491] on input "Hình thức thanh toán" at bounding box center [1380, 481] width 207 height 24
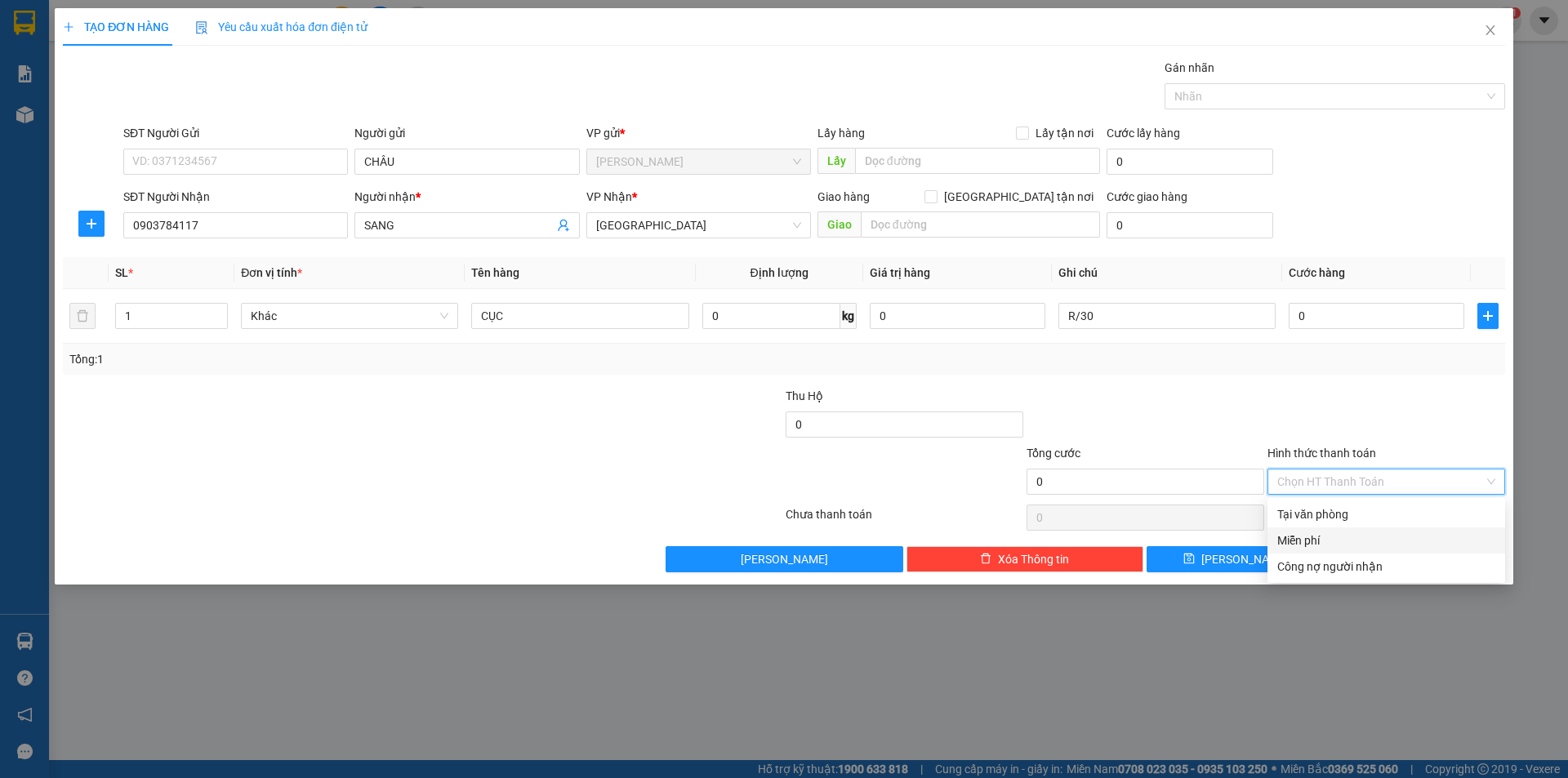
click at [1316, 531] on div "Miễn phí" at bounding box center [1386, 540] width 238 height 26
click at [1377, 556] on button "[PERSON_NAME] và In" at bounding box center [1416, 559] width 177 height 26
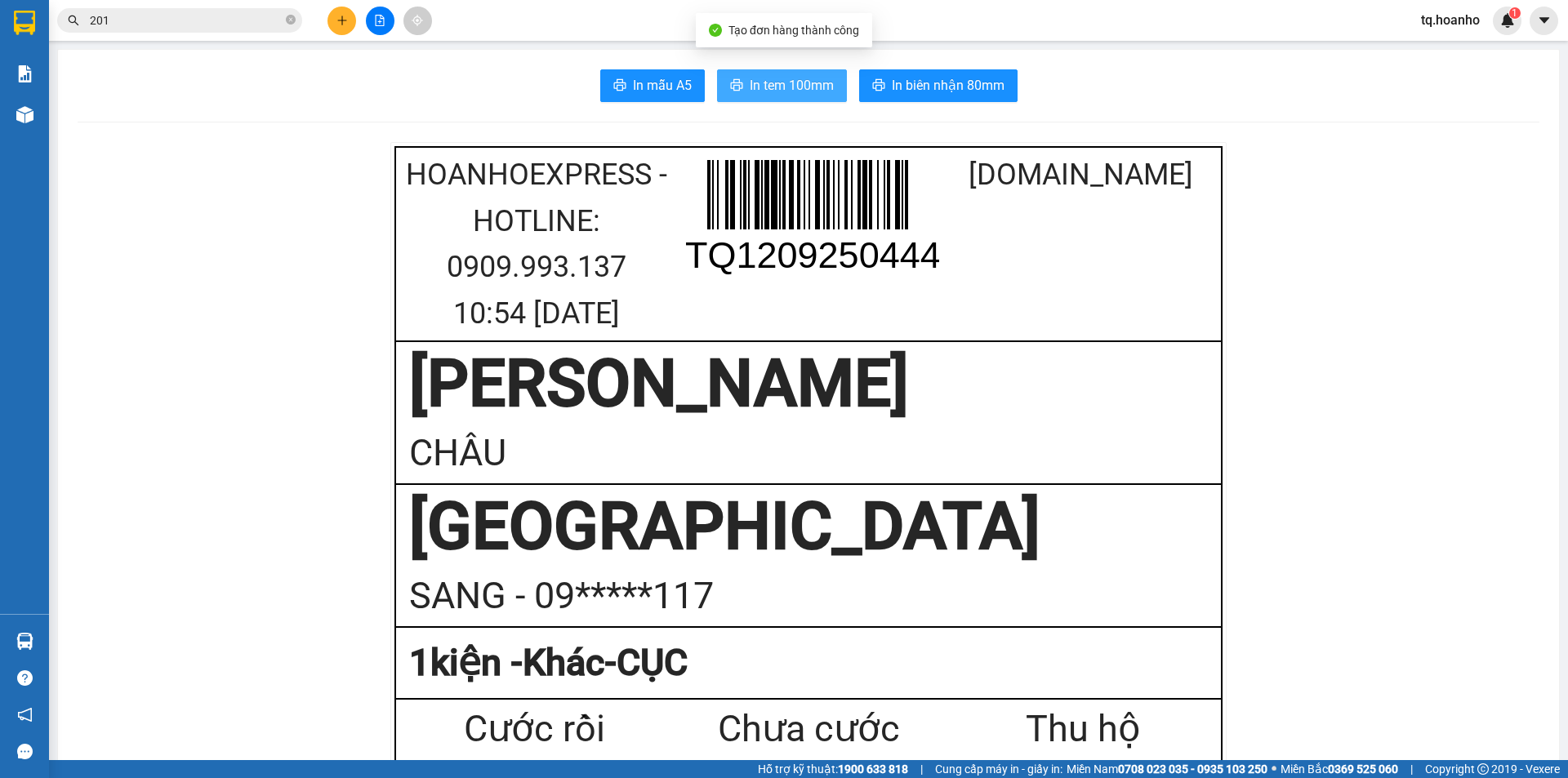
click at [811, 78] on span "In tem 100mm" at bounding box center [791, 84] width 84 height 20
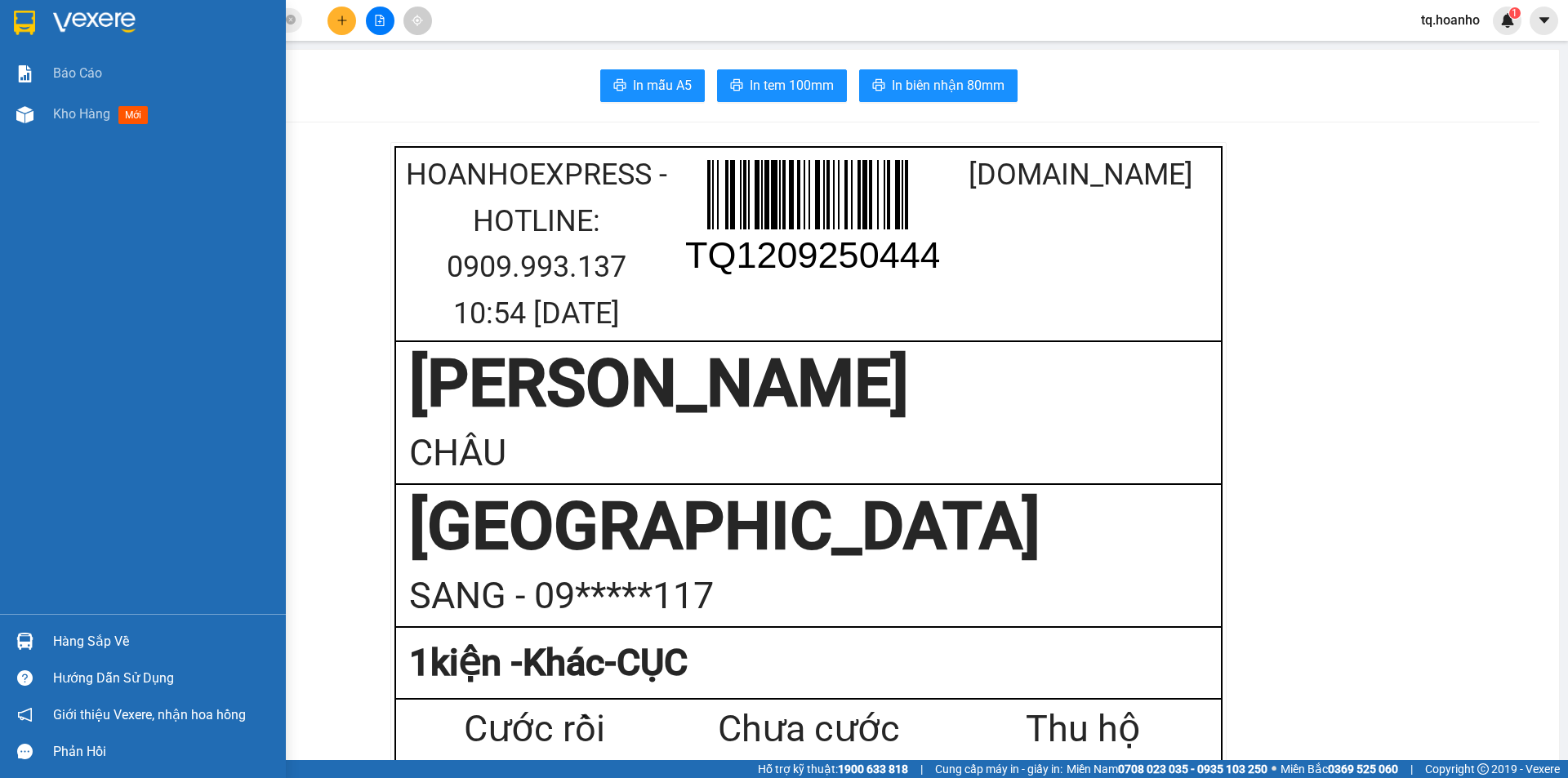
click at [60, 25] on img at bounding box center [94, 22] width 82 height 24
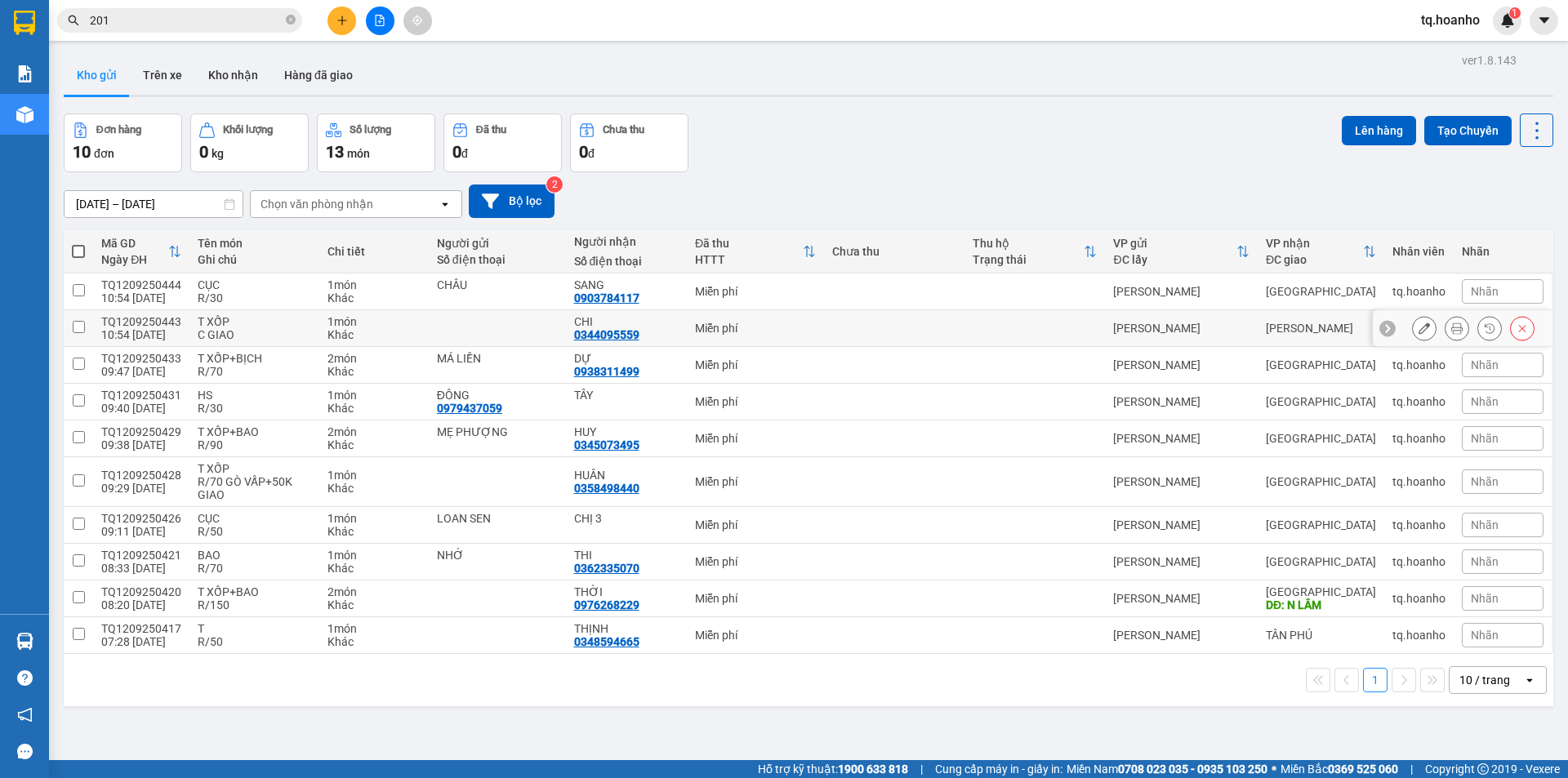
click at [648, 320] on div "CHI" at bounding box center [626, 321] width 105 height 13
checkbox input "true"
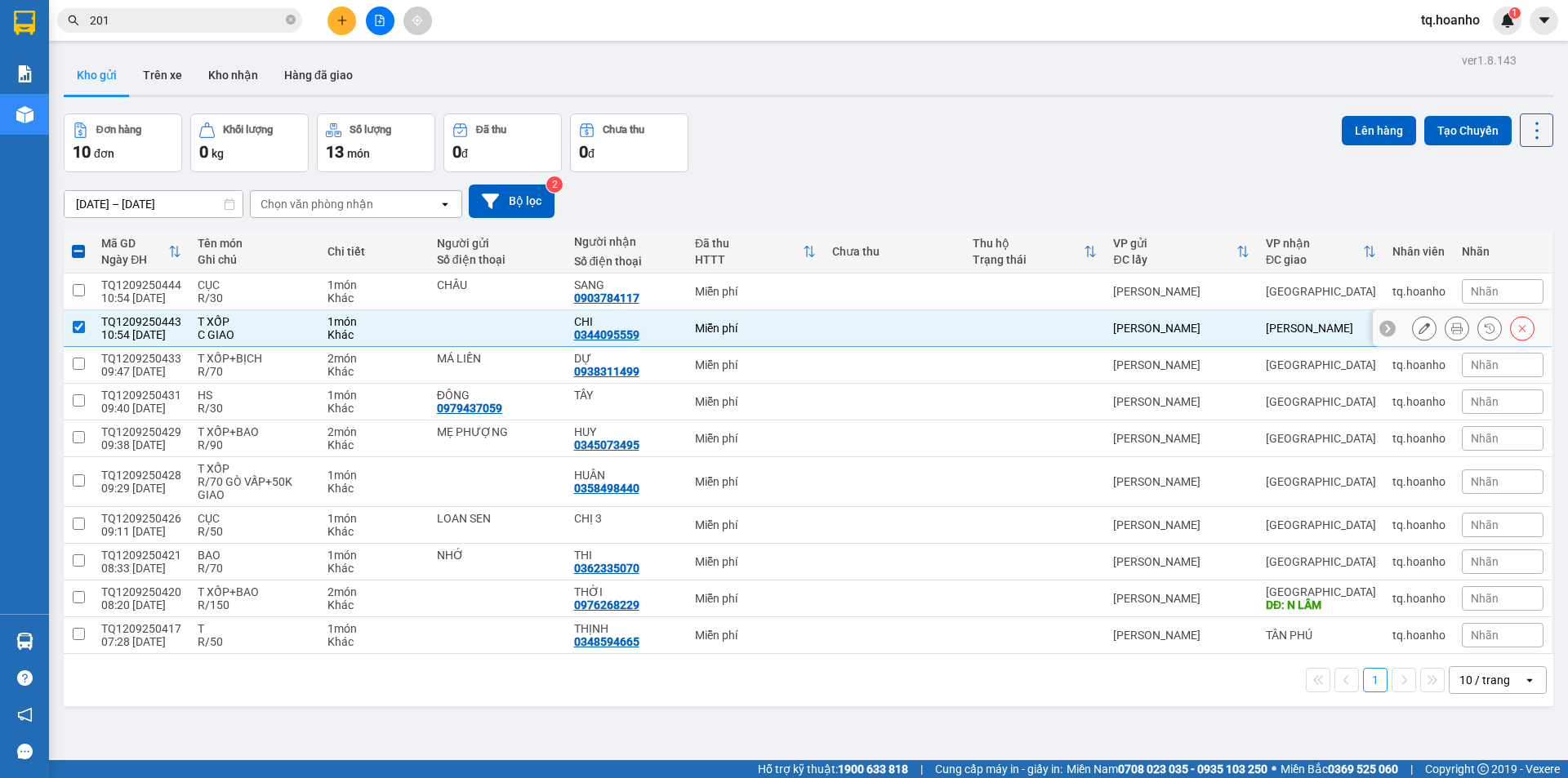
click at [1451, 327] on icon at bounding box center [1456, 329] width 12 height 12
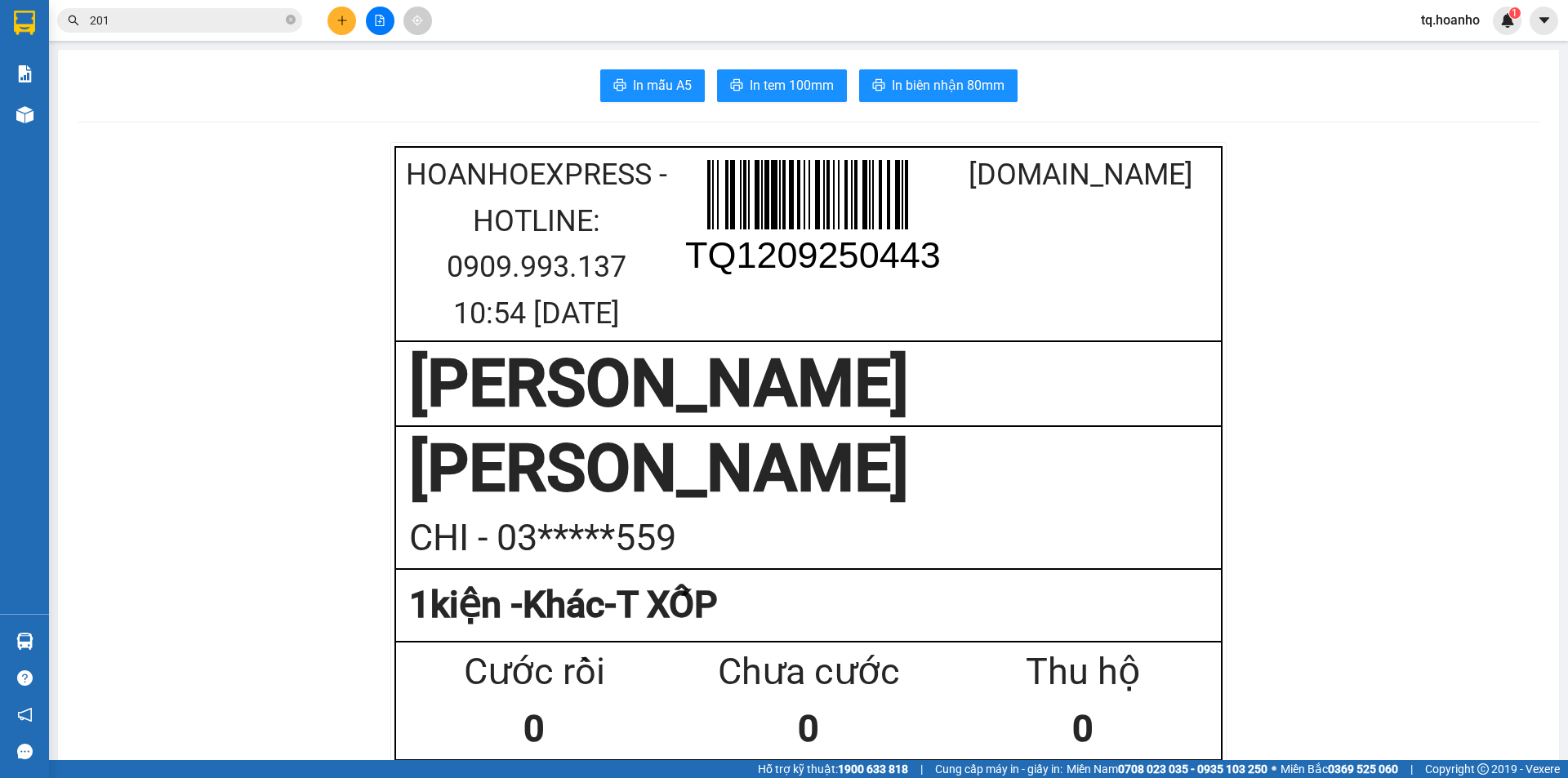
click at [792, 77] on span "In tem 100mm" at bounding box center [791, 84] width 84 height 20
